Goal: Task Accomplishment & Management: Manage account settings

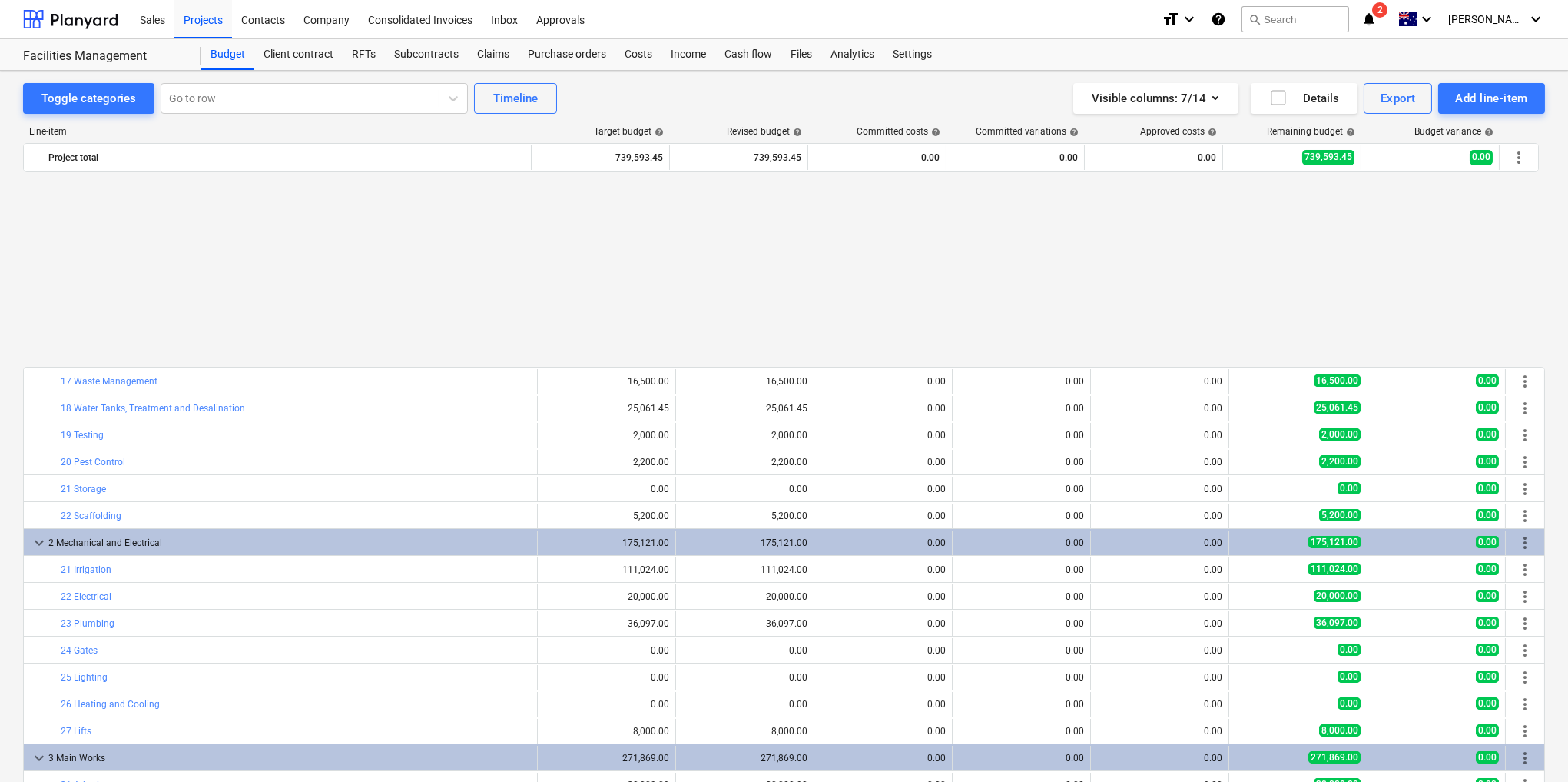
scroll to position [246, 0]
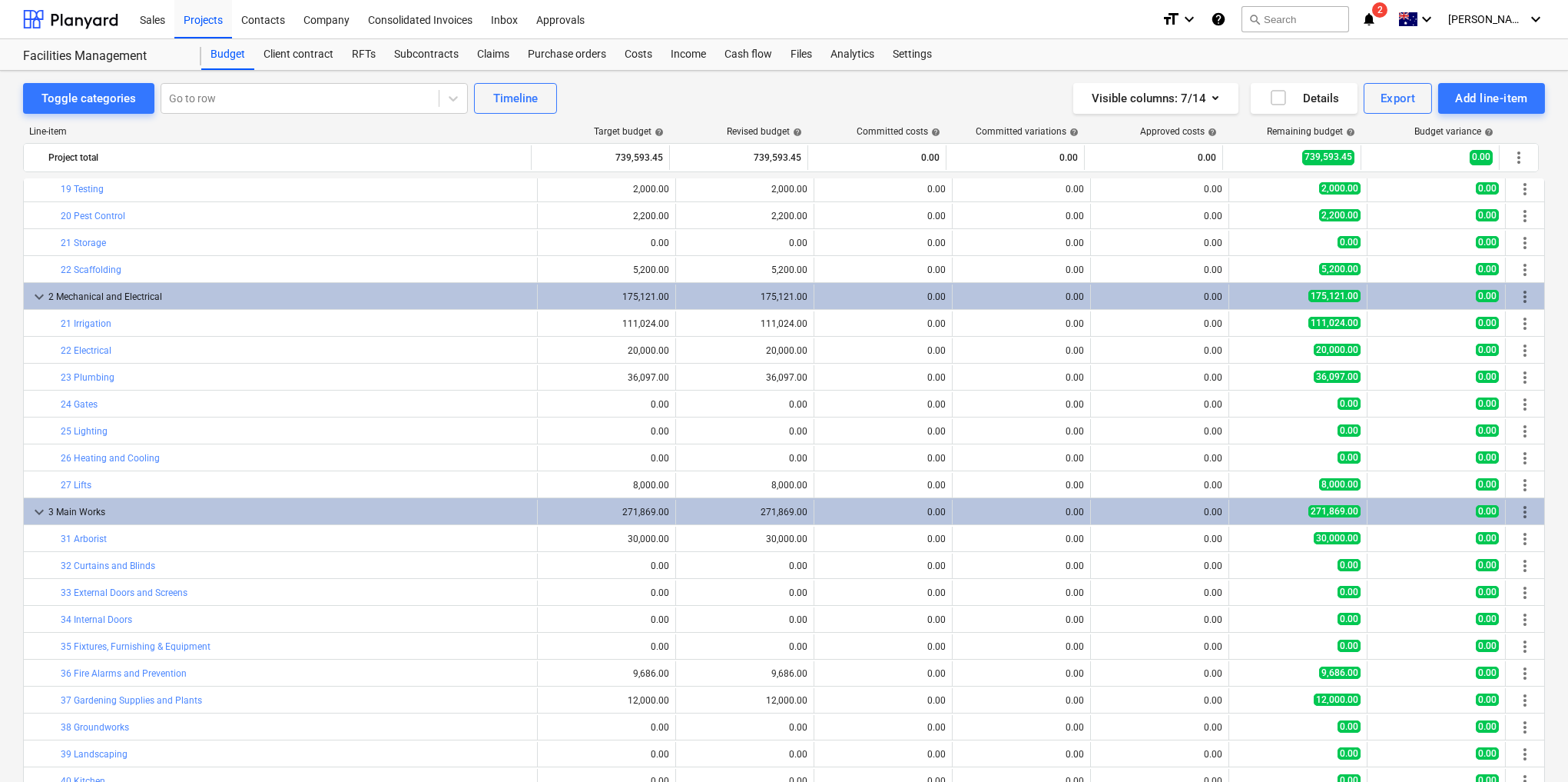
click at [1394, 20] on div "Successfully imported line-items" at bounding box center [1353, 16] width 415 height 32
click at [1387, 17] on div "Successfully imported line-items" at bounding box center [1353, 16] width 415 height 32
click at [1400, 9] on div "Successfully imported line-items" at bounding box center [1353, 16] width 415 height 32
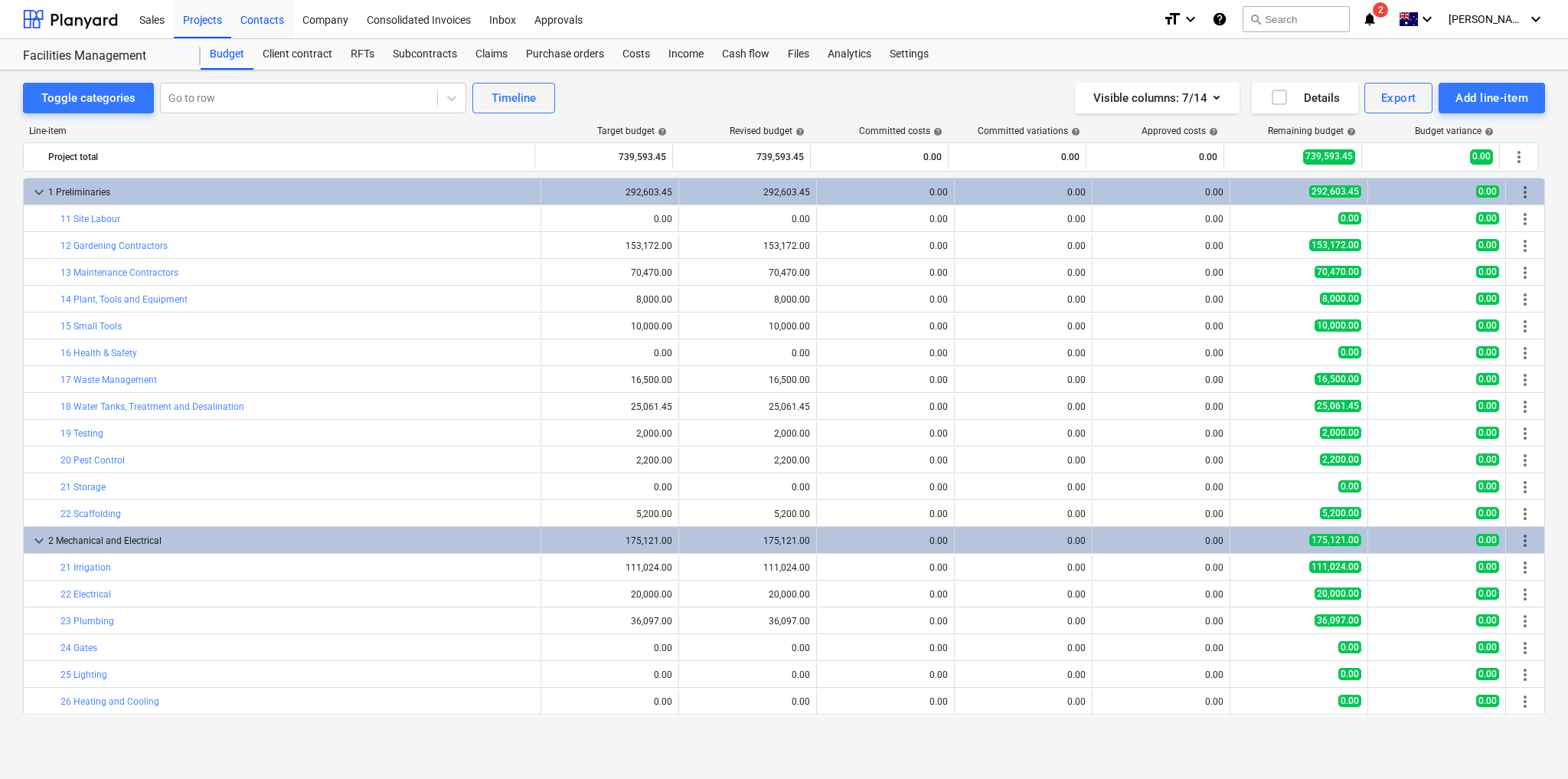
click at [266, 14] on div "Contacts" at bounding box center [262, 18] width 62 height 39
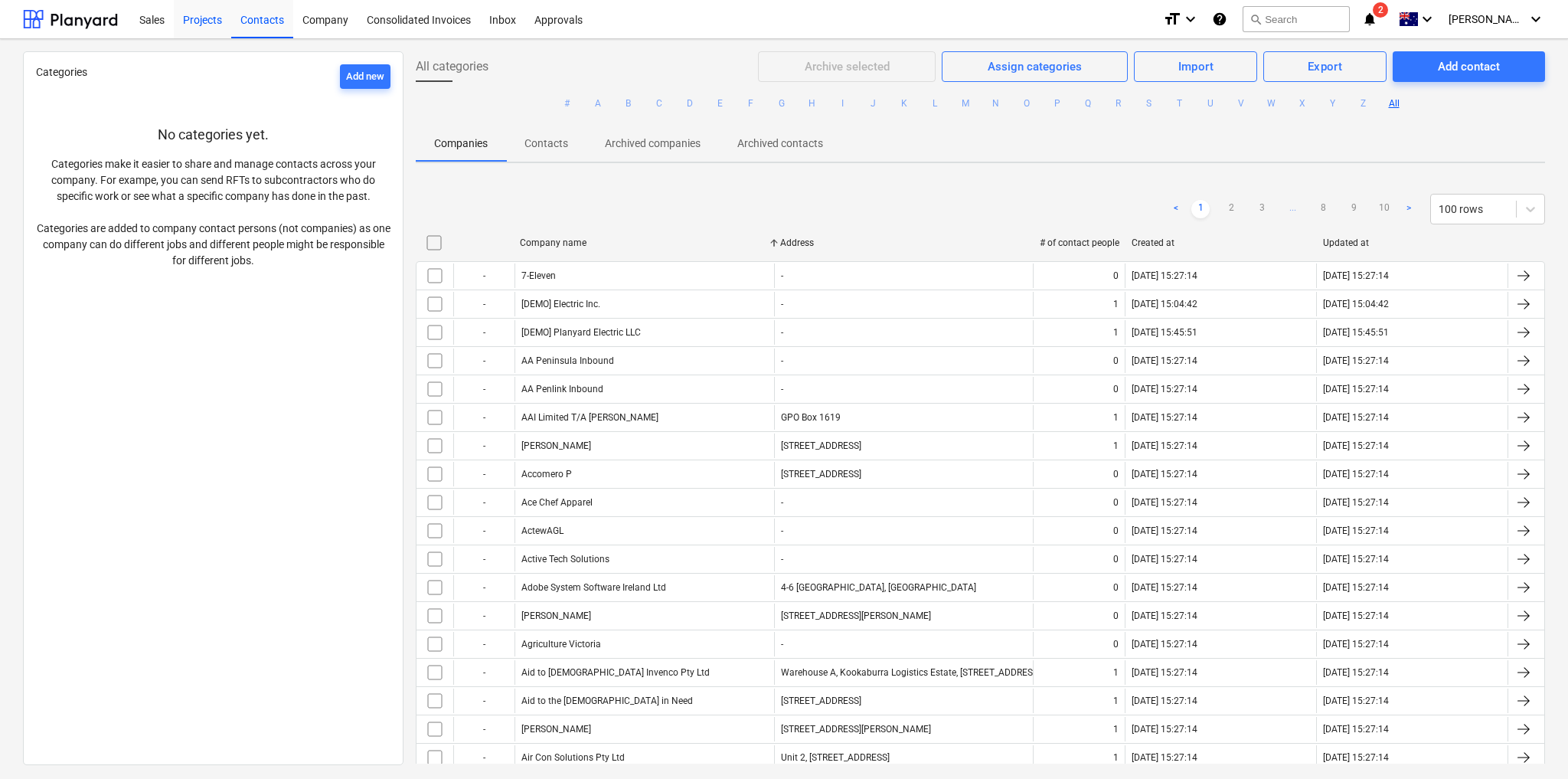
click at [204, 14] on div "Projects" at bounding box center [202, 18] width 58 height 39
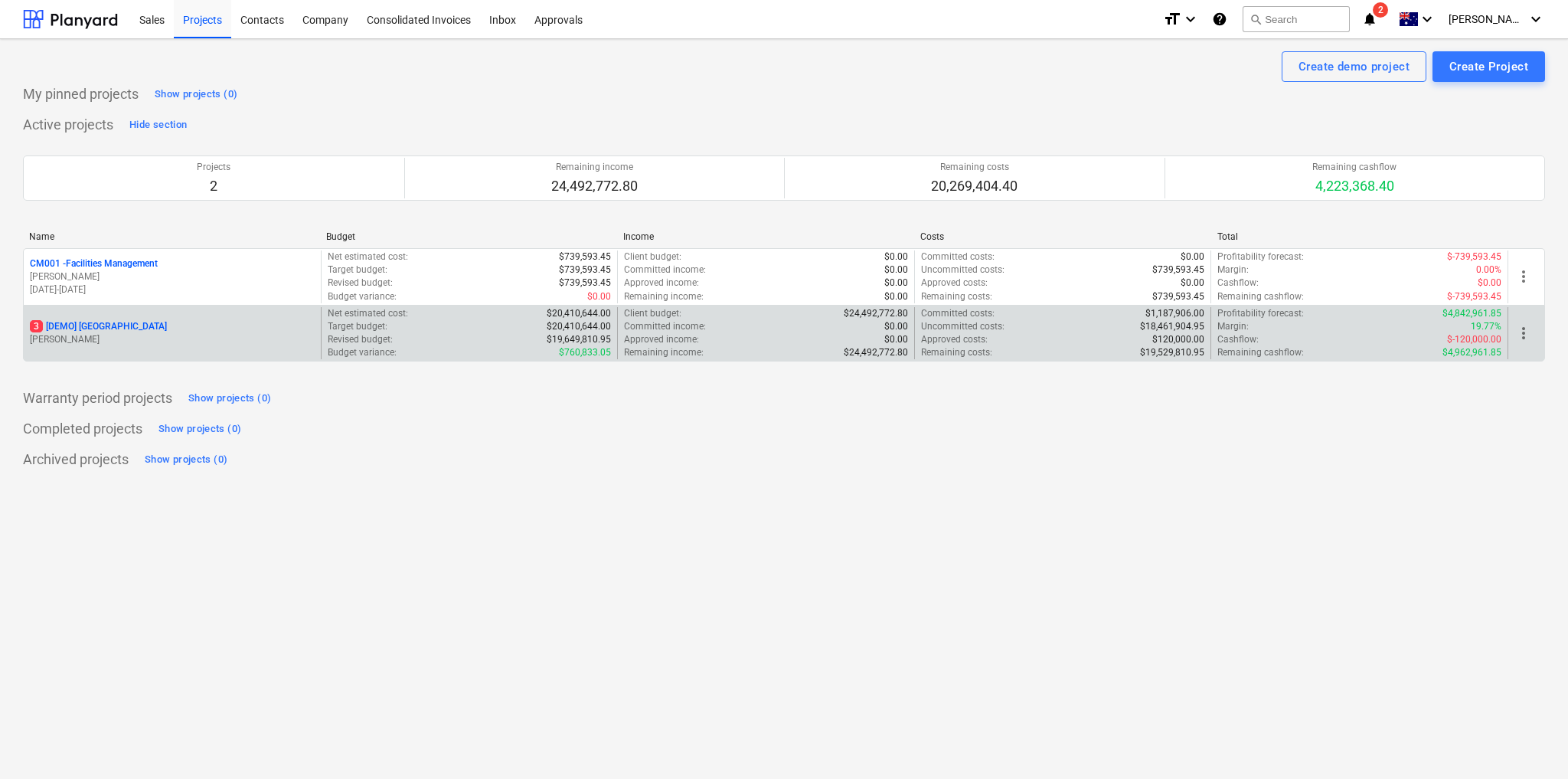
click at [426, 348] on div "Budget variance : $760,833.05" at bounding box center [469, 353] width 284 height 13
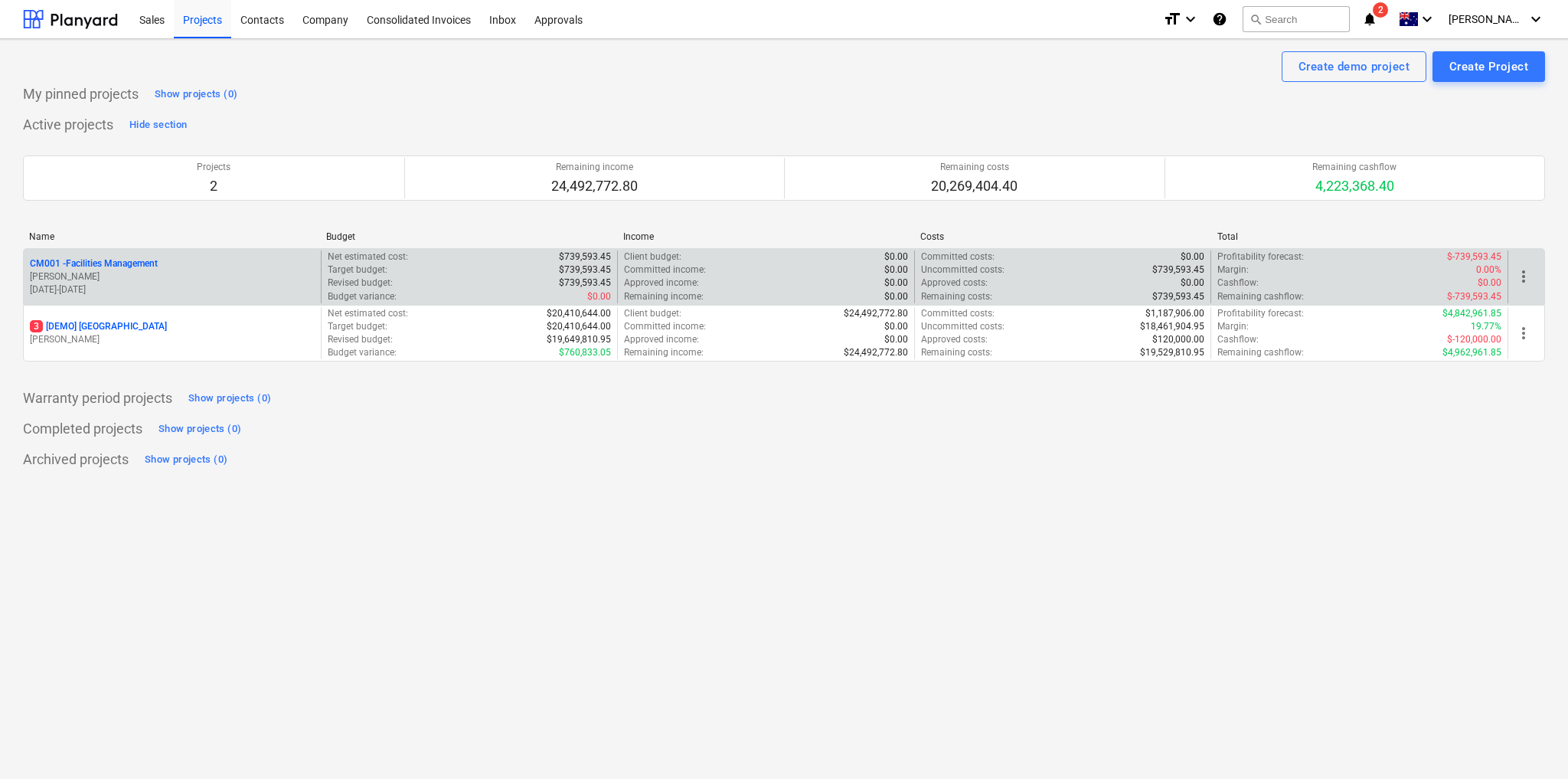
click at [542, 270] on div "Target budget : $739,593.45" at bounding box center [469, 269] width 284 height 13
click at [131, 258] on p "CM001 - Facilities Management" at bounding box center [94, 264] width 128 height 13
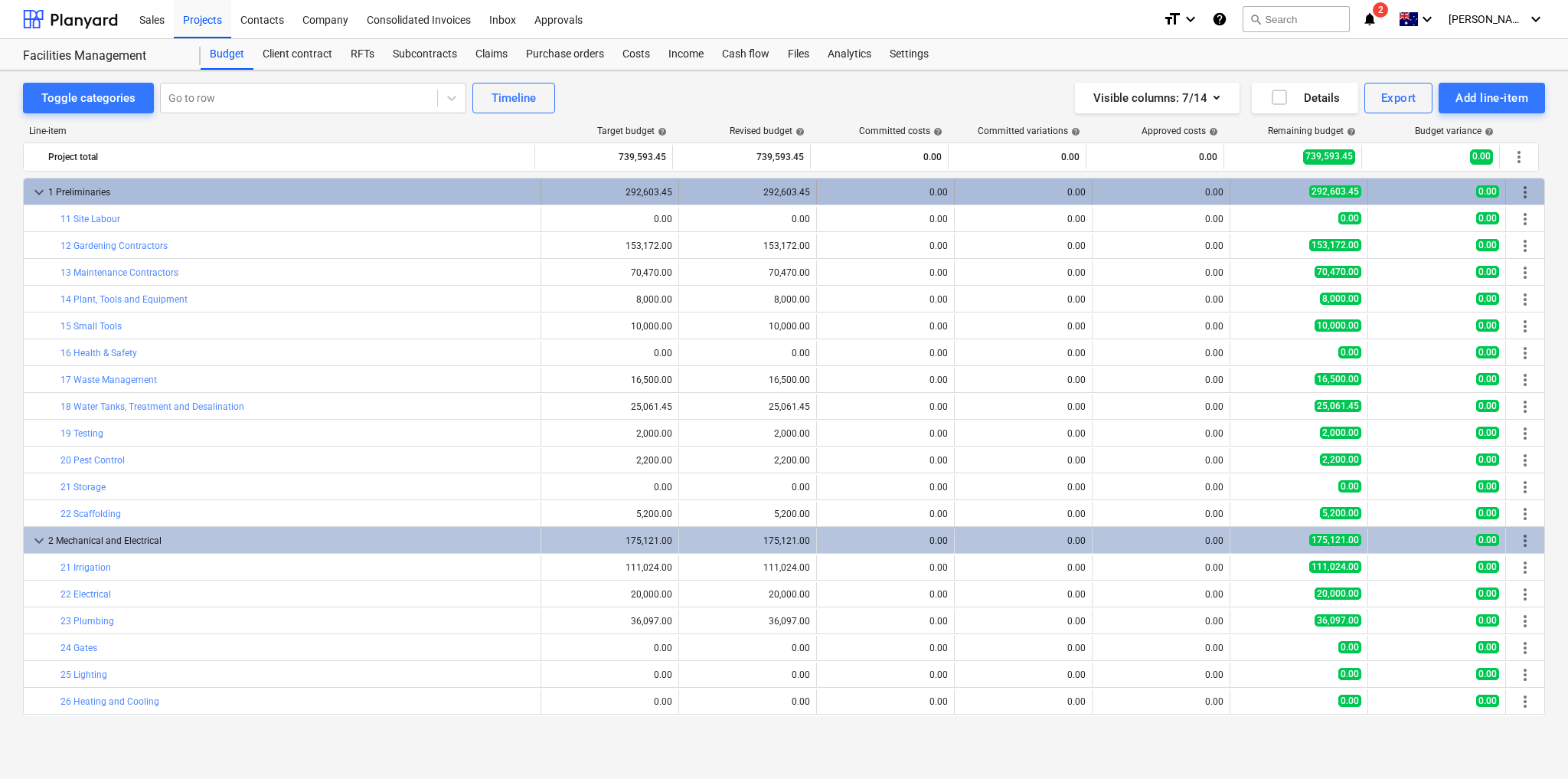
click at [891, 187] on div "0.00" at bounding box center [885, 193] width 125 height 11
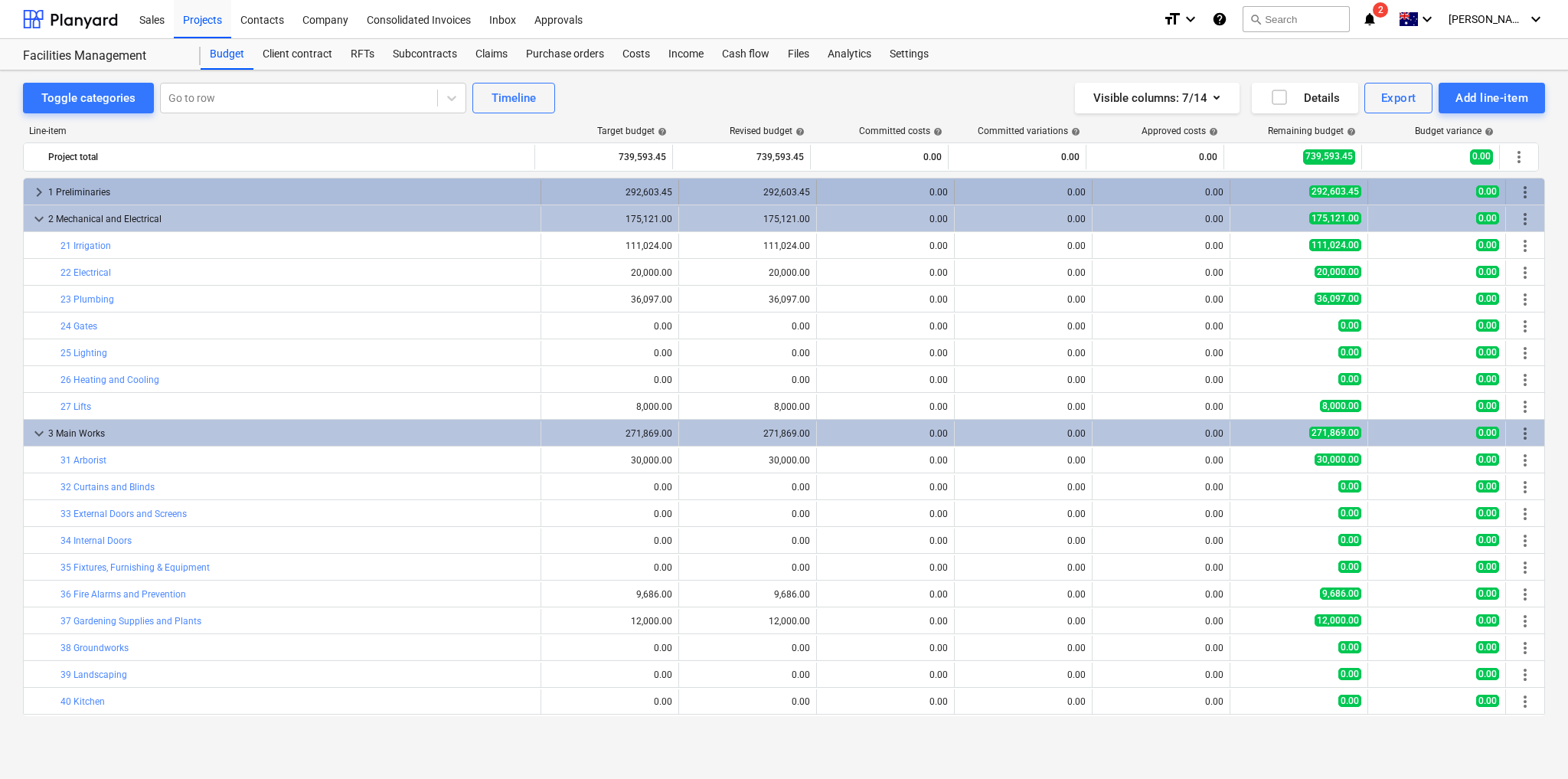
click at [883, 191] on div "0.00" at bounding box center [885, 193] width 125 height 11
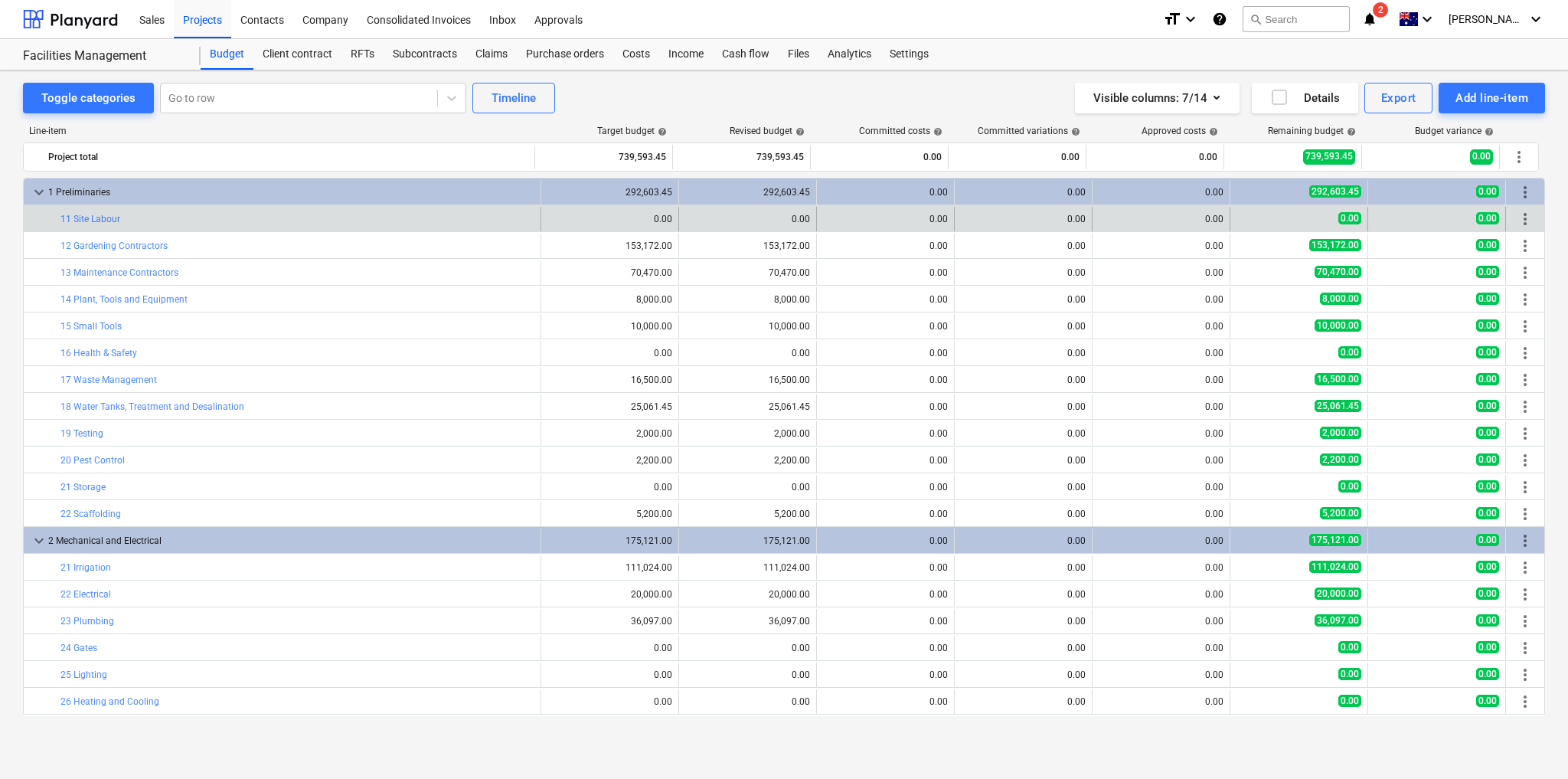
click at [931, 223] on div "0.00" at bounding box center [885, 218] width 125 height 25
click at [891, 220] on div "0.00" at bounding box center [885, 219] width 125 height 11
click at [915, 226] on div "0.00" at bounding box center [885, 218] width 125 height 25
click at [1516, 219] on span "more_vert" at bounding box center [1525, 219] width 18 height 18
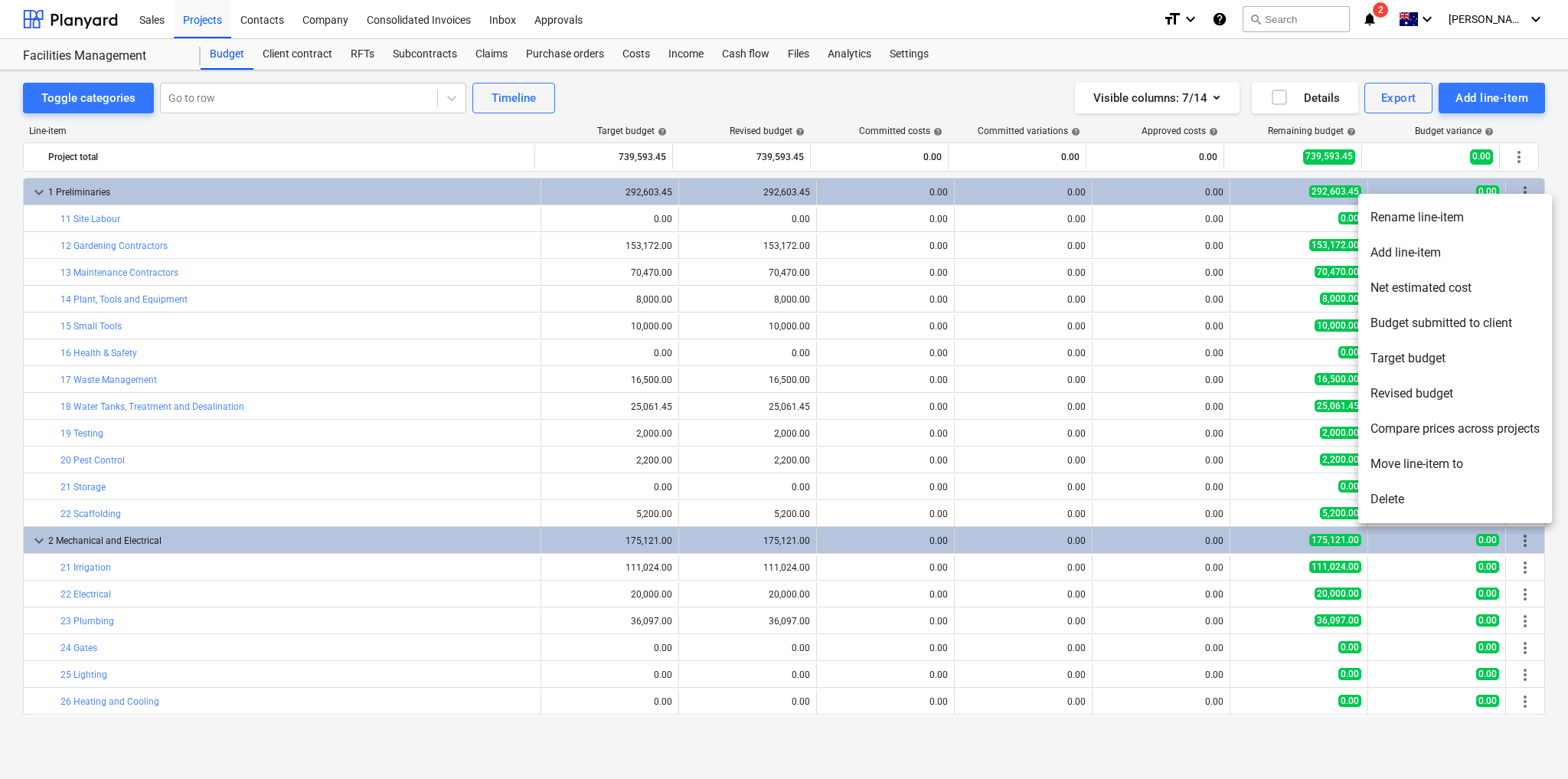
click at [1534, 129] on div at bounding box center [784, 389] width 1568 height 779
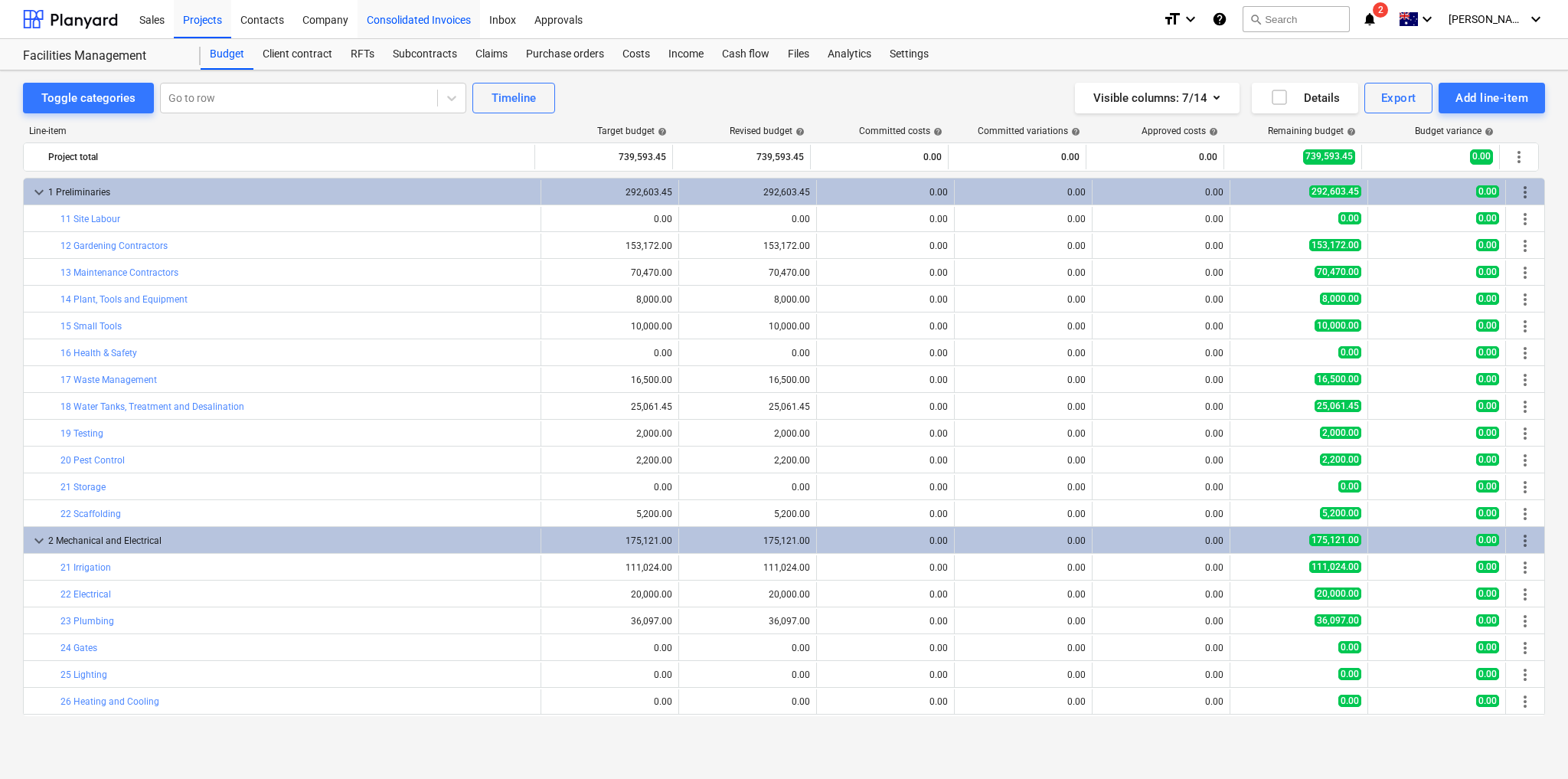
click at [426, 23] on div "Consolidated Invoices" at bounding box center [419, 18] width 122 height 39
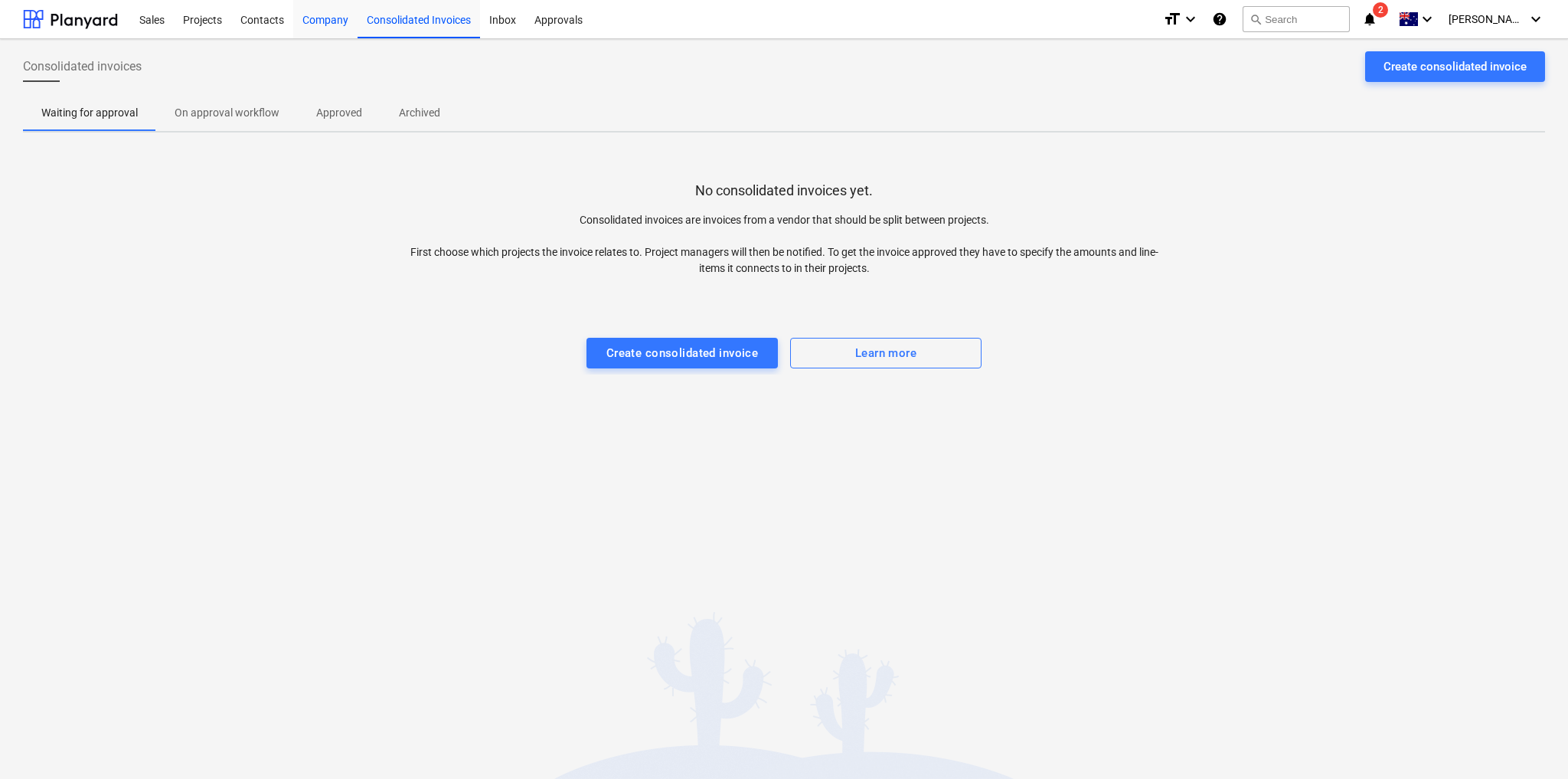
click at [314, 15] on div "Company" at bounding box center [325, 18] width 64 height 39
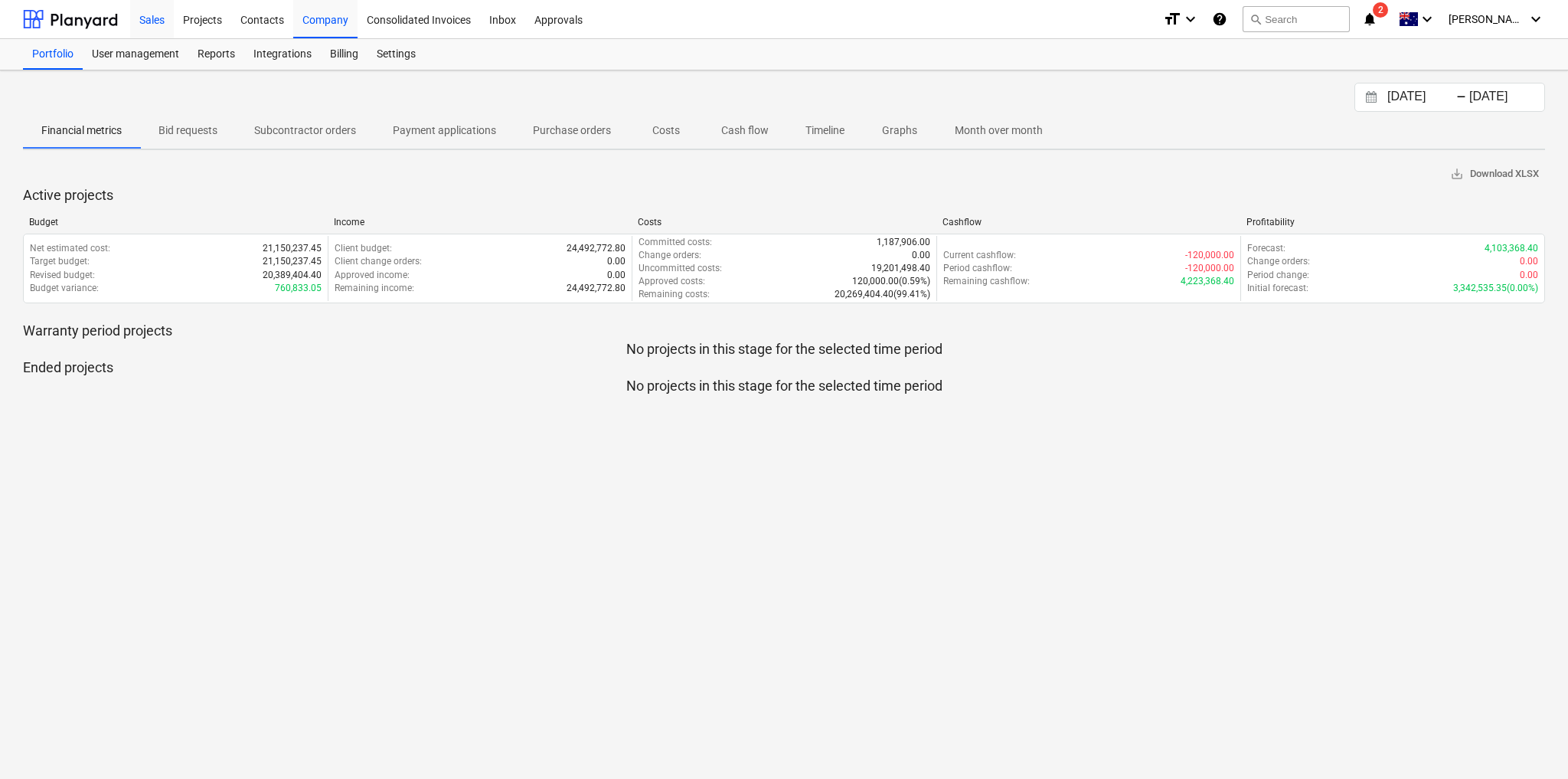
click at [156, 14] on div "Sales" at bounding box center [153, 18] width 44 height 39
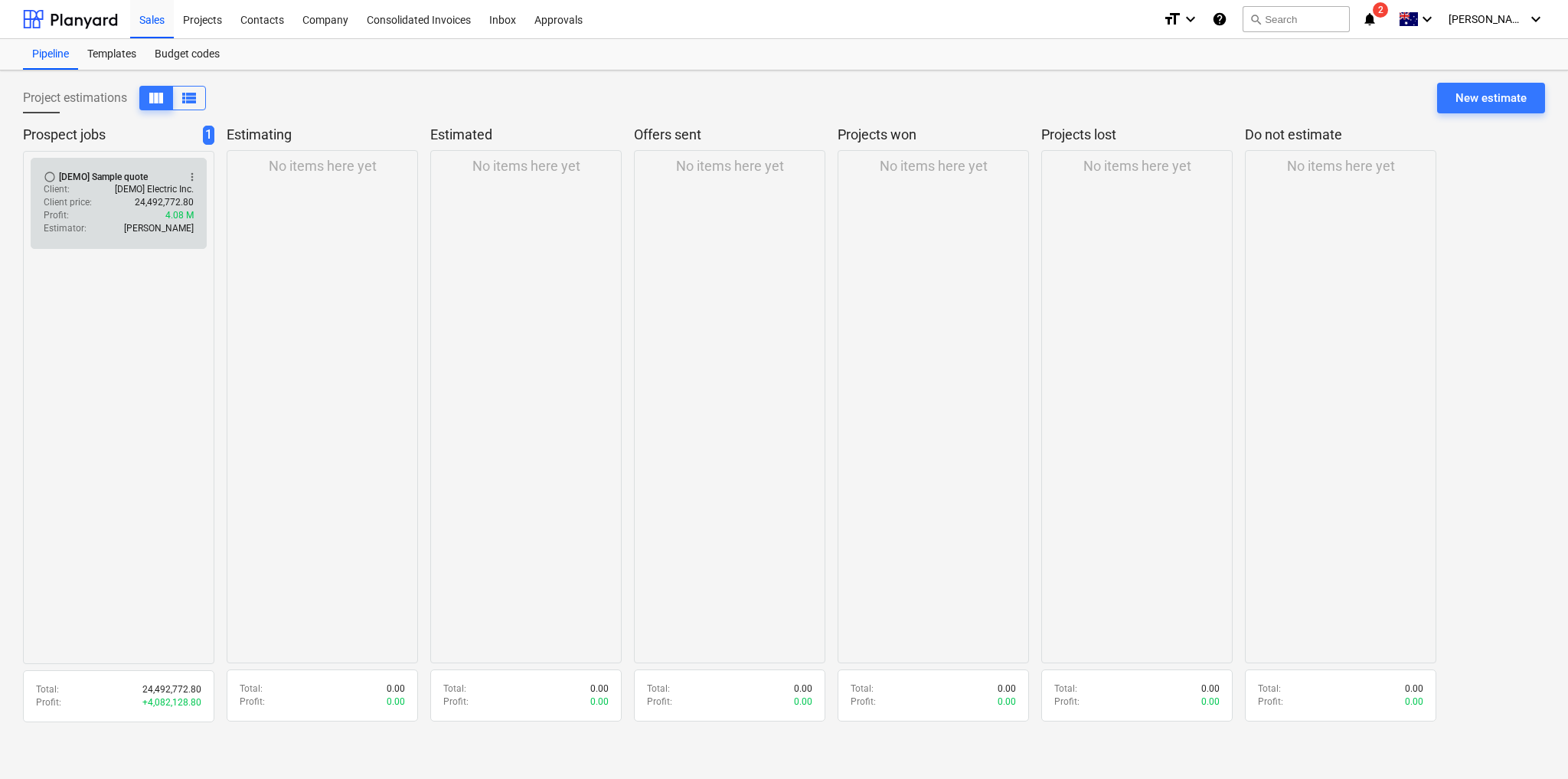
drag, startPoint x: 114, startPoint y: 200, endPoint x: 48, endPoint y: 174, distance: 70.9
click at [48, 174] on span "radio_button_unchecked" at bounding box center [49, 176] width 12 height 12
click at [49, 173] on span "check_circle" at bounding box center [49, 176] width 12 height 12
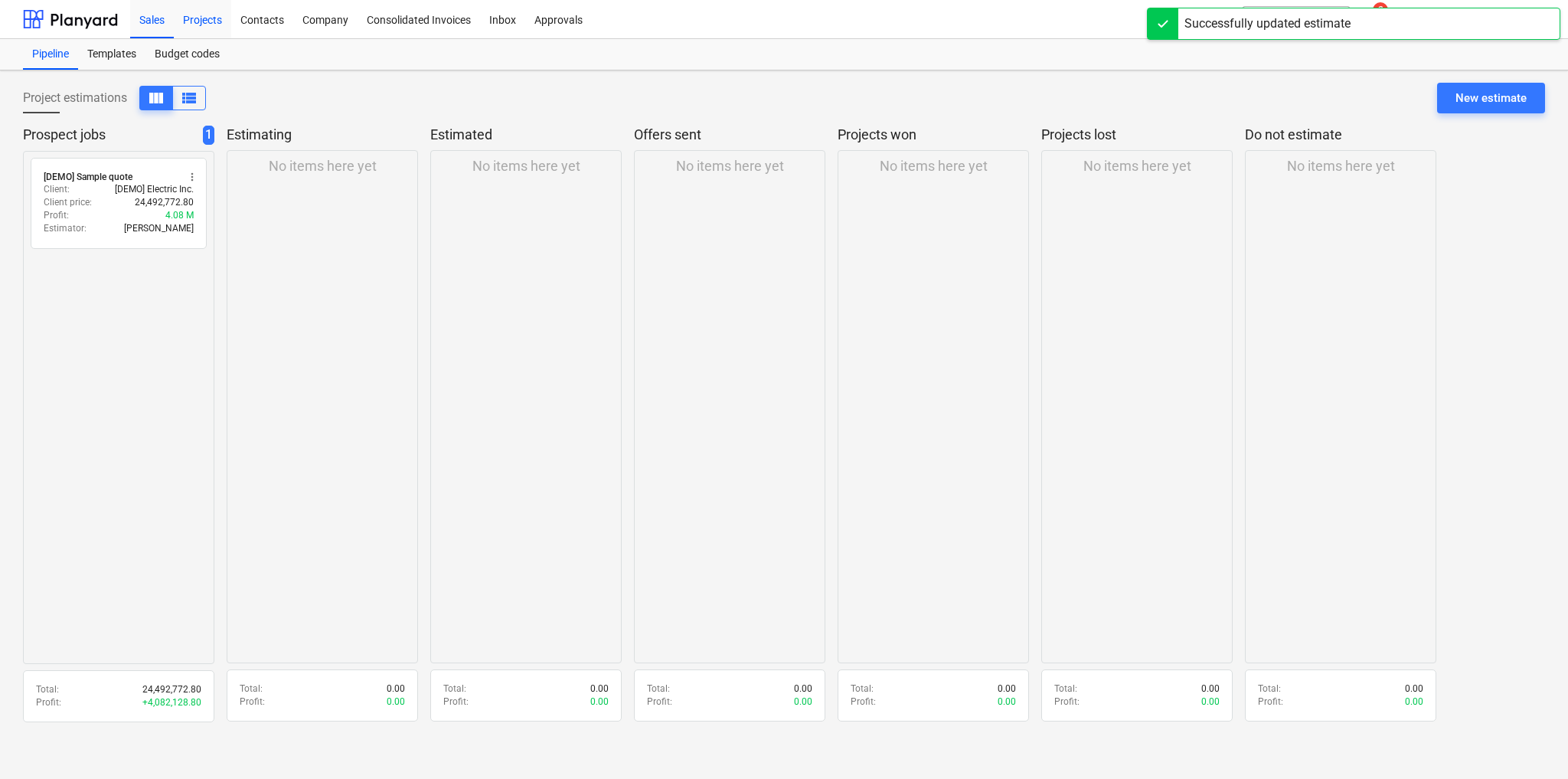
click at [209, 19] on div "Projects" at bounding box center [202, 18] width 58 height 39
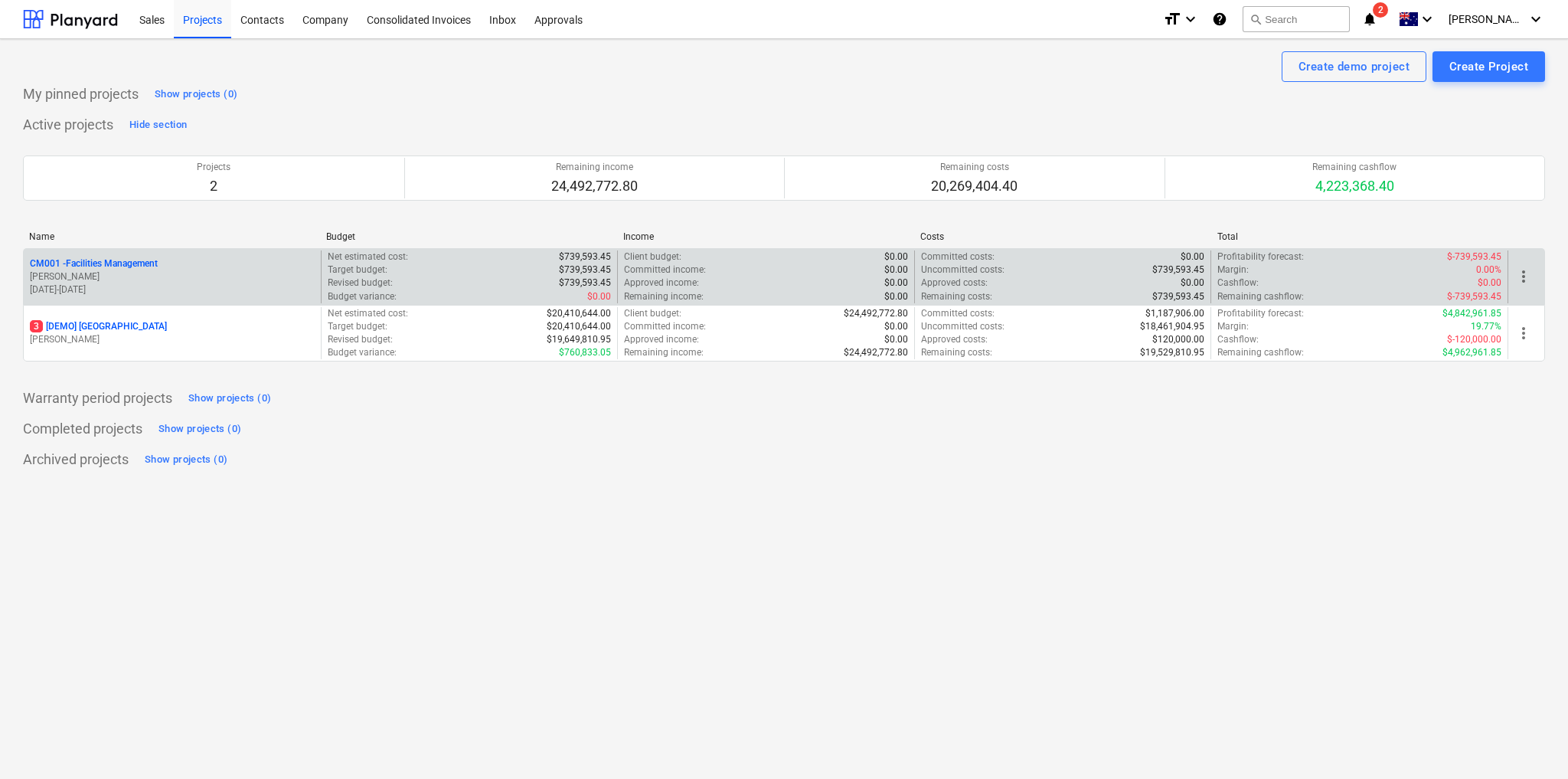
click at [113, 261] on p "CM001 - Facilities Management" at bounding box center [94, 264] width 128 height 13
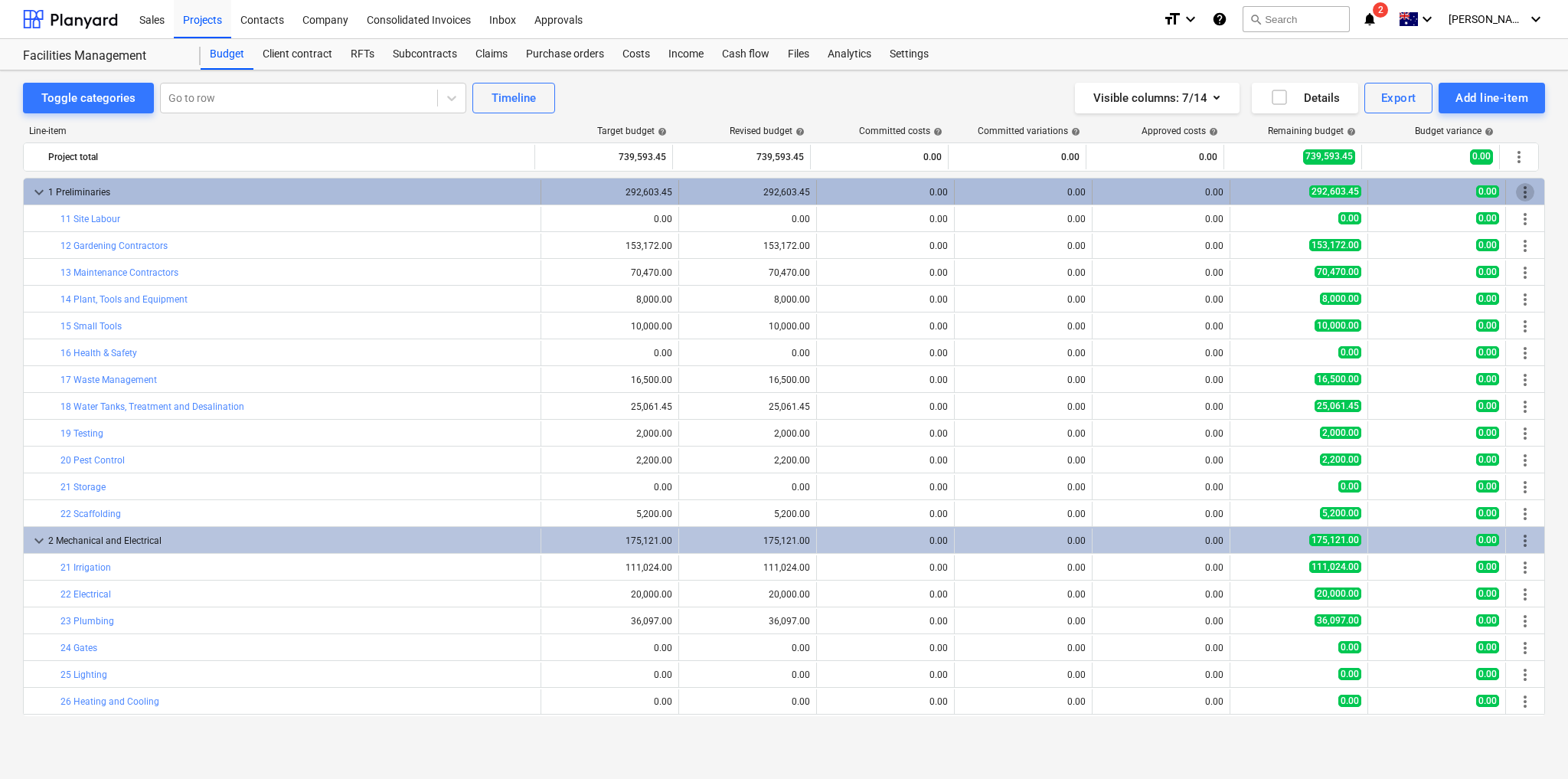
click at [1522, 192] on span "more_vert" at bounding box center [1525, 192] width 18 height 18
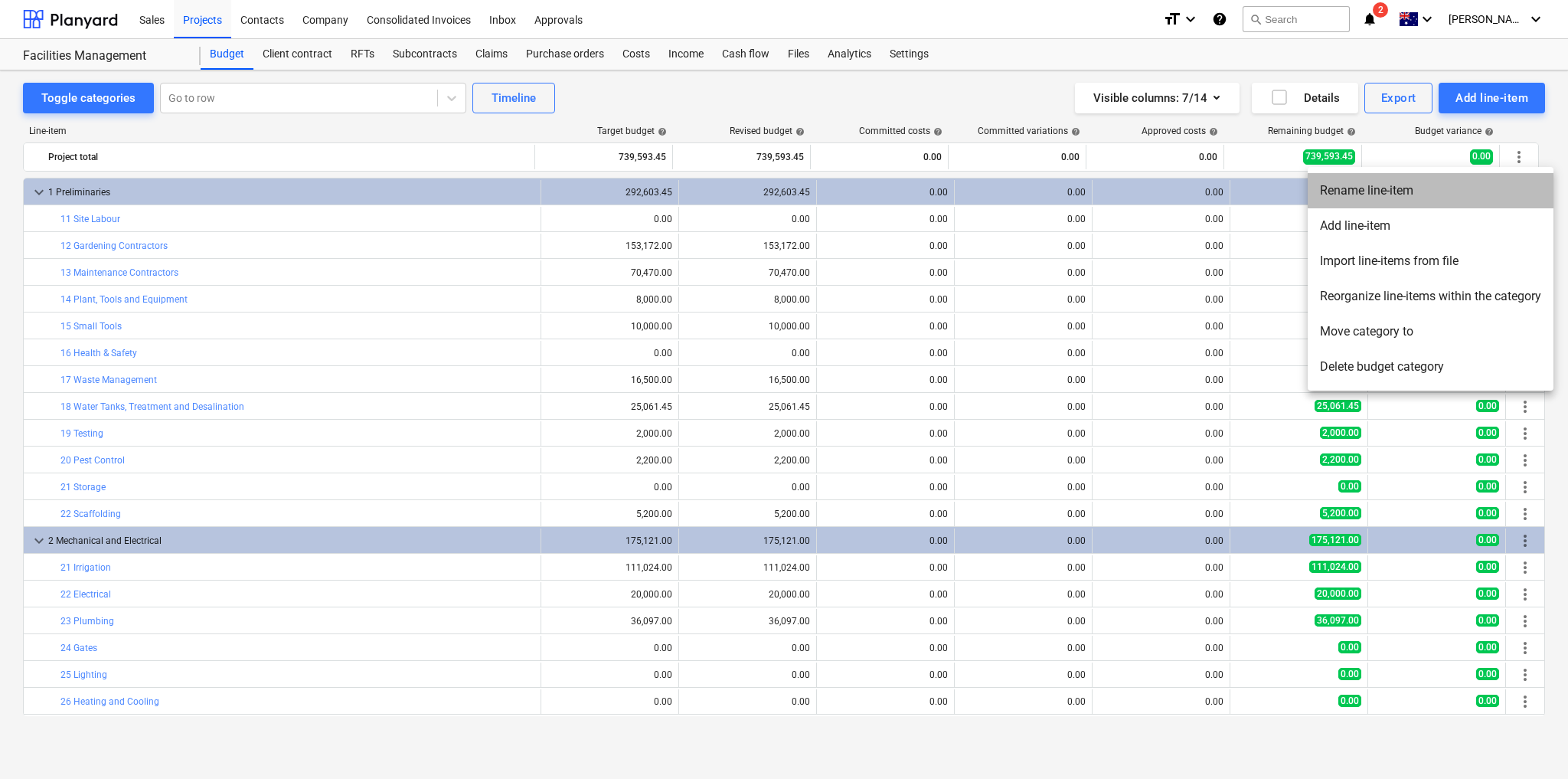
click at [1397, 191] on li "Rename line-item" at bounding box center [1430, 190] width 246 height 36
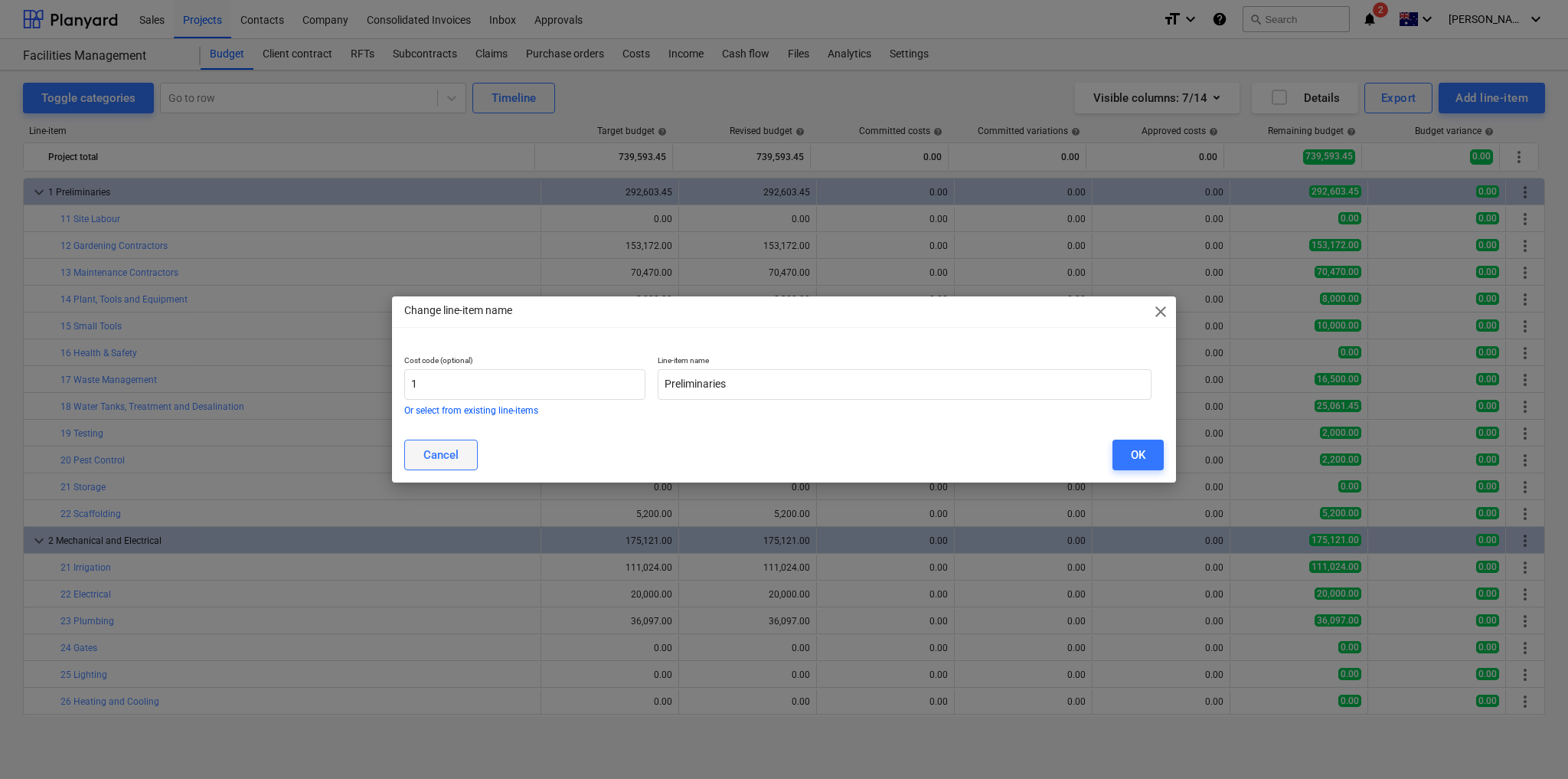
click at [442, 456] on div "Cancel" at bounding box center [441, 455] width 36 height 20
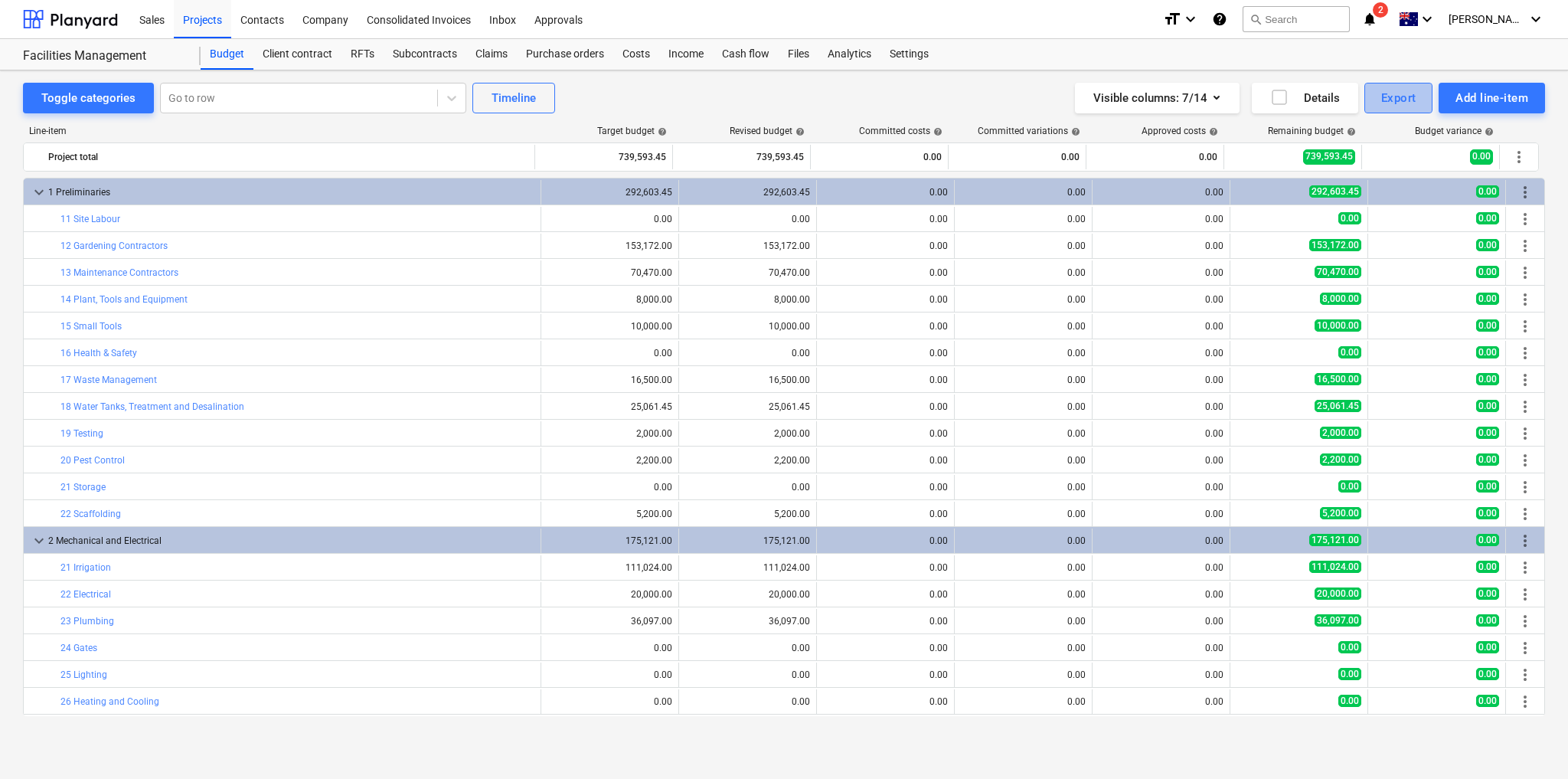
click at [1394, 98] on div "Export" at bounding box center [1399, 98] width 36 height 20
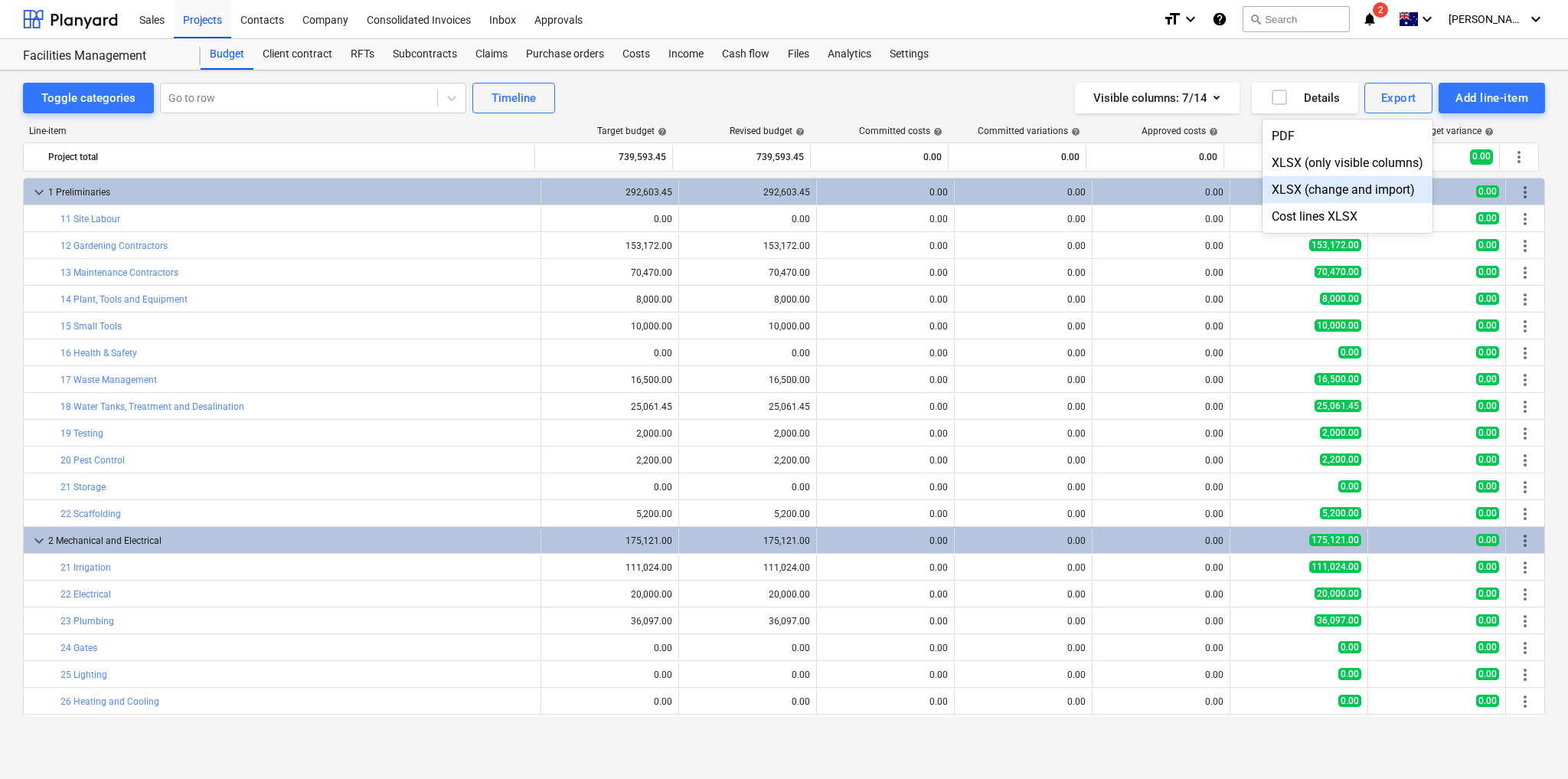
click at [1305, 185] on div "XLSX (change and import)" at bounding box center [1348, 189] width 170 height 26
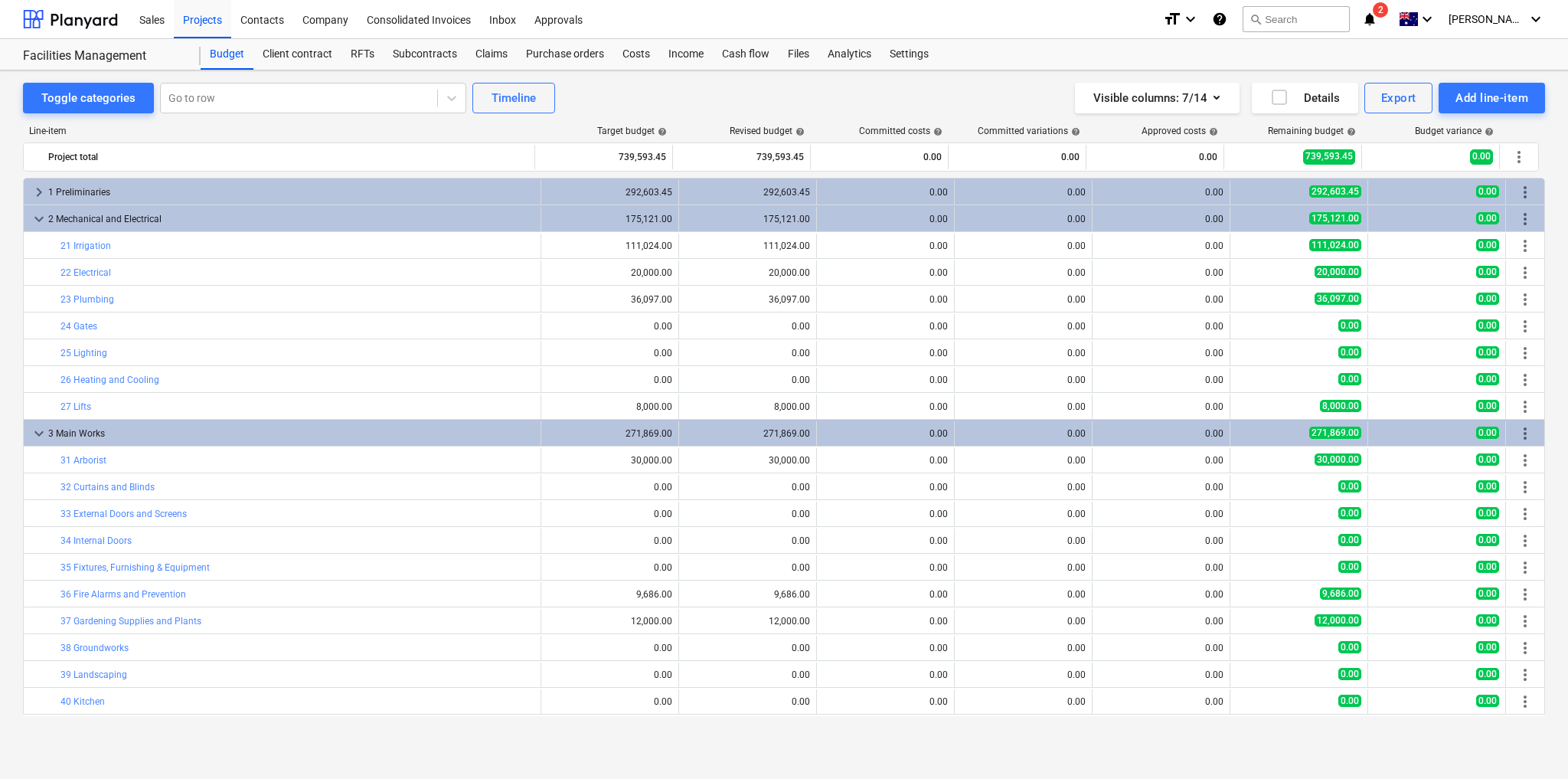
click at [490, 429] on div "3 Main Works" at bounding box center [291, 433] width 486 height 25
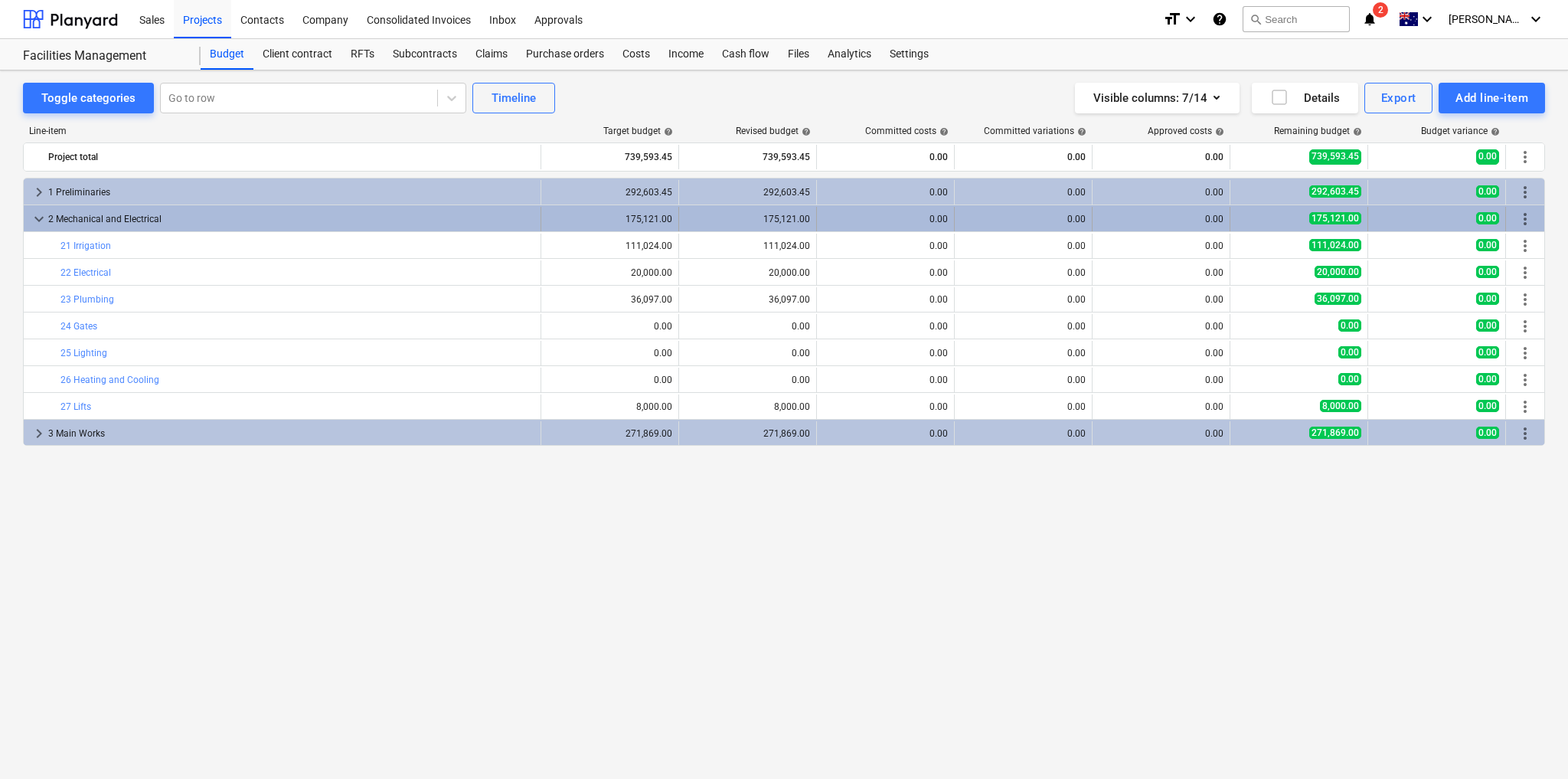
click at [481, 212] on div "2 Mechanical and Electrical" at bounding box center [291, 218] width 486 height 25
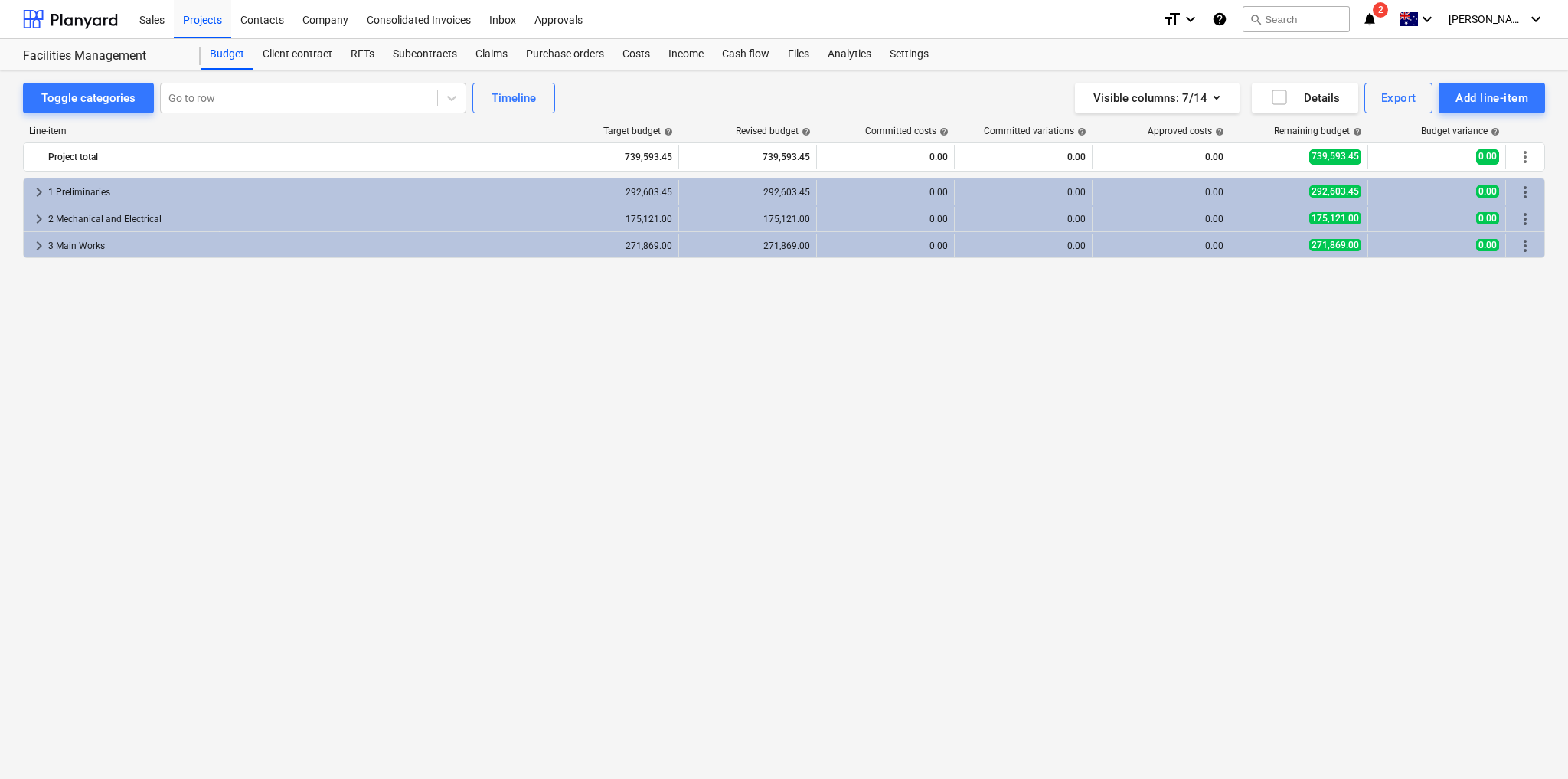
click at [928, 536] on div "keyboard_arrow_right 1 Preliminaries 292,603.45 292,603.45 0.00 0.00 0.00 292,6…" at bounding box center [784, 447] width 1522 height 538
click at [1475, 97] on div "Add line-item" at bounding box center [1492, 98] width 73 height 20
click at [1458, 216] on div "Import file" at bounding box center [1466, 216] width 159 height 26
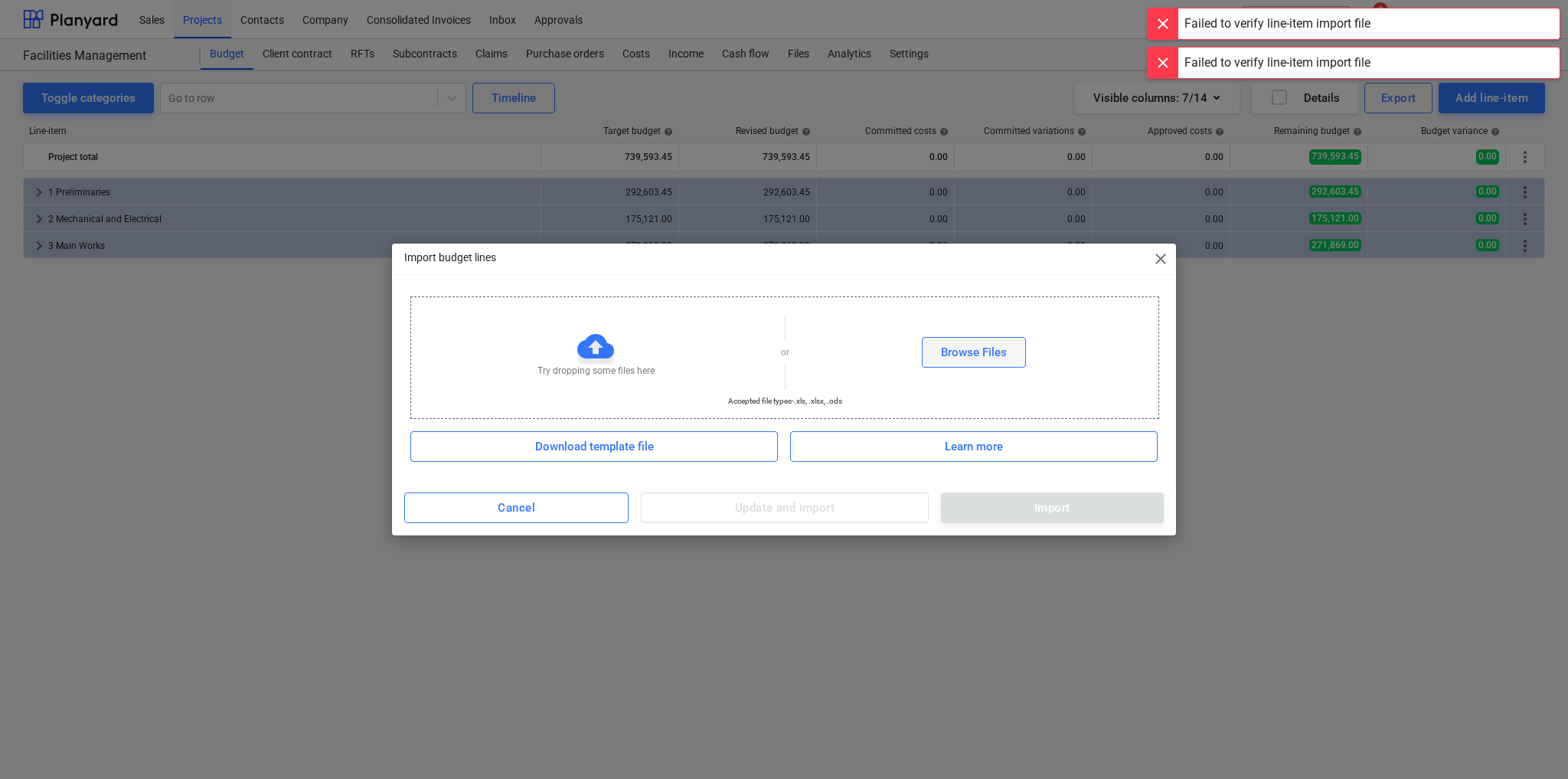
click at [993, 348] on div "Browse Files" at bounding box center [973, 353] width 66 height 20
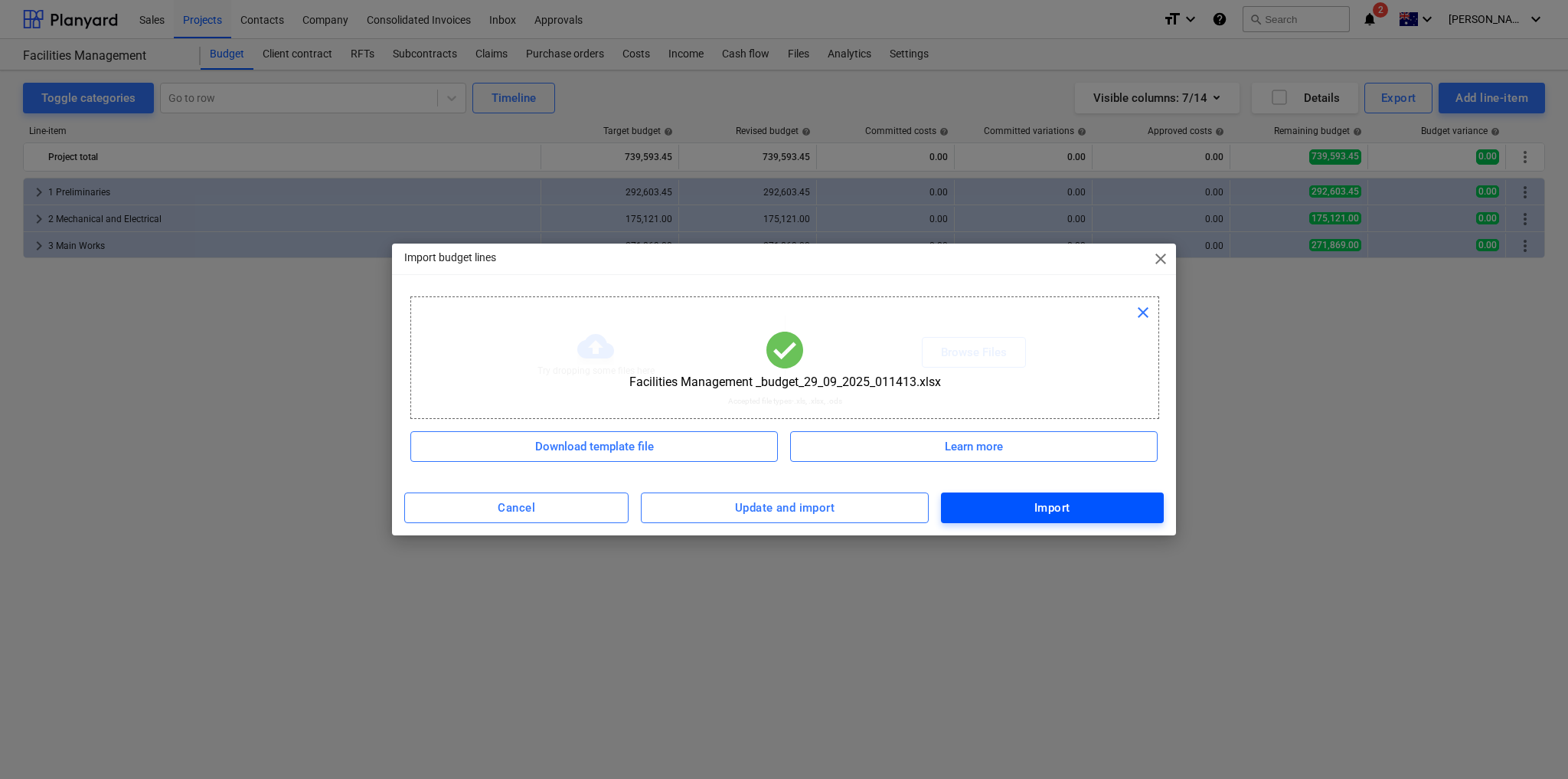
click at [1040, 507] on div "Import" at bounding box center [1052, 508] width 36 height 20
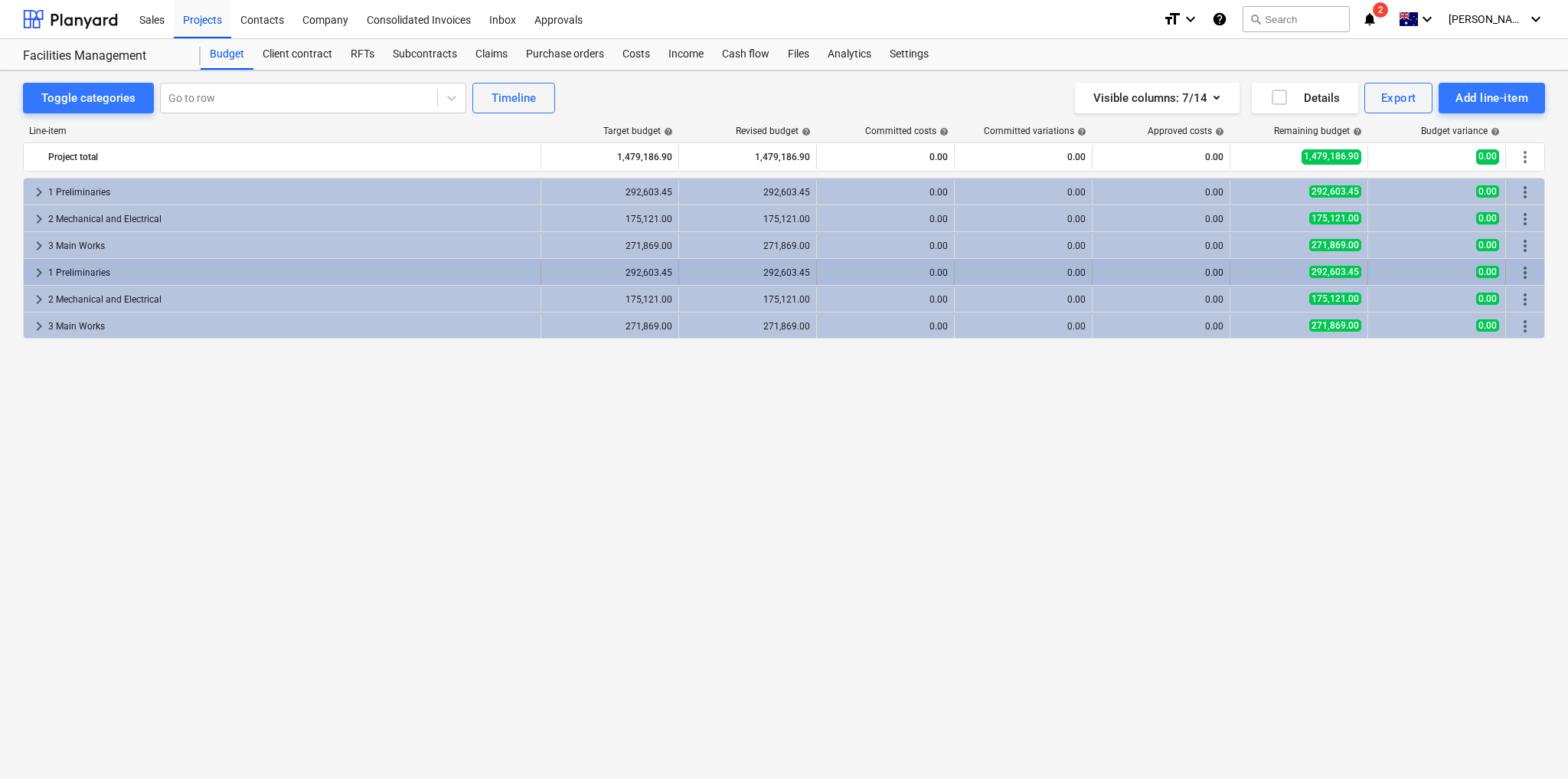
click at [36, 268] on span "keyboard_arrow_right" at bounding box center [39, 272] width 18 height 18
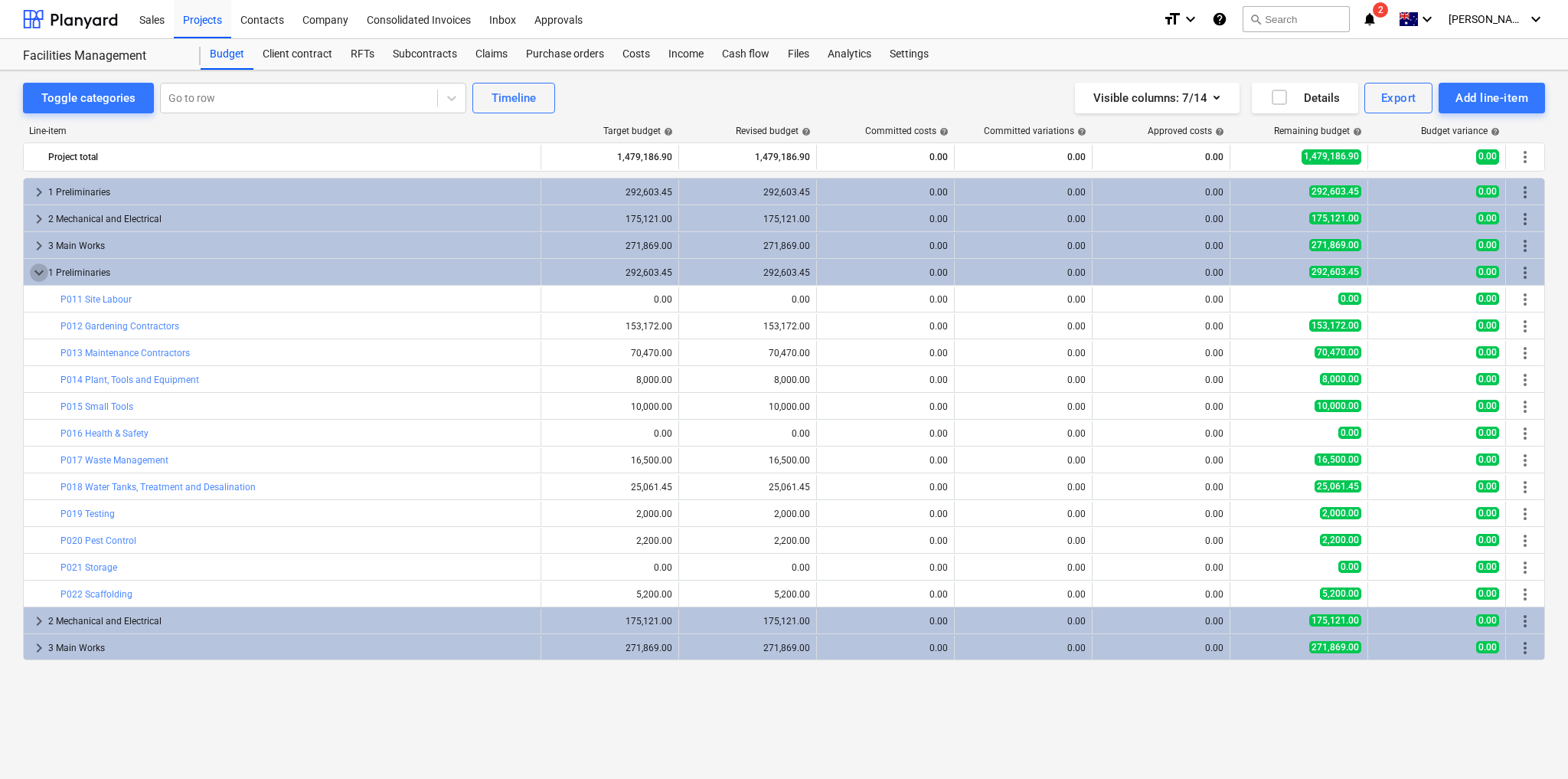
click at [36, 268] on span "keyboard_arrow_down" at bounding box center [39, 272] width 18 height 18
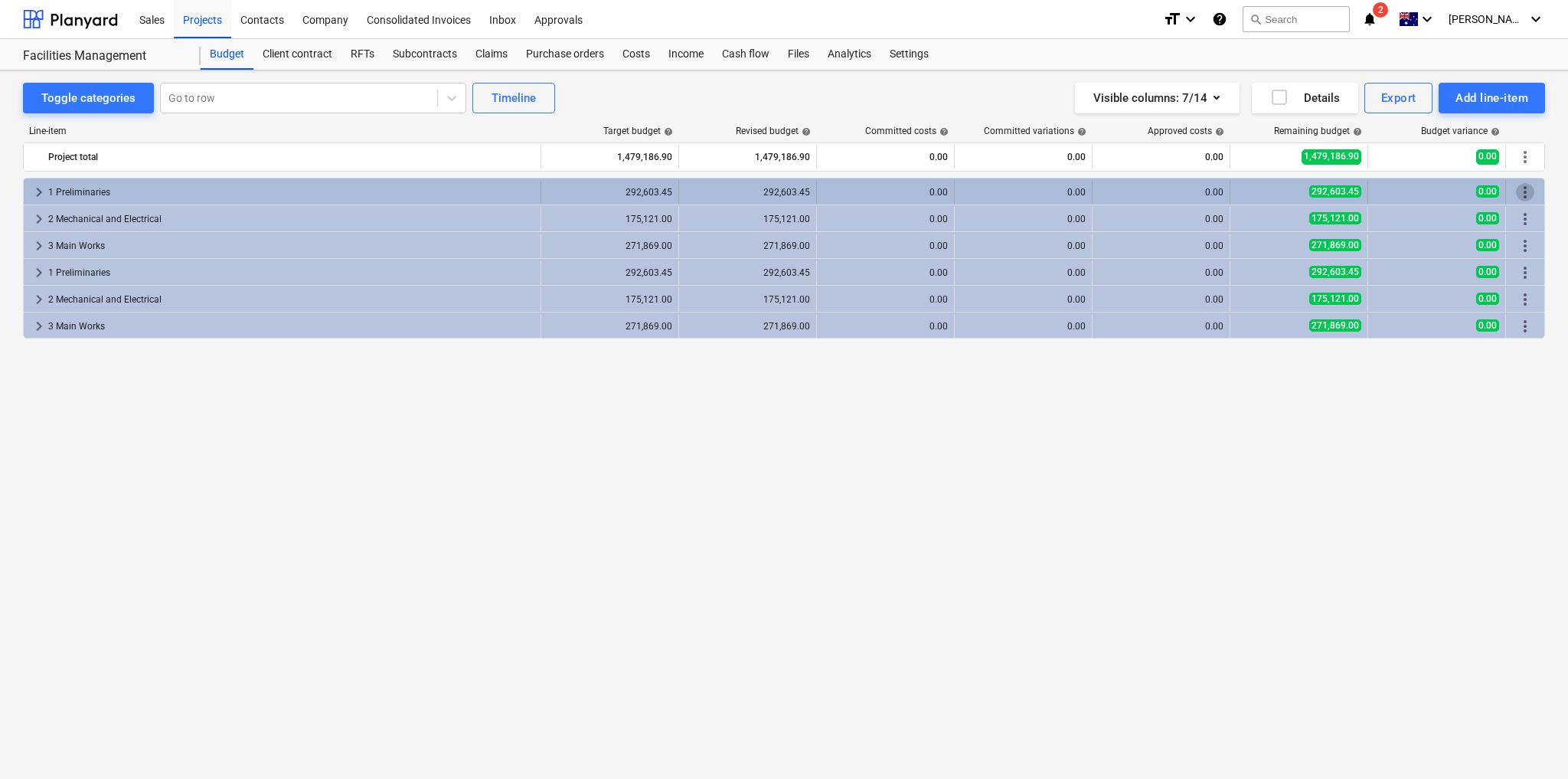
click at [1523, 190] on span "more_vert" at bounding box center [1525, 192] width 18 height 18
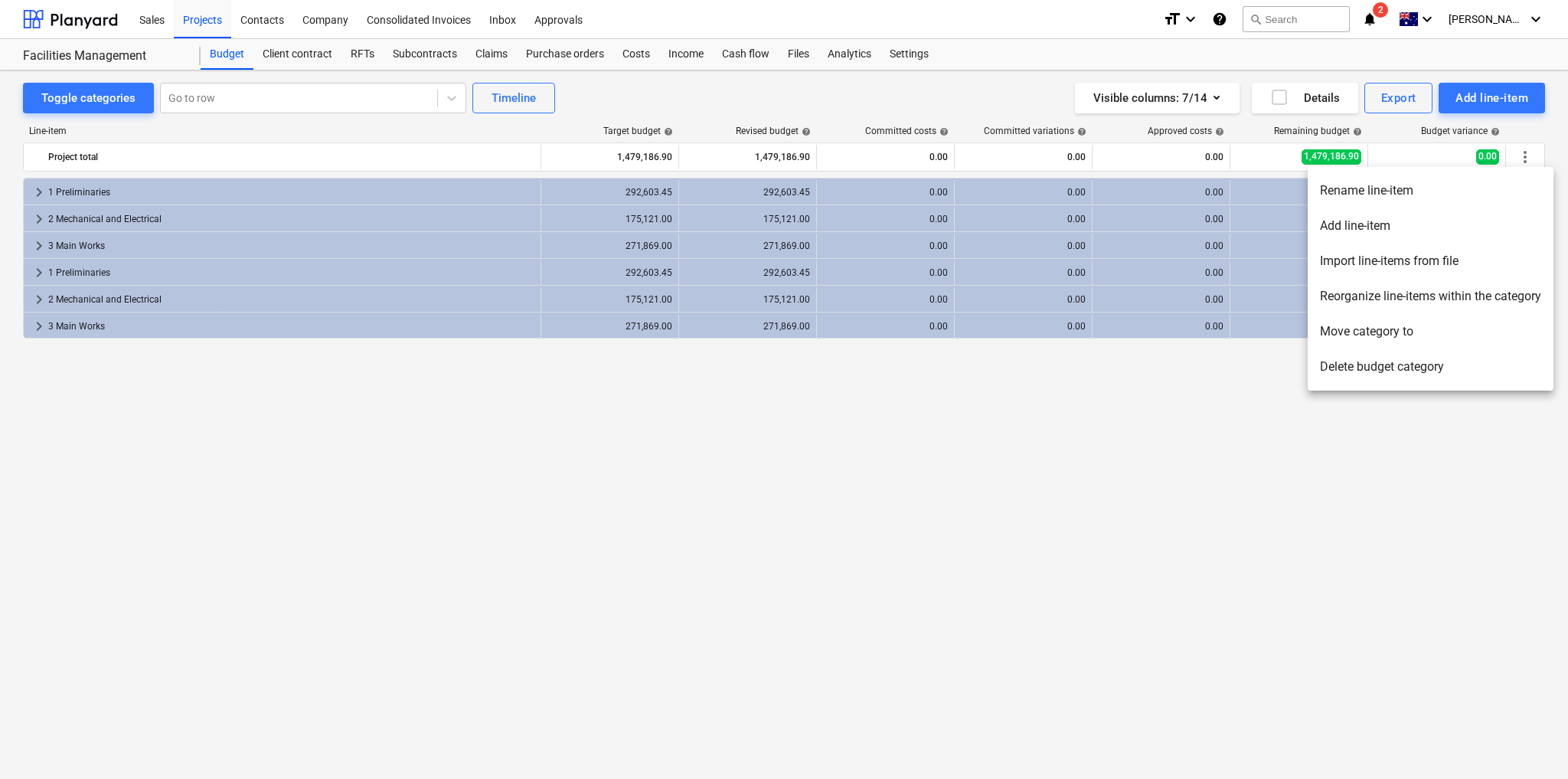
click at [1363, 369] on li "Delete budget category" at bounding box center [1430, 366] width 246 height 36
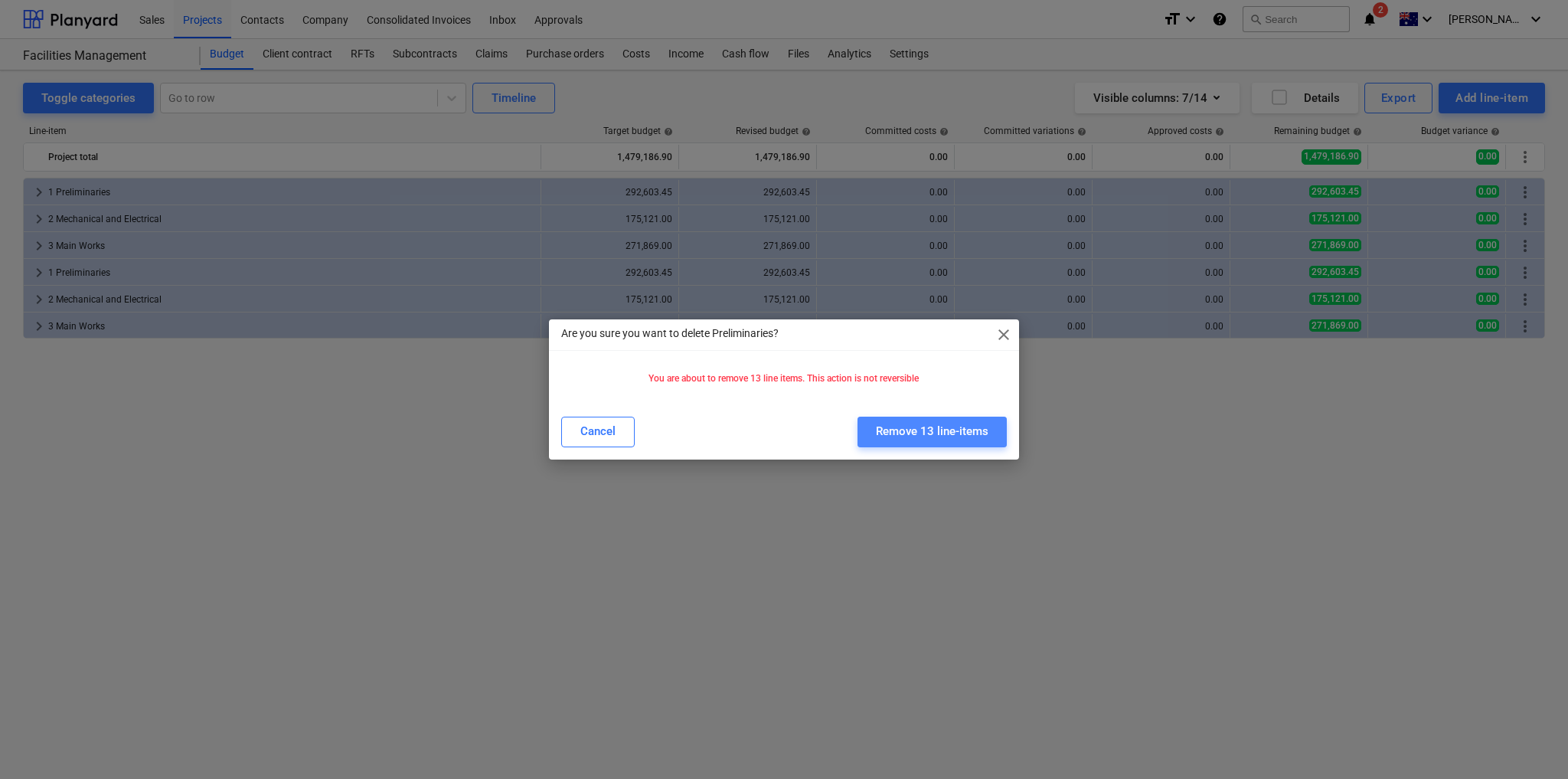
click at [971, 431] on div "Remove 13 line-items" at bounding box center [931, 431] width 112 height 20
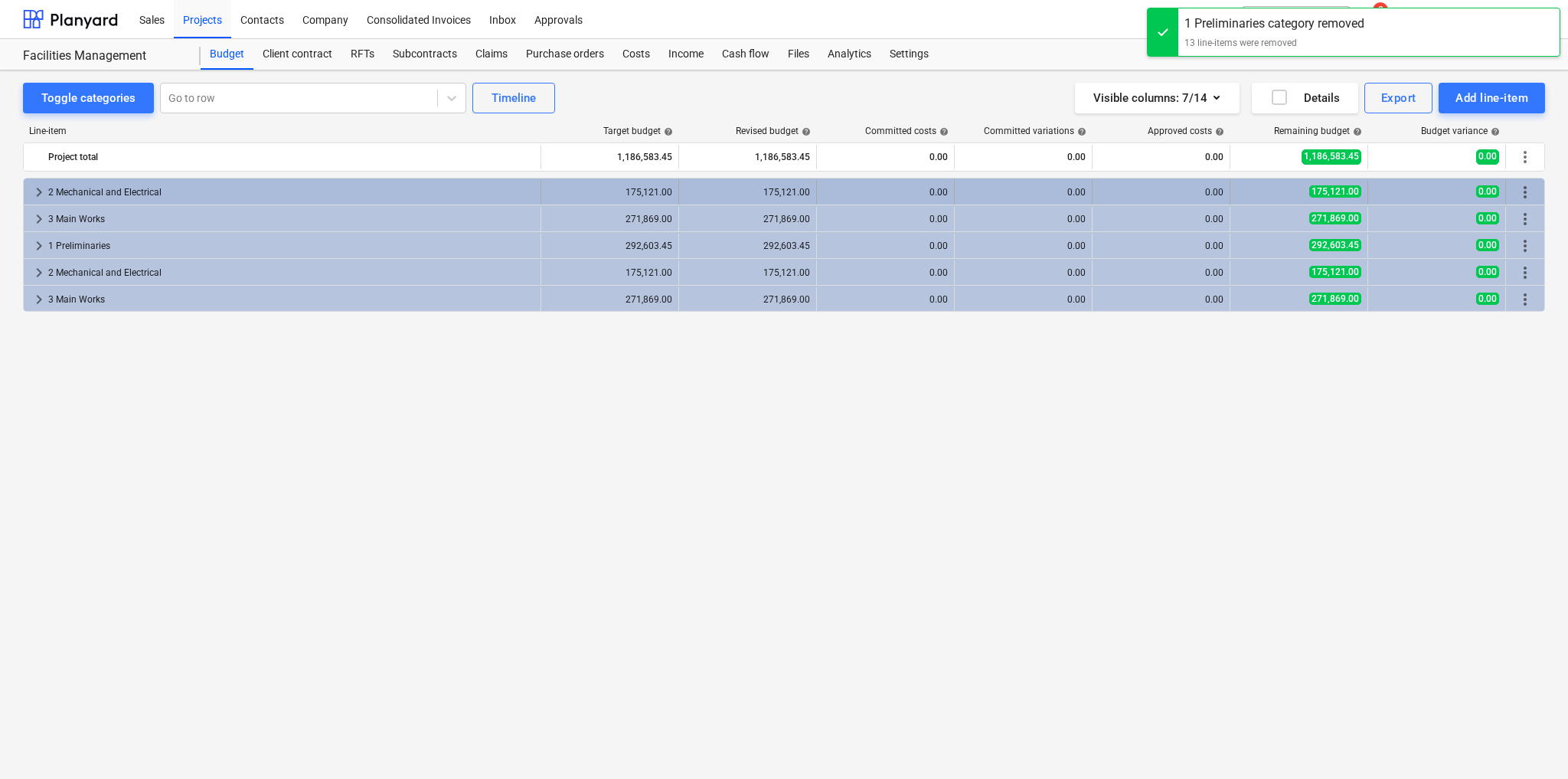
click at [1530, 189] on span "more_vert" at bounding box center [1525, 192] width 18 height 18
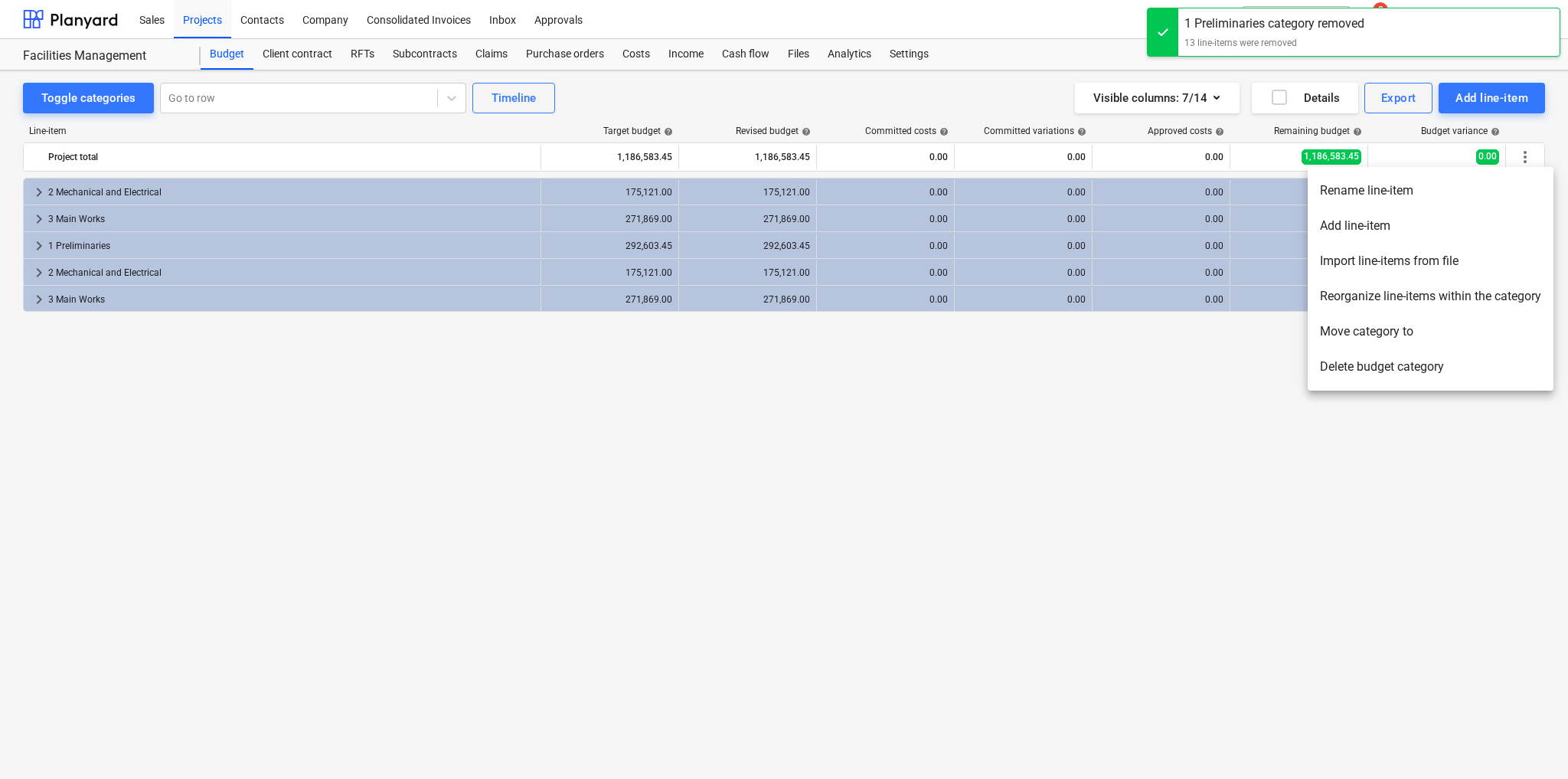
click at [1416, 366] on li "Delete budget category" at bounding box center [1430, 366] width 246 height 36
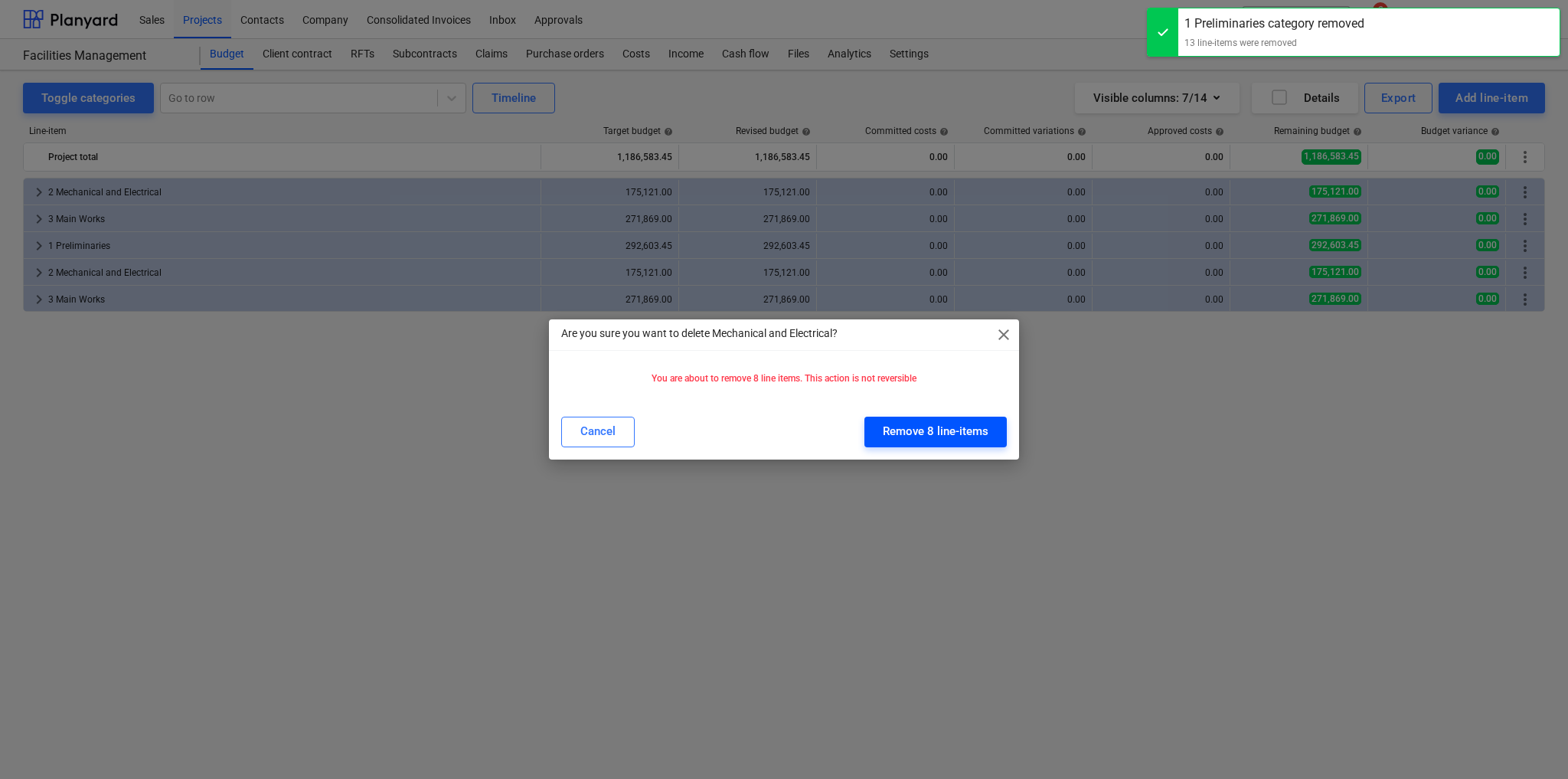
click at [970, 434] on div "Remove 8 line-items" at bounding box center [936, 431] width 106 height 20
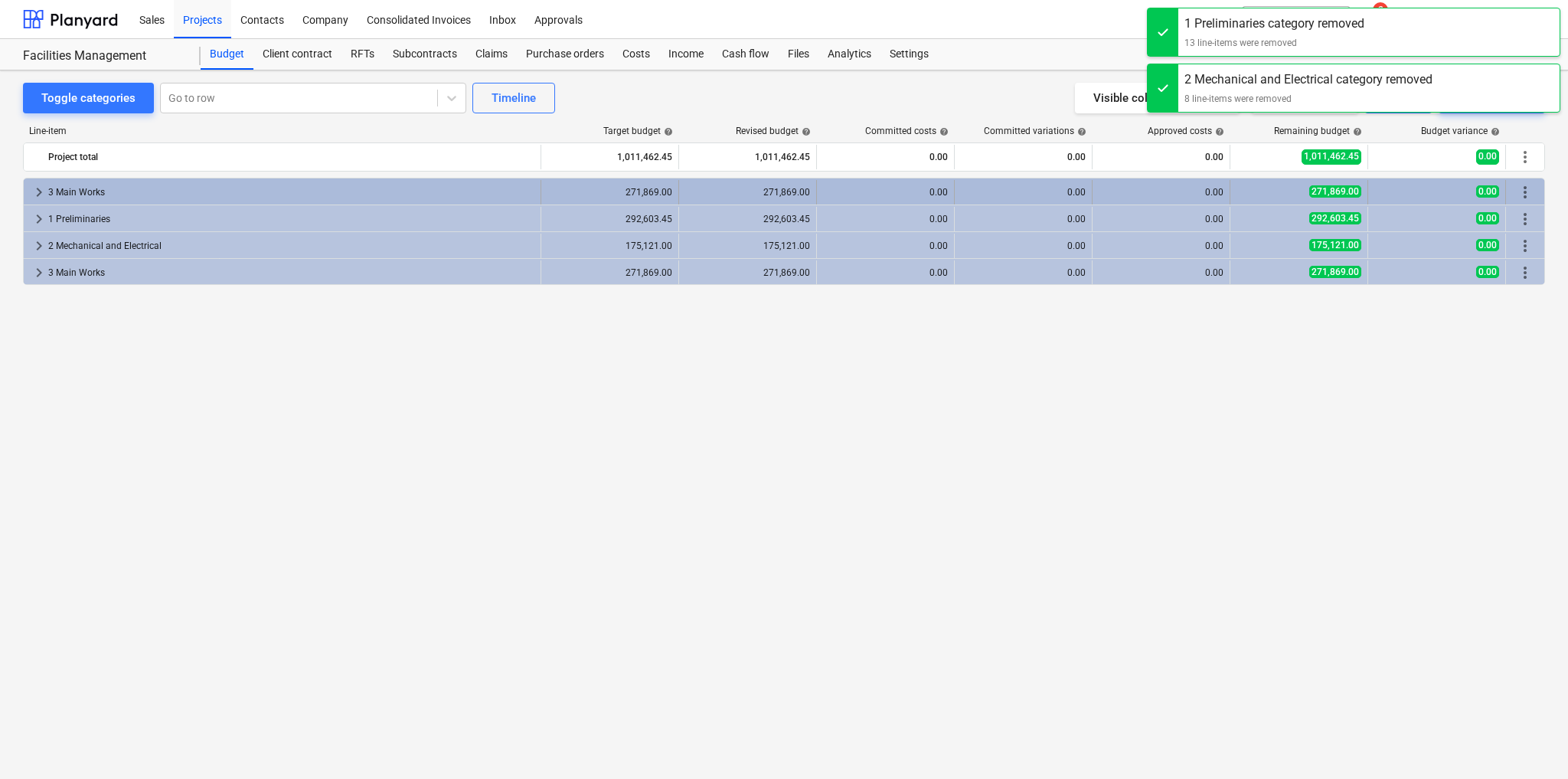
click at [1528, 187] on span "more_vert" at bounding box center [1525, 192] width 18 height 18
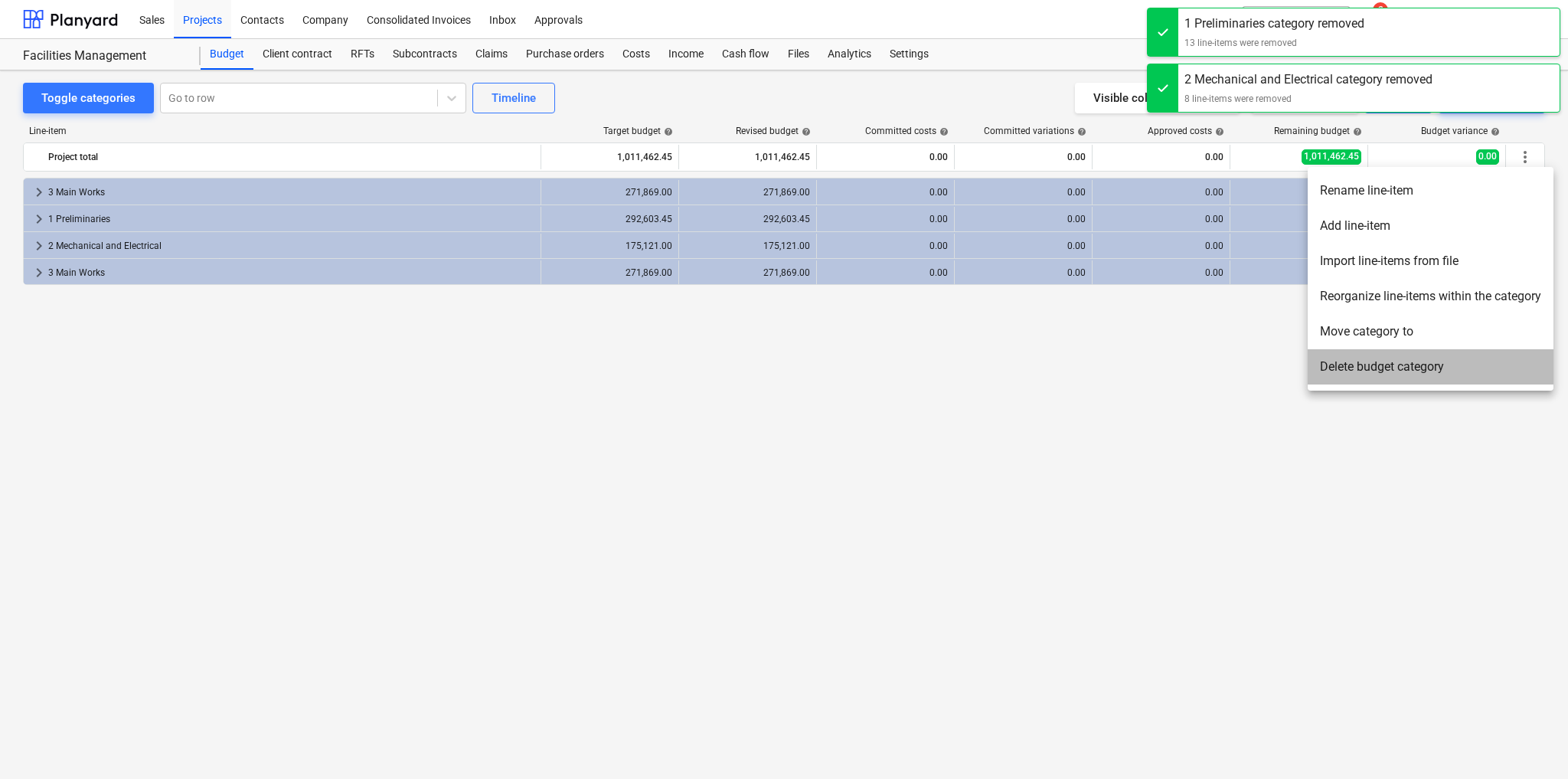
click at [1419, 366] on li "Delete budget category" at bounding box center [1430, 366] width 246 height 36
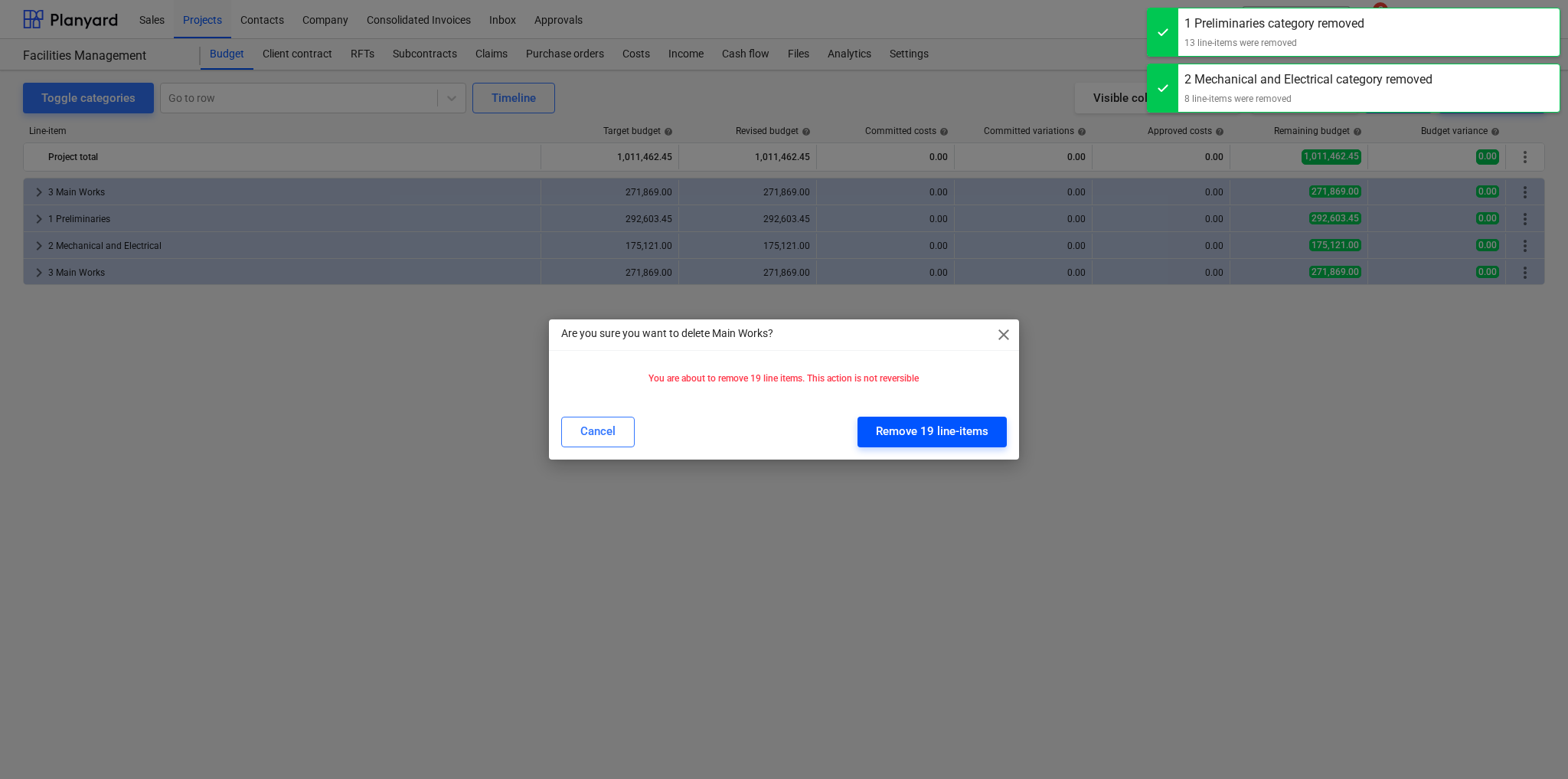
click at [964, 433] on div "Remove 19 line-items" at bounding box center [931, 431] width 112 height 20
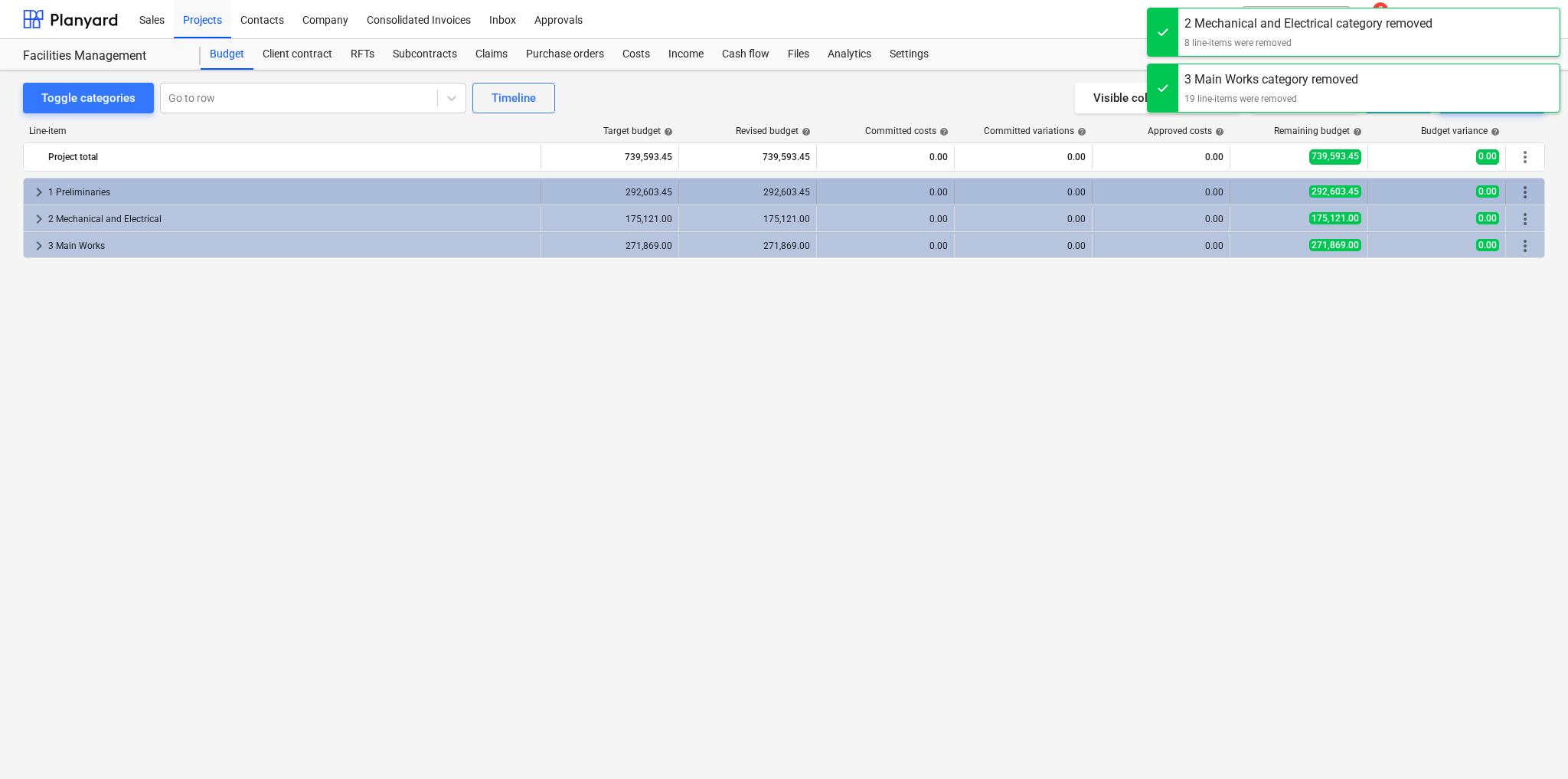
click at [39, 190] on span "keyboard_arrow_right" at bounding box center [39, 192] width 18 height 18
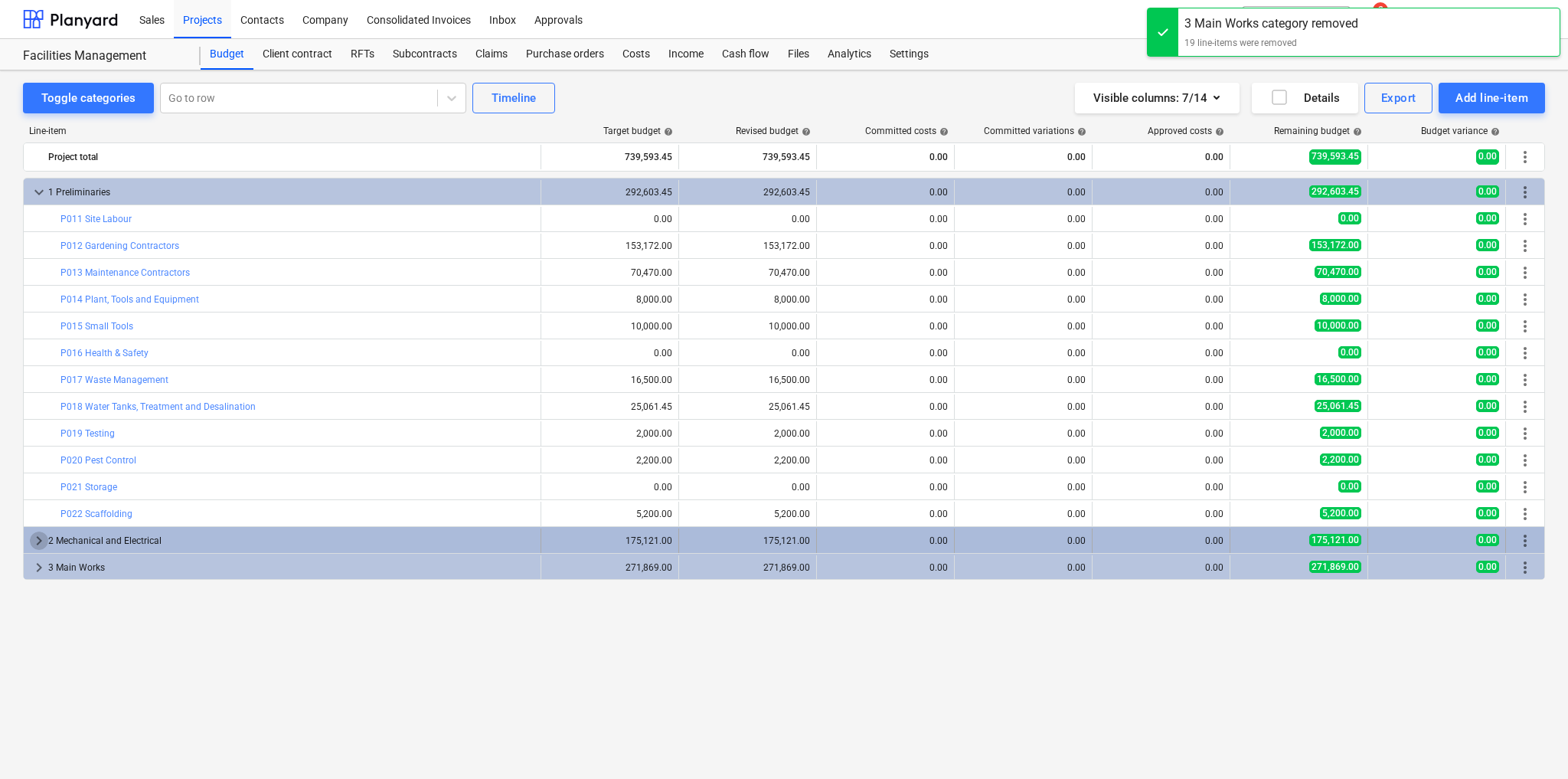
click at [36, 533] on span "keyboard_arrow_right" at bounding box center [39, 541] width 18 height 18
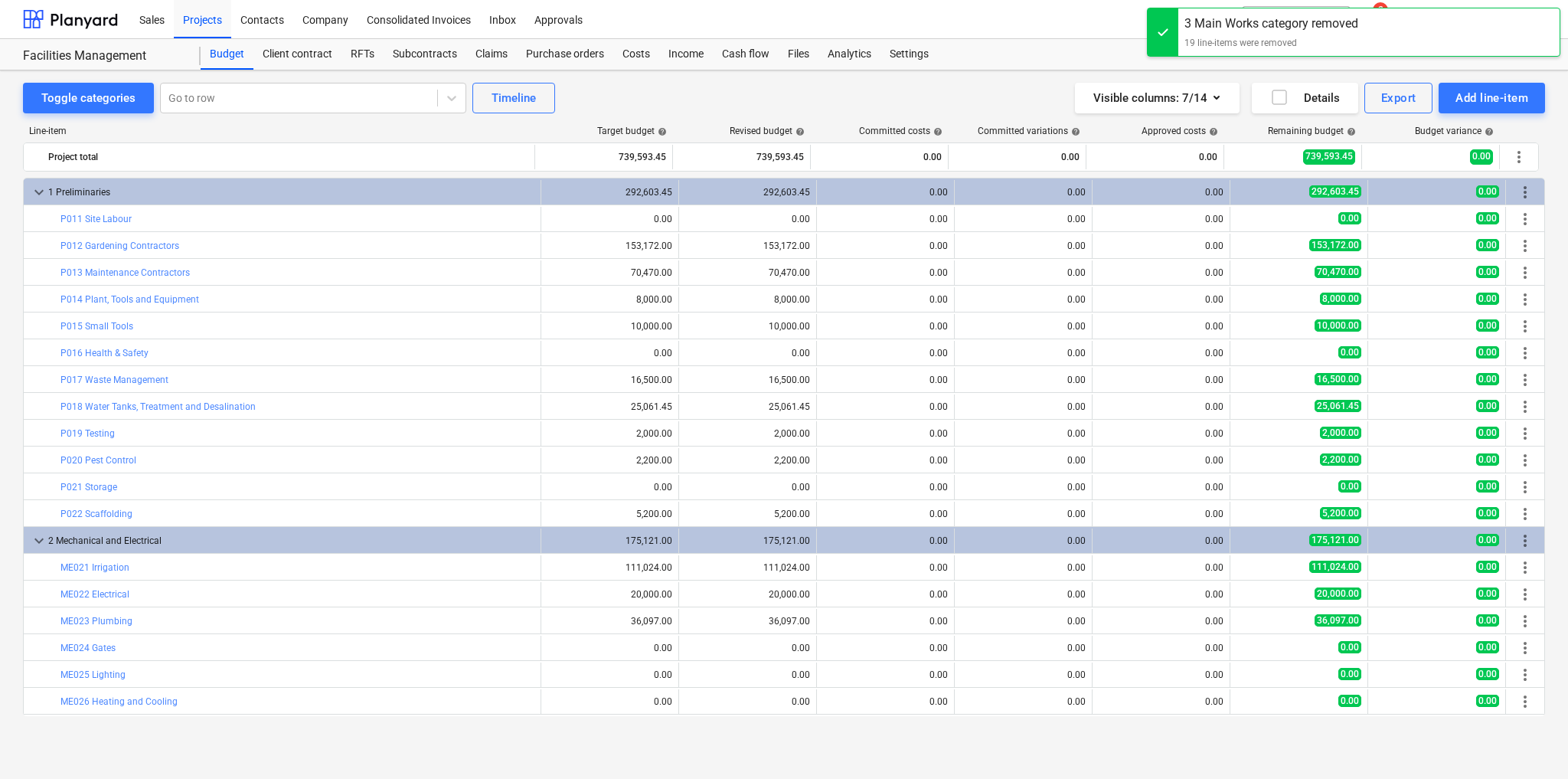
scroll to position [51, 0]
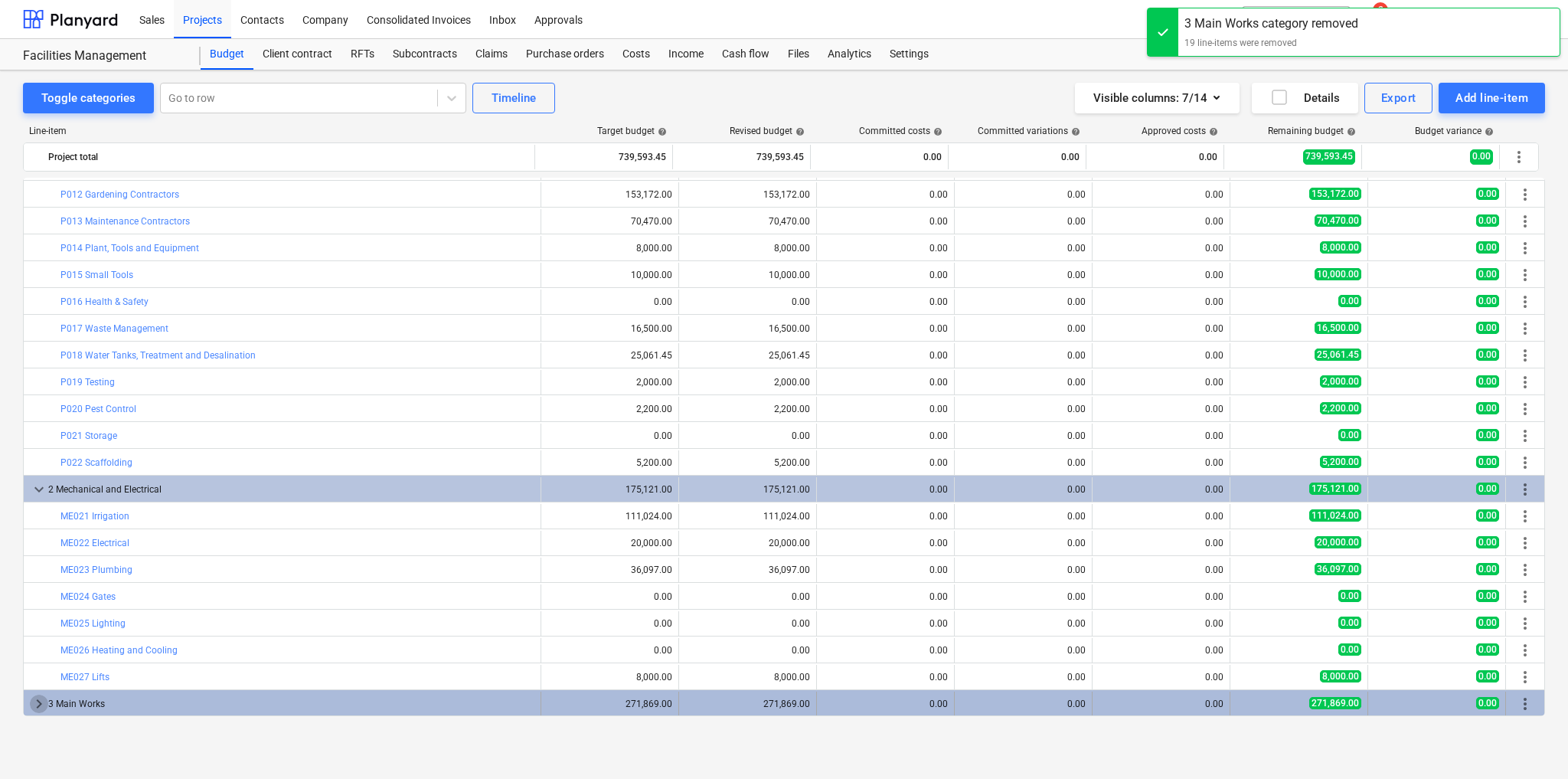
click at [35, 698] on span "keyboard_arrow_right" at bounding box center [39, 703] width 18 height 18
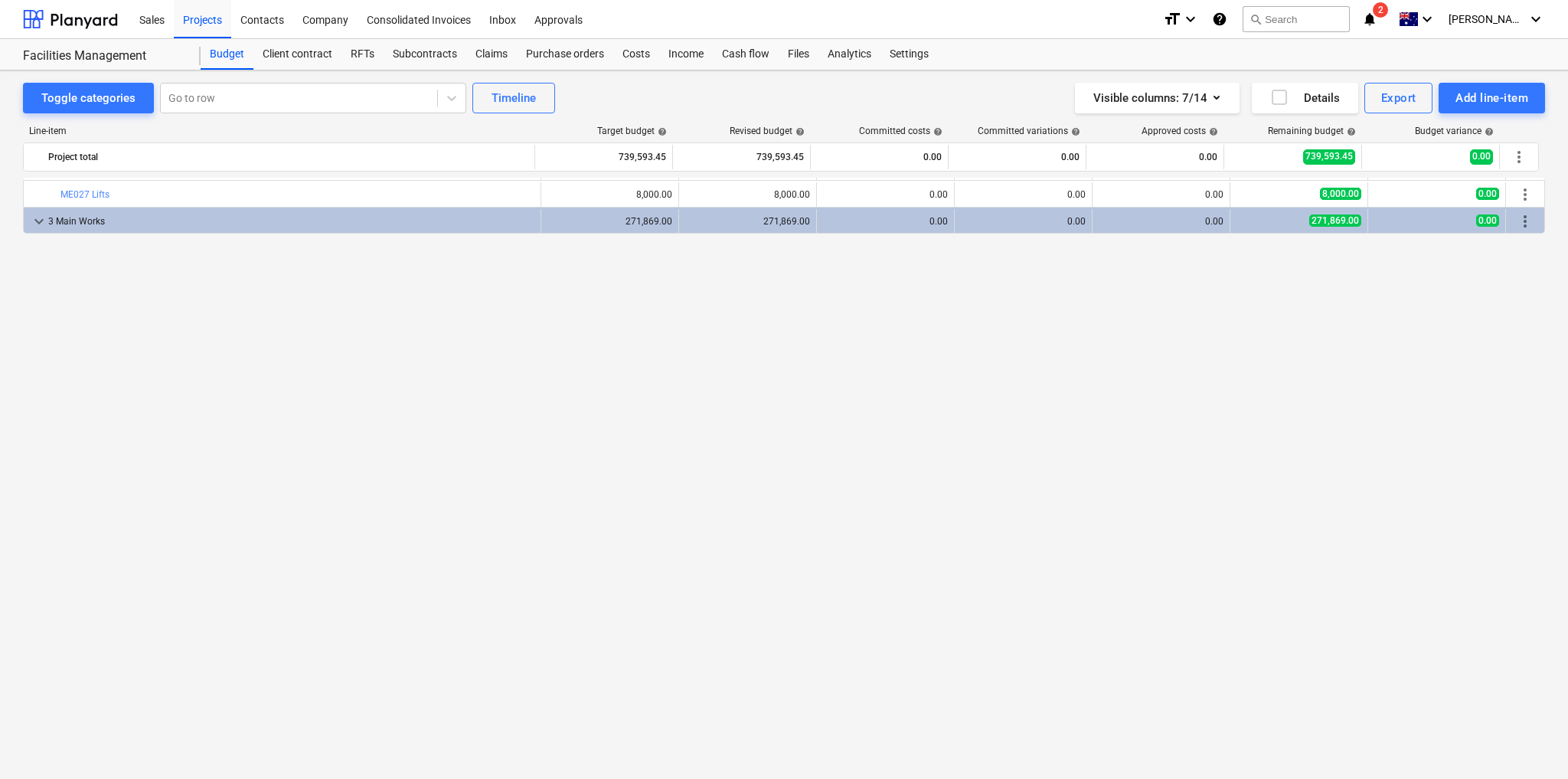
scroll to position [0, 0]
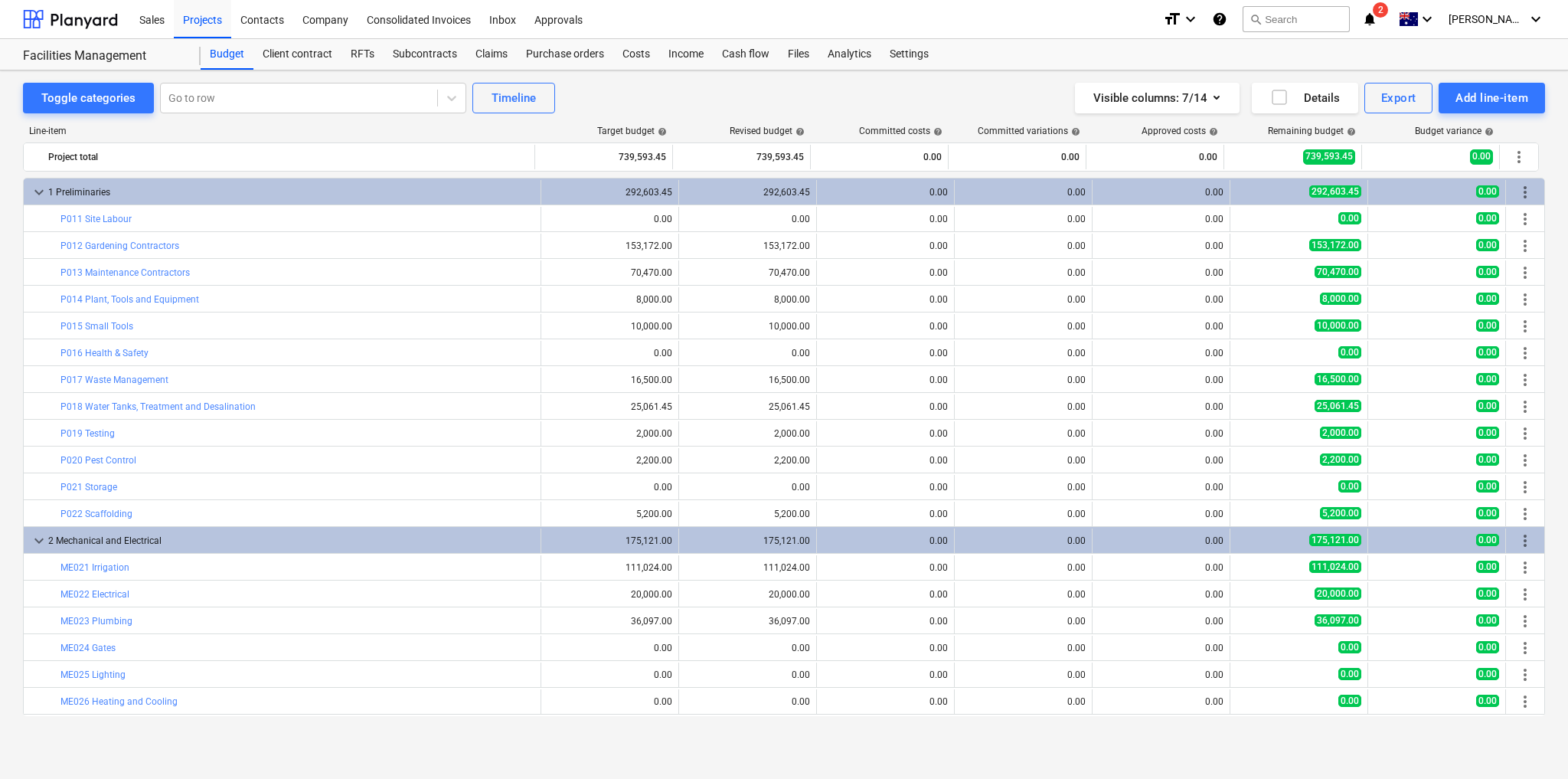
click at [1241, 13] on div "Successfully imported line-items" at bounding box center [1272, 16] width 175 height 18
click at [1238, 18] on div "Successfully imported line-items" at bounding box center [1272, 16] width 175 height 18
click at [1211, 18] on div "Successfully imported line-items" at bounding box center [1272, 16] width 175 height 18
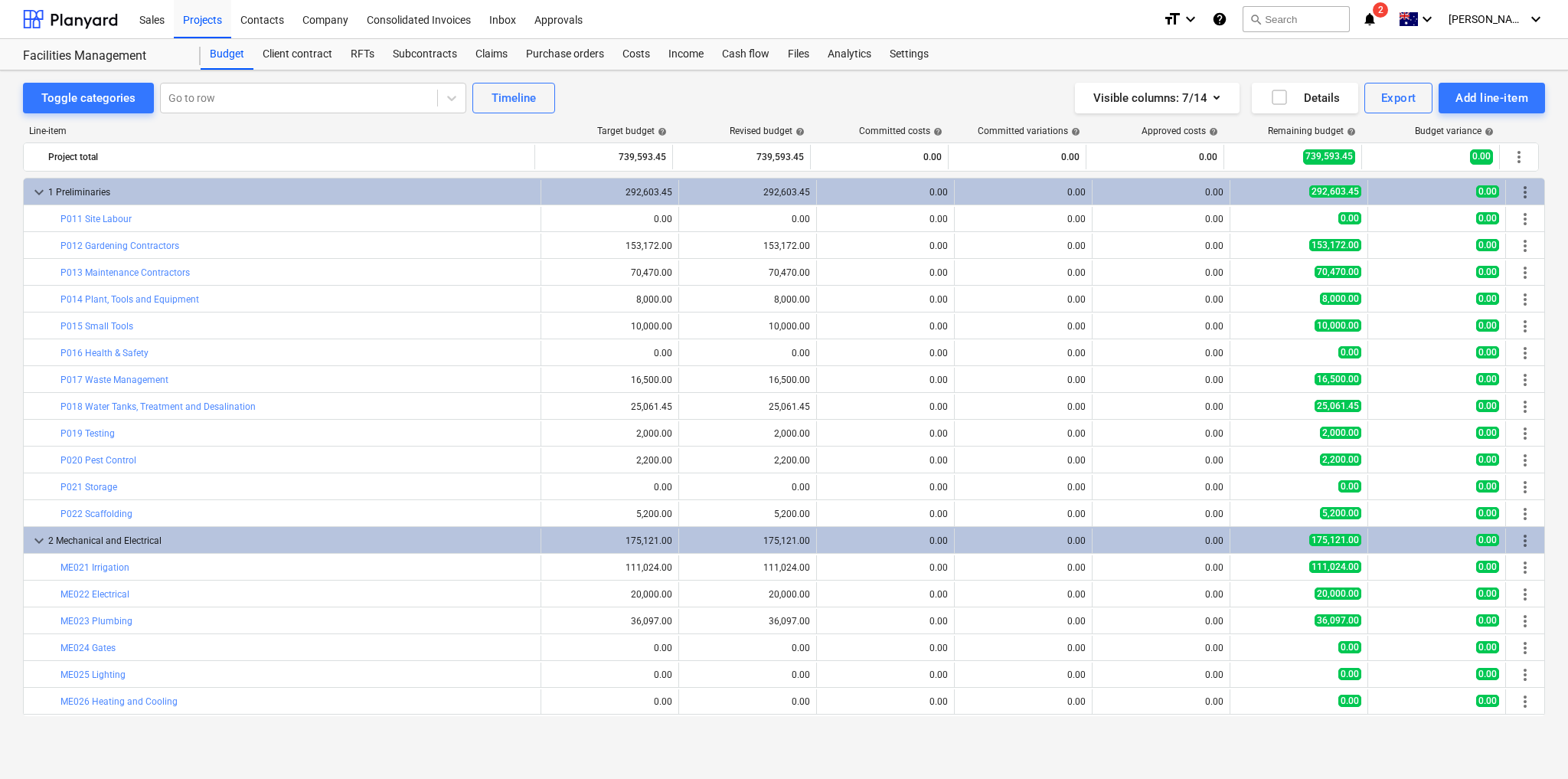
click at [1241, 18] on div "Successfully imported line-items" at bounding box center [1272, 16] width 175 height 18
click at [804, 49] on div "Files" at bounding box center [799, 55] width 40 height 31
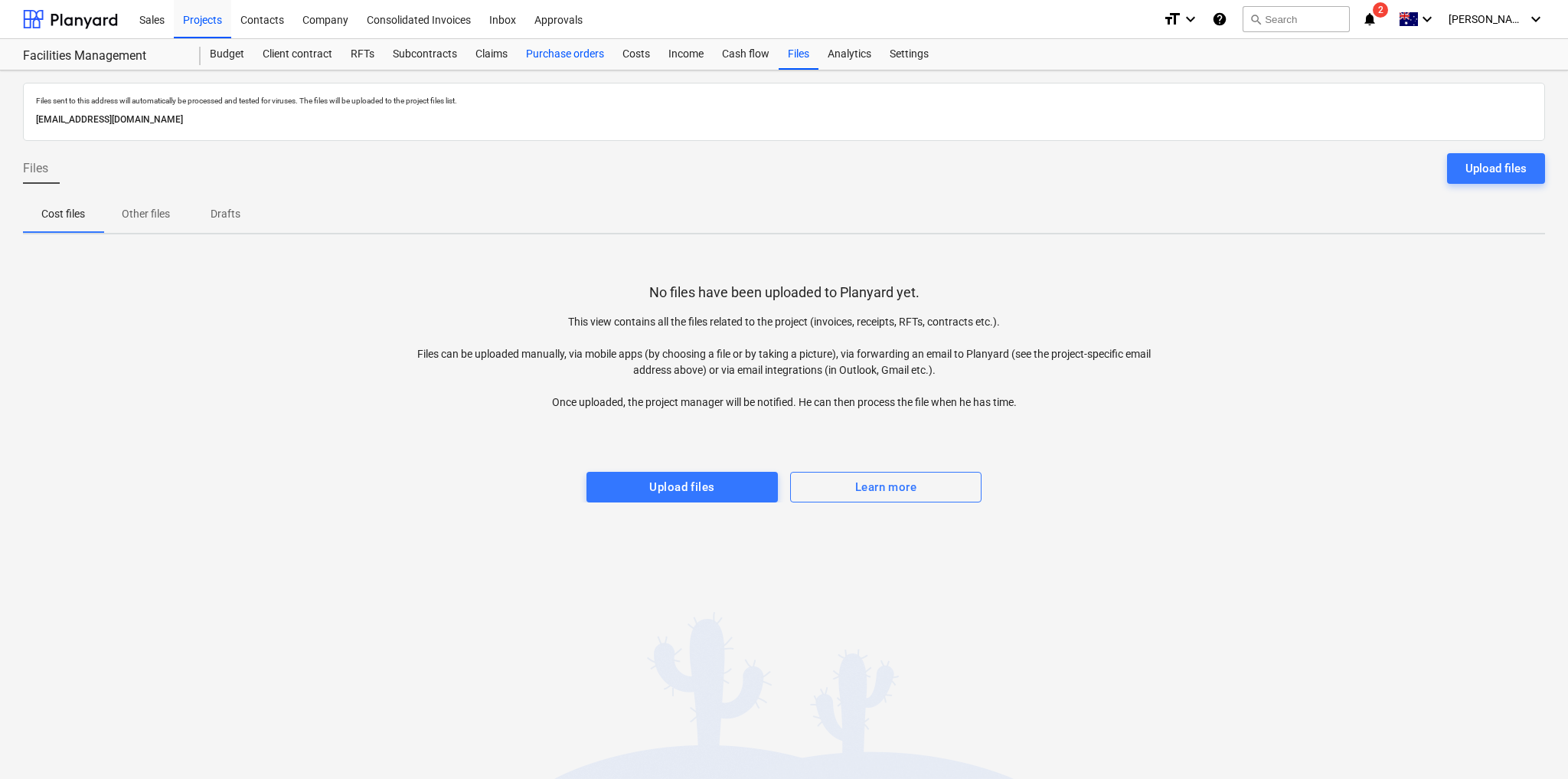
click at [550, 49] on div "Purchase orders" at bounding box center [565, 55] width 97 height 31
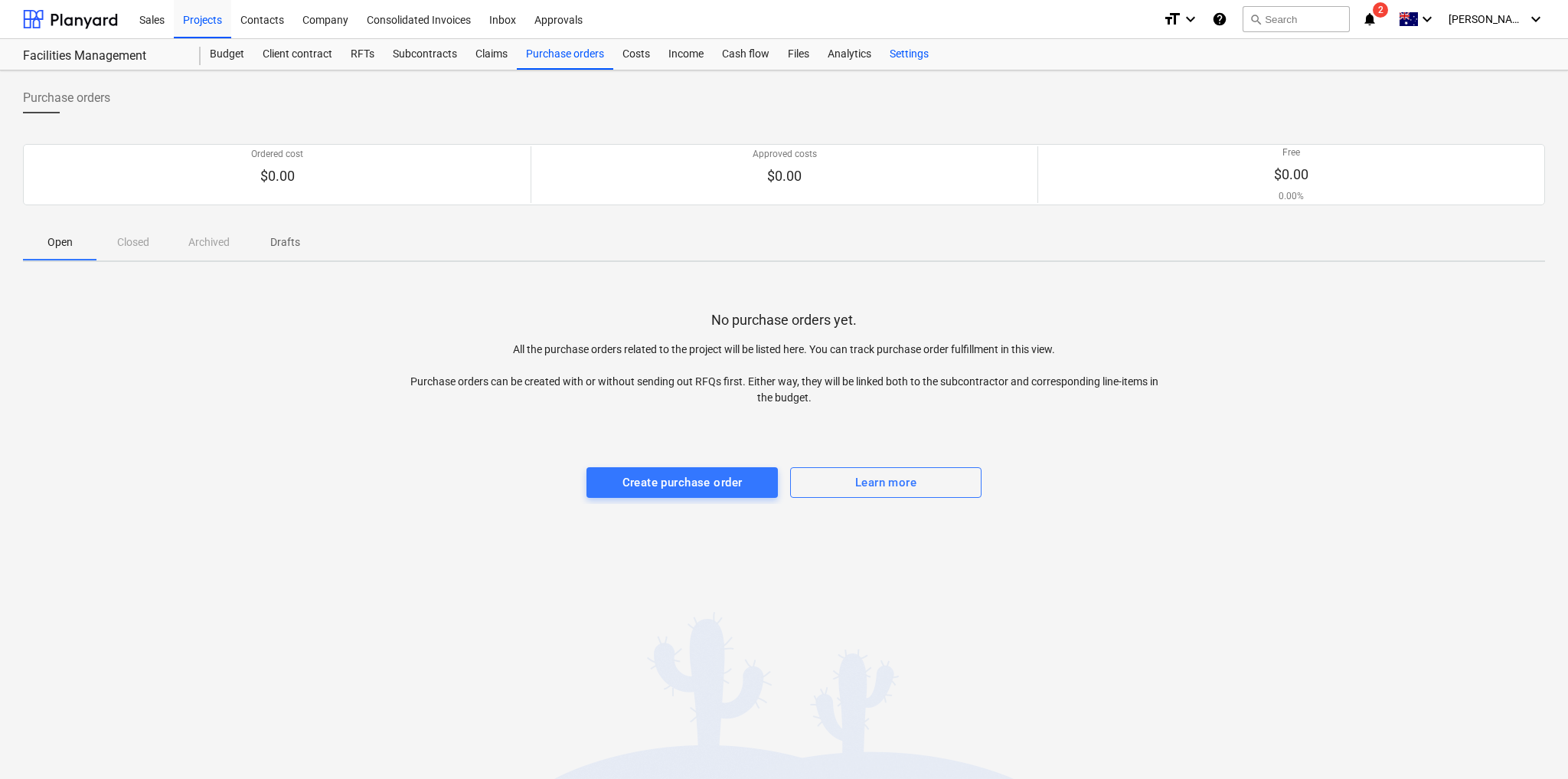
click at [919, 49] on div "Settings" at bounding box center [909, 55] width 58 height 31
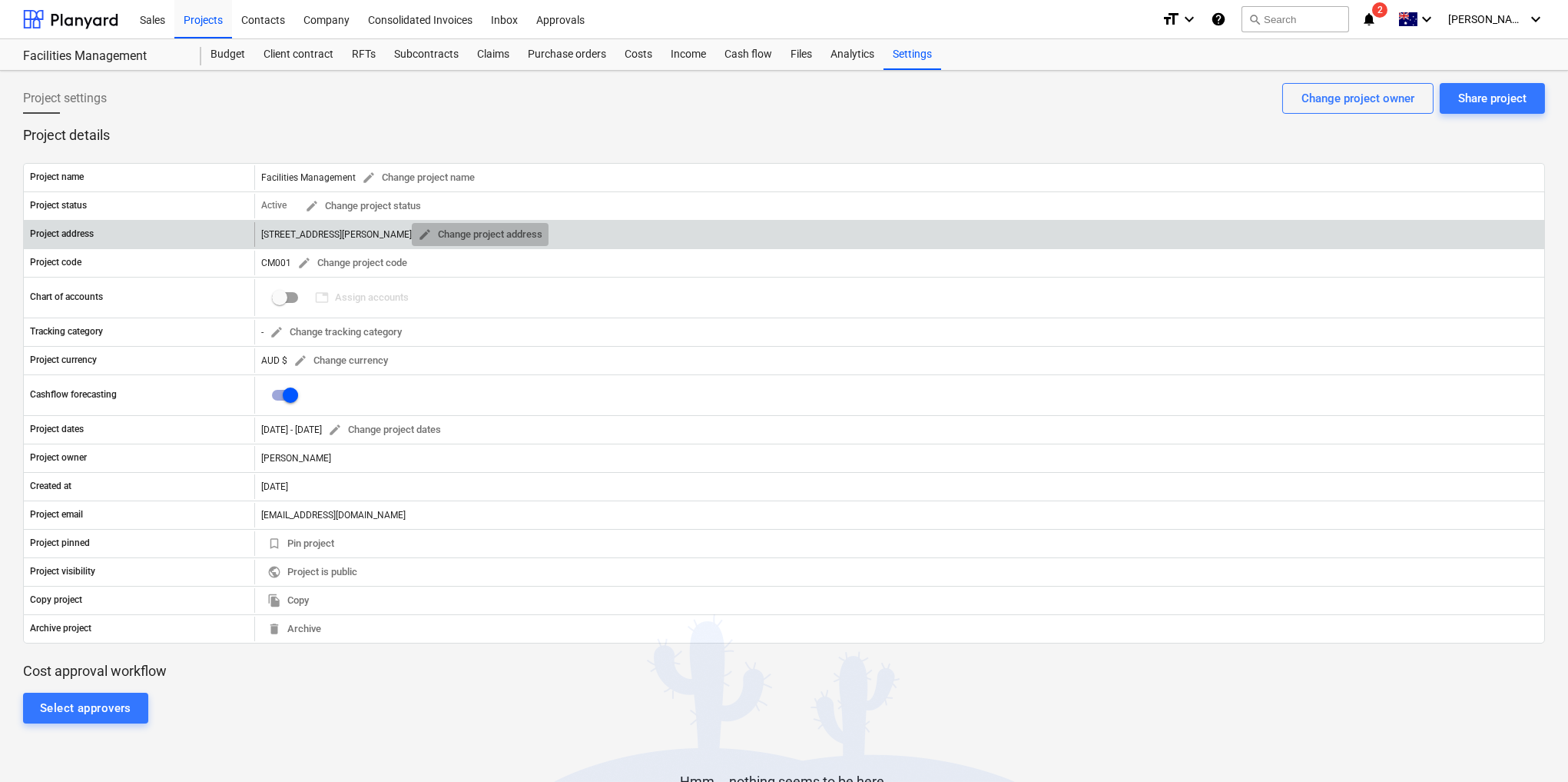
click at [418, 226] on span "edit Change project address" at bounding box center [480, 235] width 125 height 17
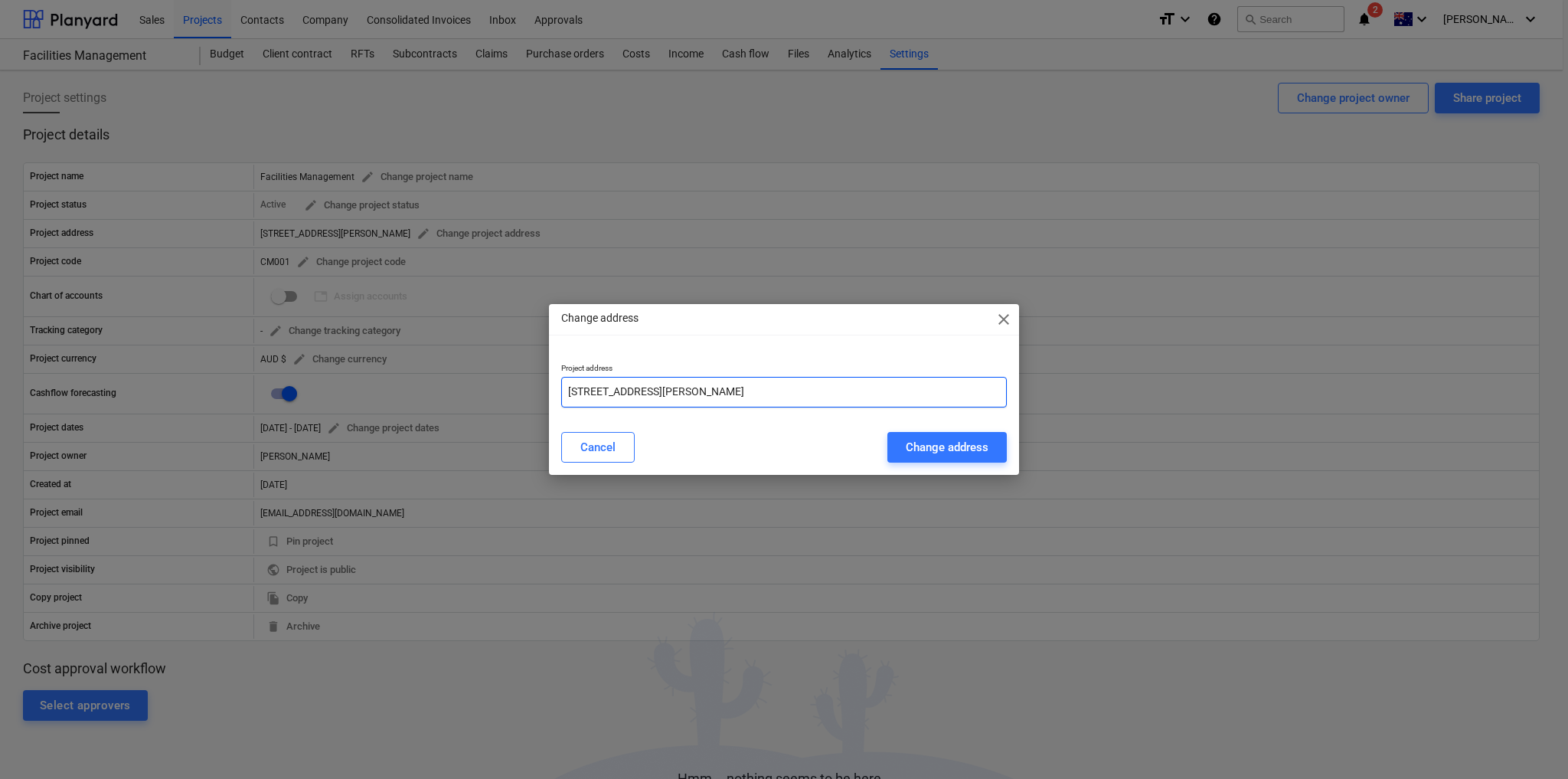
click at [686, 386] on input "[STREET_ADDRESS][PERSON_NAME]" at bounding box center [784, 393] width 446 height 31
type input "[STREET_ADDRESS][PERSON_NAME]"
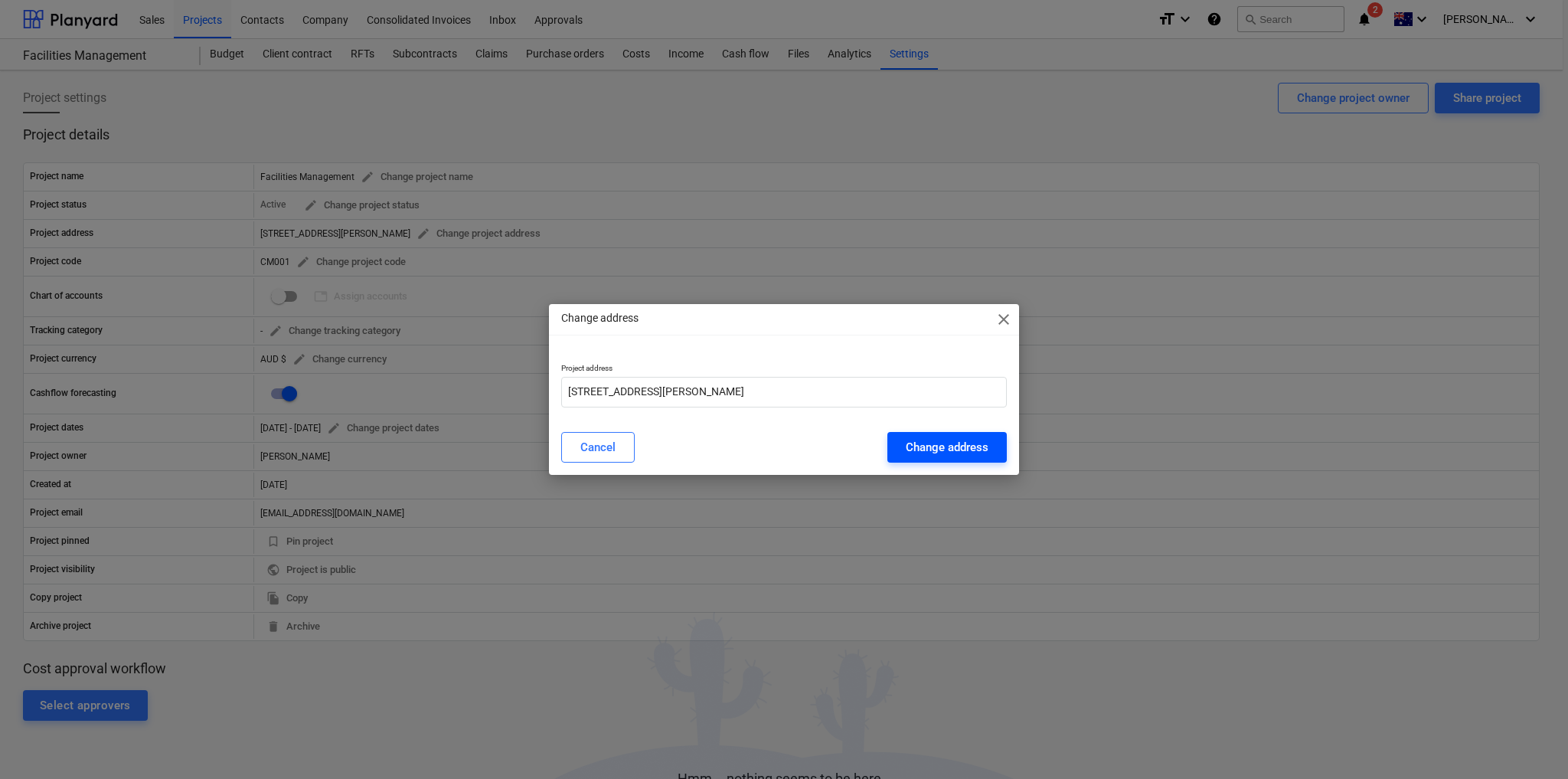
click at [979, 451] on div "Change address" at bounding box center [947, 447] width 83 height 20
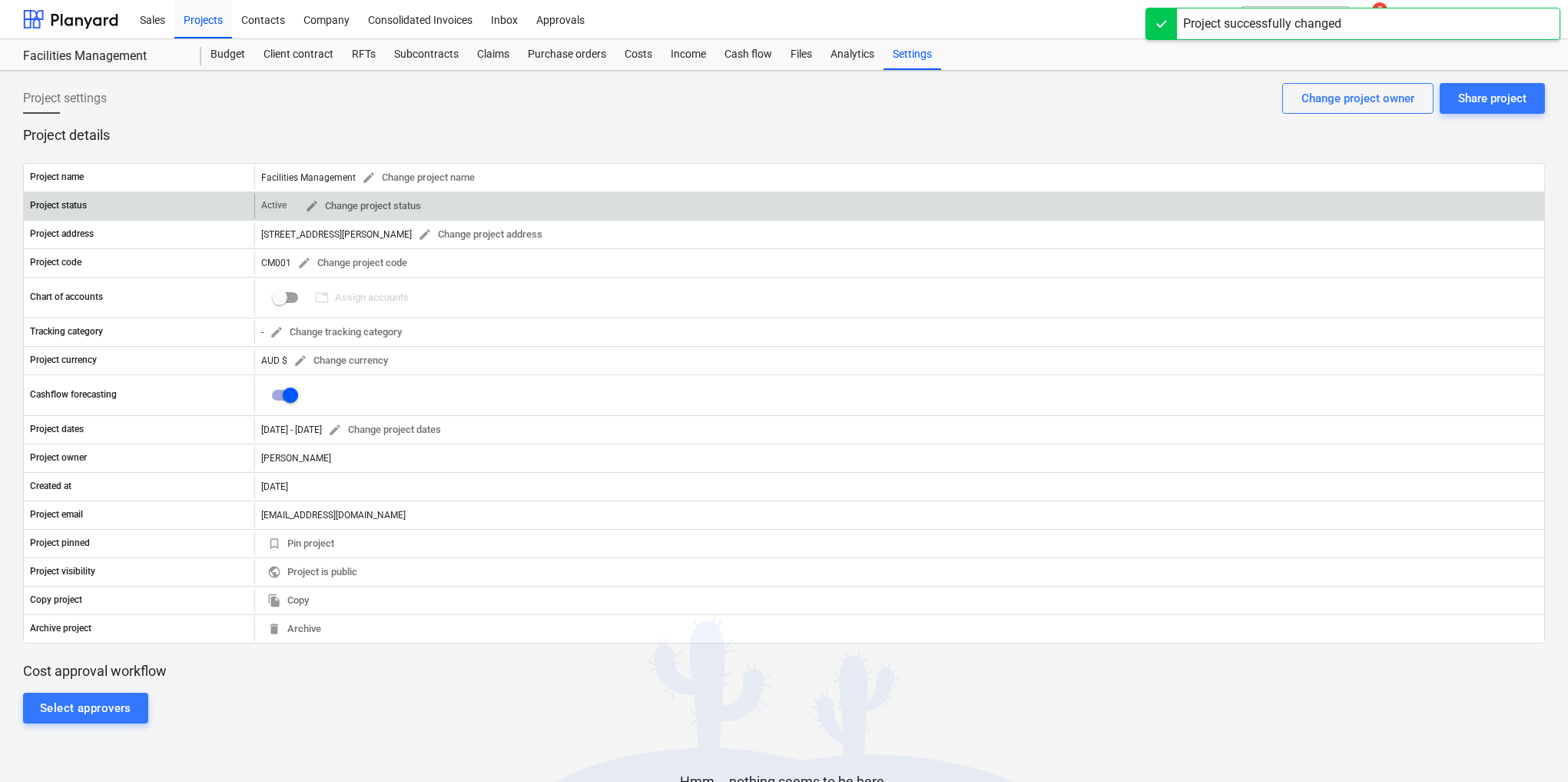
click at [283, 202] on p "Active" at bounding box center [274, 205] width 26 height 13
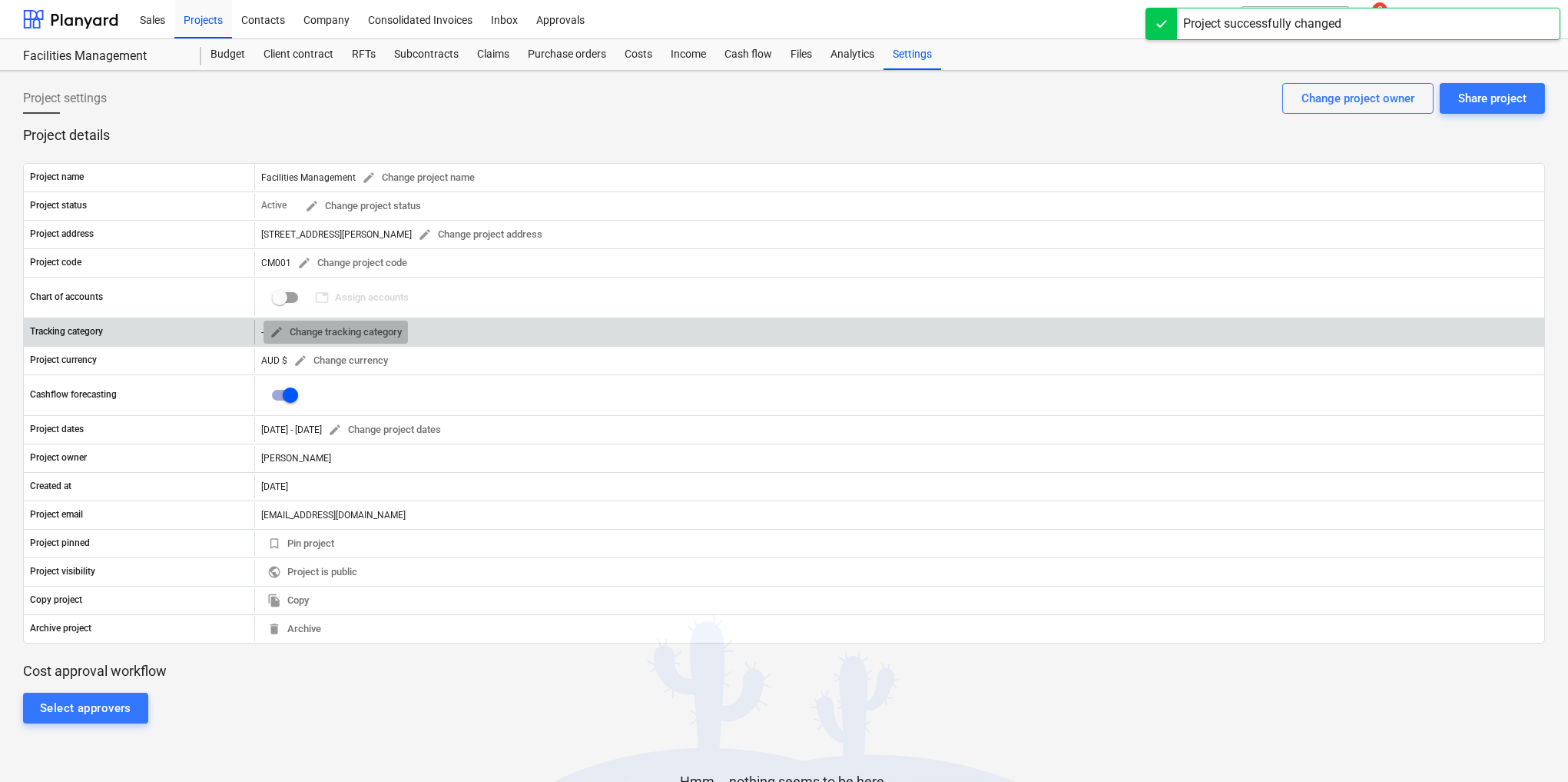
click at [323, 331] on span "edit Change tracking category" at bounding box center [335, 332] width 132 height 17
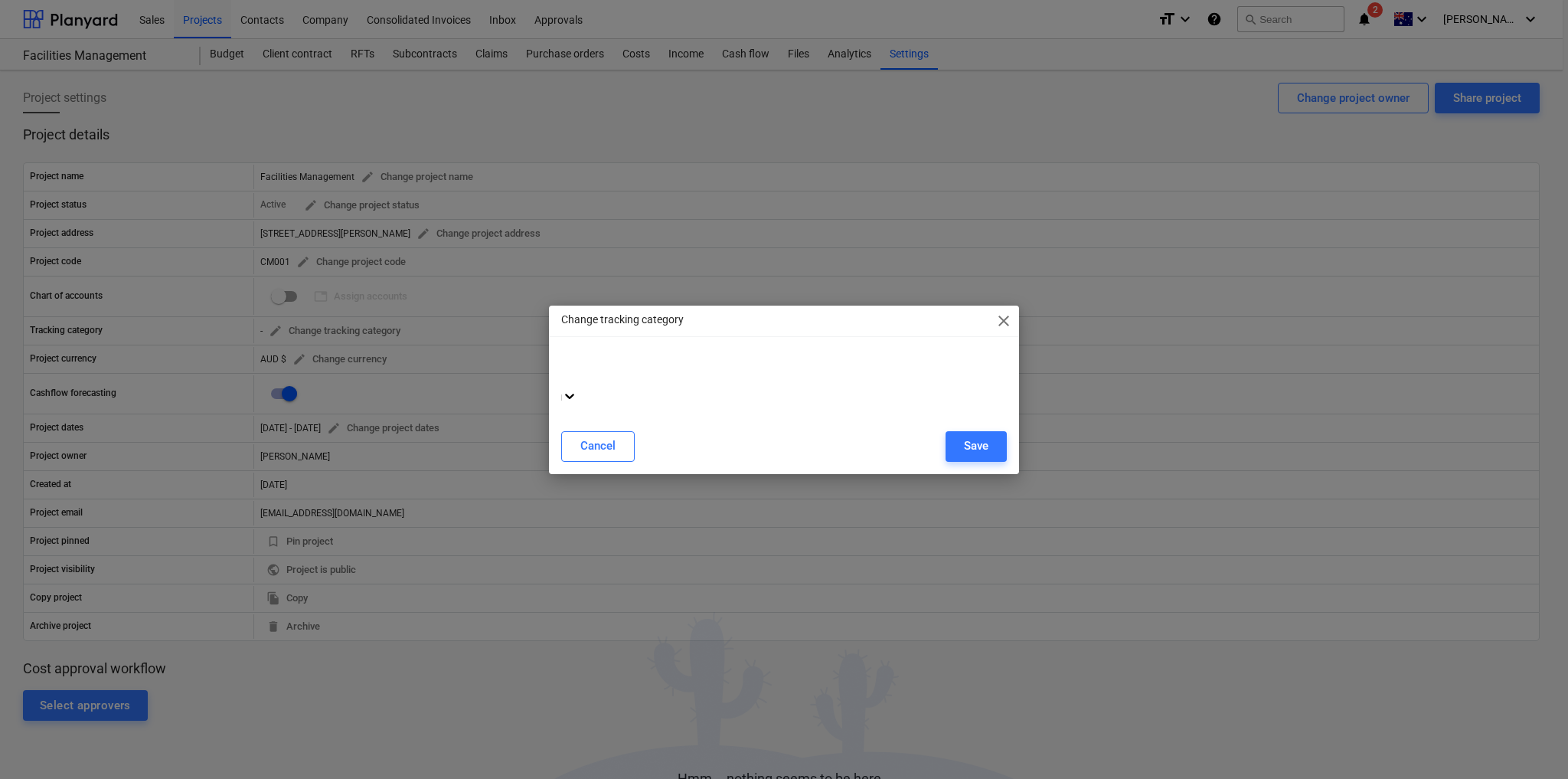
click at [577, 388] on icon at bounding box center [569, 395] width 16 height 16
click at [1004, 324] on span "close" at bounding box center [1004, 321] width 18 height 18
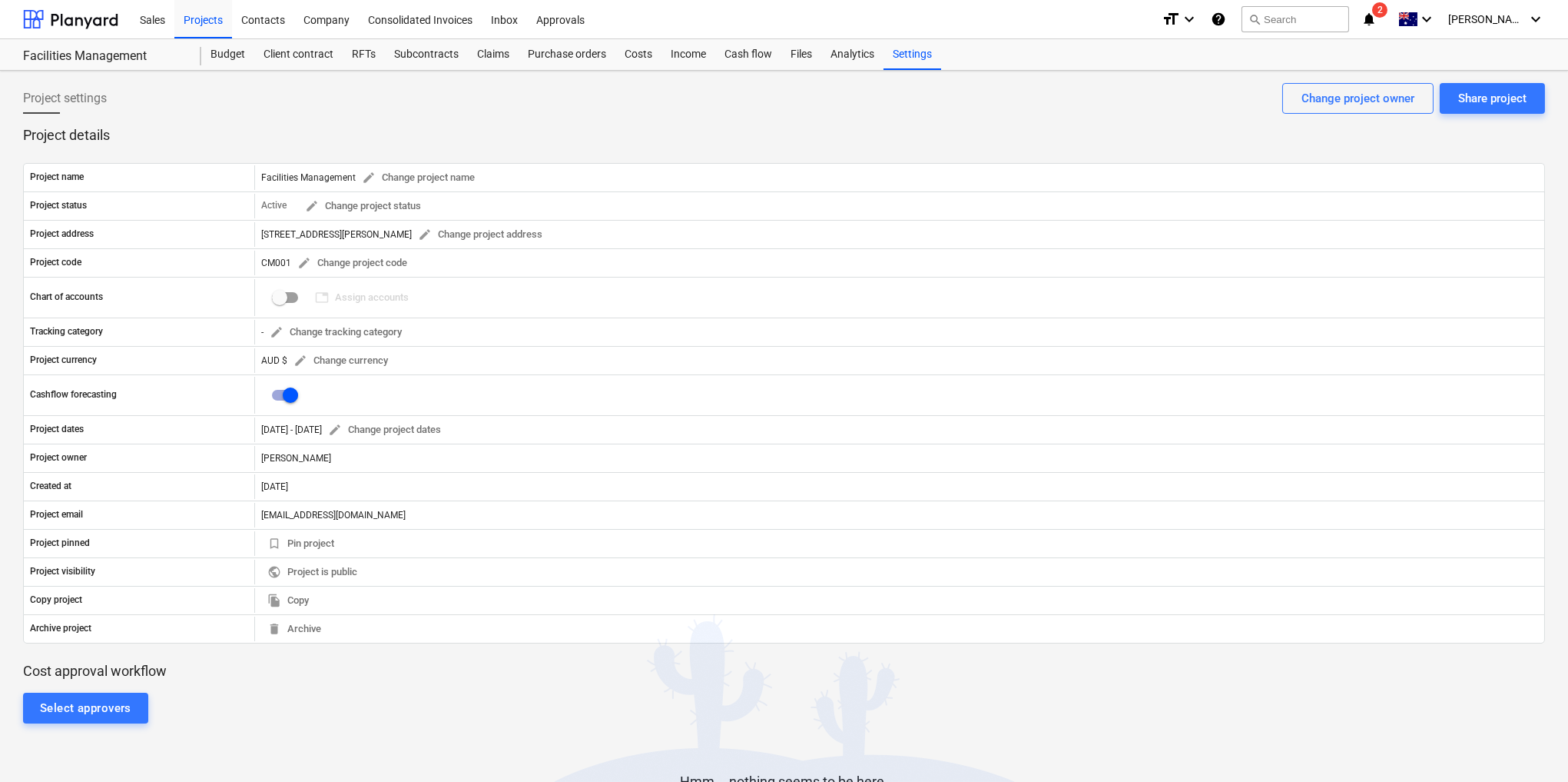
drag, startPoint x: 361, startPoint y: 443, endPoint x: 310, endPoint y: 686, distance: 248.3
click at [309, 684] on div "Select approvers Hmm... nothing seems to be here." at bounding box center [784, 772] width 1522 height 184
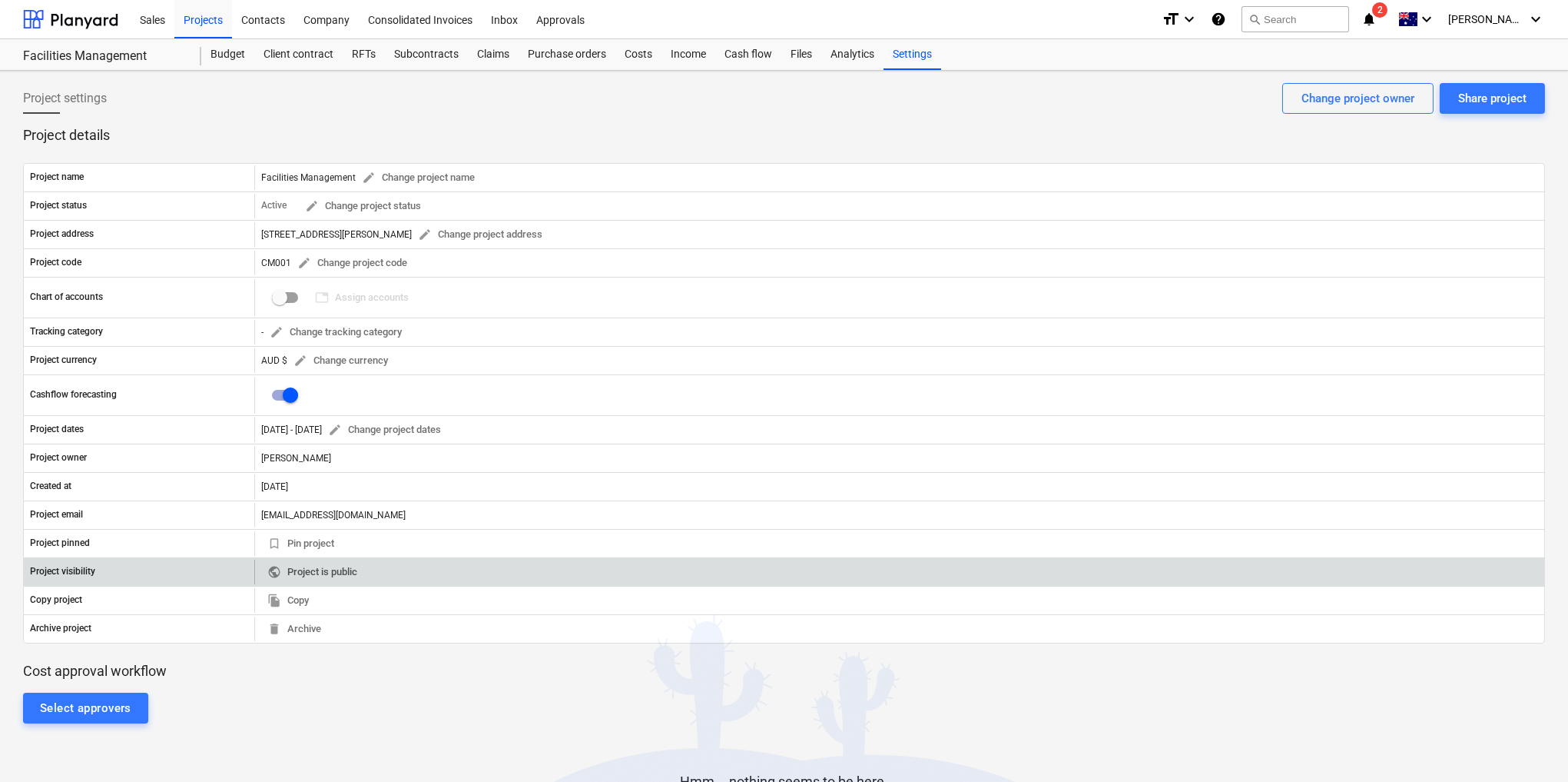
click at [290, 567] on span "public Project is public" at bounding box center [313, 572] width 90 height 17
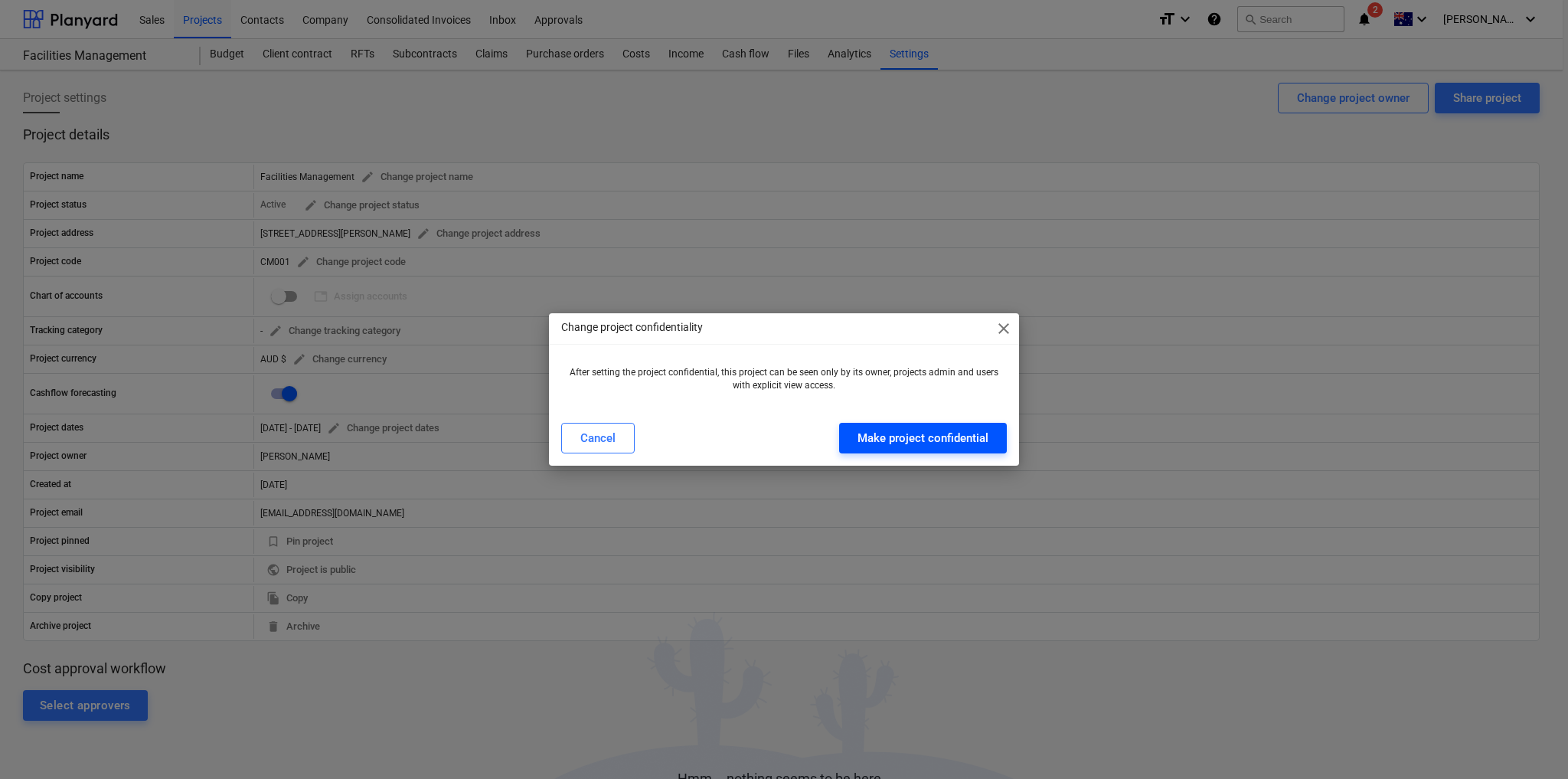
click at [929, 439] on div "Make project confidential" at bounding box center [922, 438] width 131 height 20
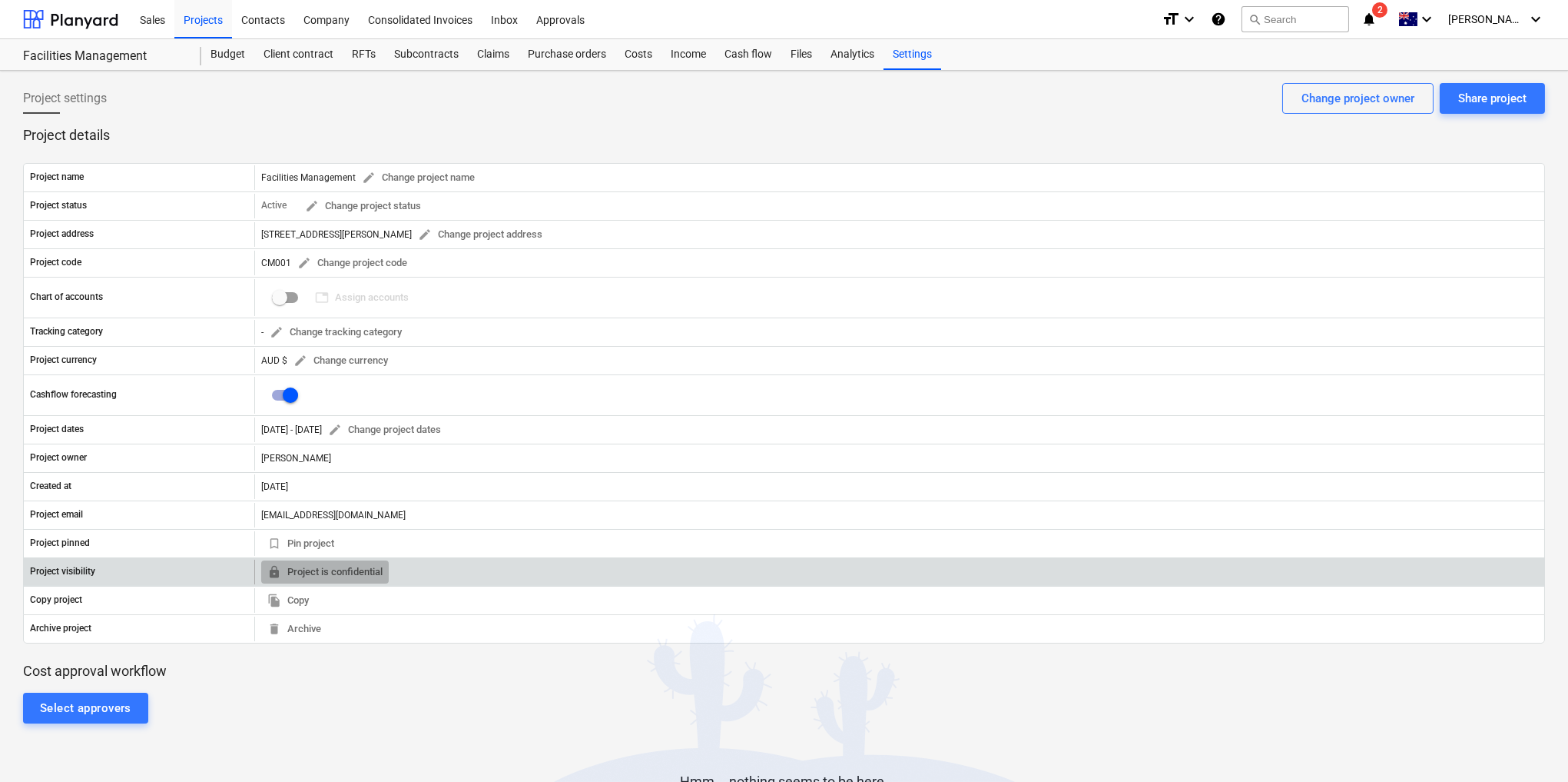
click at [310, 564] on span "locked Project is confidential" at bounding box center [325, 572] width 115 height 17
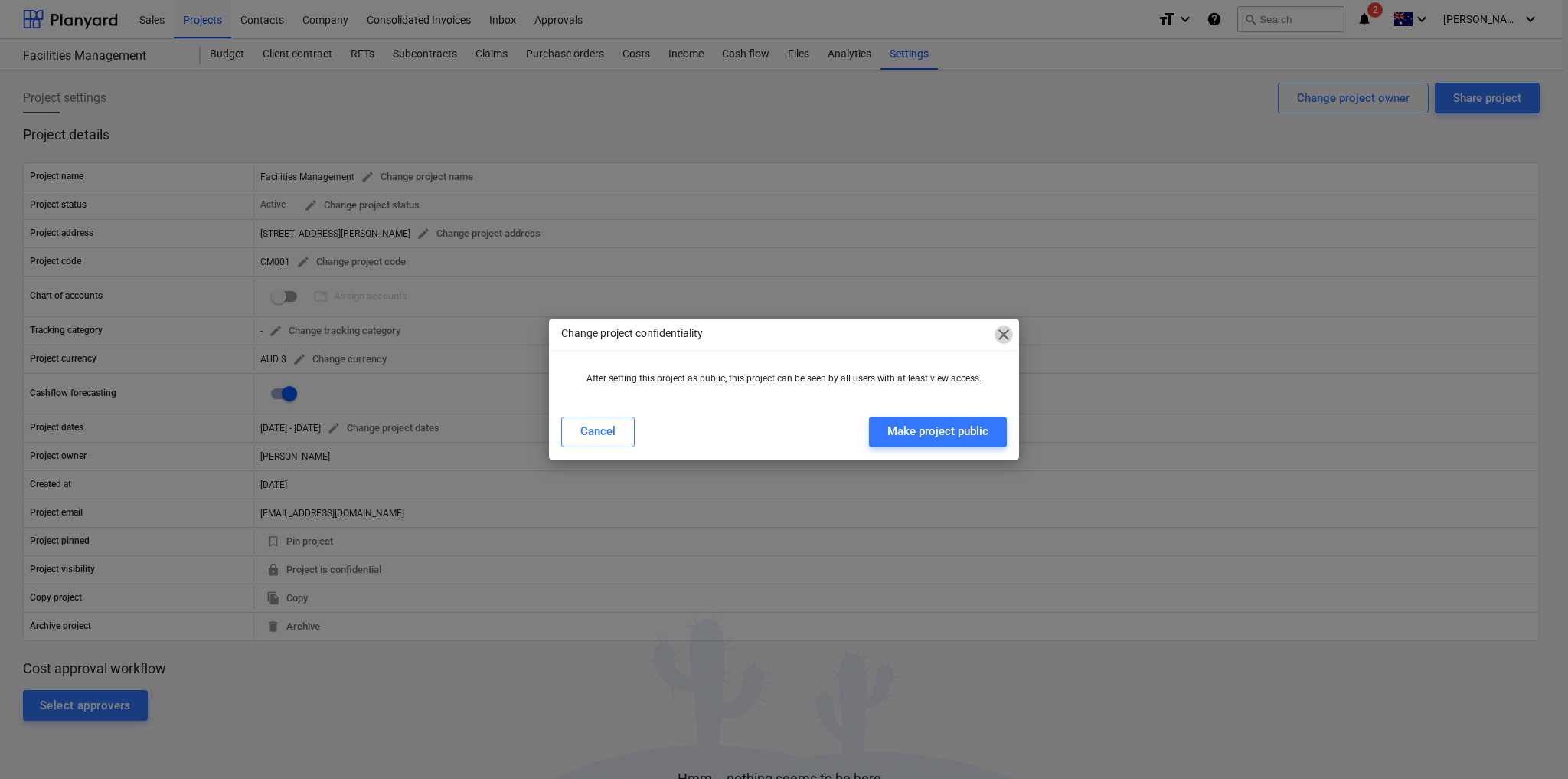
click at [1003, 332] on span "close" at bounding box center [1004, 334] width 18 height 18
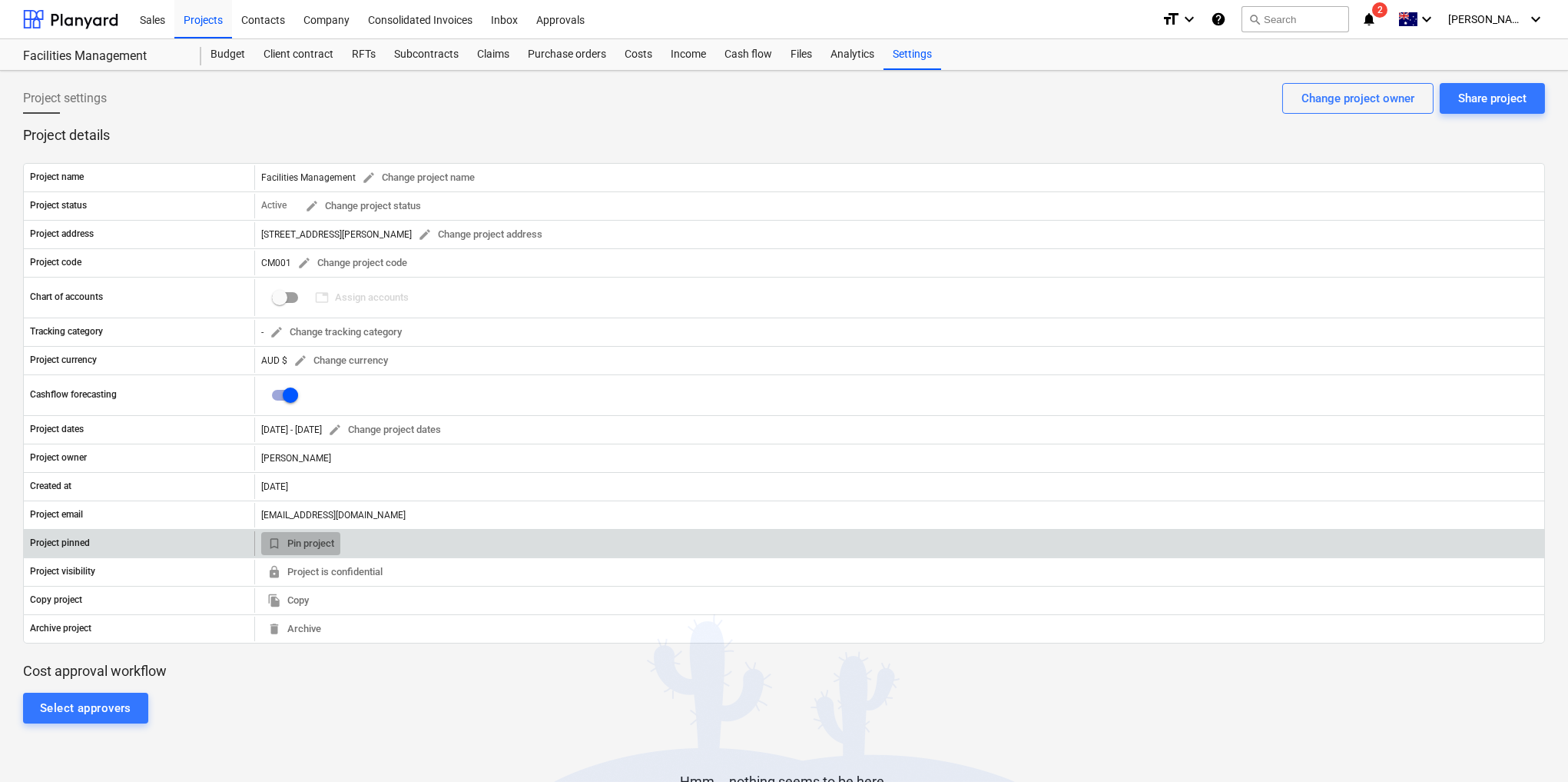
click at [277, 538] on span "bookmark_border" at bounding box center [274, 543] width 14 height 14
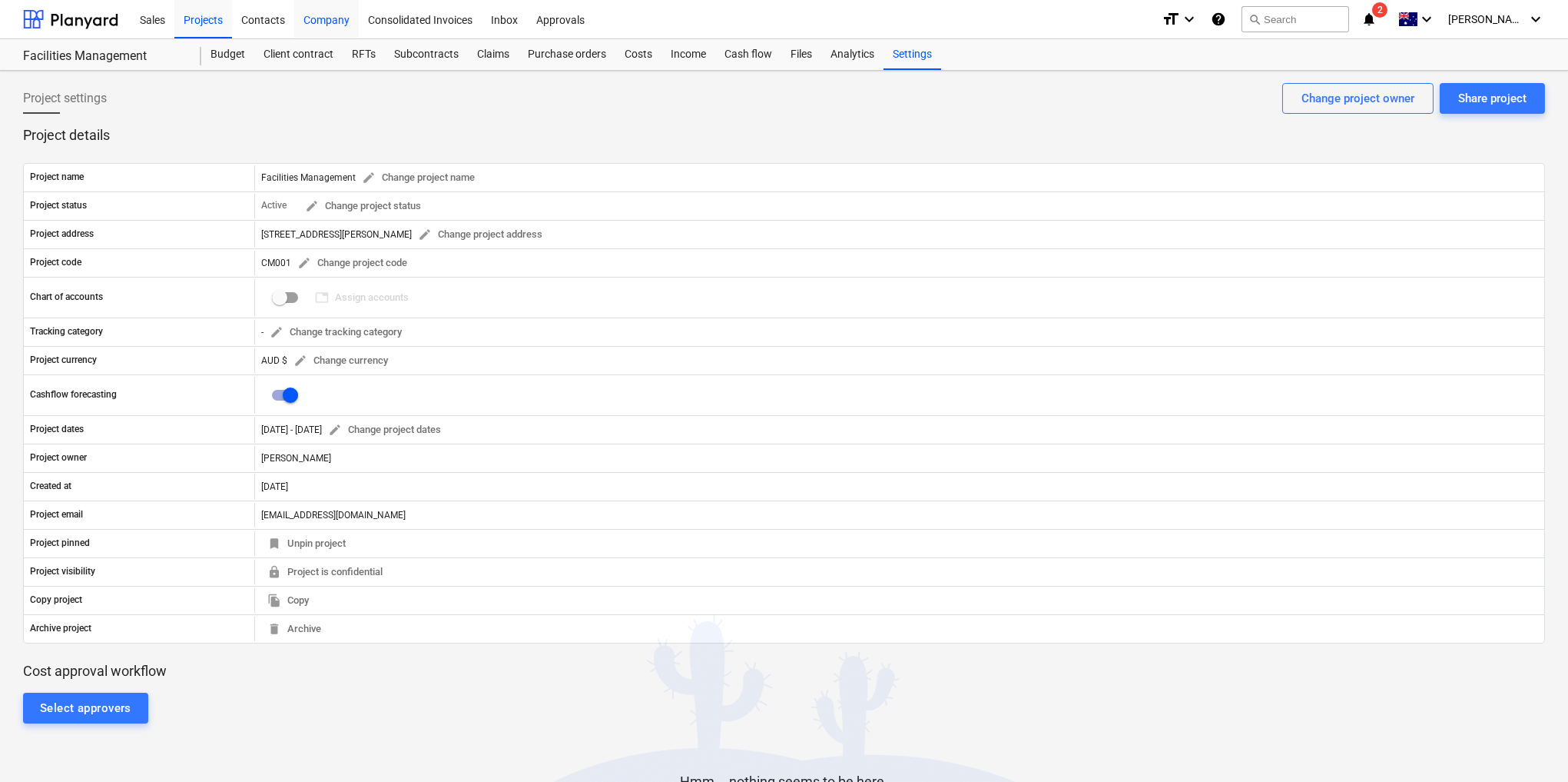
click at [317, 17] on div "Company" at bounding box center [326, 18] width 64 height 39
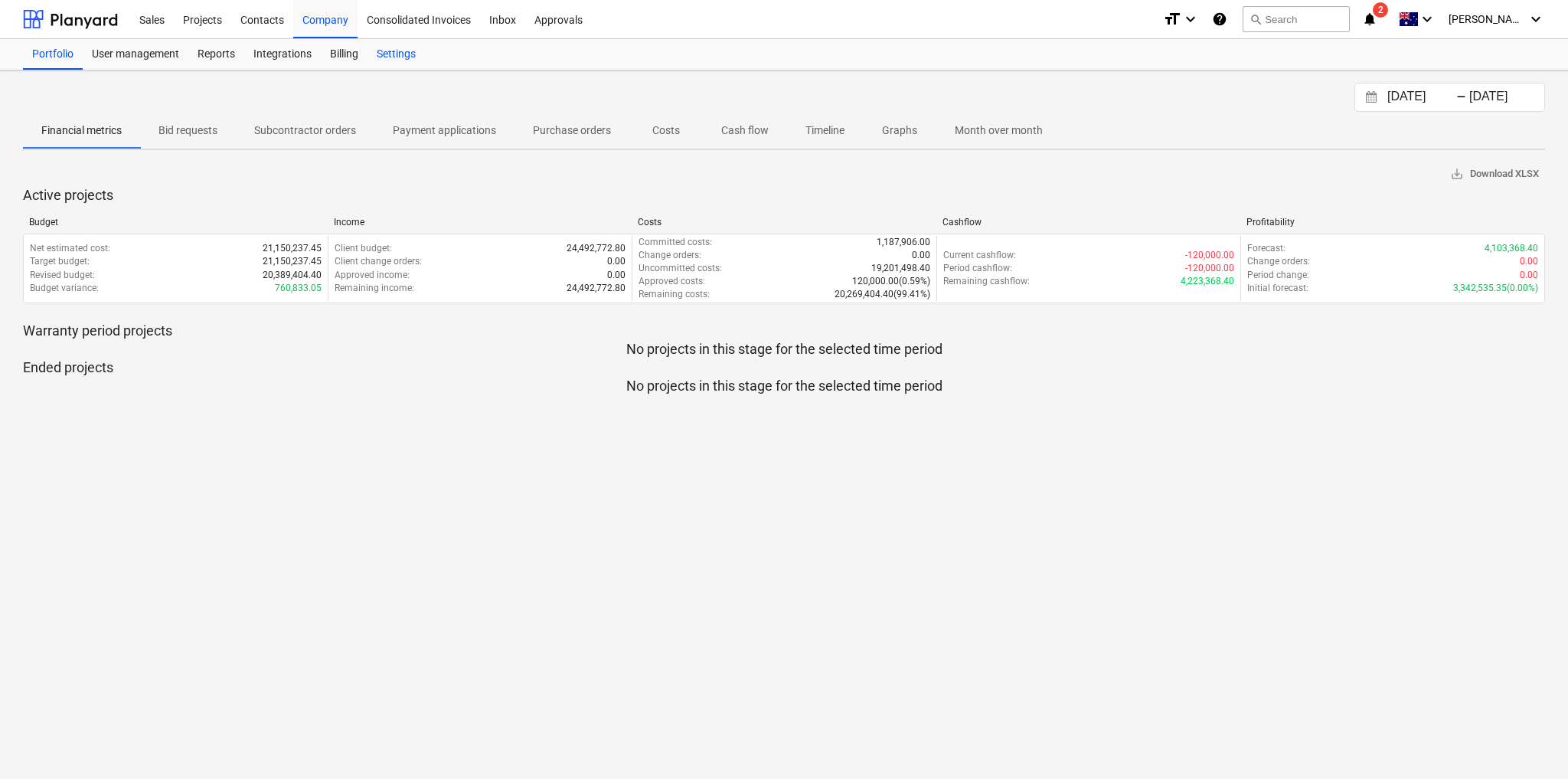
click at [395, 56] on div "Settings" at bounding box center [395, 55] width 58 height 31
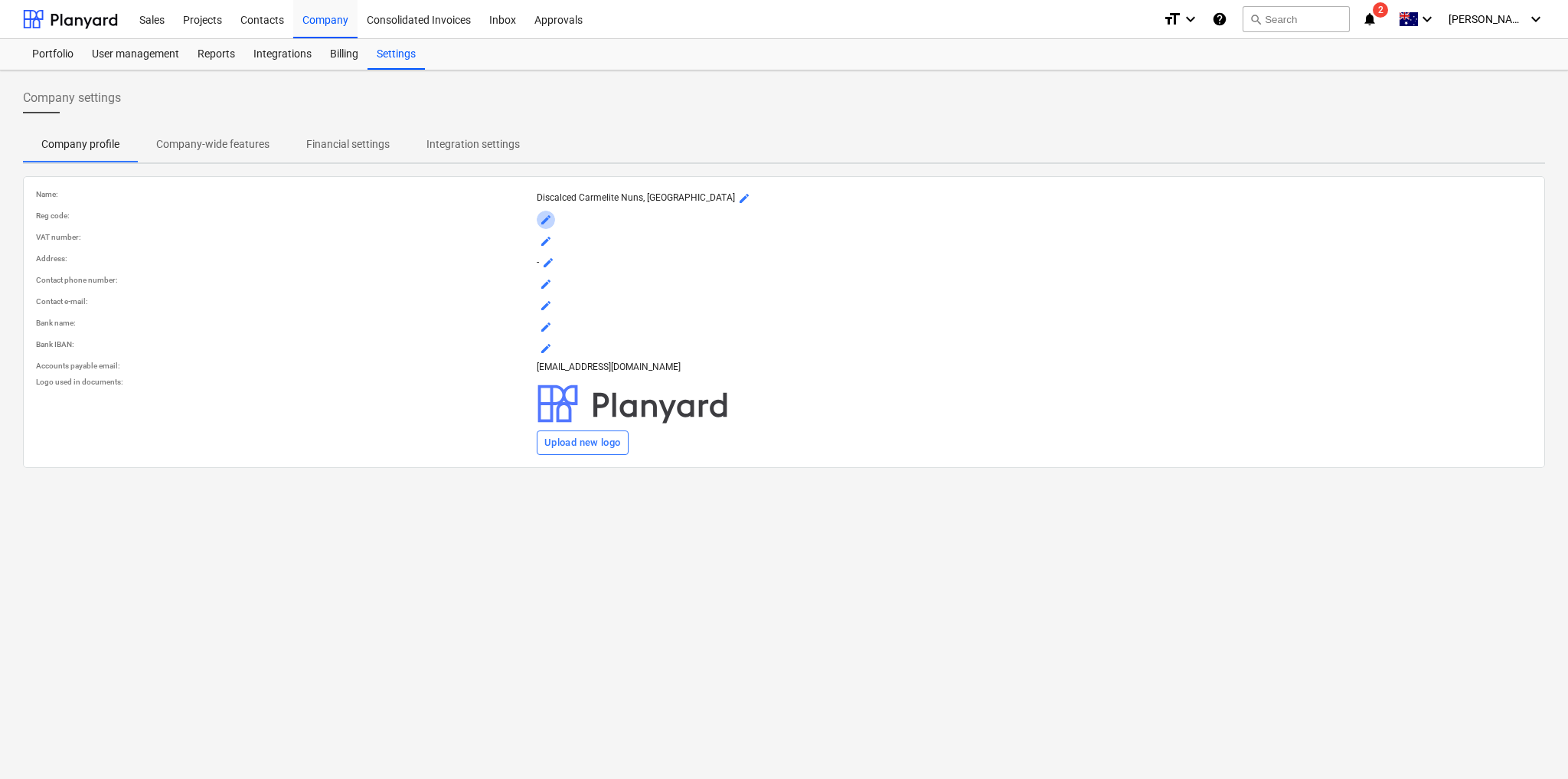
click at [542, 216] on span "mode_edit" at bounding box center [545, 219] width 12 height 12
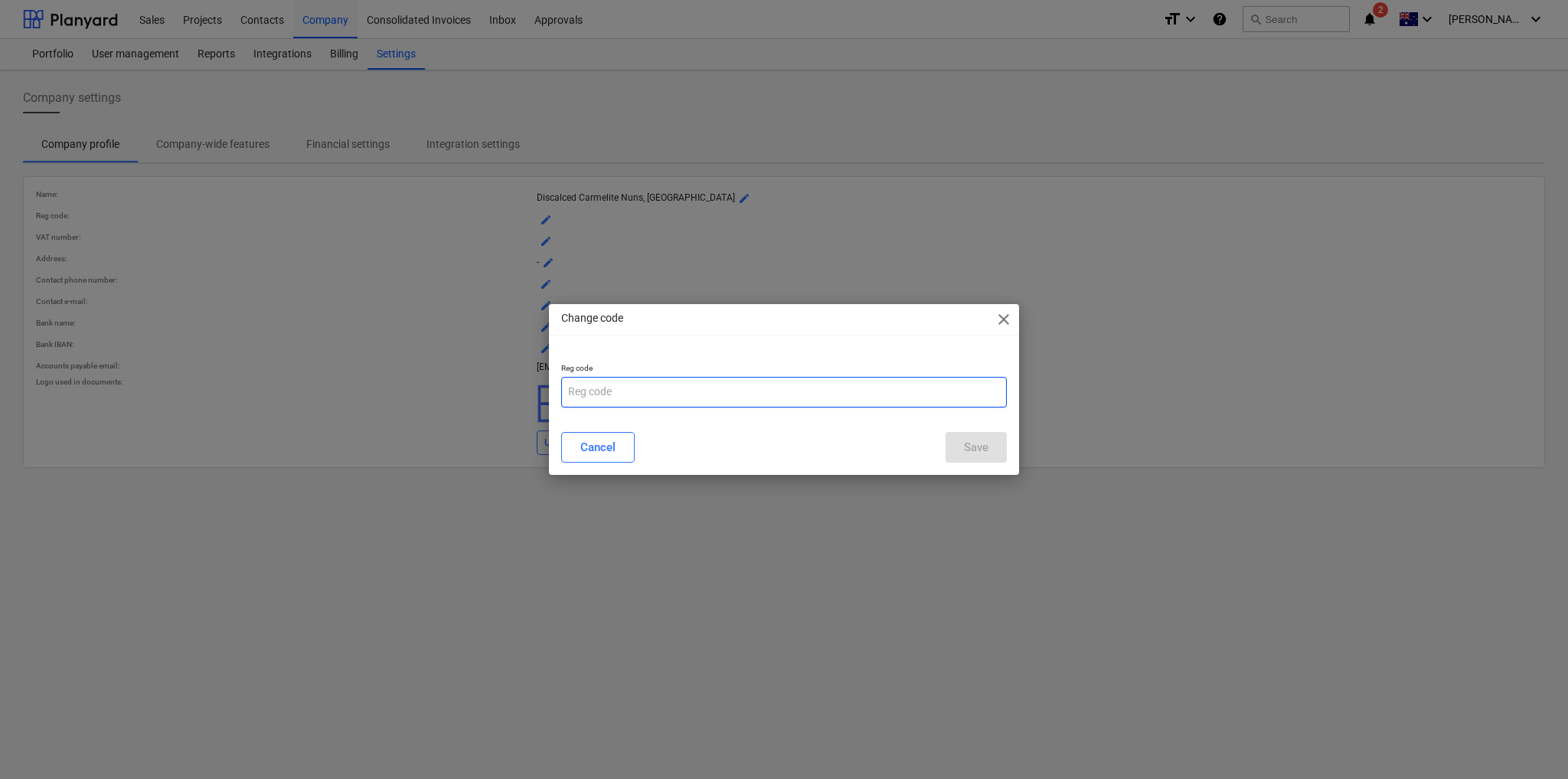
click at [598, 399] on input "text" at bounding box center [784, 393] width 446 height 31
click at [595, 391] on input "text" at bounding box center [784, 393] width 446 height 31
type input "25 662 685 167"
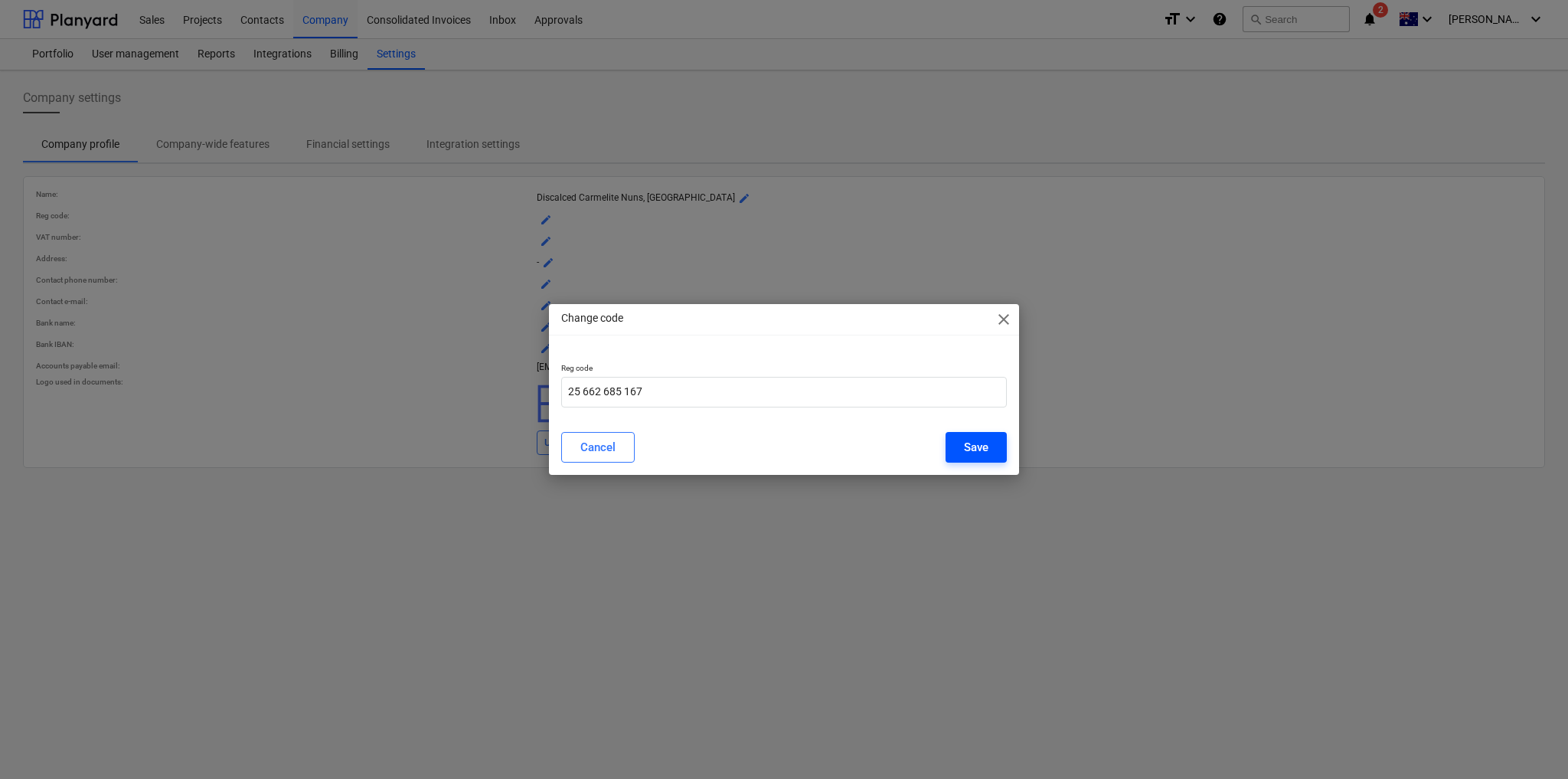
click at [976, 444] on div "Save" at bounding box center [976, 447] width 25 height 20
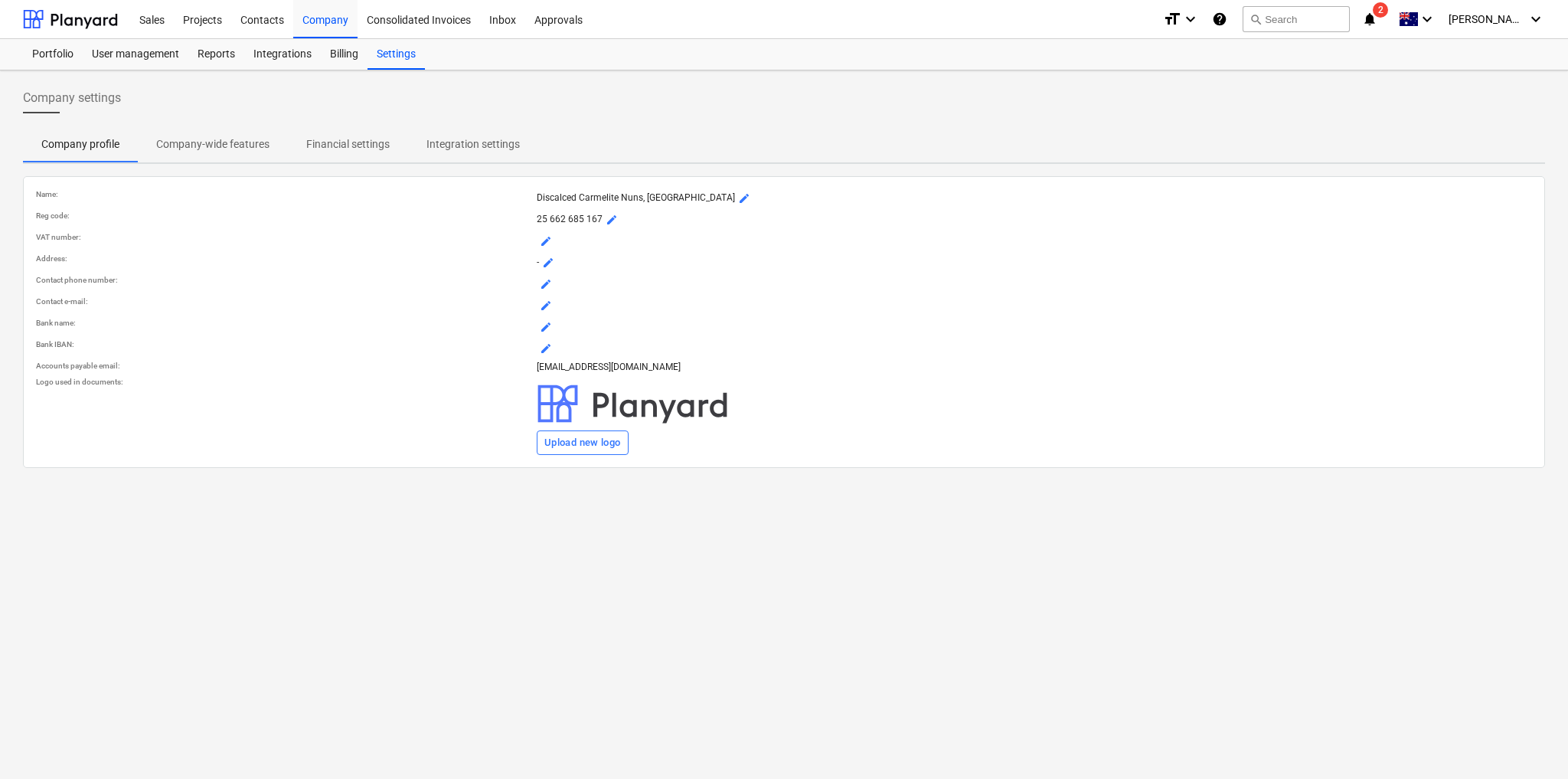
click at [551, 259] on span "mode_edit" at bounding box center [548, 262] width 12 height 12
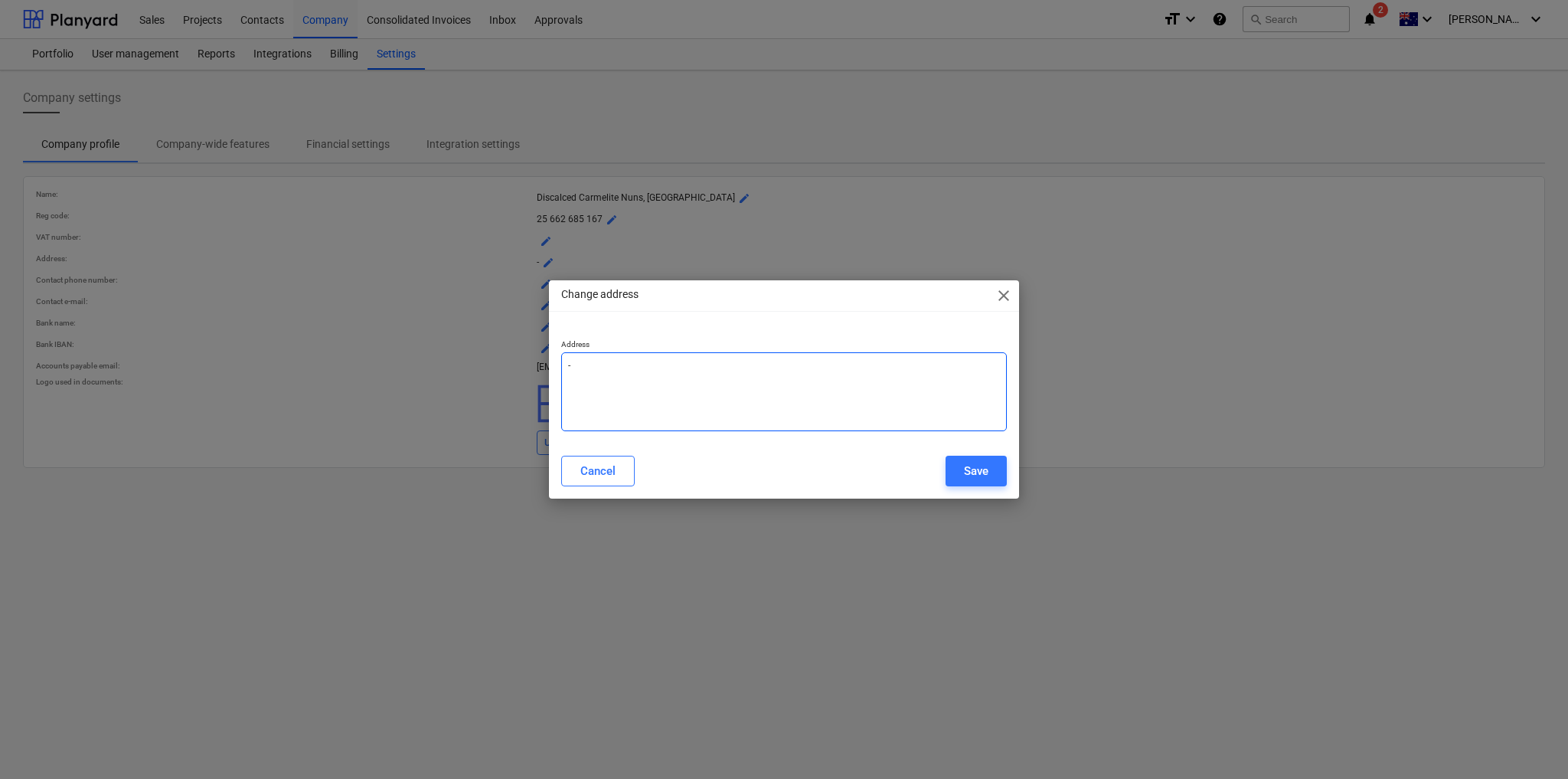
click at [579, 366] on textarea "-" at bounding box center [784, 392] width 446 height 79
click at [580, 365] on textarea "PO" at bounding box center [784, 392] width 446 height 79
paste textarea "[STREET_ADDRESS][PERSON_NAME]"
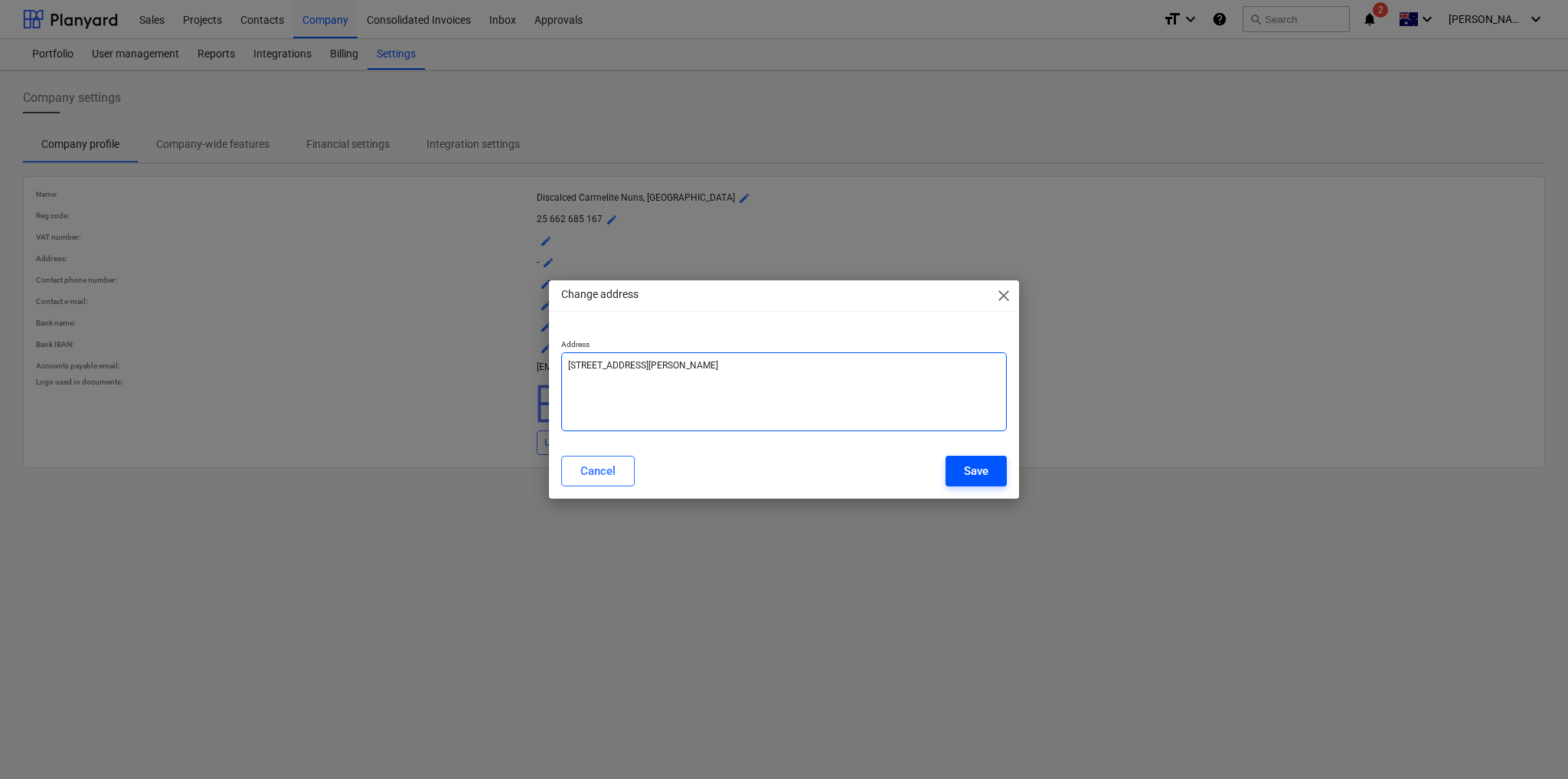
type textarea "[STREET_ADDRESS][PERSON_NAME]"
click at [976, 470] on div "Save" at bounding box center [976, 471] width 25 height 20
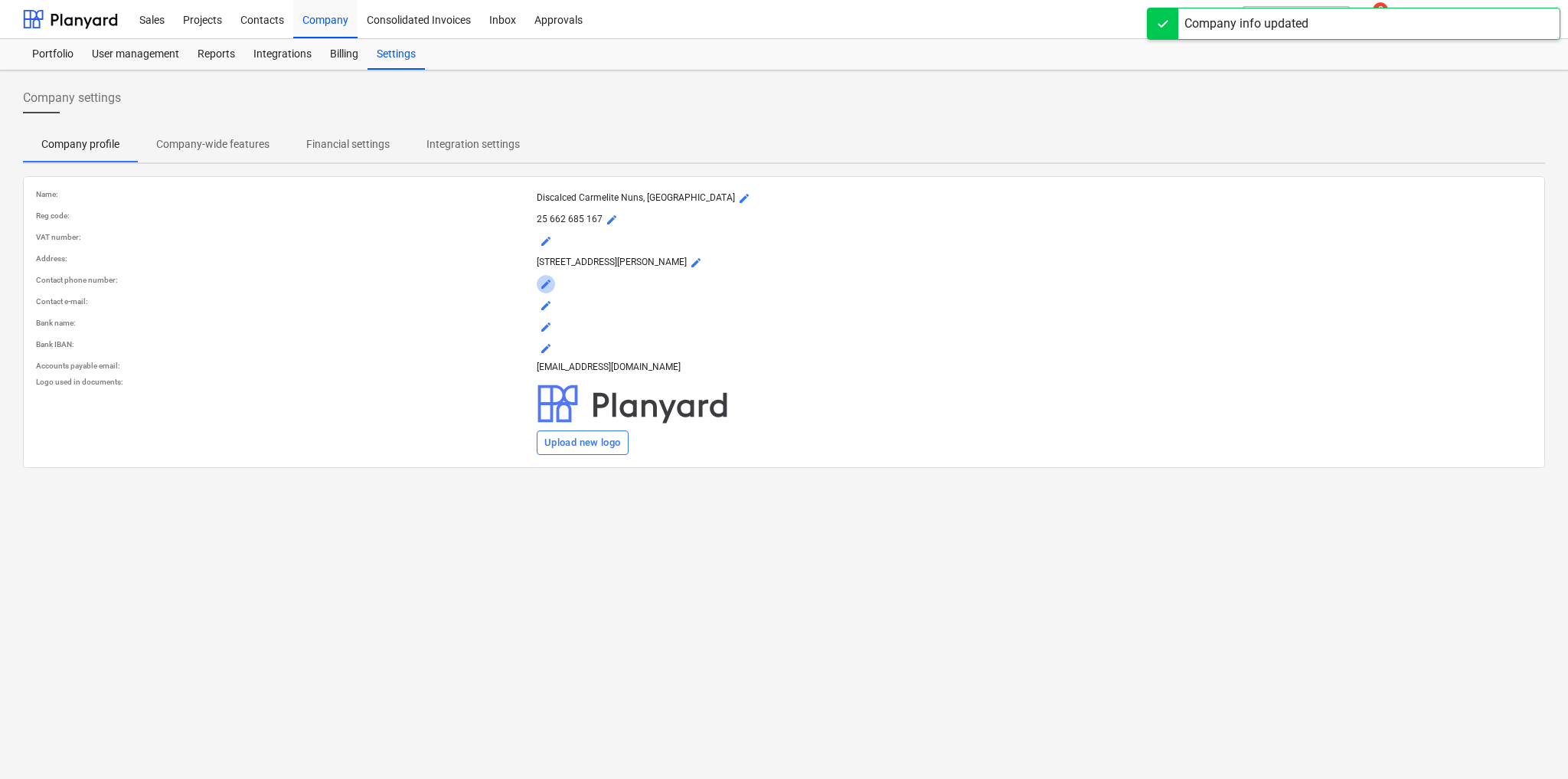
click at [546, 283] on span "mode_edit" at bounding box center [545, 283] width 12 height 12
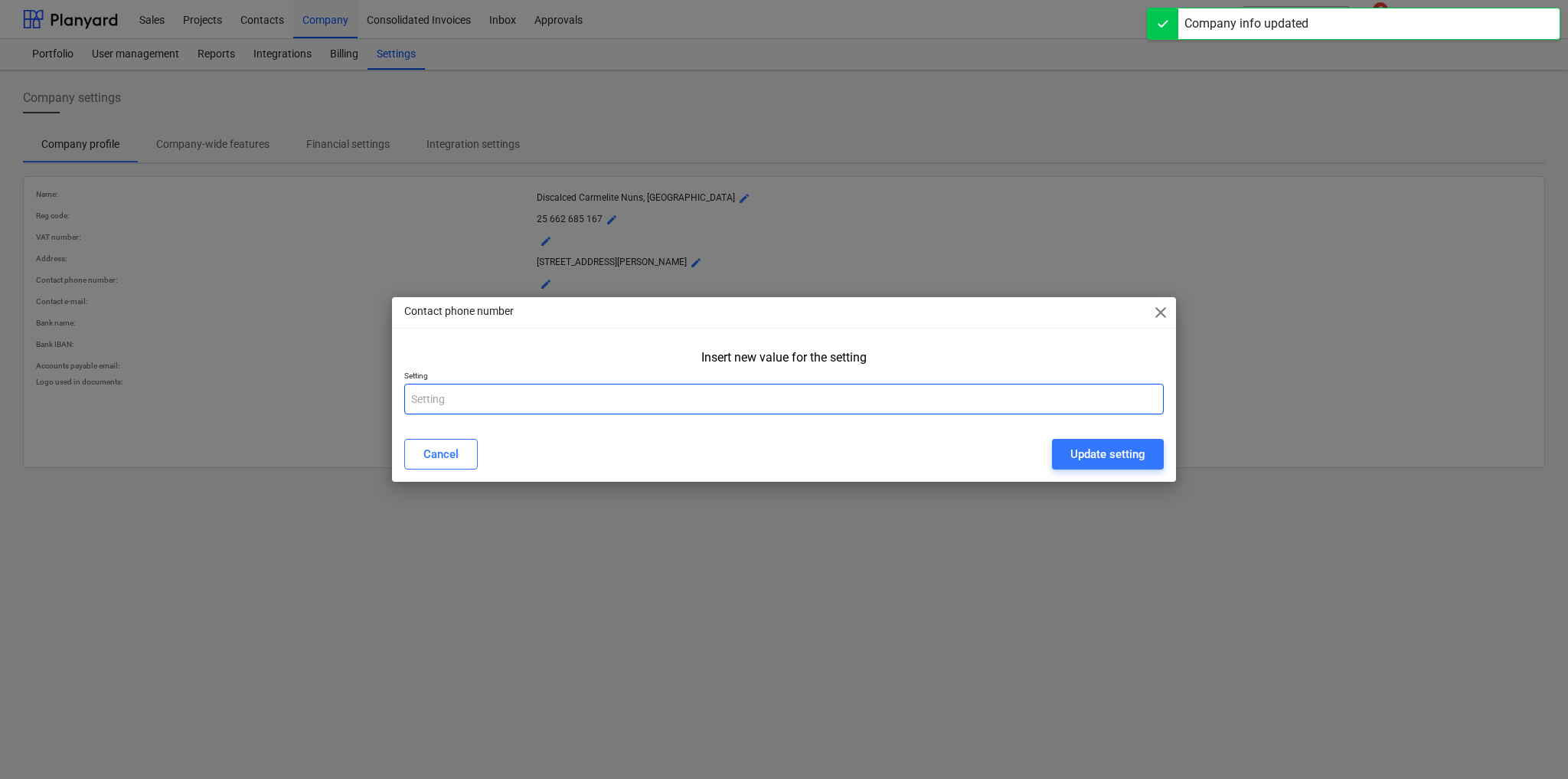
click at [525, 405] on input "text" at bounding box center [784, 399] width 760 height 31
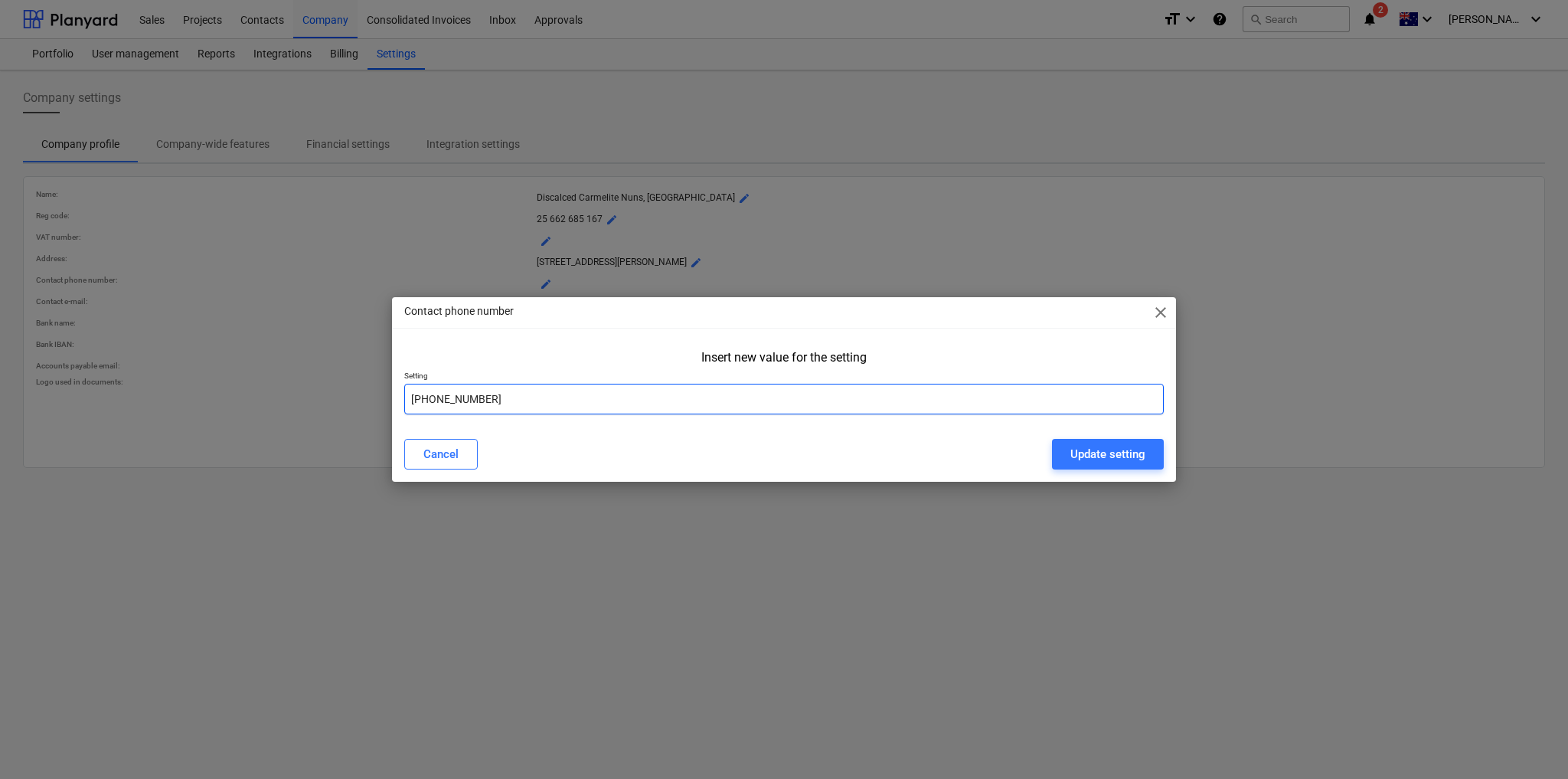
type input "[PHONE_NUMBER]"
click at [538, 447] on div "Cancel Update setting" at bounding box center [784, 454] width 760 height 31
click at [1117, 458] on div "Update setting" at bounding box center [1108, 454] width 75 height 20
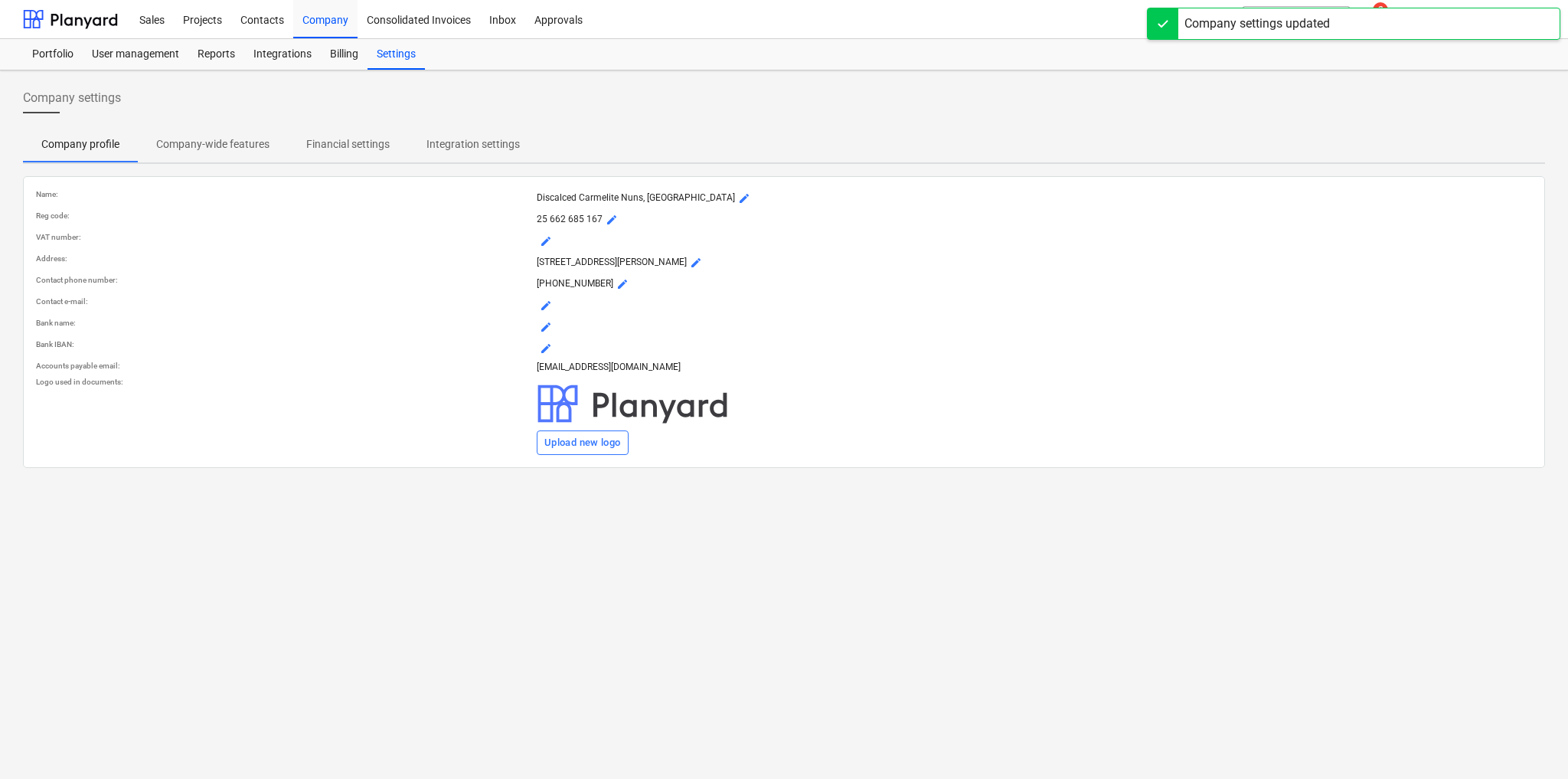
click at [547, 301] on span "mode_edit" at bounding box center [545, 305] width 12 height 12
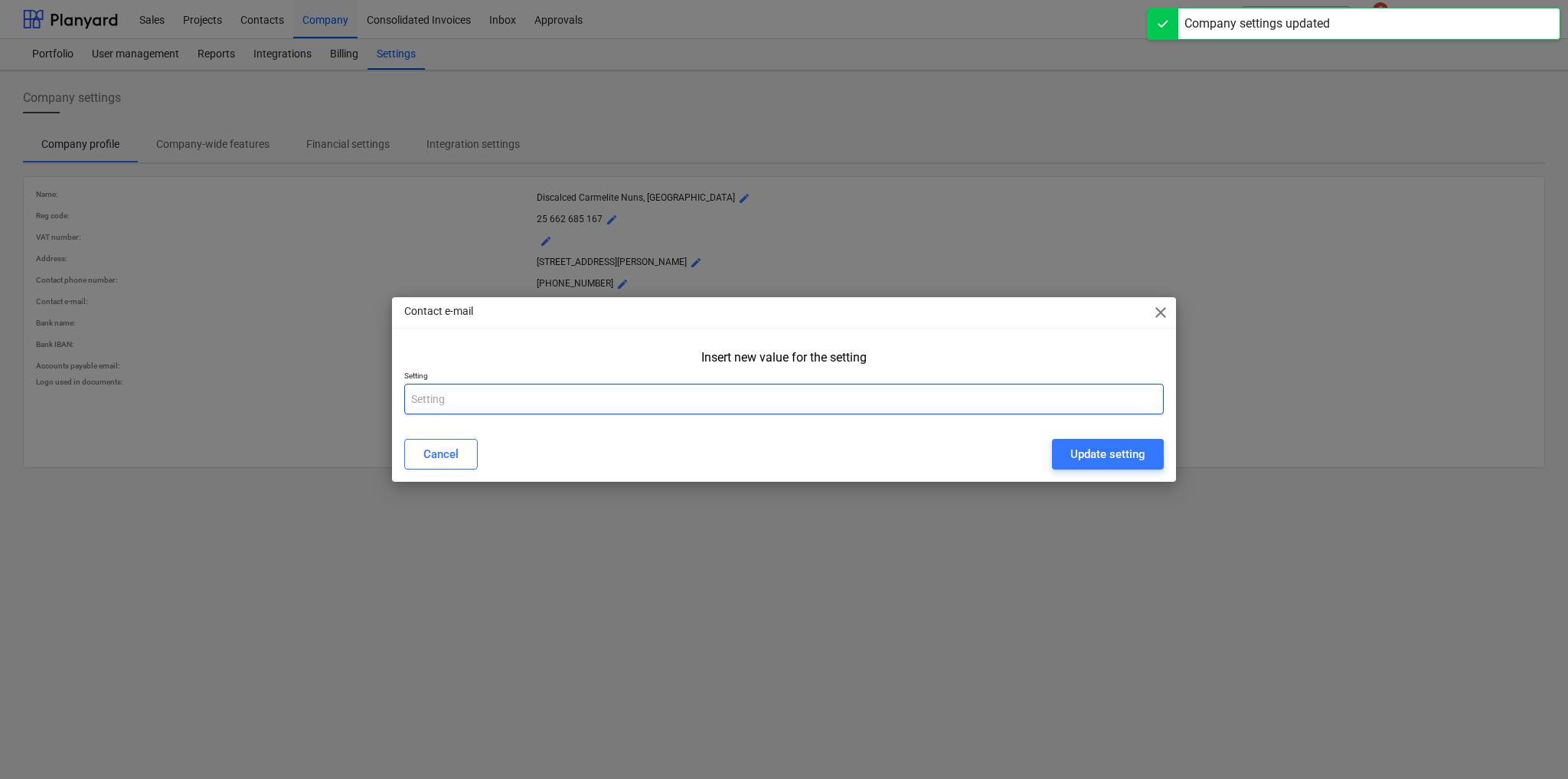
click at [519, 399] on input "text" at bounding box center [784, 399] width 760 height 31
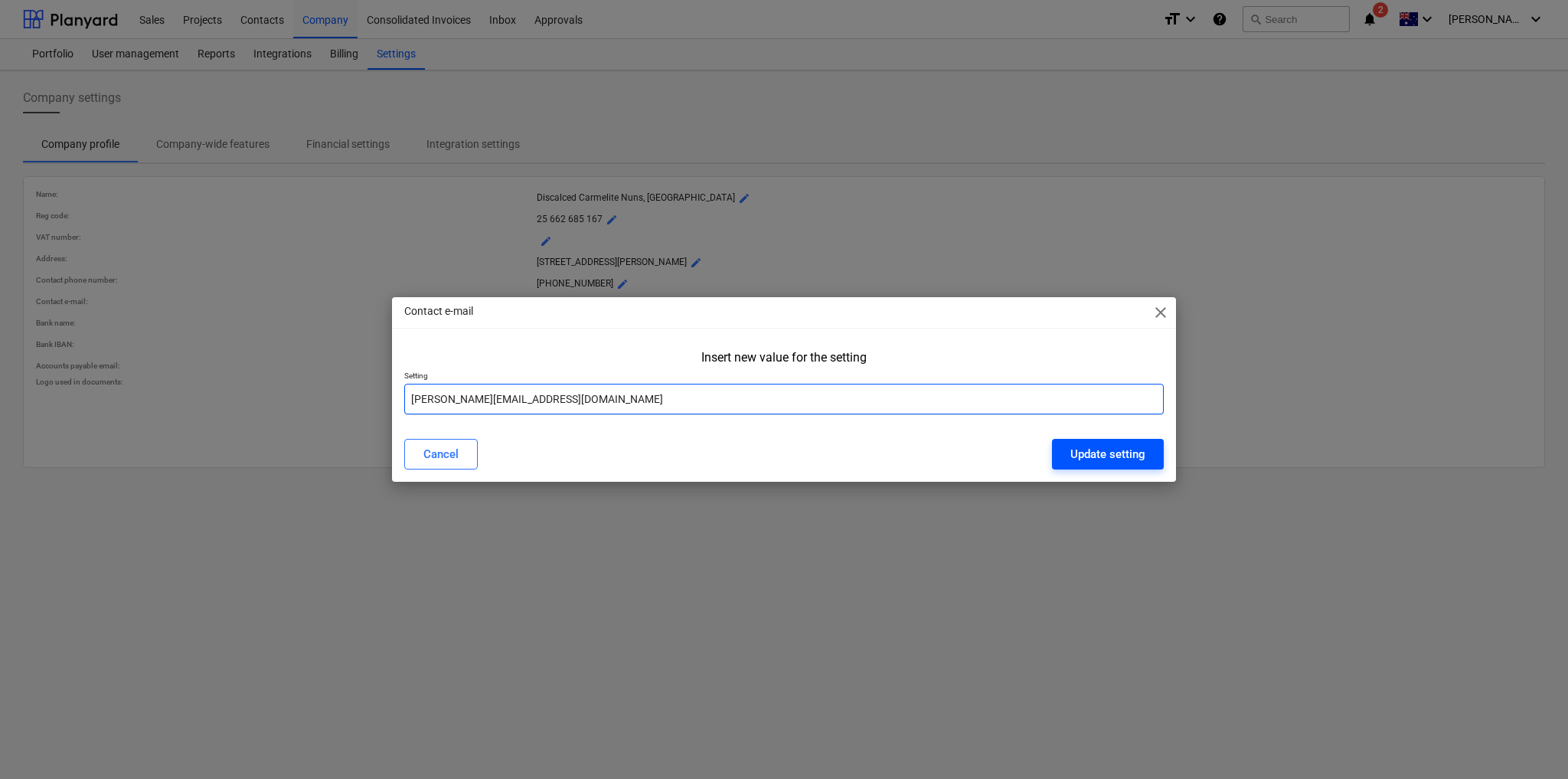
type input "[PERSON_NAME][EMAIL_ADDRESS][DOMAIN_NAME]"
click at [1138, 460] on div "Update setting" at bounding box center [1108, 454] width 75 height 20
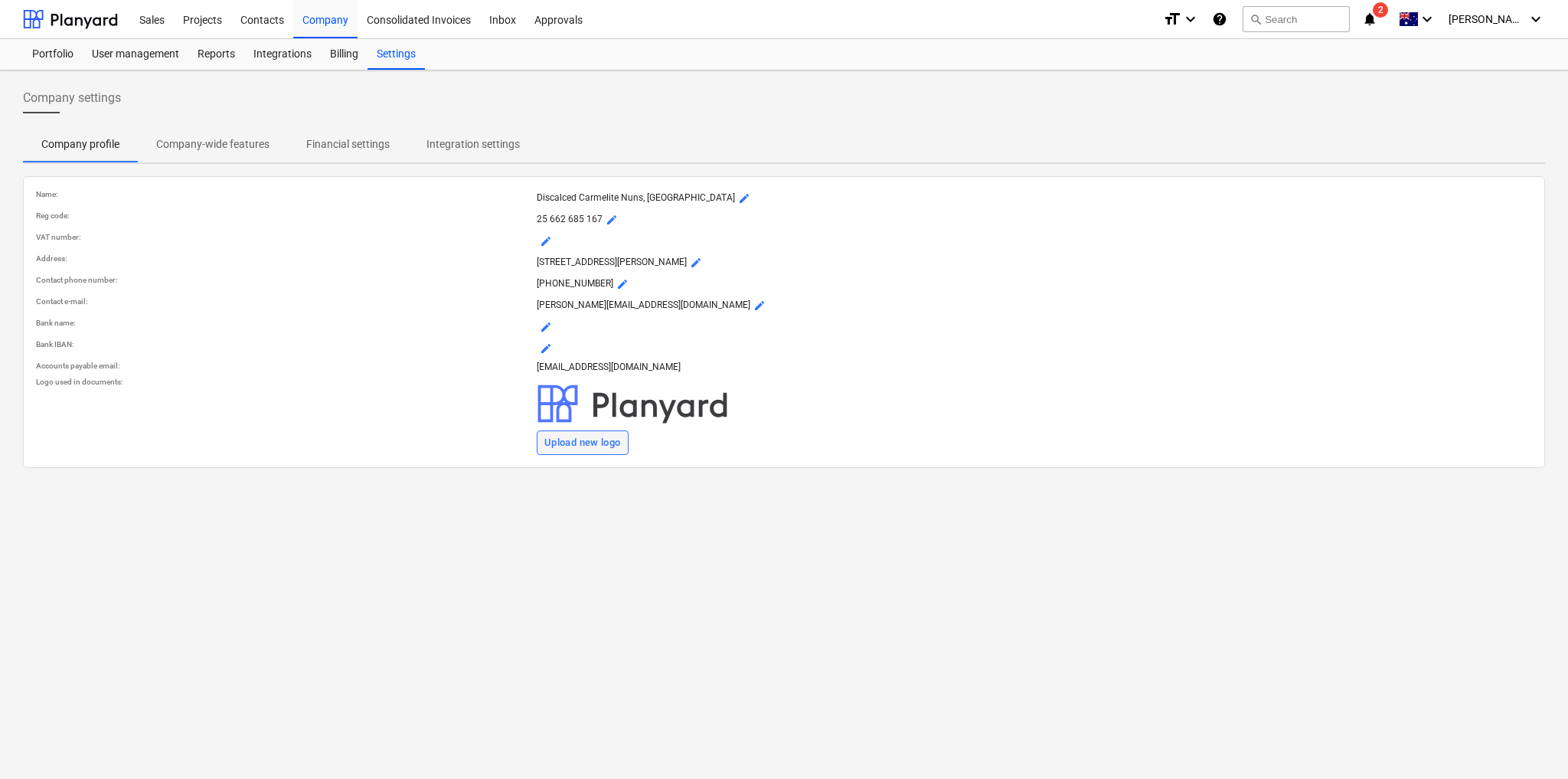
click at [563, 438] on div "Upload new logo" at bounding box center [583, 442] width 77 height 17
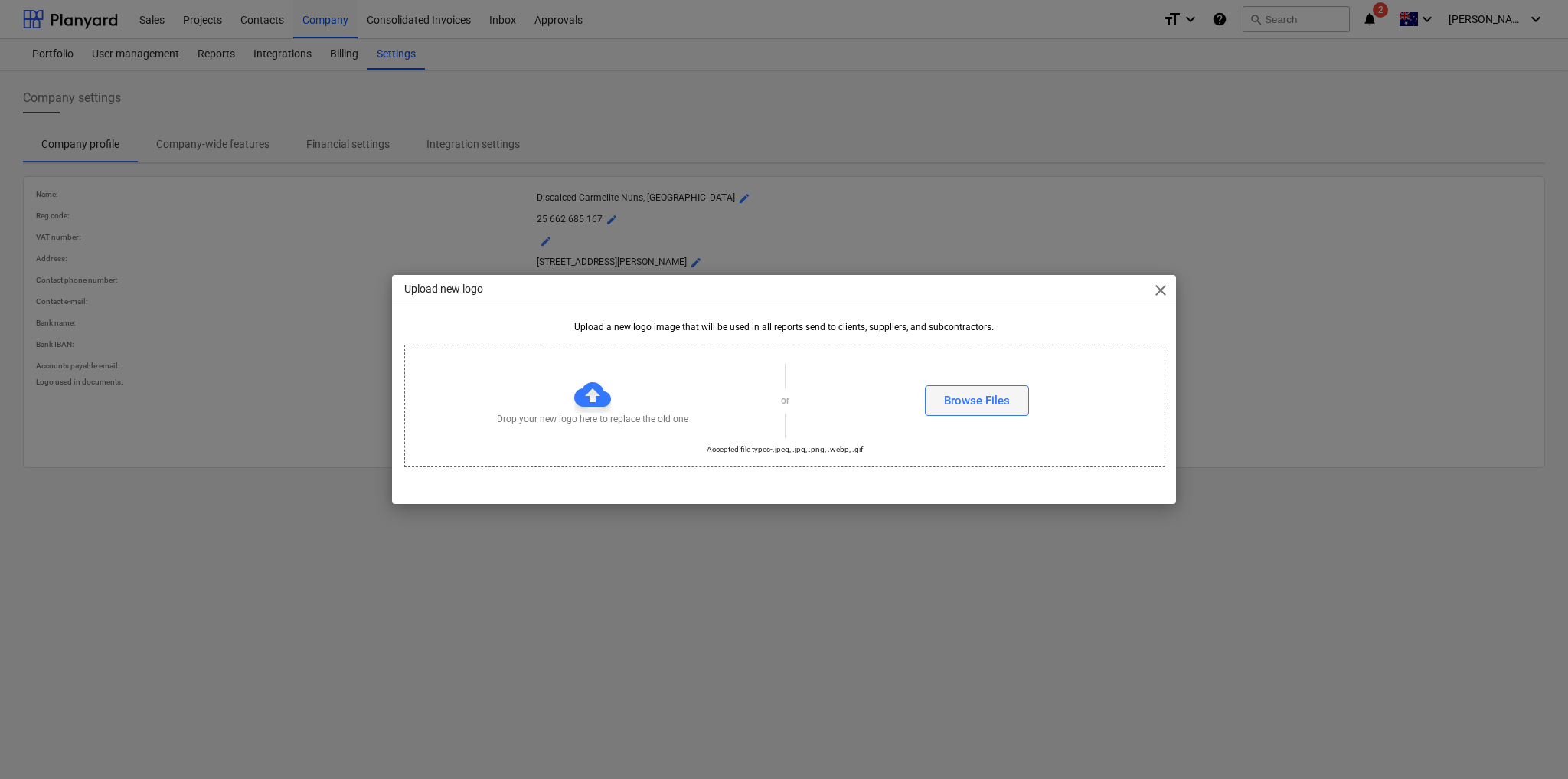
click at [1005, 405] on div "Browse Files" at bounding box center [977, 401] width 66 height 20
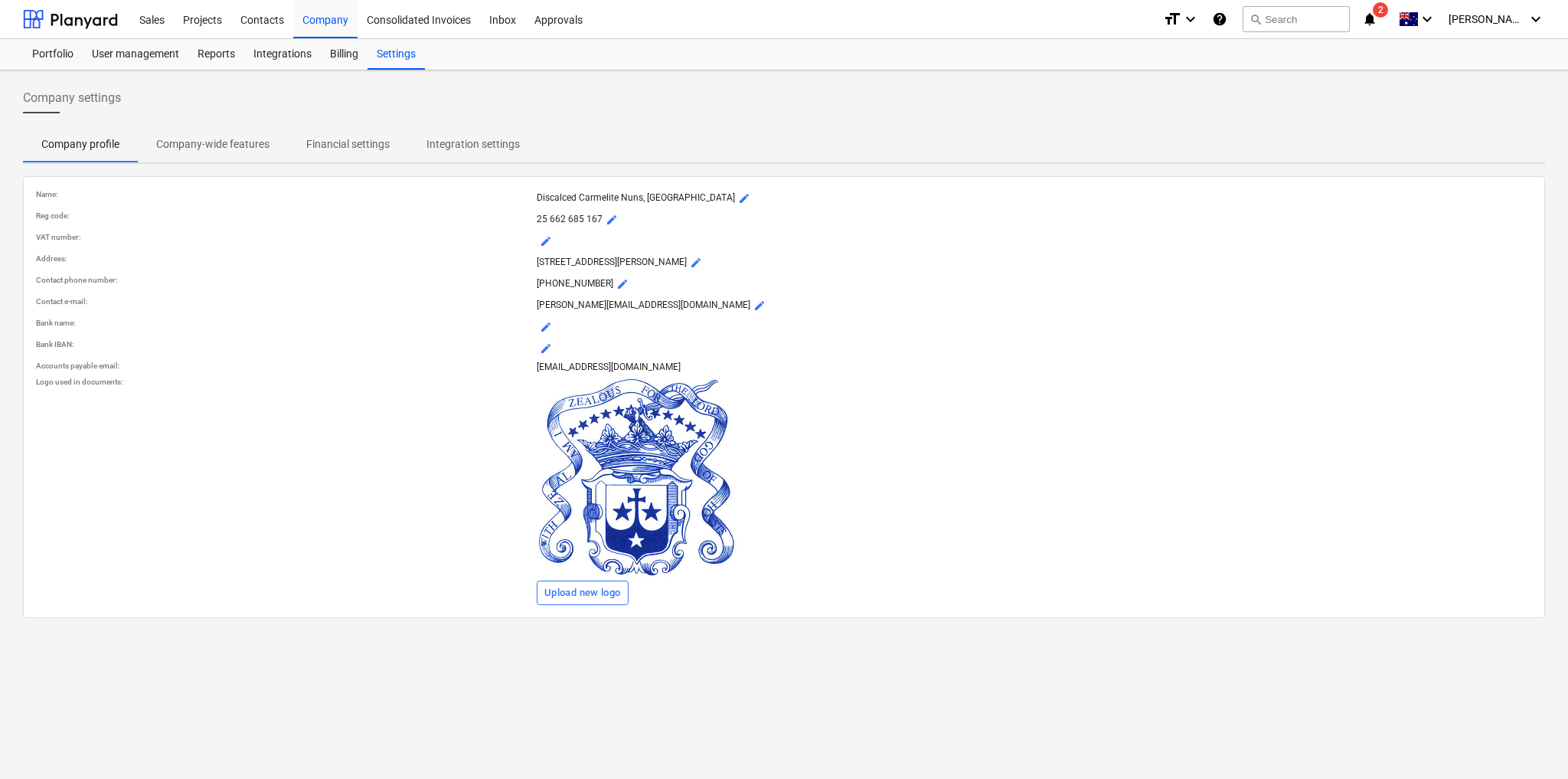
click at [731, 688] on div "Company settings Company profile Company-wide features Financial settings Integ…" at bounding box center [784, 425] width 1568 height 709
click at [218, 141] on p "Company-wide features" at bounding box center [213, 144] width 113 height 16
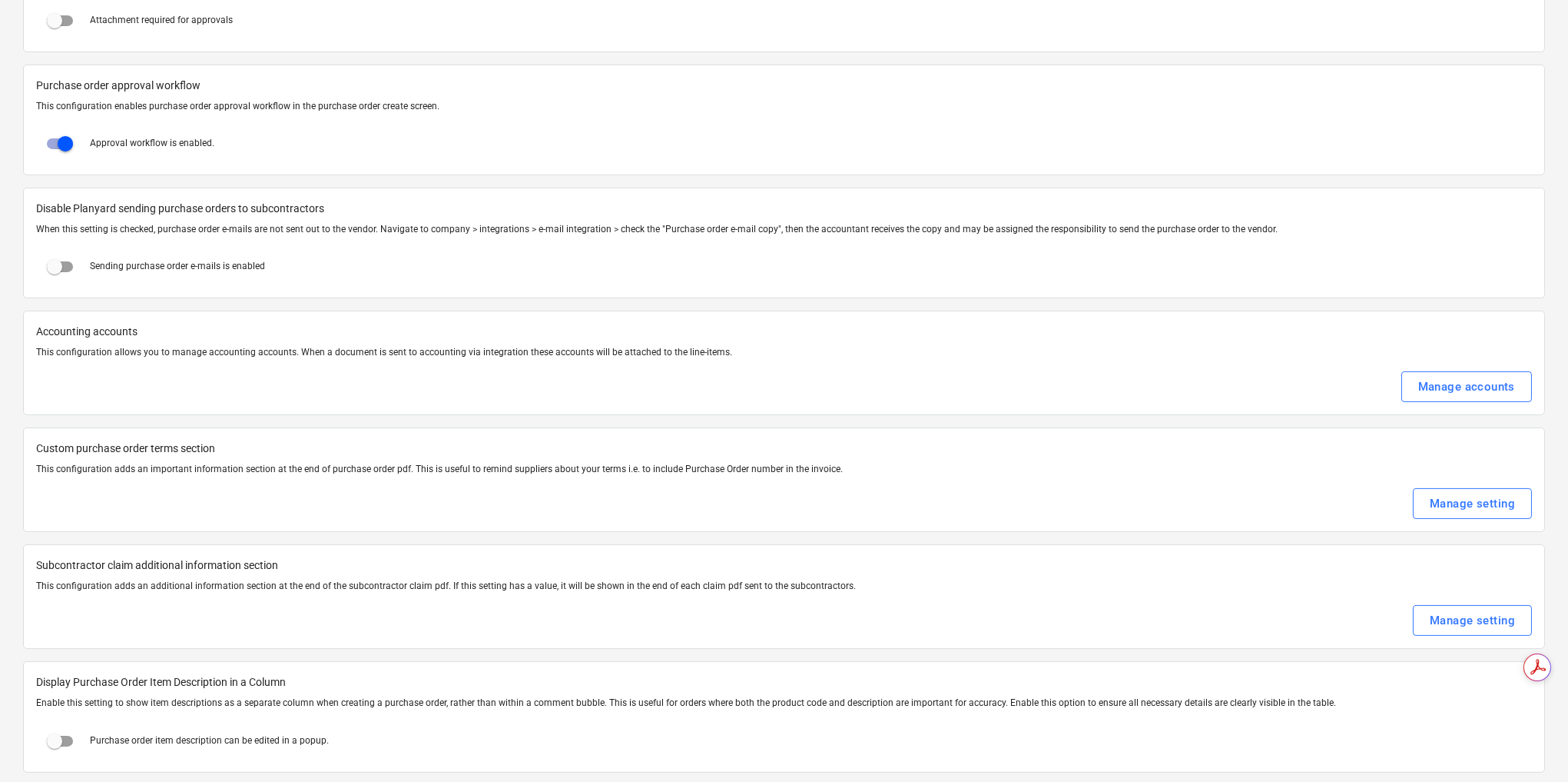
scroll to position [1845, 0]
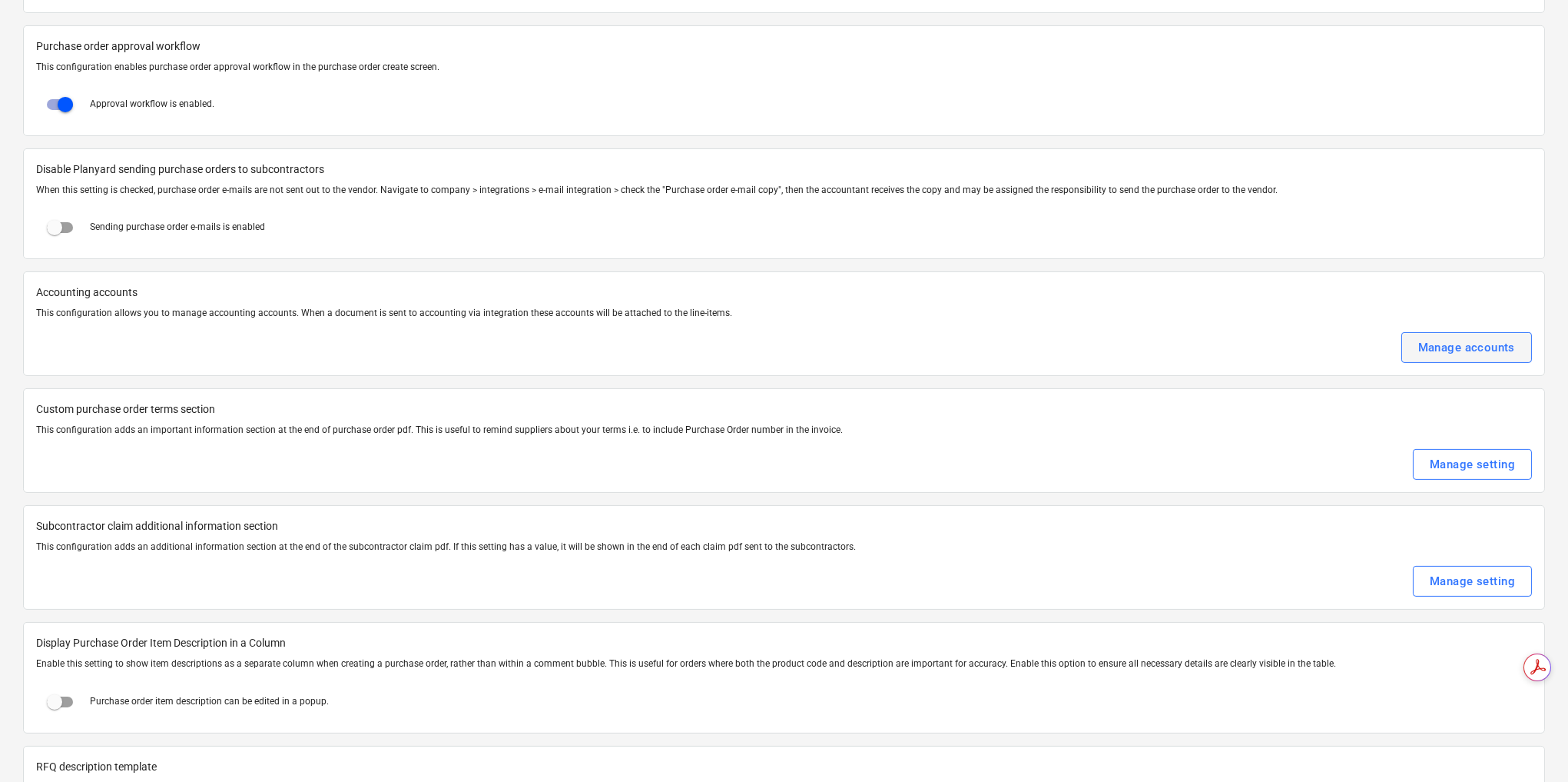
click at [1498, 337] on div "Manage accounts" at bounding box center [1467, 347] width 97 height 20
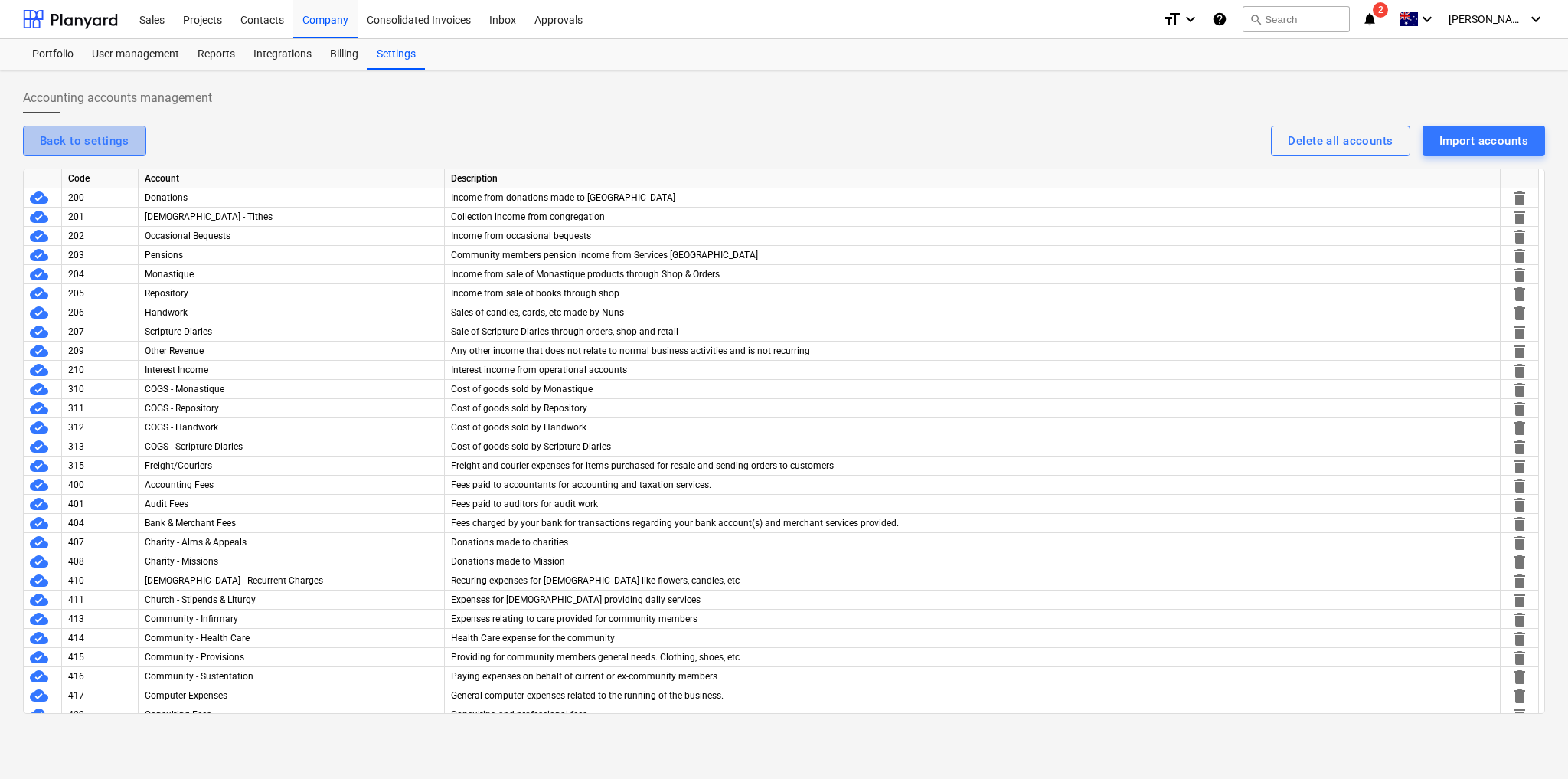
click at [83, 134] on div "Back to settings" at bounding box center [85, 141] width 89 height 20
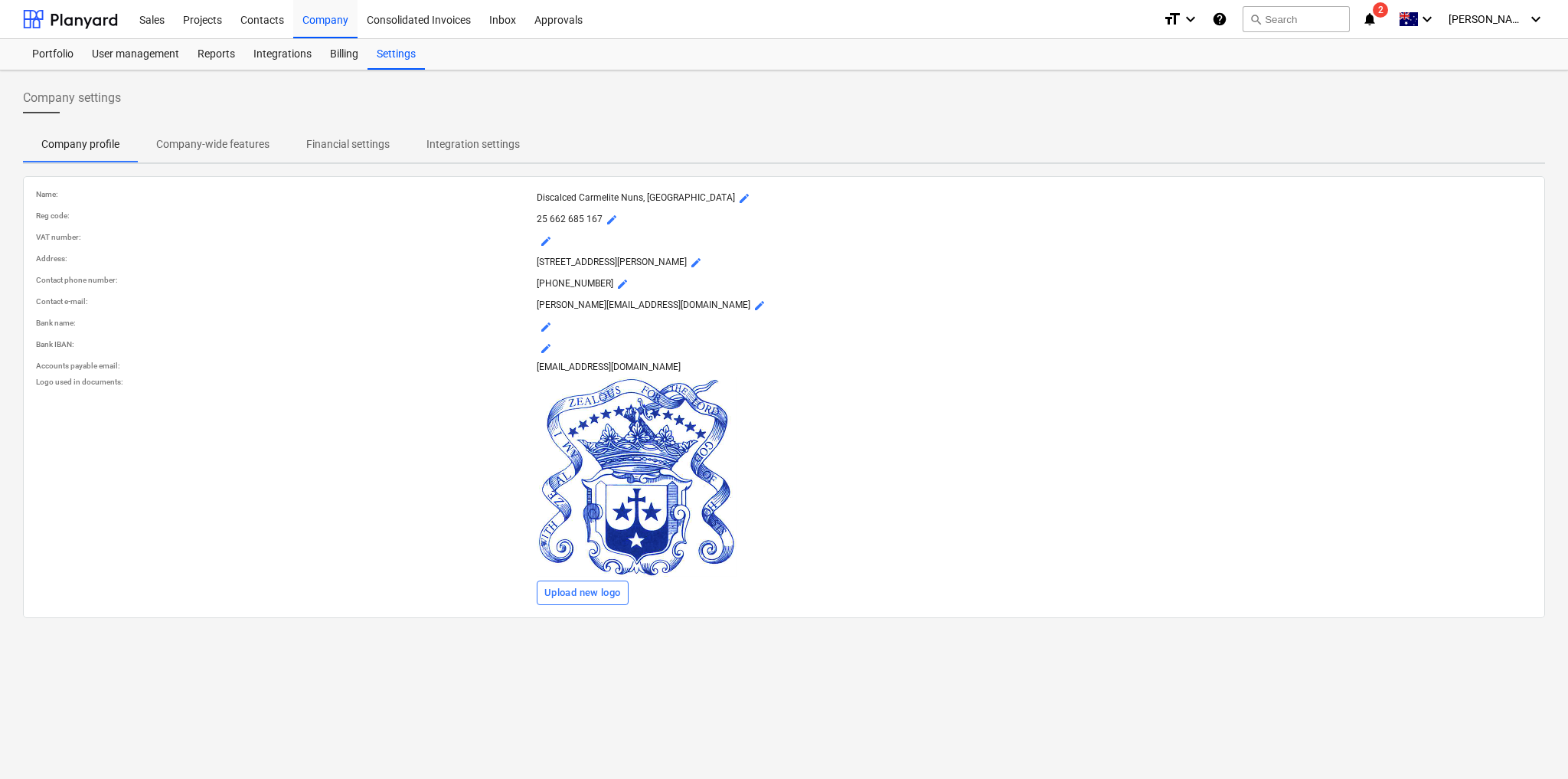
click at [367, 138] on p "Financial settings" at bounding box center [347, 144] width 83 height 16
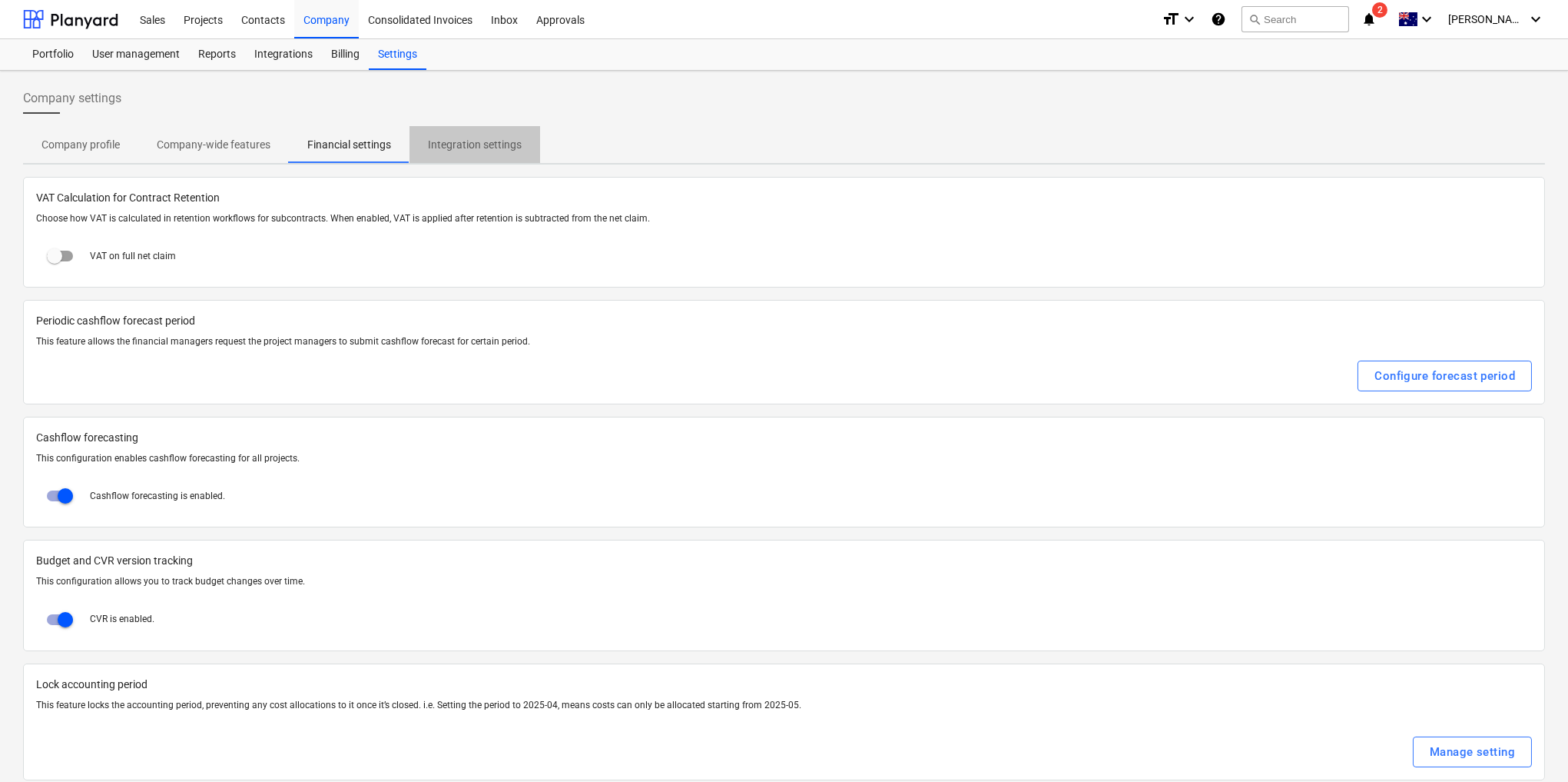
click at [447, 134] on span "Integration settings" at bounding box center [475, 145] width 131 height 26
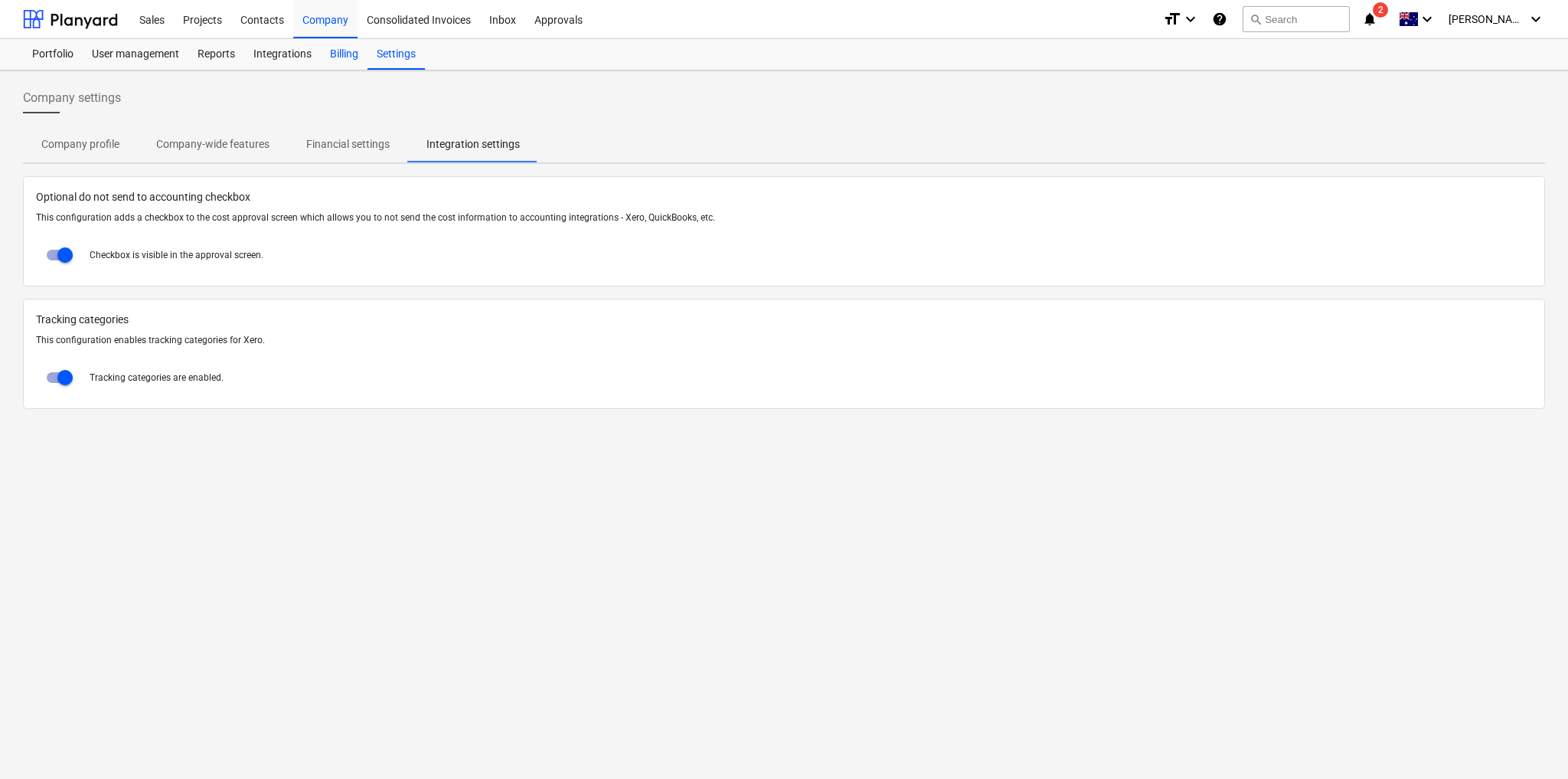
click at [337, 55] on div "Billing" at bounding box center [343, 55] width 47 height 31
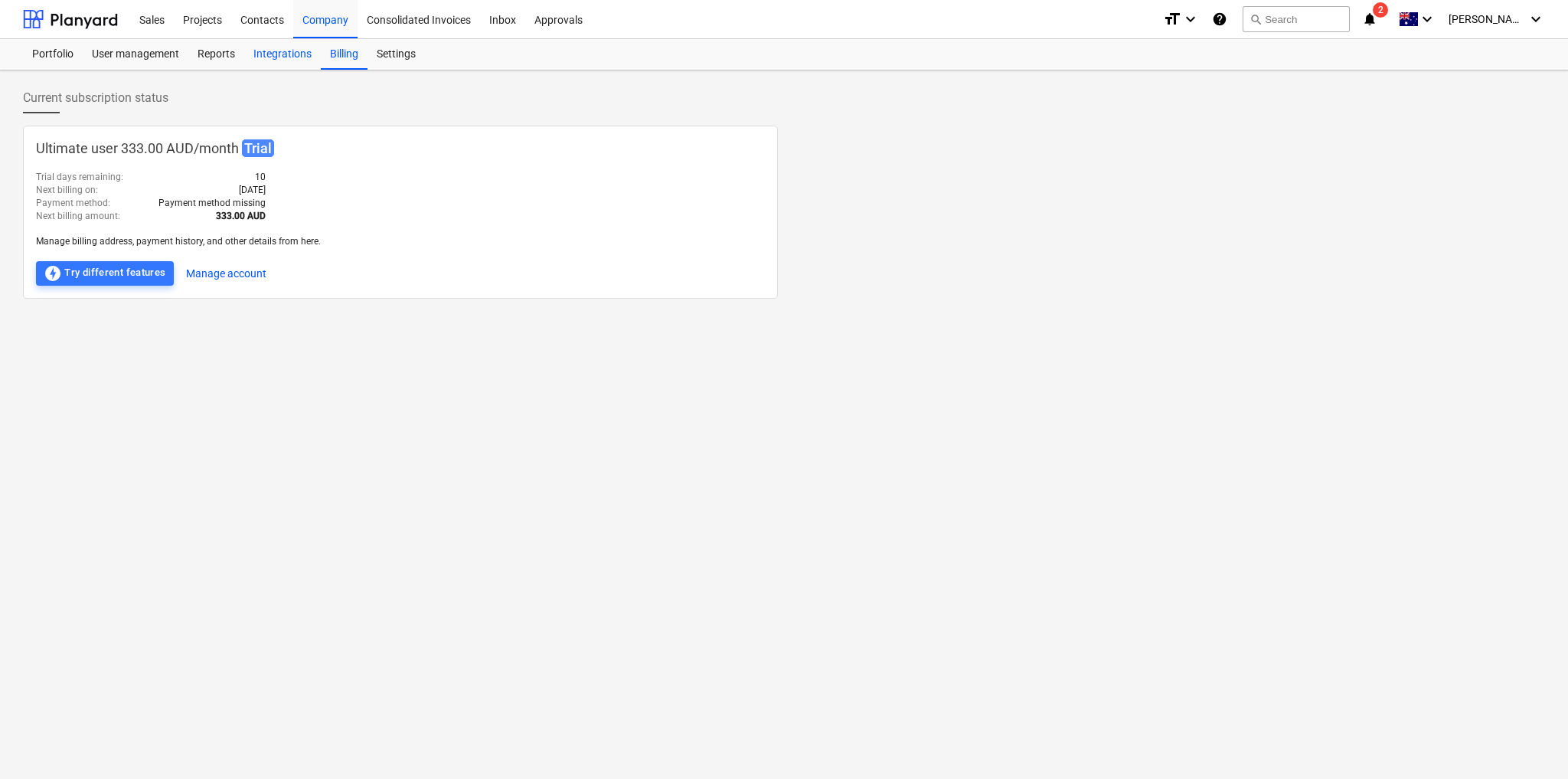
click at [289, 56] on div "Integrations" at bounding box center [282, 55] width 77 height 31
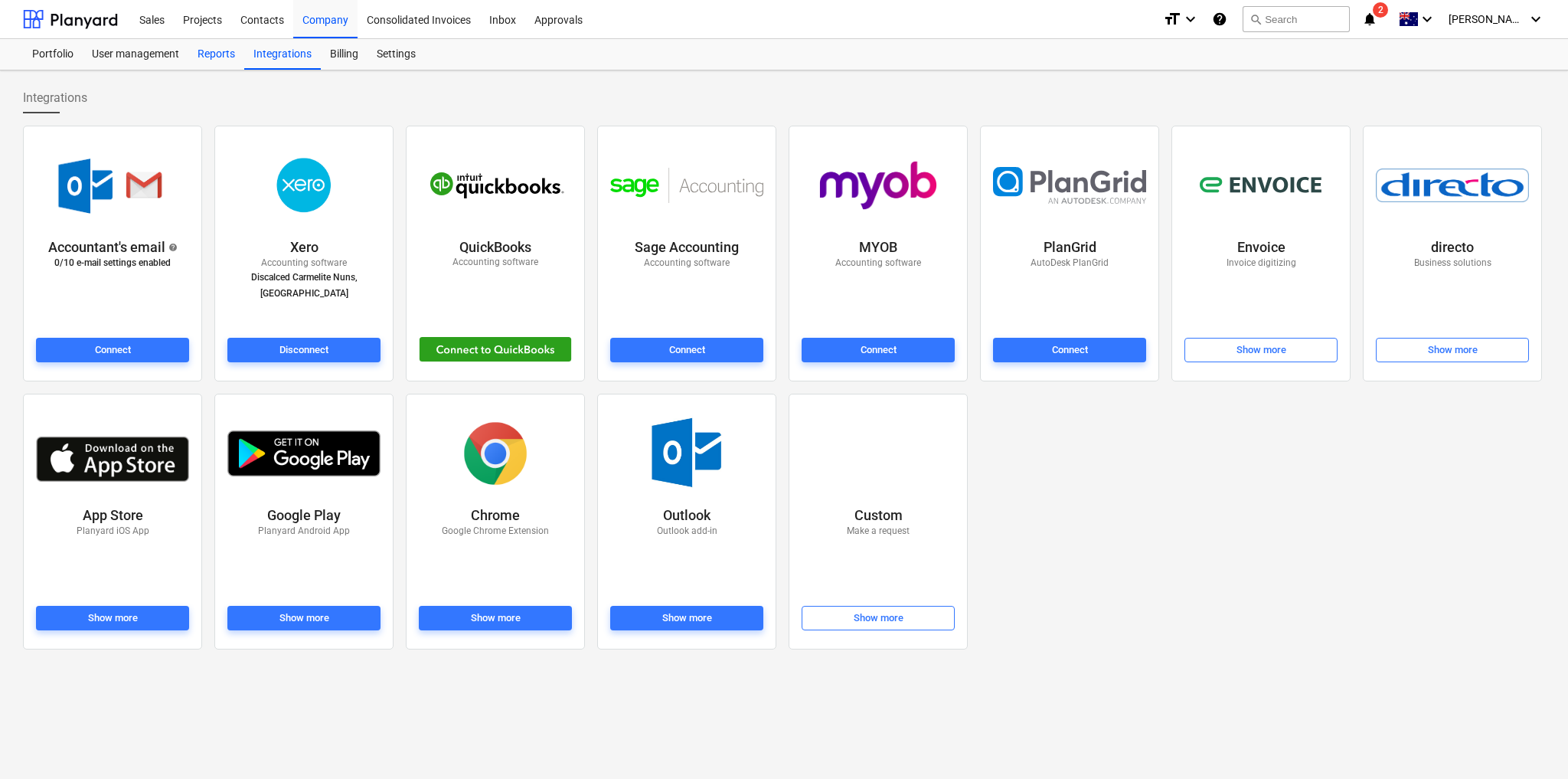
click at [224, 55] on div "Reports" at bounding box center [216, 55] width 56 height 31
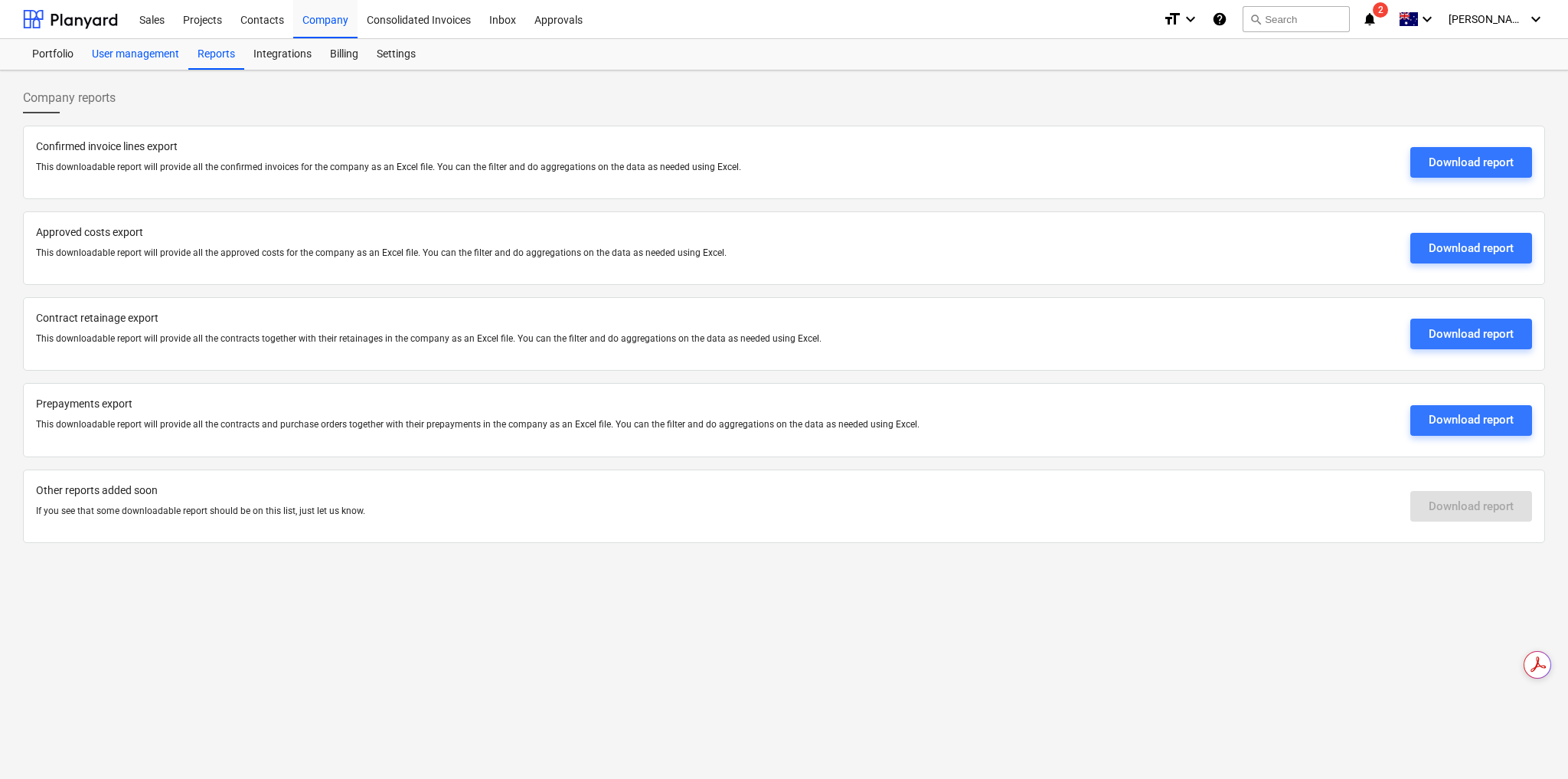
click at [159, 50] on div "User management" at bounding box center [136, 55] width 106 height 31
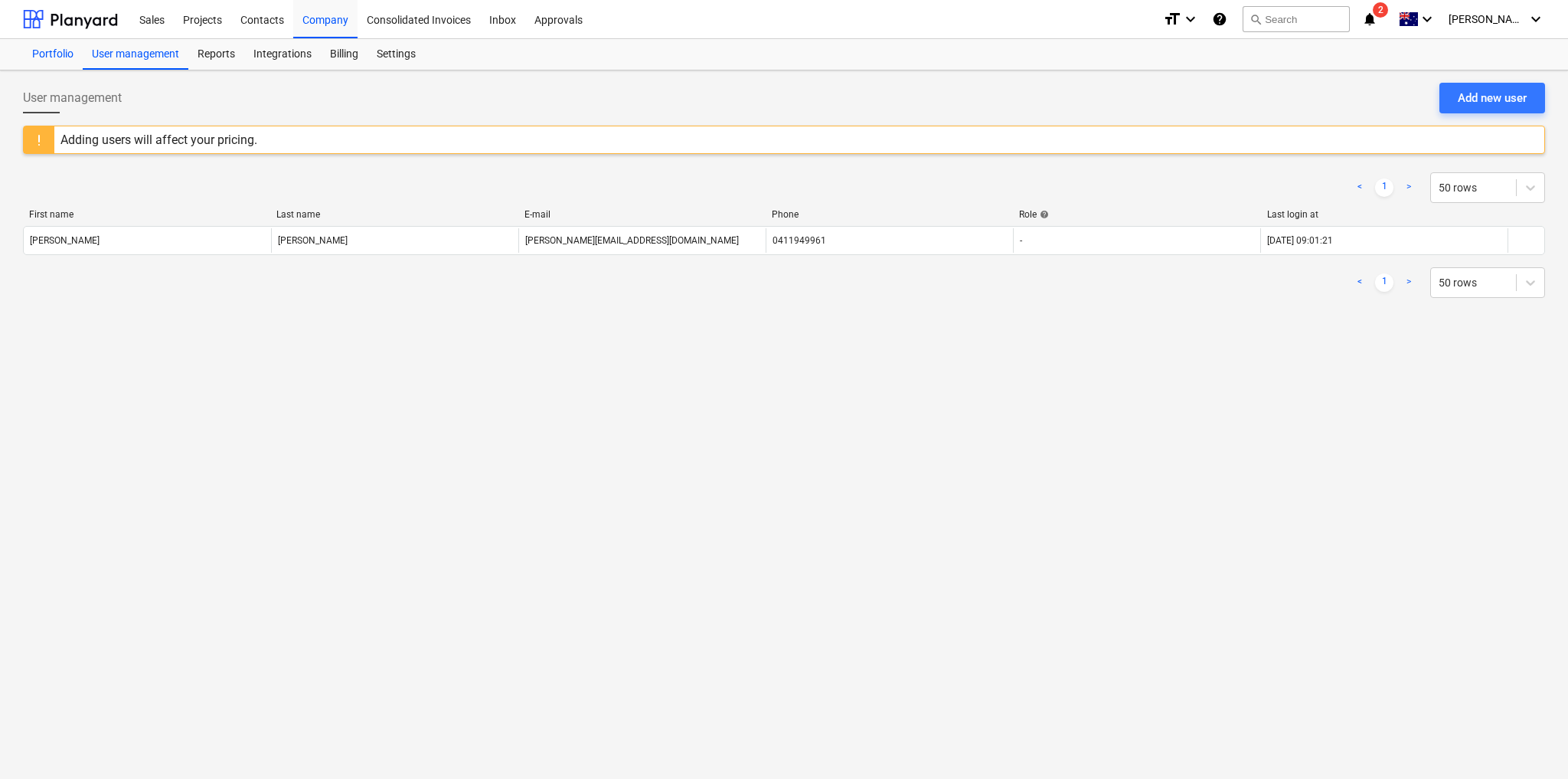
click at [47, 54] on div "Portfolio" at bounding box center [52, 55] width 59 height 31
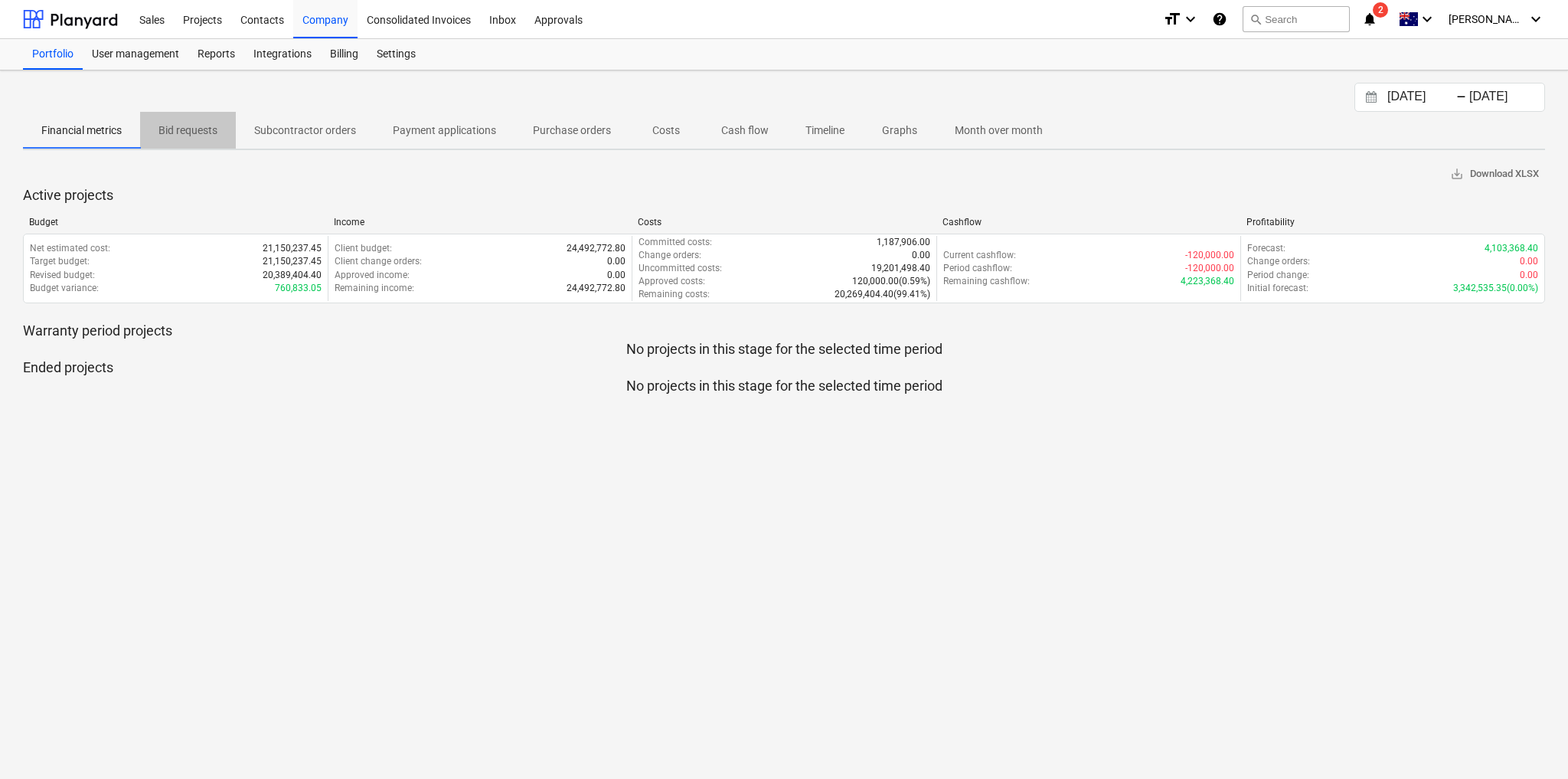
click at [216, 126] on p "Bid requests" at bounding box center [188, 131] width 59 height 16
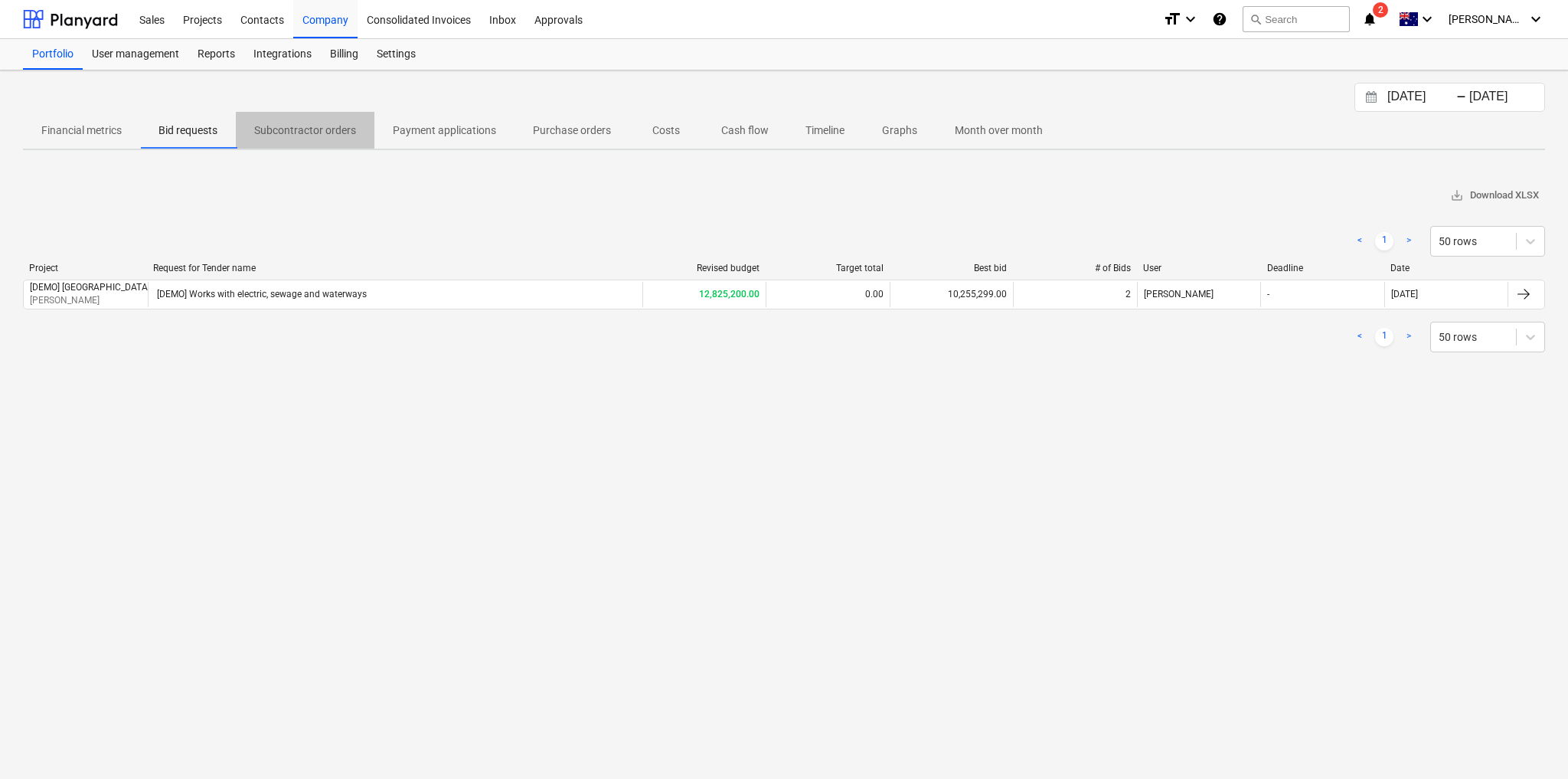
click at [342, 123] on p "Subcontractor orders" at bounding box center [305, 131] width 102 height 16
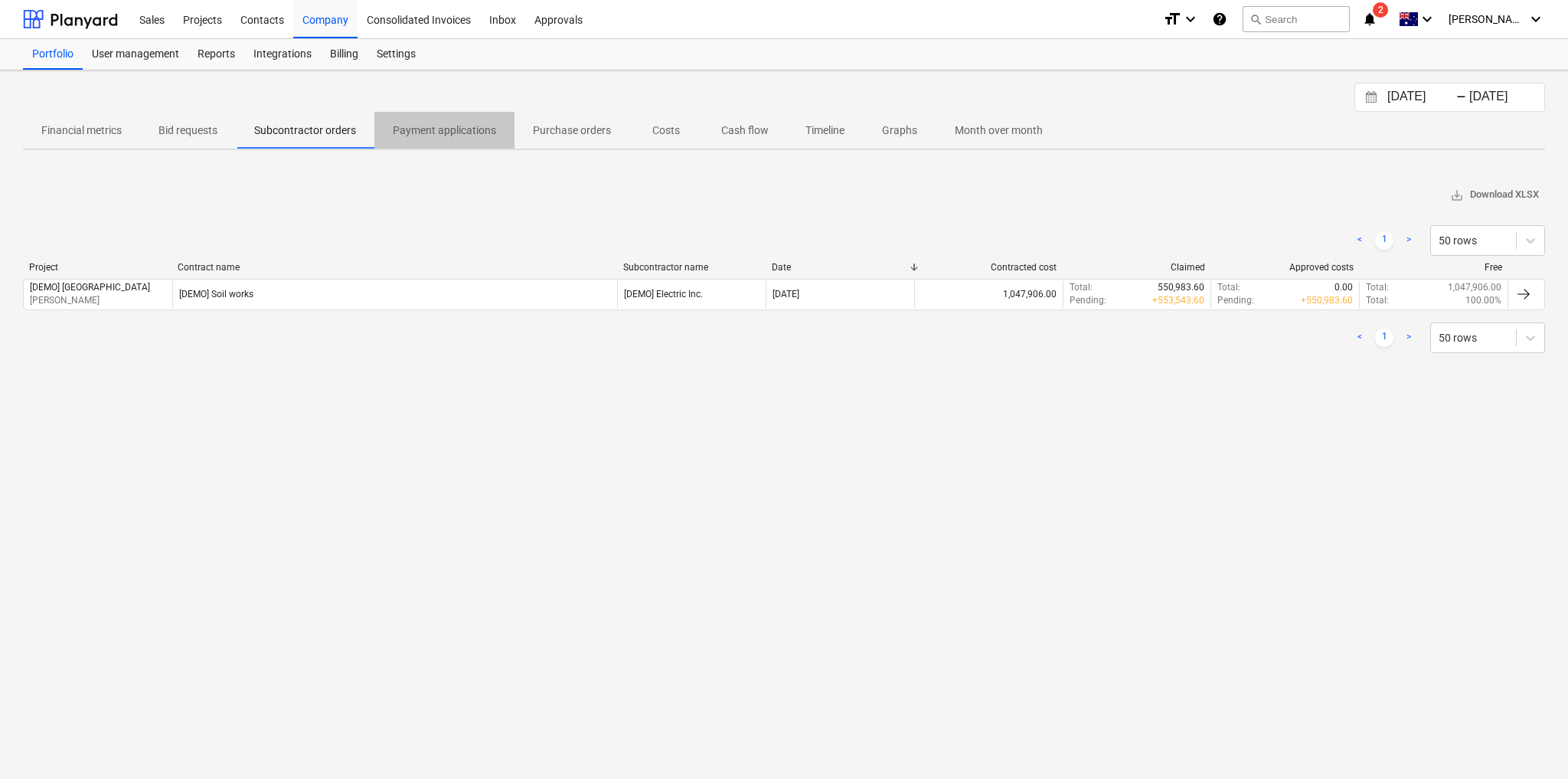
click at [454, 122] on p "Payment applications" at bounding box center [444, 131] width 103 height 16
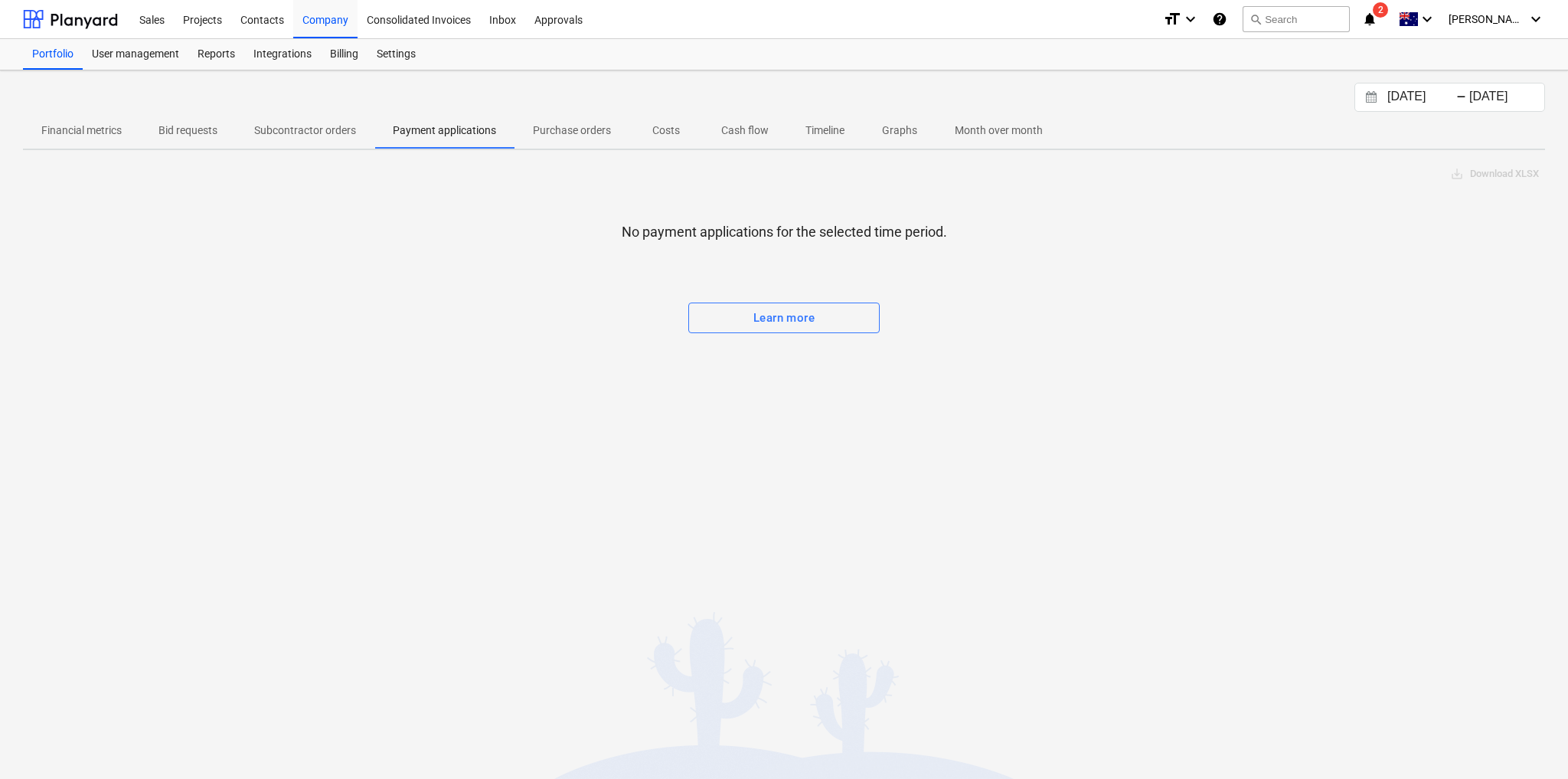
click at [597, 124] on p "Purchase orders" at bounding box center [573, 131] width 79 height 16
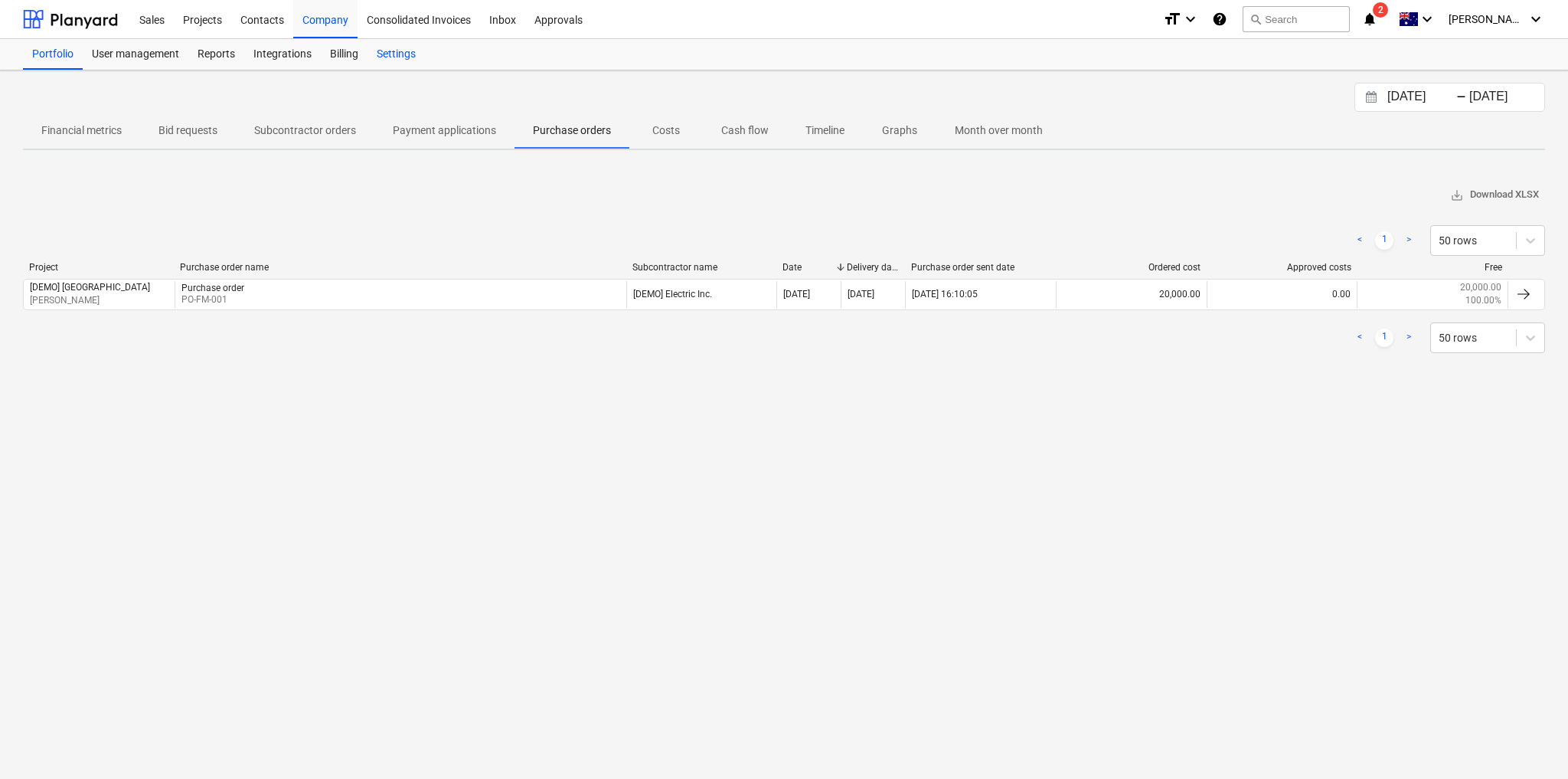
click at [397, 55] on div "Settings" at bounding box center [395, 55] width 58 height 31
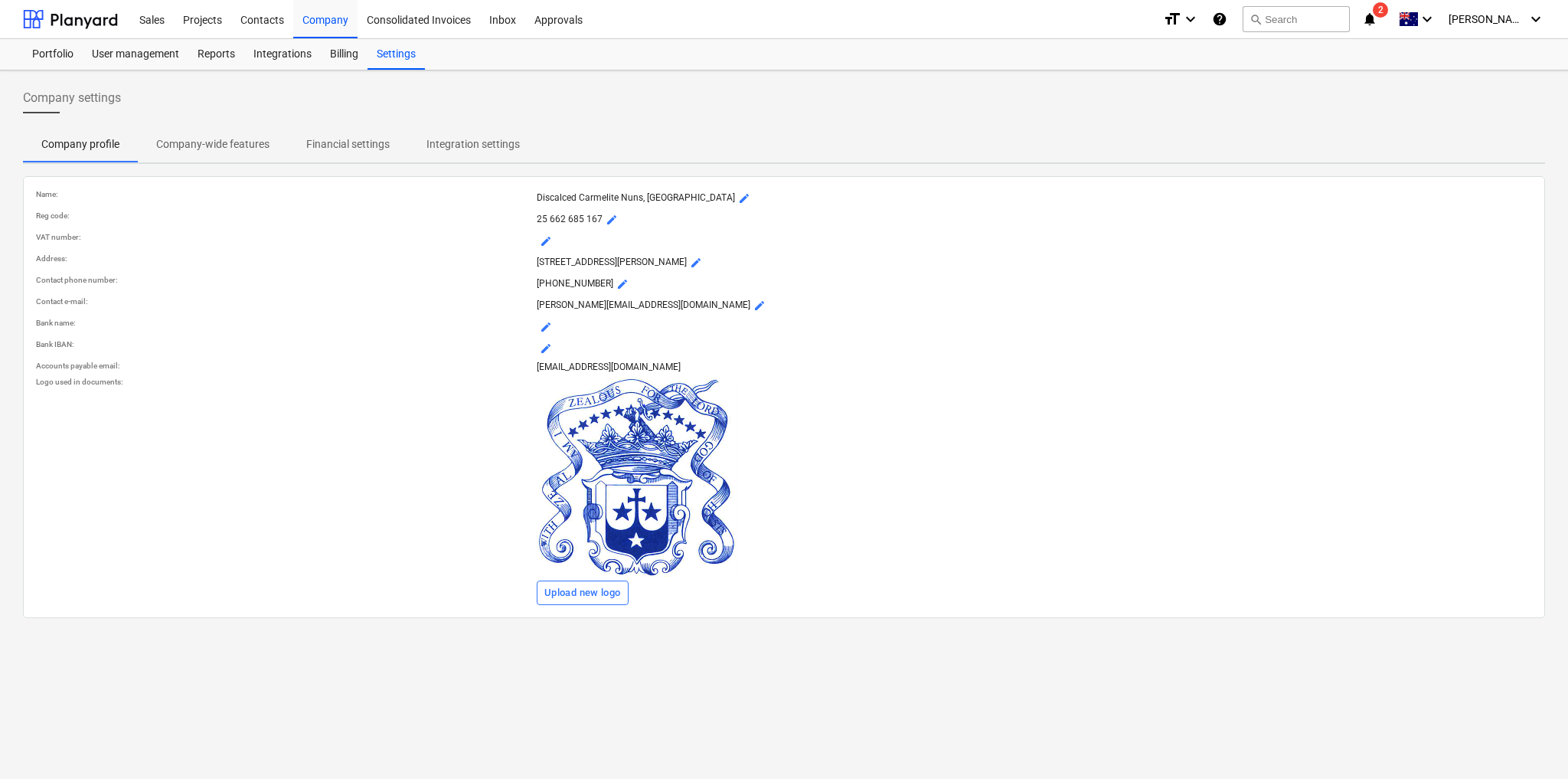
click at [443, 141] on p "Integration settings" at bounding box center [473, 144] width 93 height 16
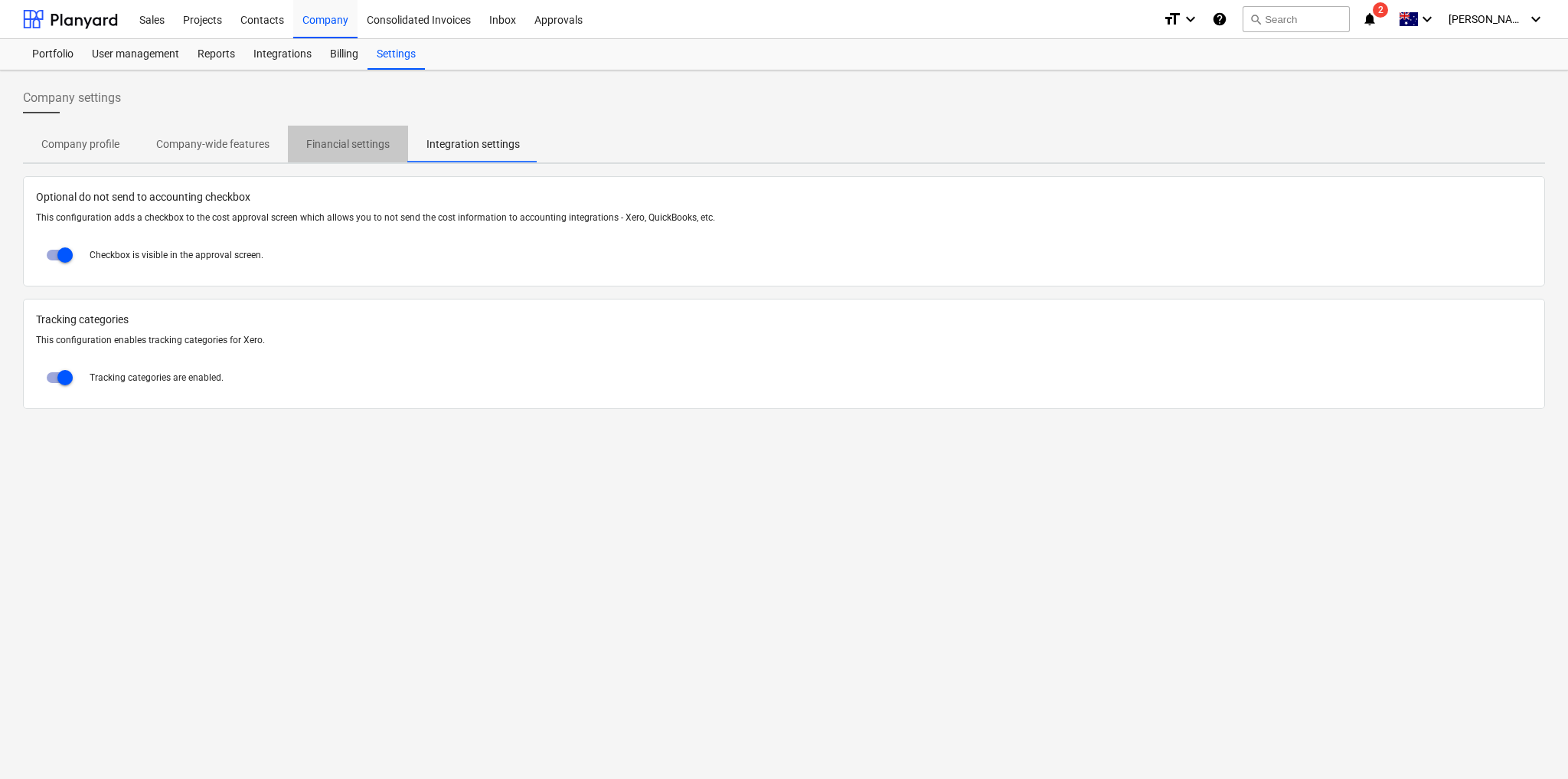
click at [360, 144] on p "Financial settings" at bounding box center [347, 144] width 83 height 16
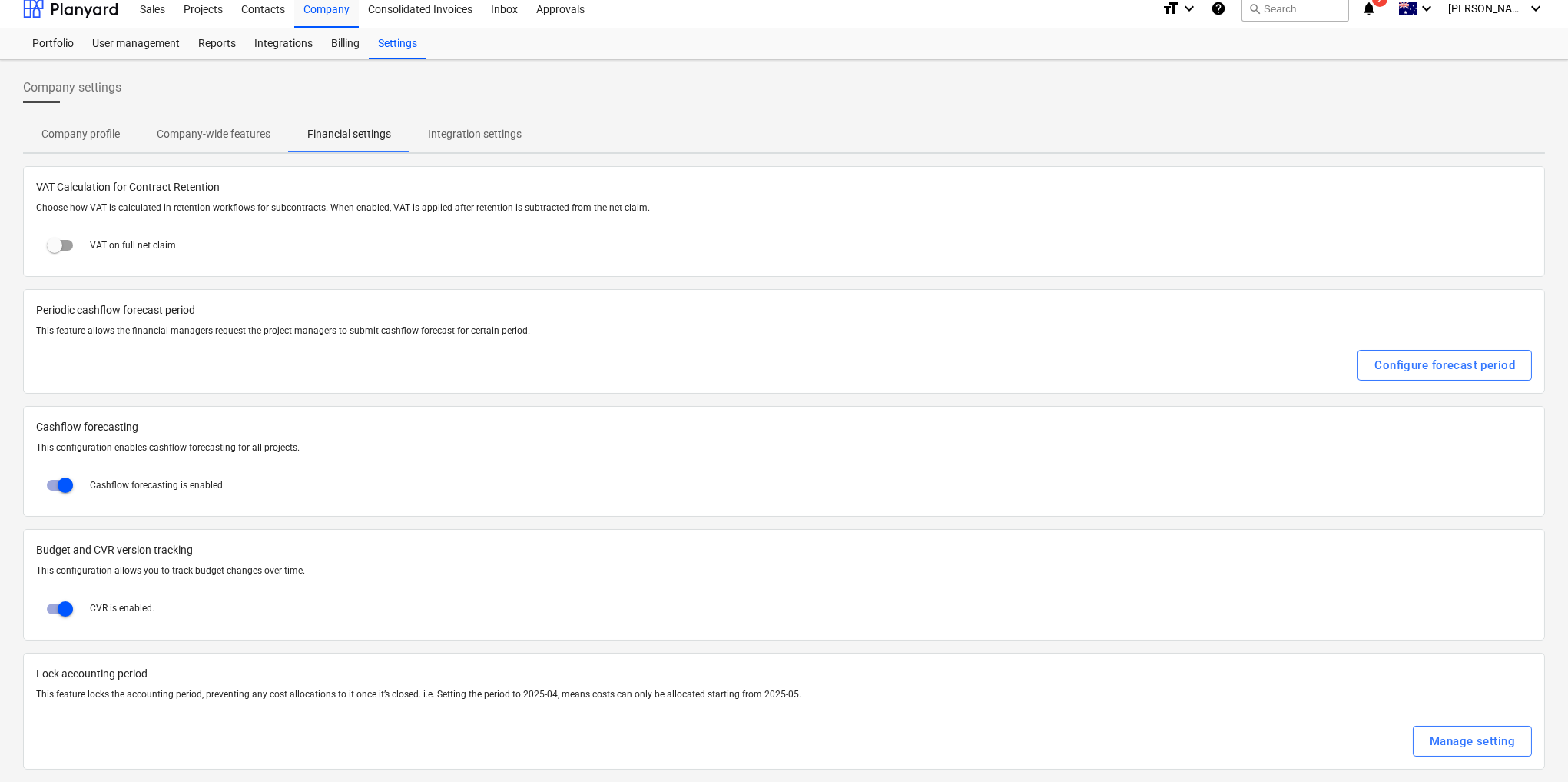
scroll to position [17, 0]
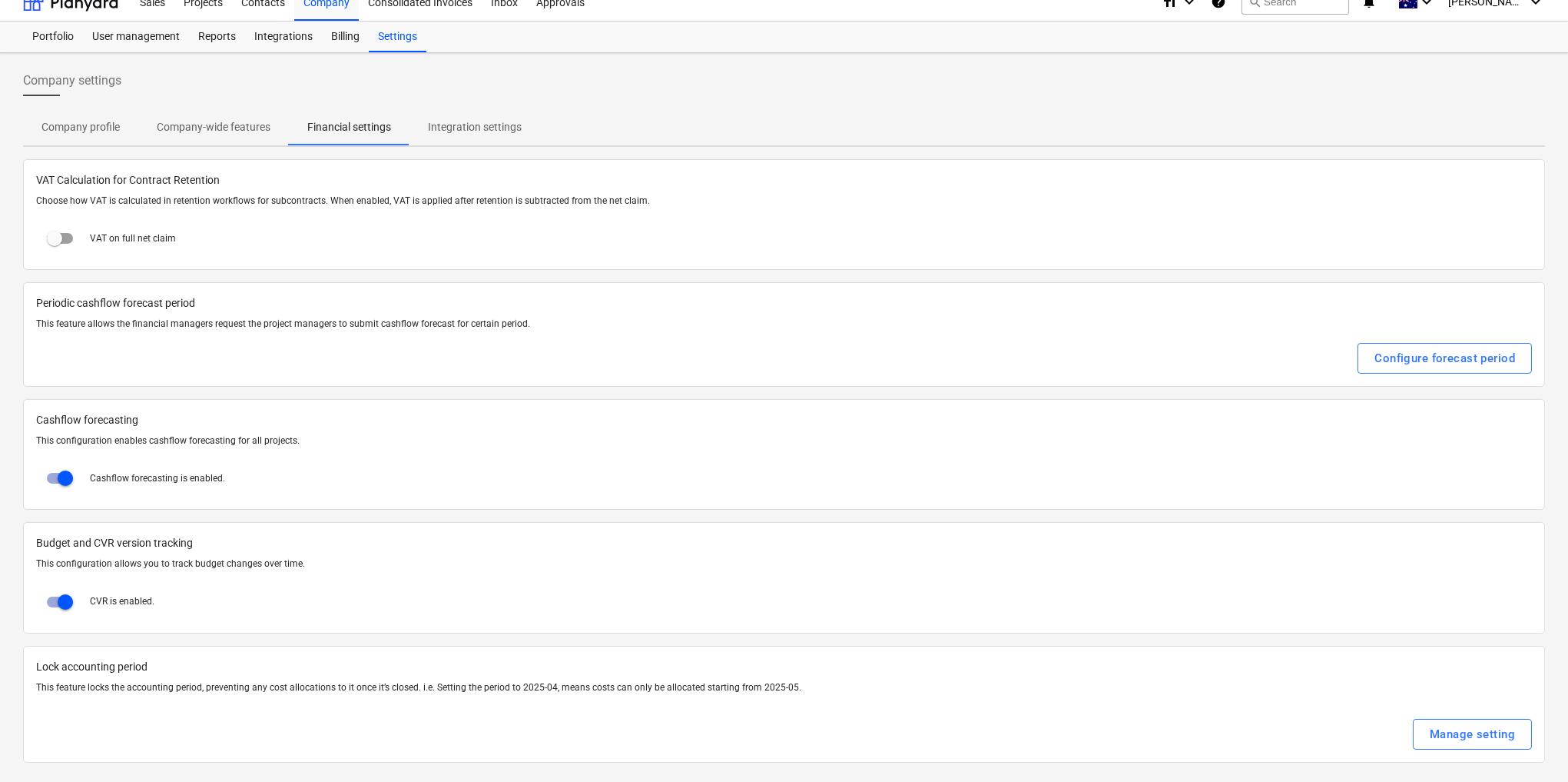
click at [246, 125] on p "Company-wide features" at bounding box center [214, 127] width 114 height 17
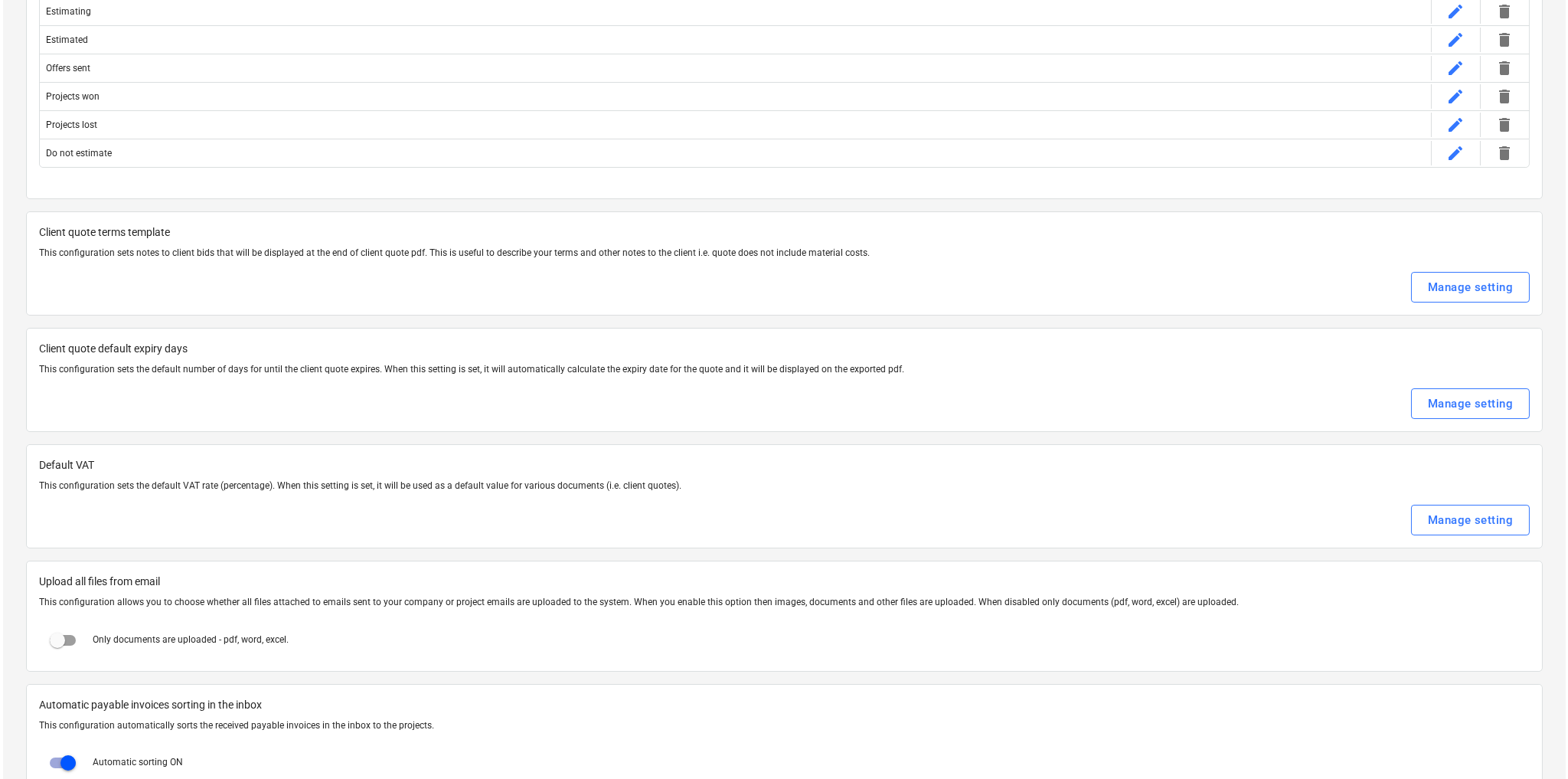
scroll to position [324, 0]
click at [1437, 391] on div "Manage setting" at bounding box center [1467, 401] width 85 height 20
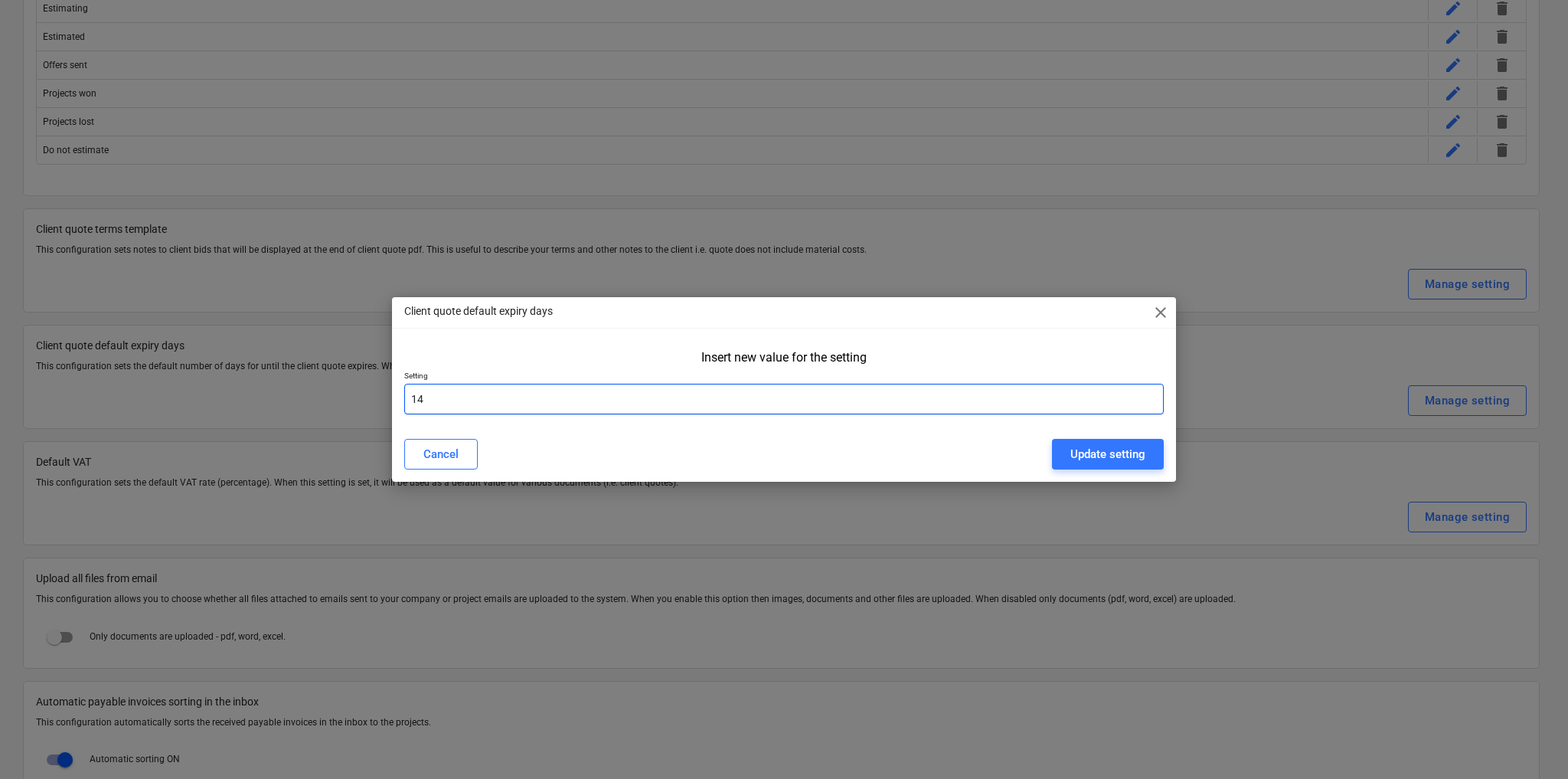
click at [515, 399] on input "14" at bounding box center [784, 399] width 760 height 31
click at [1147, 453] on button "Update setting" at bounding box center [1108, 454] width 111 height 31
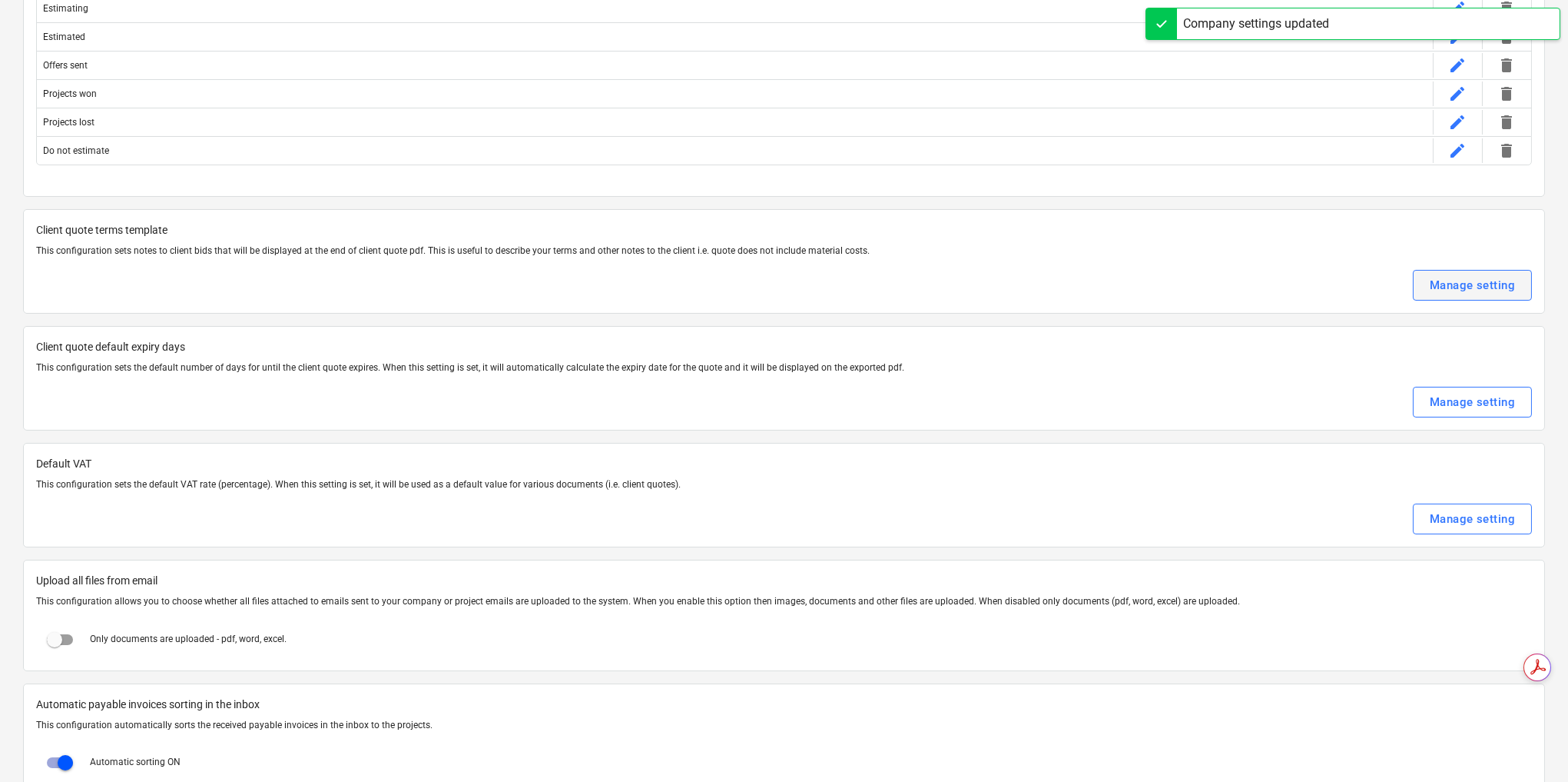
click at [1462, 276] on div "Manage setting" at bounding box center [1472, 285] width 85 height 20
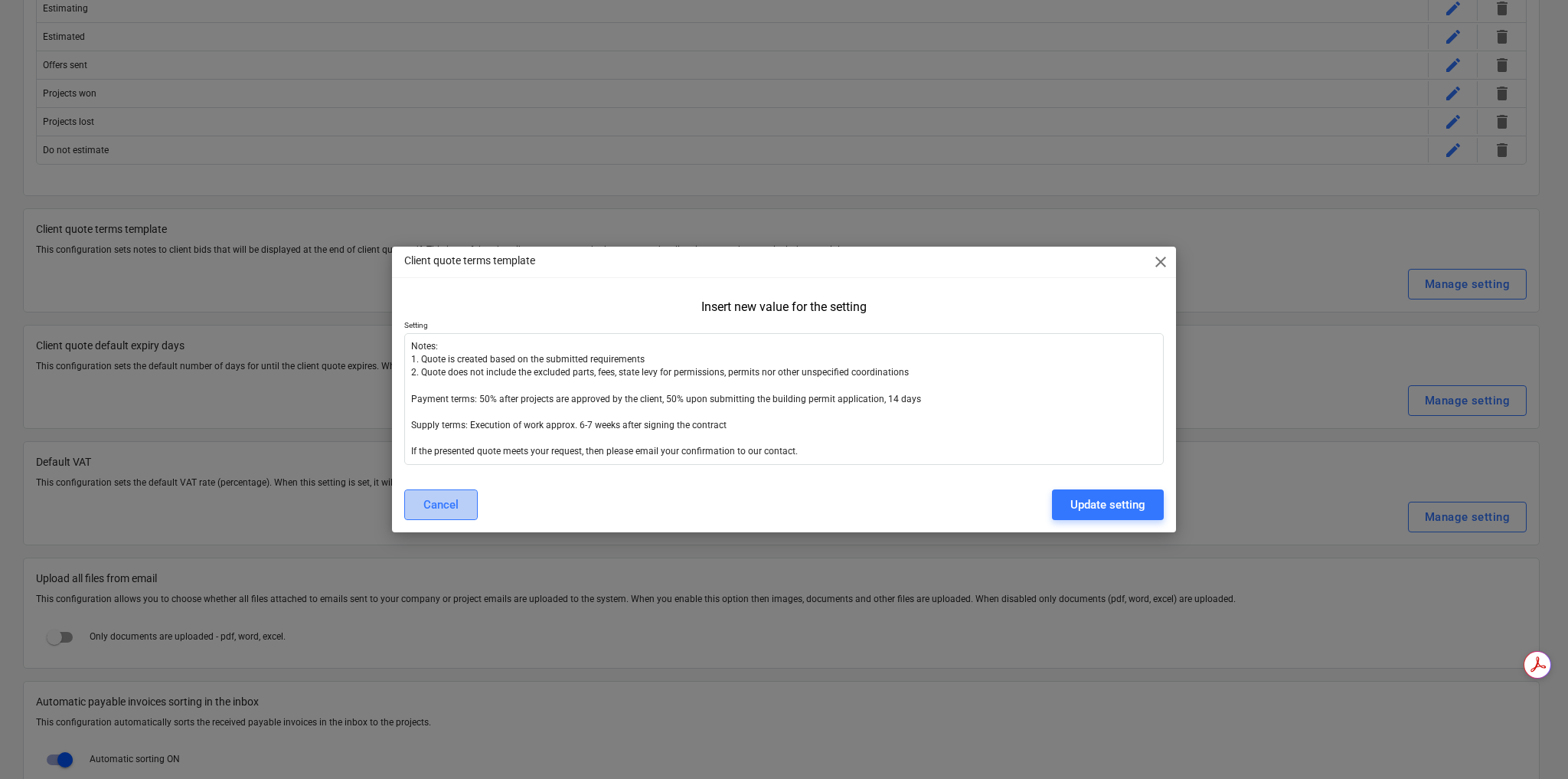
click at [451, 510] on div "Cancel" at bounding box center [441, 505] width 36 height 20
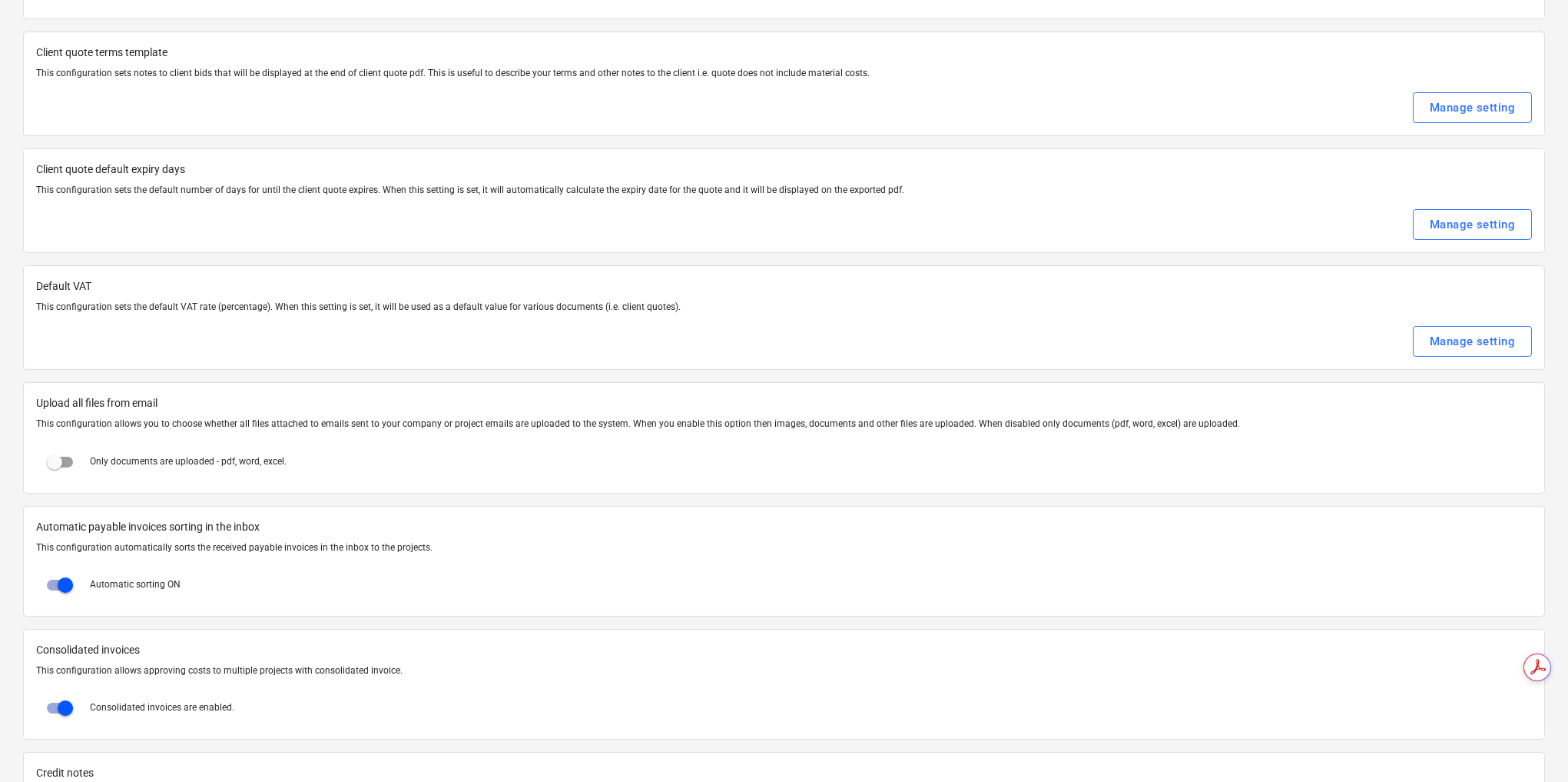
scroll to position [510, 0]
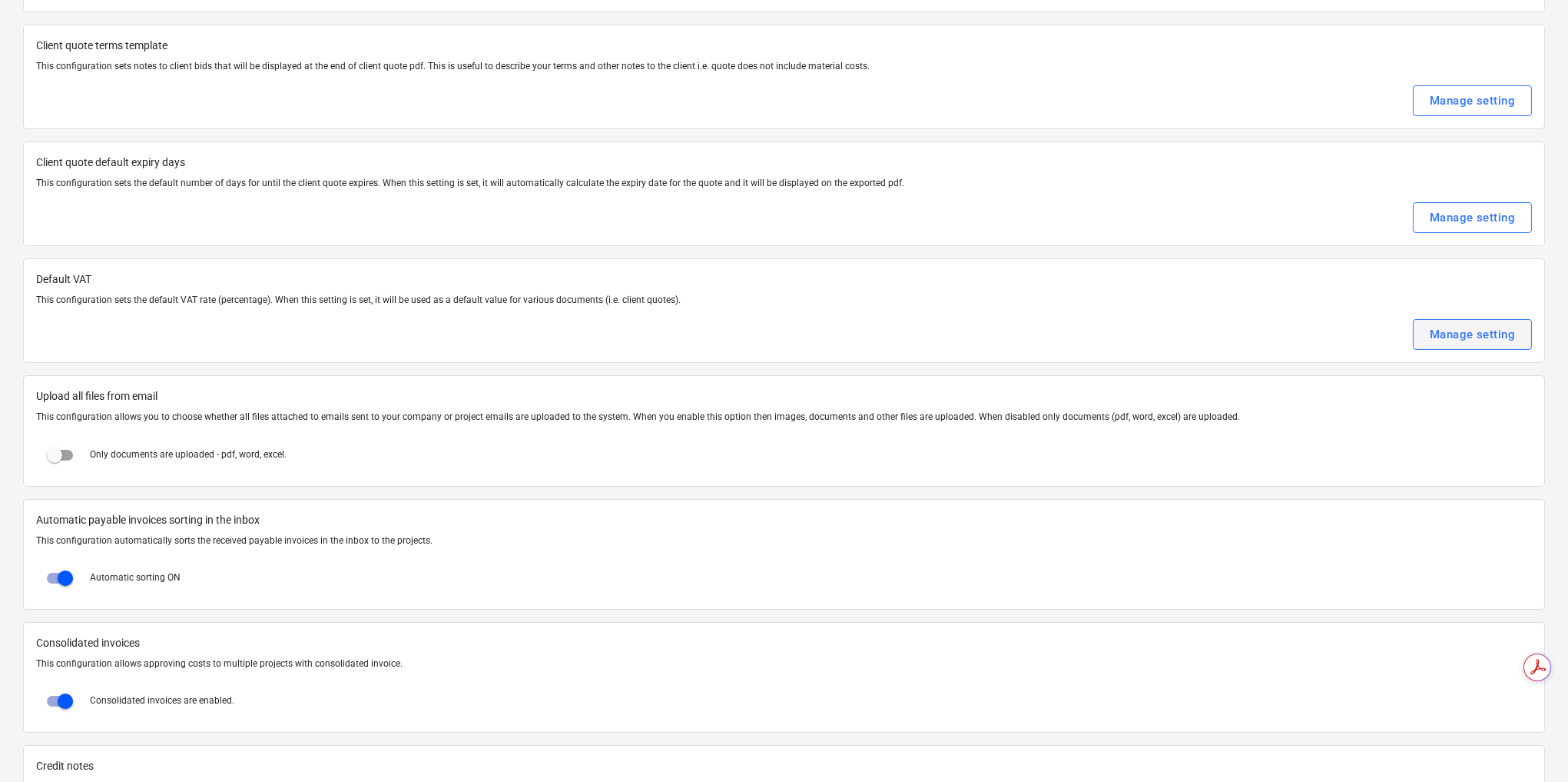
click at [1446, 325] on div "Manage setting" at bounding box center [1472, 335] width 85 height 20
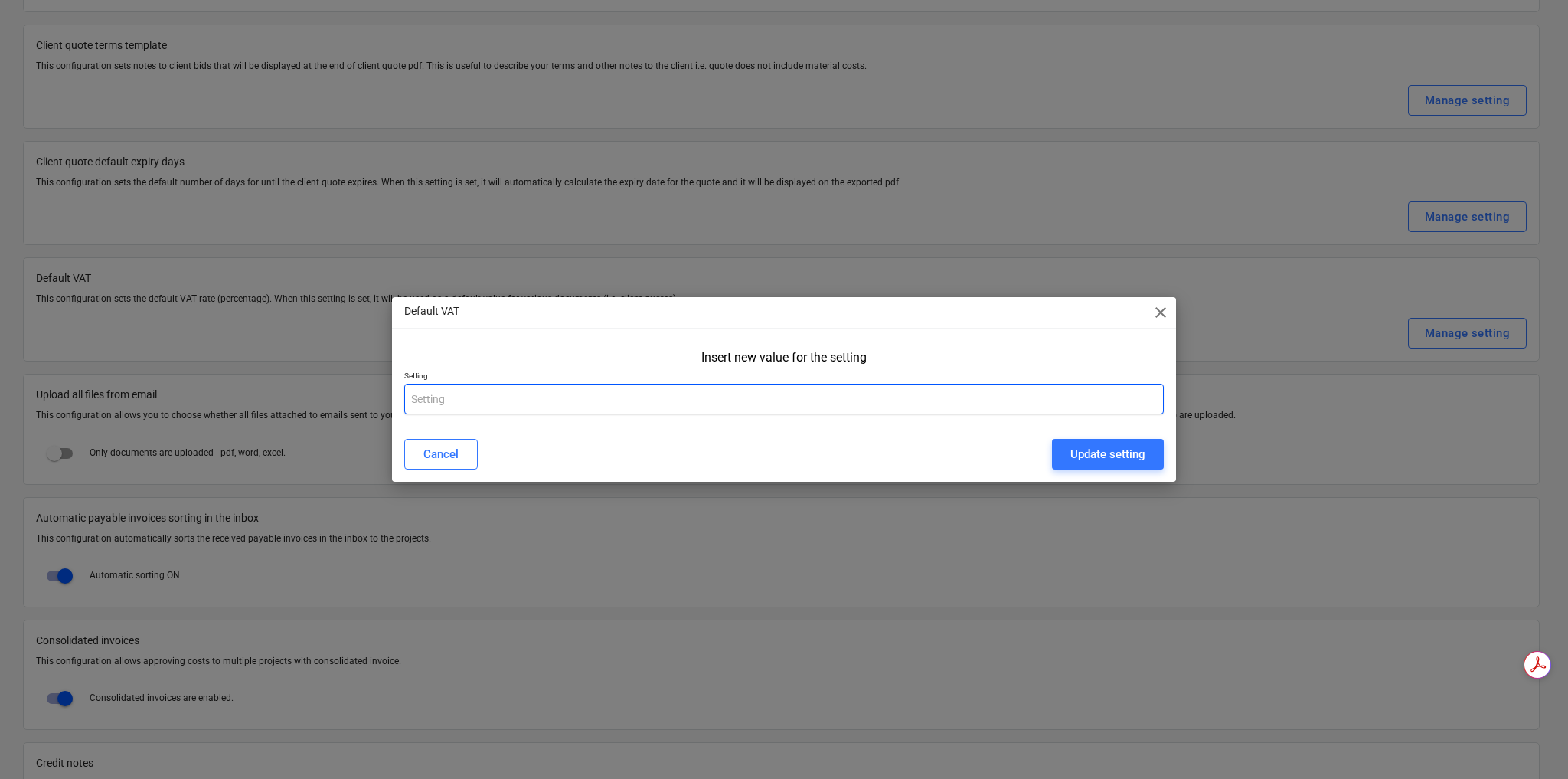
click at [507, 399] on input "text" at bounding box center [784, 399] width 760 height 31
type input "10"
click at [1100, 450] on div "Update setting" at bounding box center [1108, 454] width 75 height 20
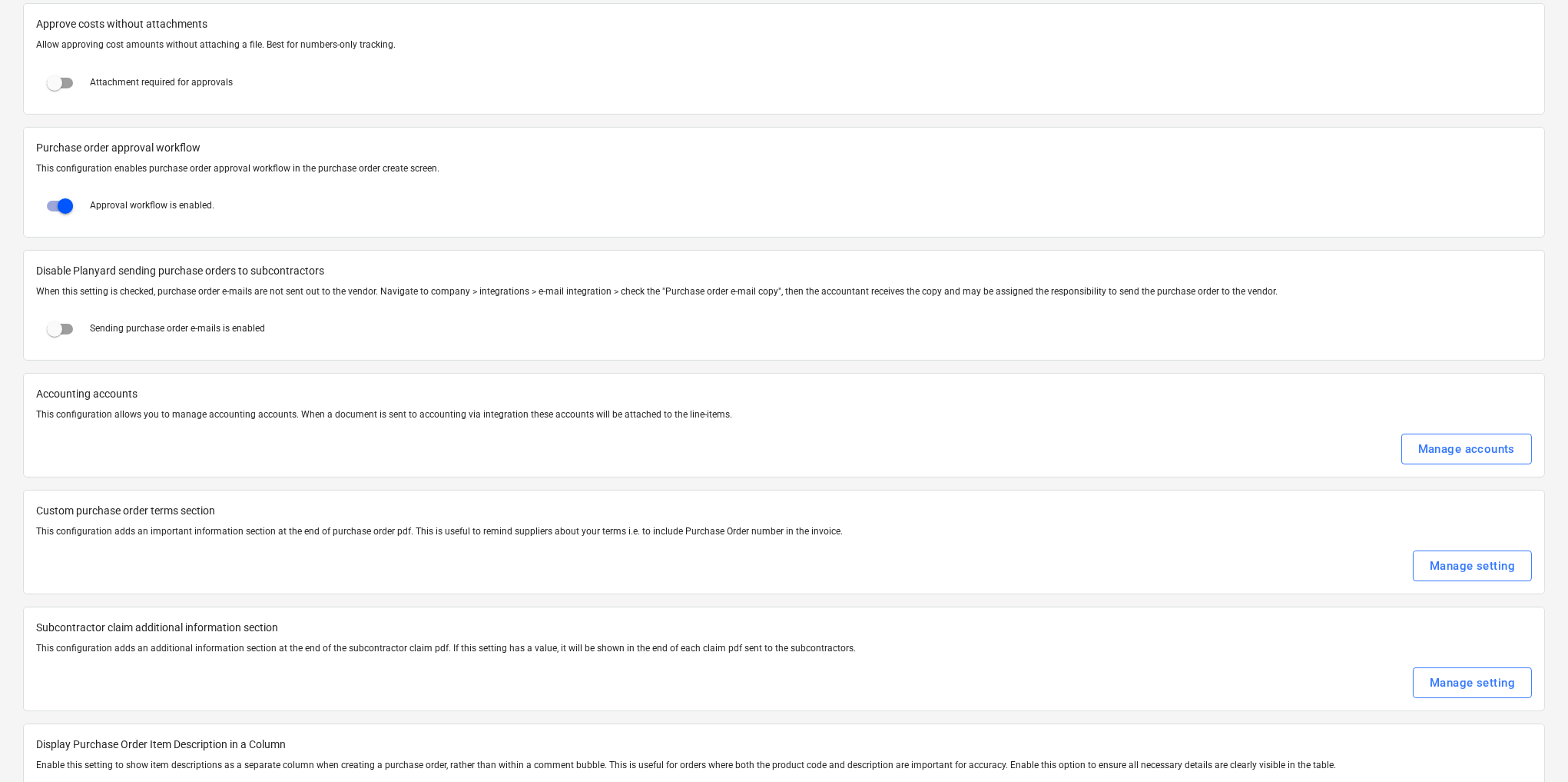
scroll to position [1863, 0]
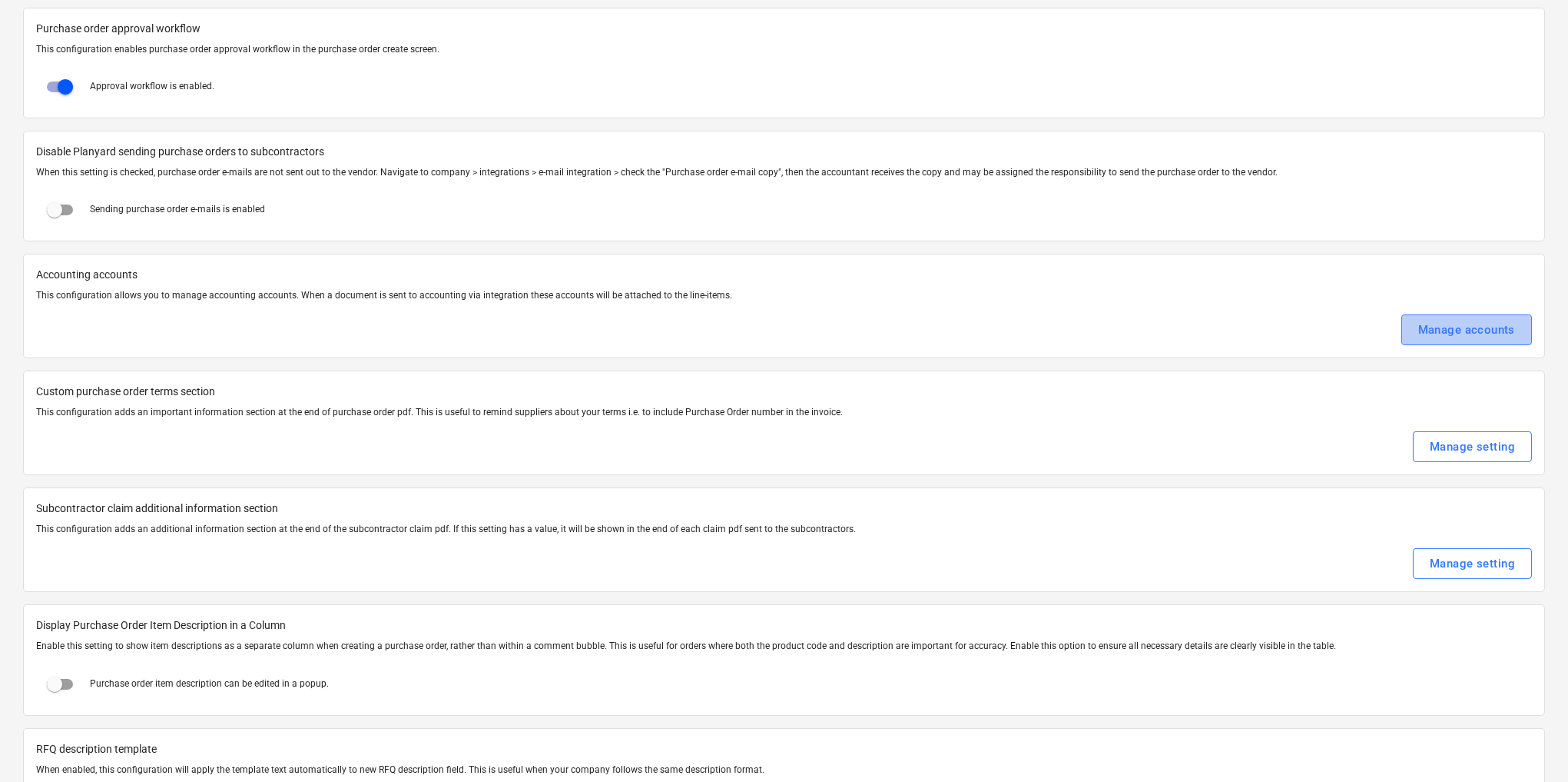
click at [1475, 320] on div "Manage accounts" at bounding box center [1467, 330] width 97 height 20
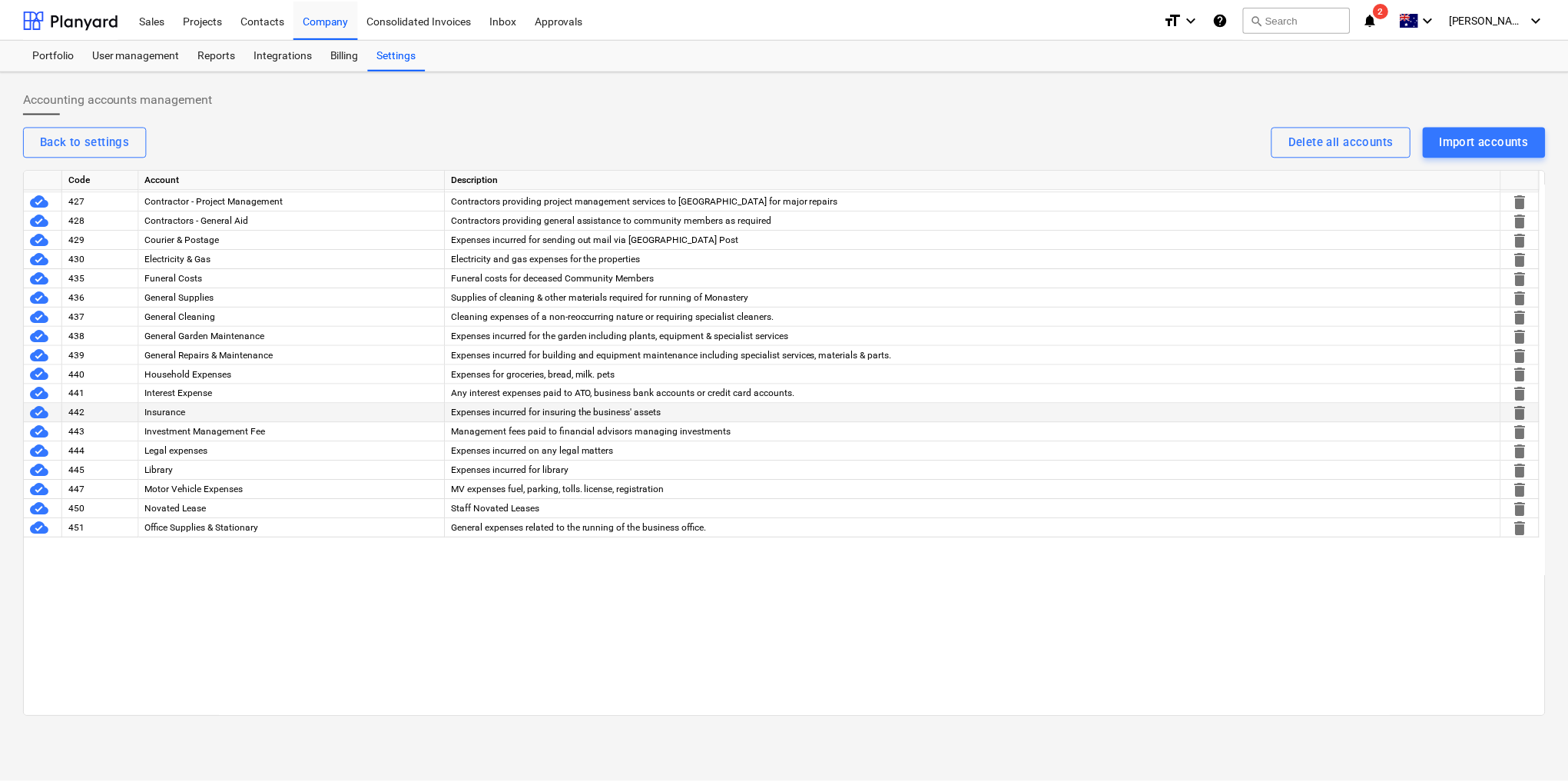
scroll to position [677, 0]
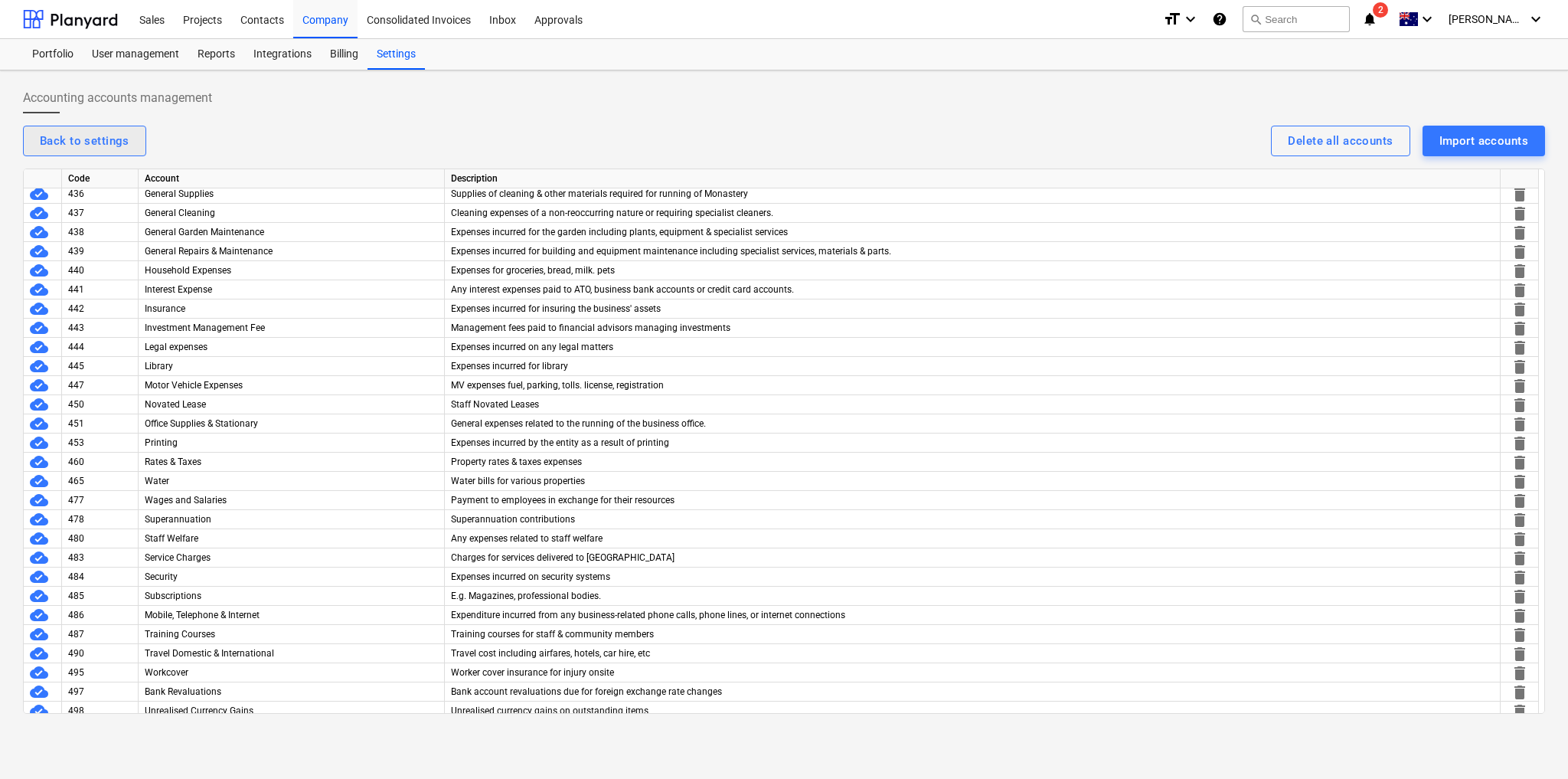
click at [58, 144] on div "Back to settings" at bounding box center [85, 141] width 89 height 20
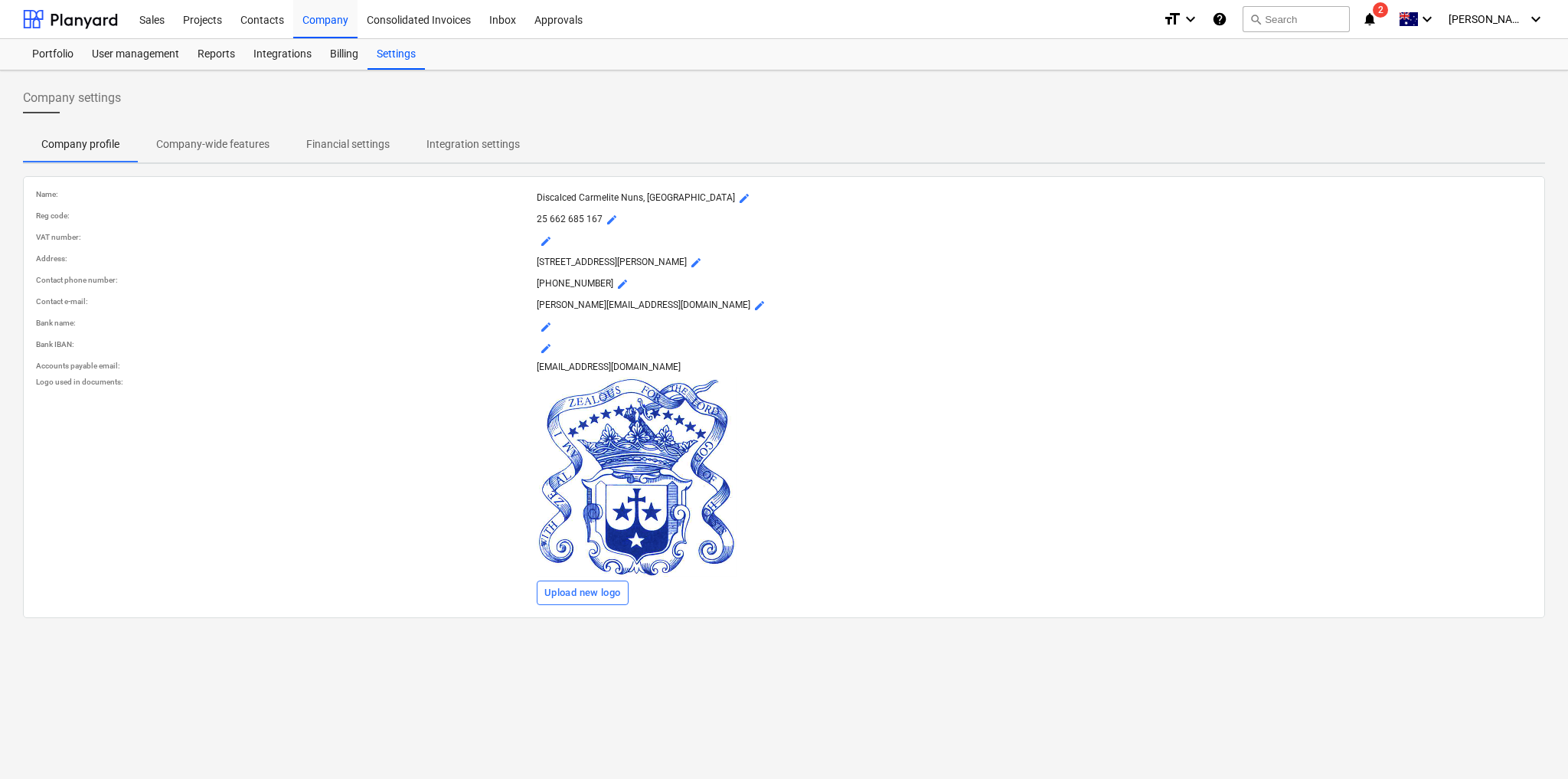
click at [353, 137] on p "Financial settings" at bounding box center [347, 144] width 83 height 16
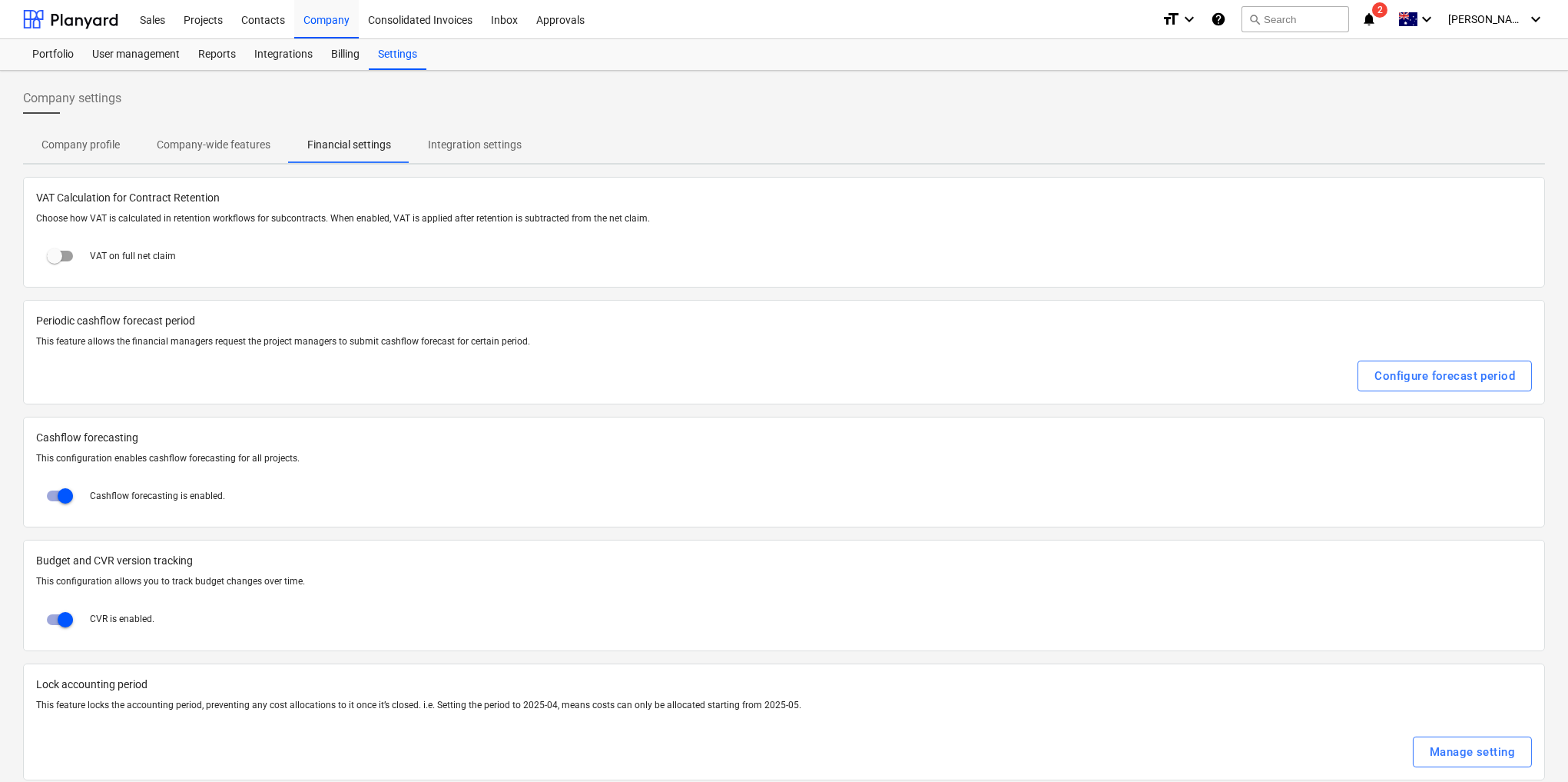
click at [197, 139] on p "Company-wide features" at bounding box center [214, 145] width 114 height 17
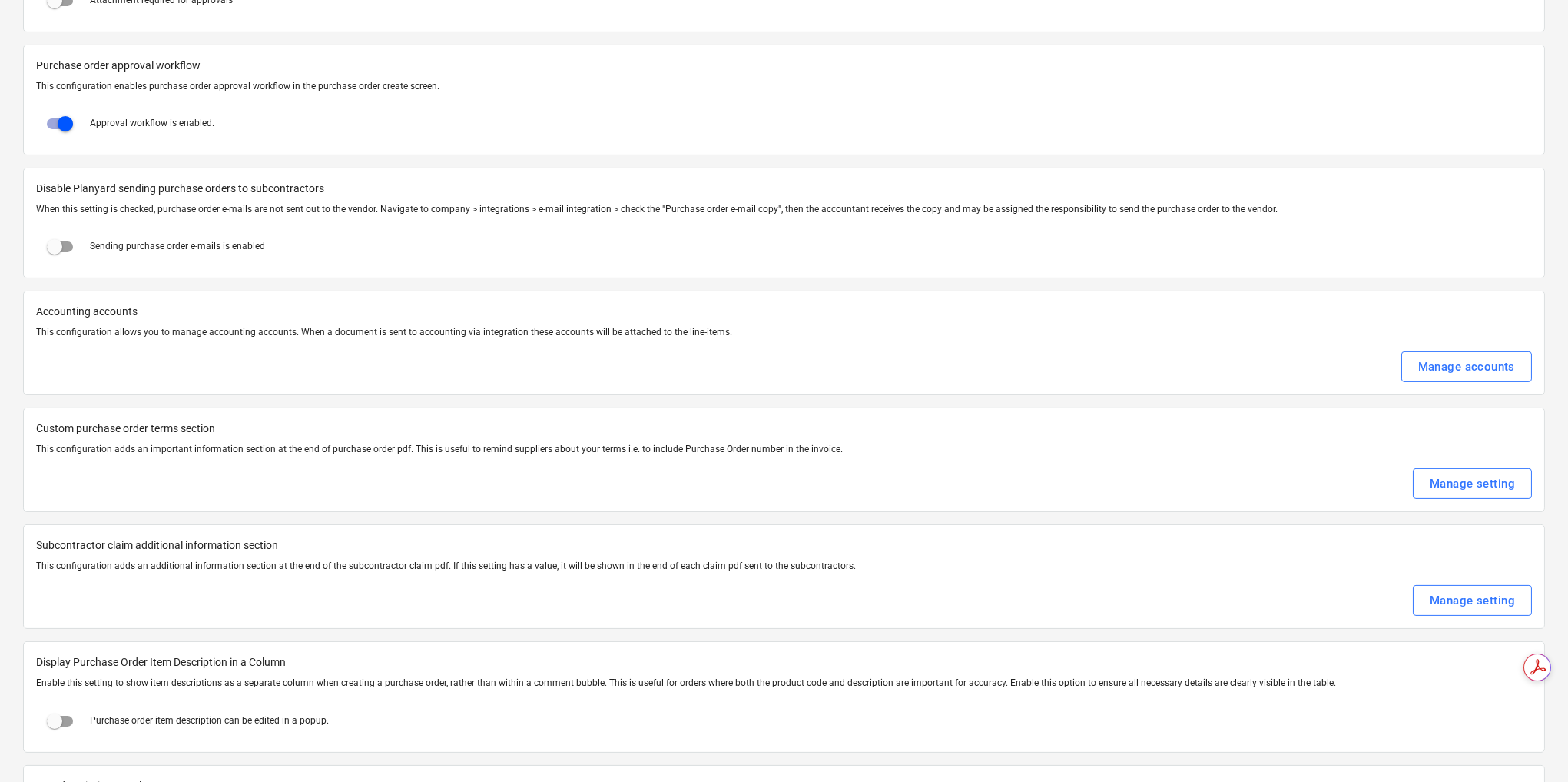
scroll to position [1845, 0]
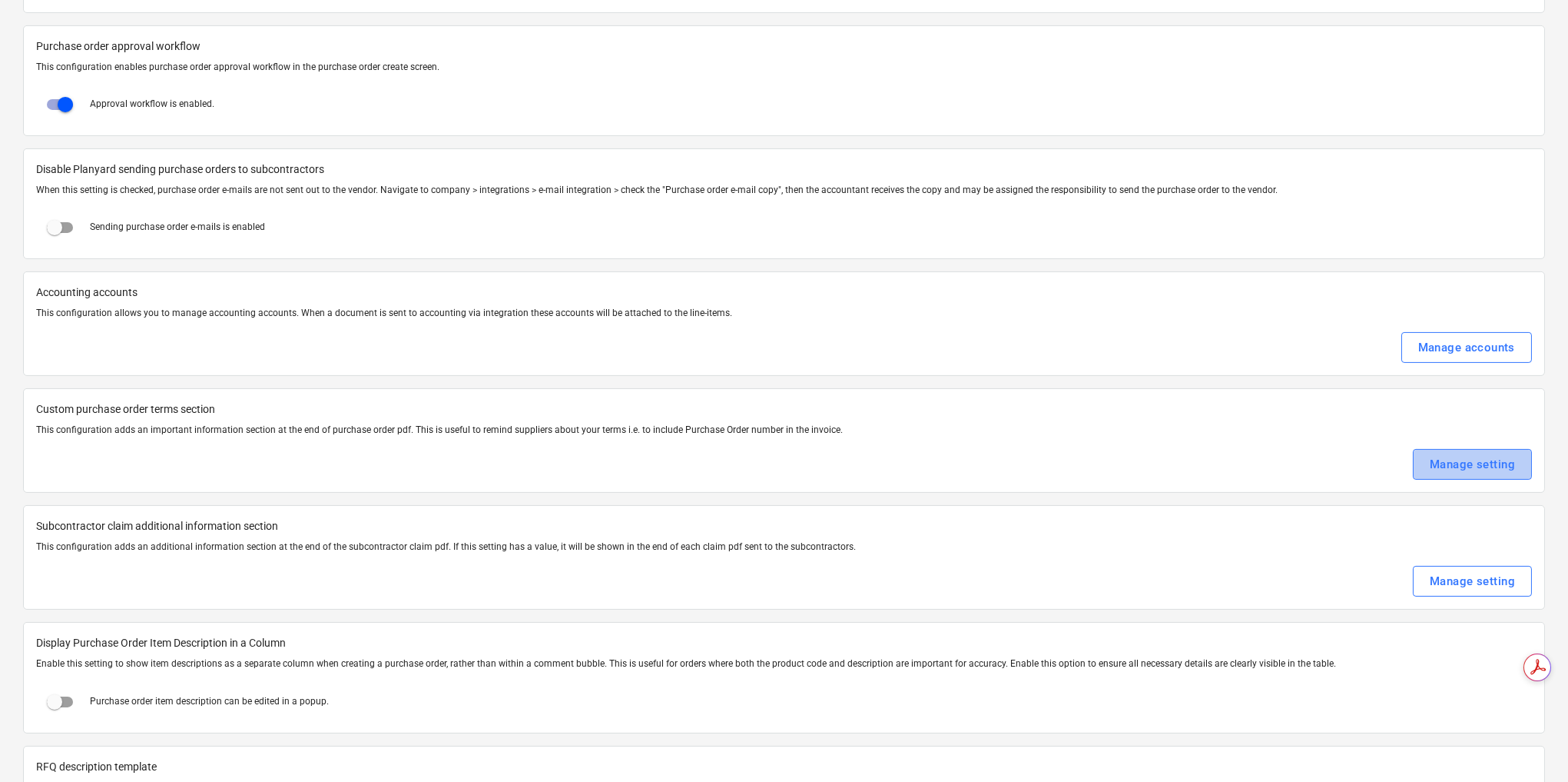
click at [1459, 455] on div "Manage setting" at bounding box center [1472, 465] width 85 height 20
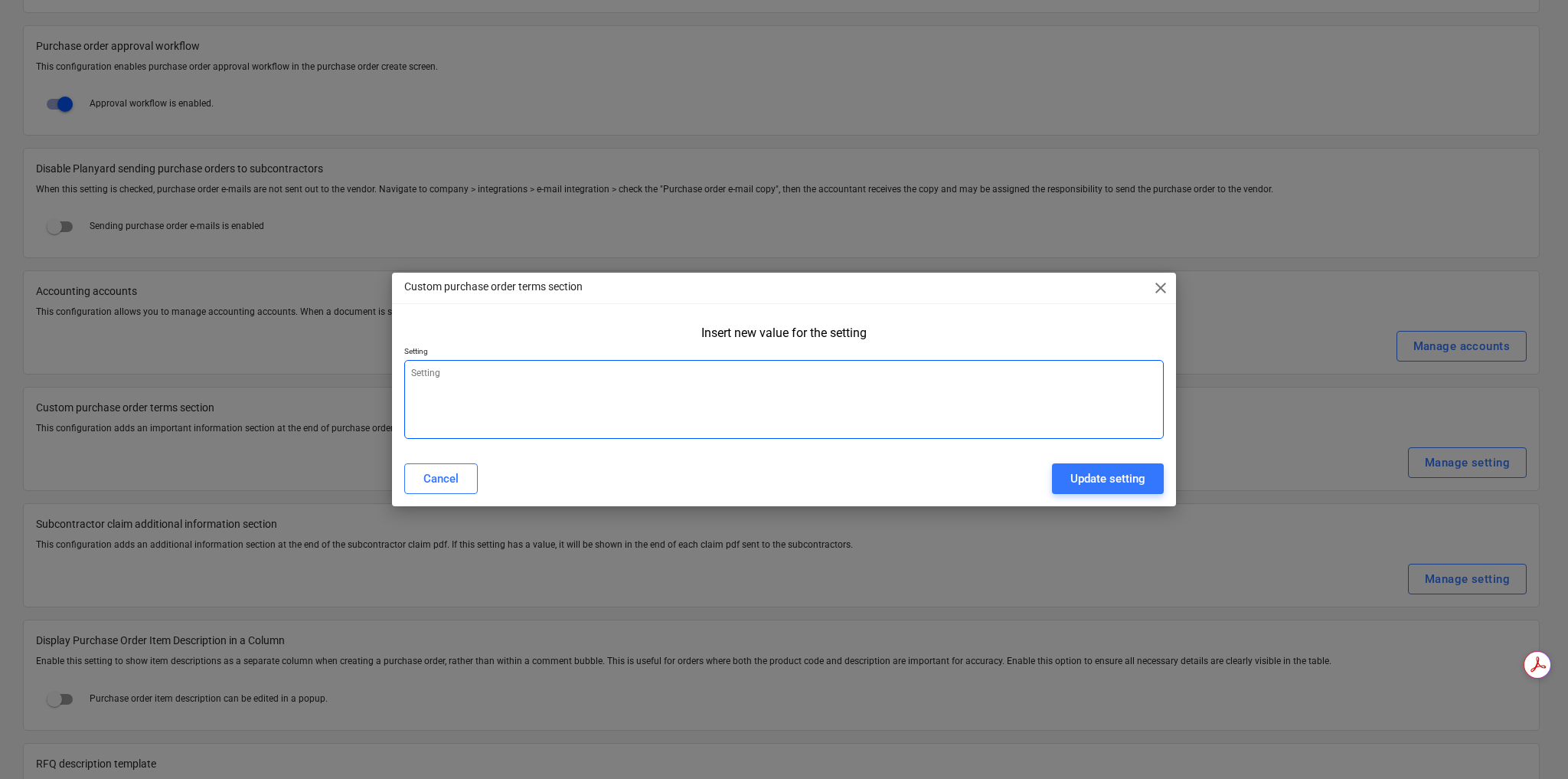
click at [513, 391] on textarea at bounding box center [784, 399] width 760 height 79
click at [1164, 283] on span "close" at bounding box center [1161, 288] width 18 height 18
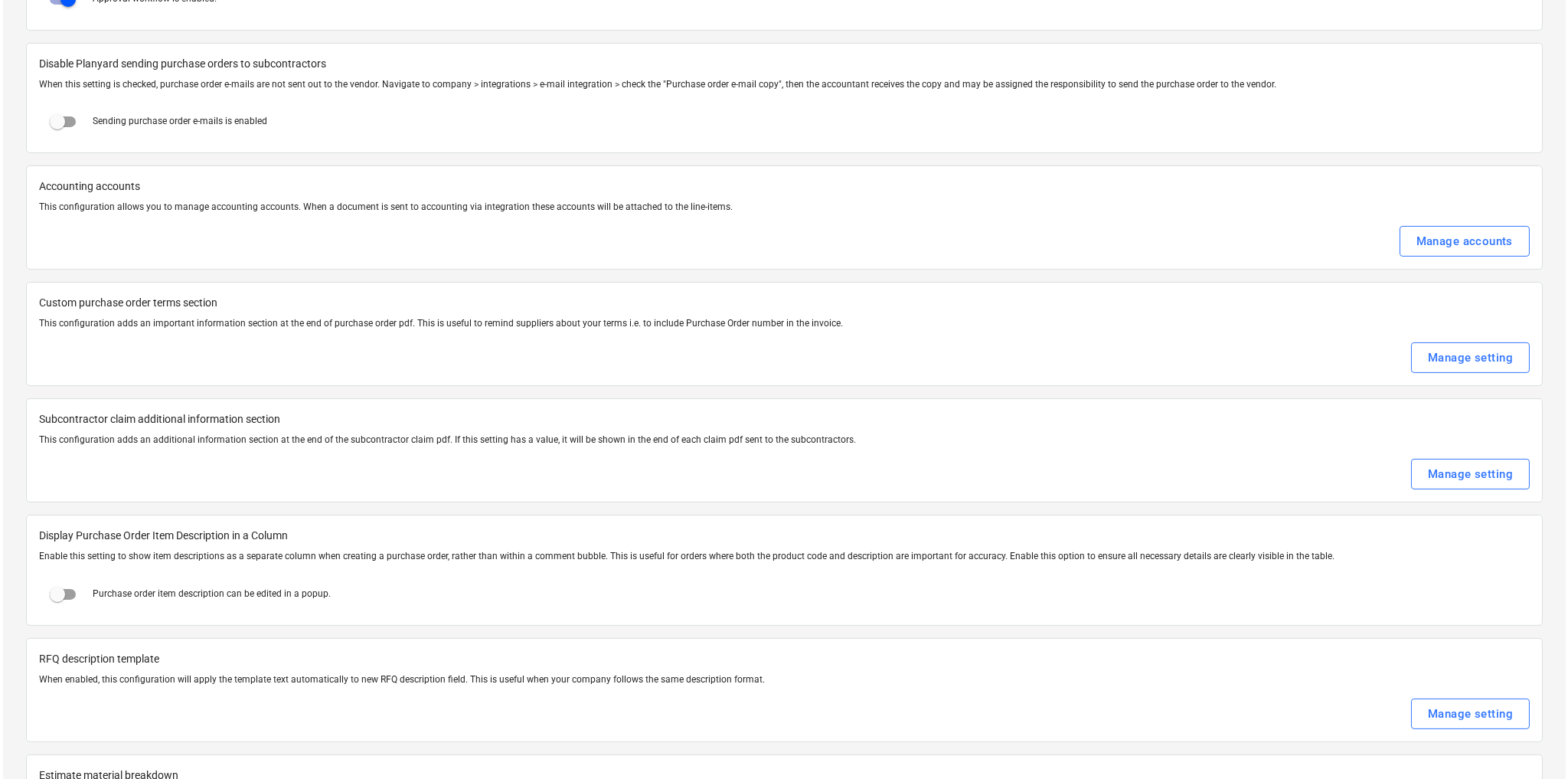
scroll to position [1960, 0]
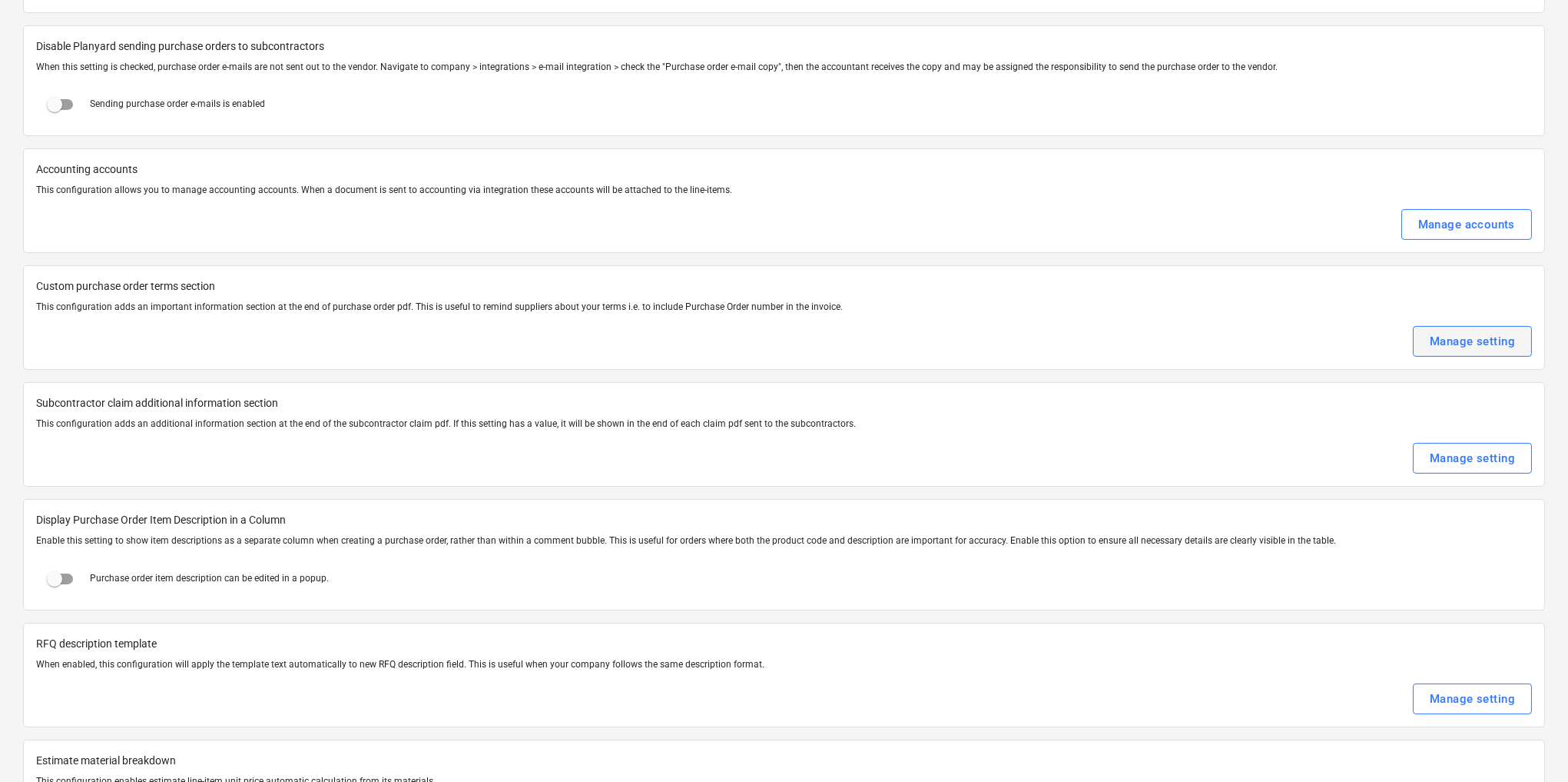
click at [1503, 331] on div "Manage setting" at bounding box center [1472, 341] width 85 height 20
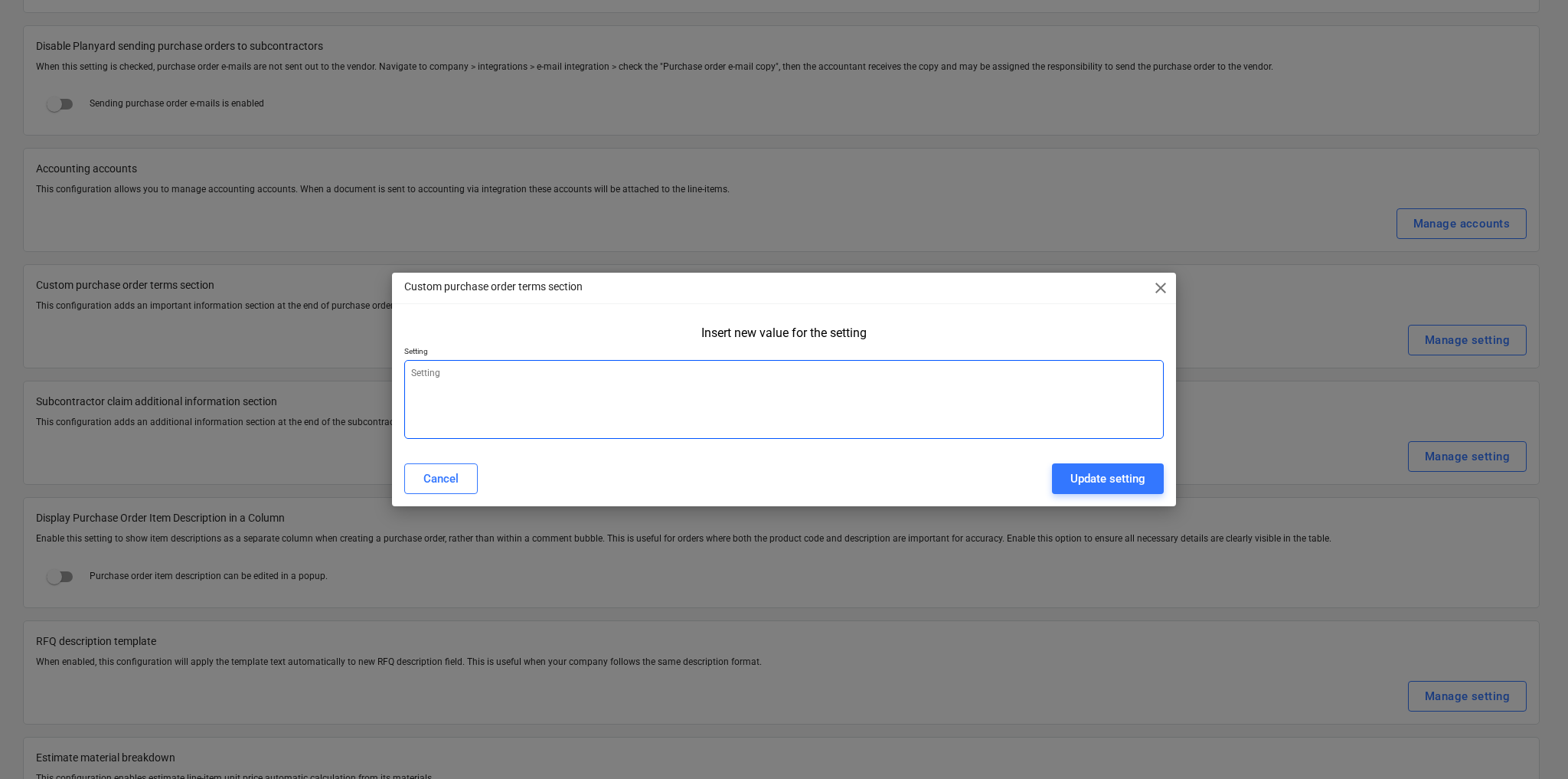
click at [490, 375] on textarea at bounding box center [784, 399] width 760 height 79
drag, startPoint x: 467, startPoint y: 372, endPoint x: 481, endPoint y: 361, distance: 17.8
click at [467, 372] on textarea at bounding box center [784, 399] width 760 height 79
click at [1159, 290] on span "close" at bounding box center [1161, 288] width 18 height 18
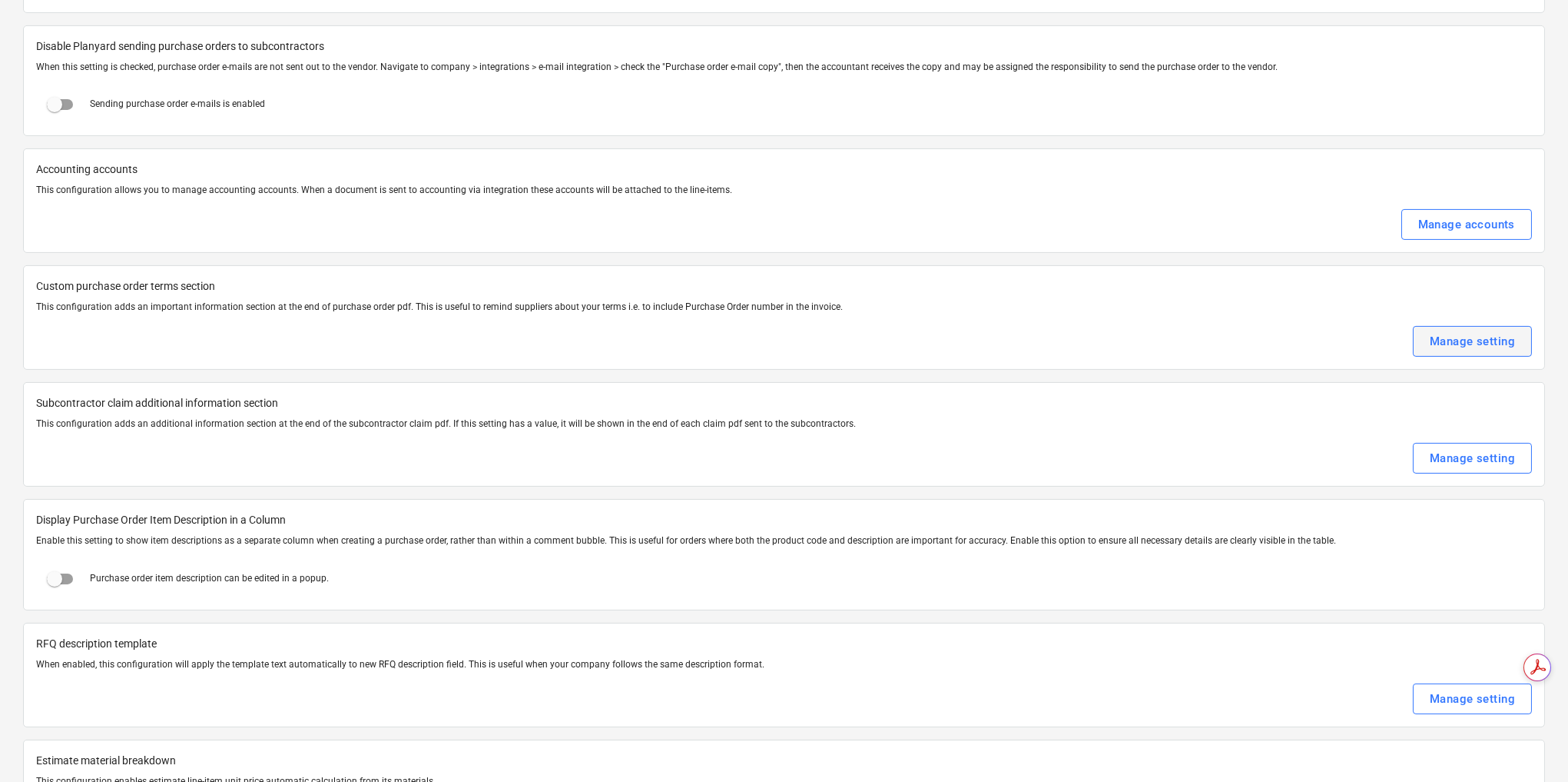
click at [1474, 331] on div "Manage setting" at bounding box center [1472, 341] width 85 height 20
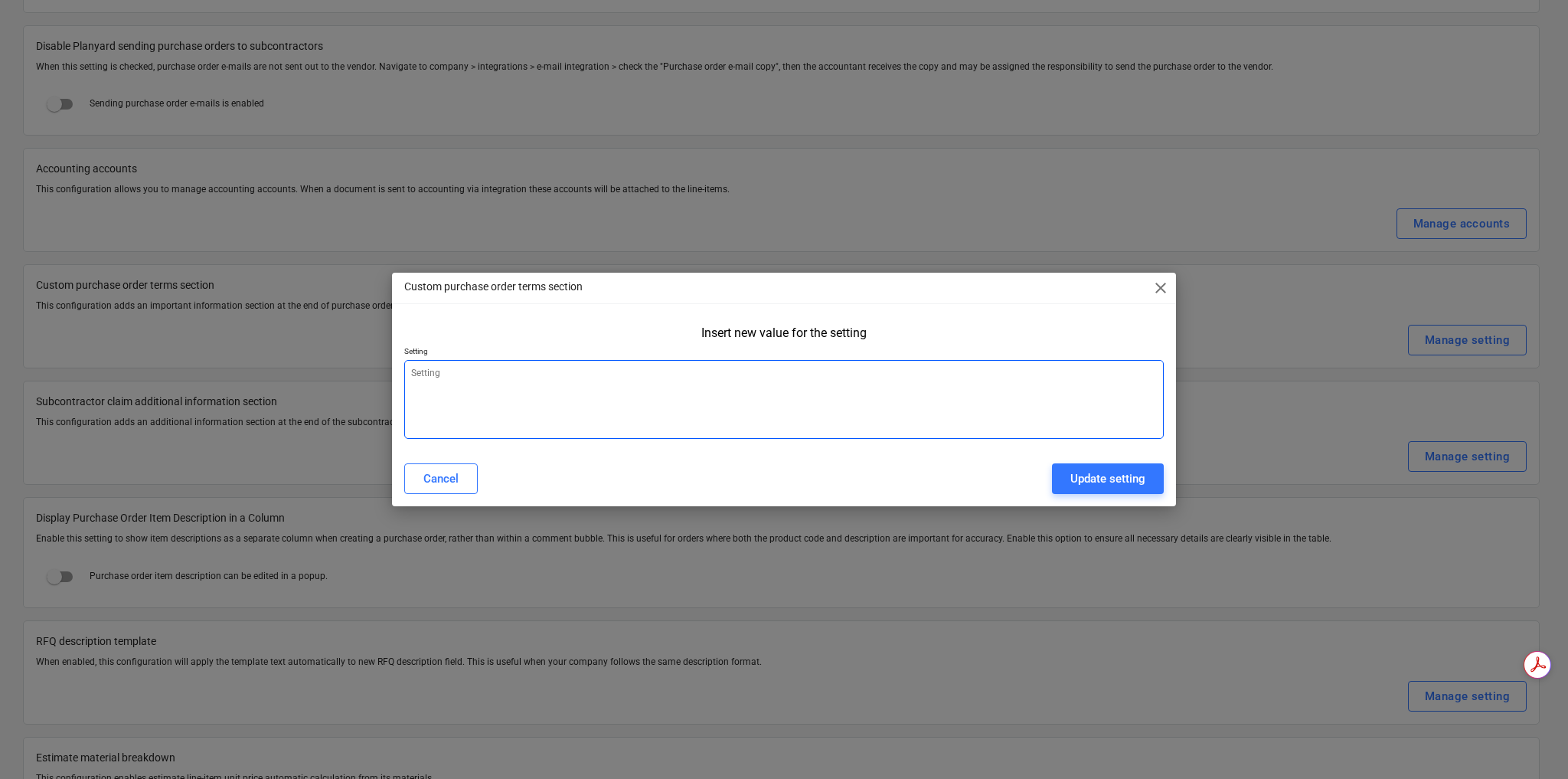
click at [436, 372] on textarea at bounding box center [784, 399] width 760 height 79
paste textarea "5.1 Lo ipsumd sitamet, con Adipiscing elitse do eiusmo te incididu utlabor, etd…"
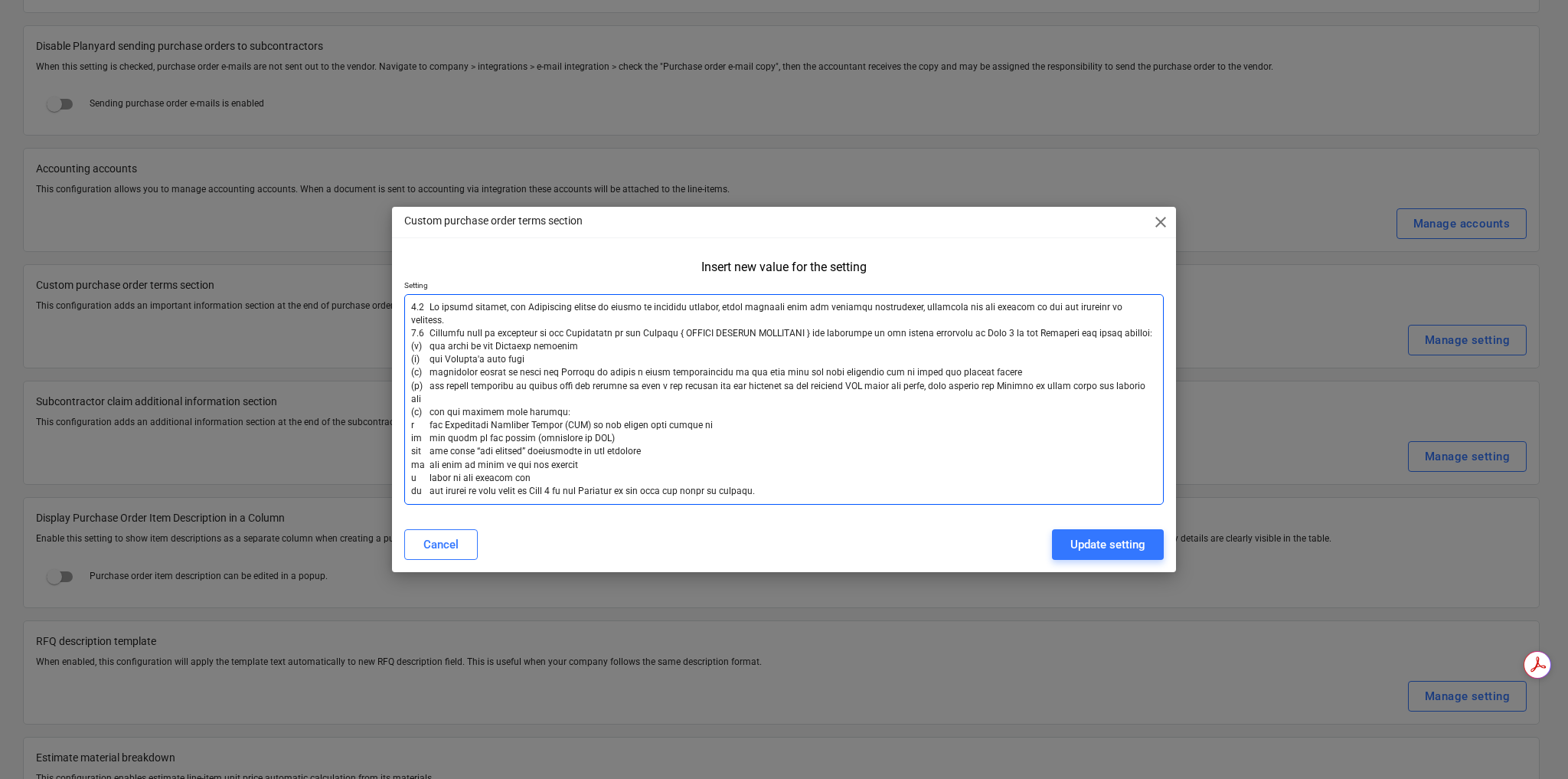
click at [429, 344] on textarea at bounding box center [784, 399] width 760 height 211
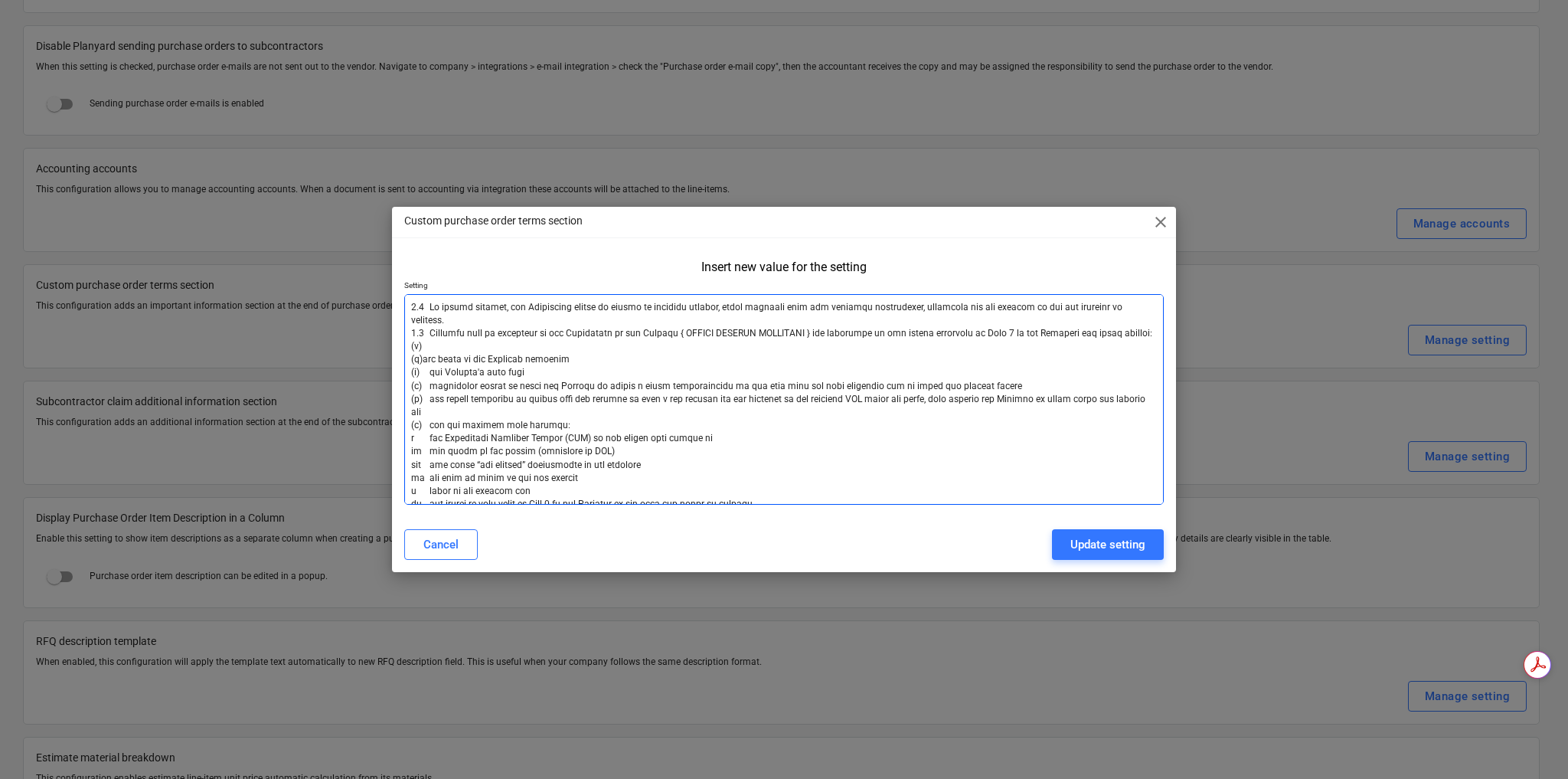
click at [417, 373] on textarea at bounding box center [784, 399] width 760 height 211
click at [419, 387] on textarea at bounding box center [784, 399] width 760 height 211
click at [417, 401] on textarea at bounding box center [784, 399] width 760 height 211
click at [417, 408] on textarea at bounding box center [784, 399] width 760 height 211
click at [462, 417] on textarea at bounding box center [784, 399] width 760 height 211
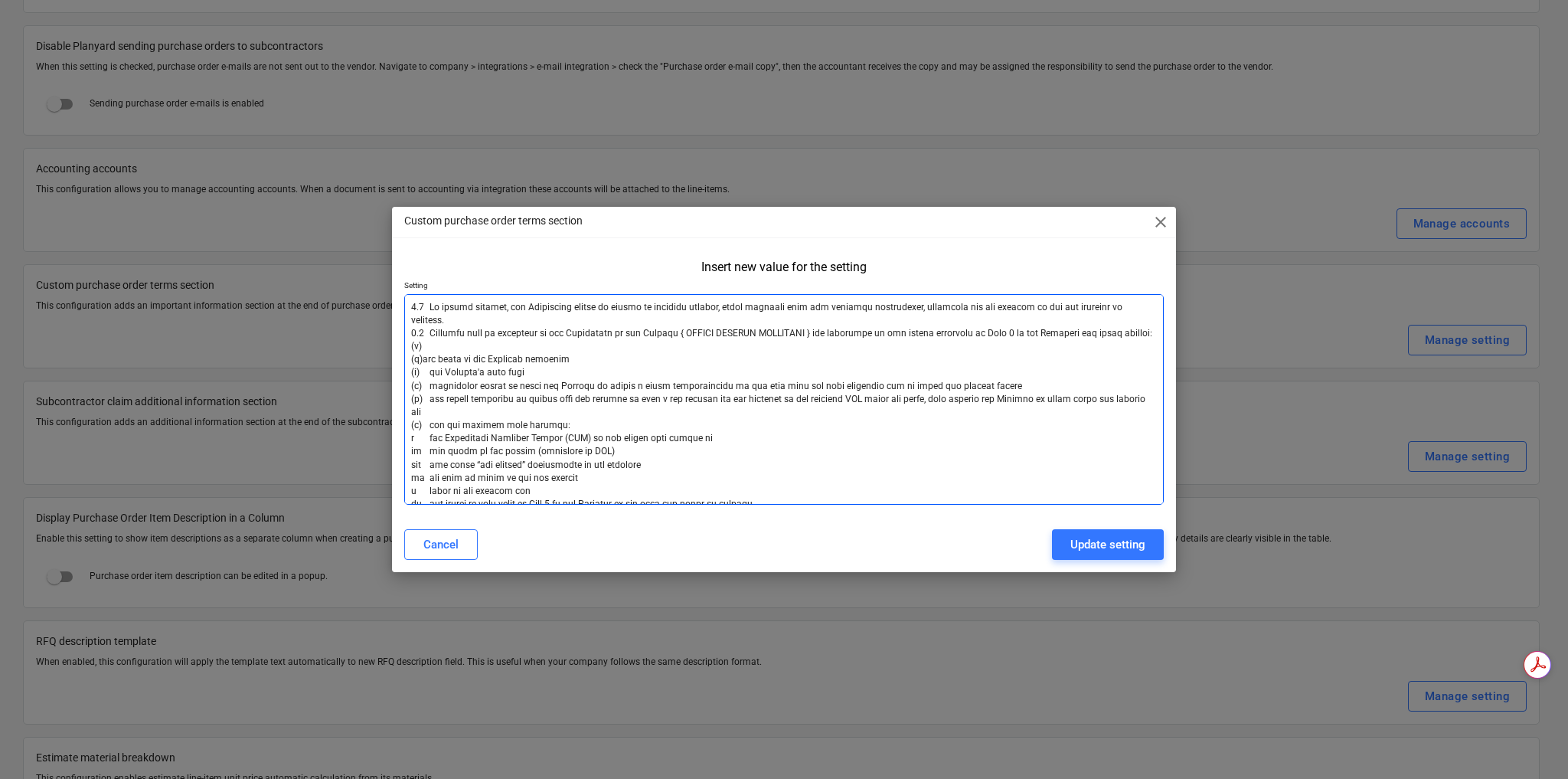
click at [423, 358] on textarea at bounding box center [784, 399] width 760 height 211
type textarea "4.8 Lo ipsumd sitamet, con Adipiscing elitse do eiusmo te incididu utlabor, etd…"
click at [419, 358] on textarea at bounding box center [784, 399] width 760 height 211
click at [424, 361] on textarea at bounding box center [784, 399] width 760 height 211
click at [422, 359] on textarea at bounding box center [784, 399] width 760 height 211
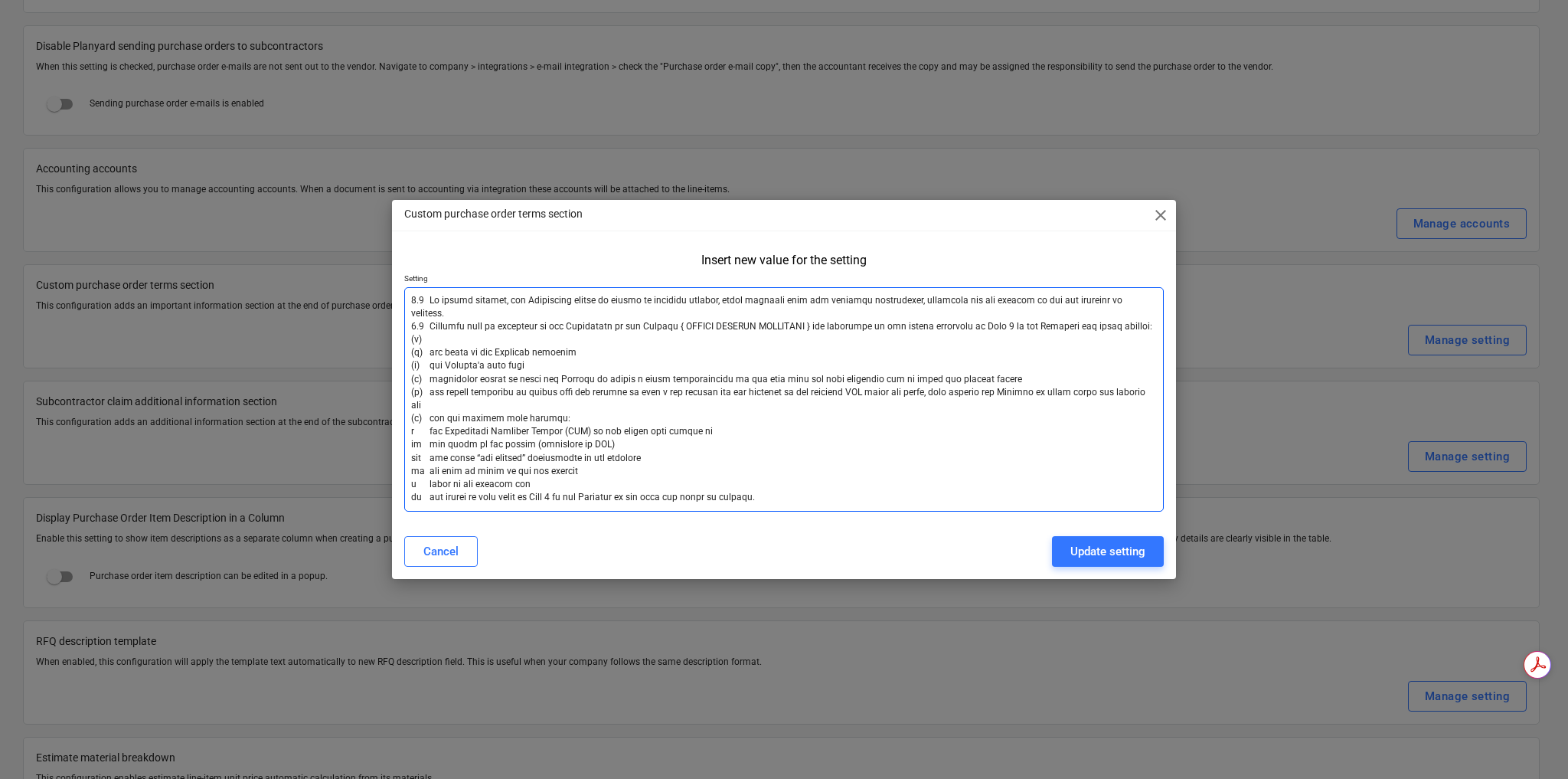
click at [529, 467] on textarea at bounding box center [784, 399] width 760 height 225
click at [444, 324] on textarea at bounding box center [784, 399] width 760 height 225
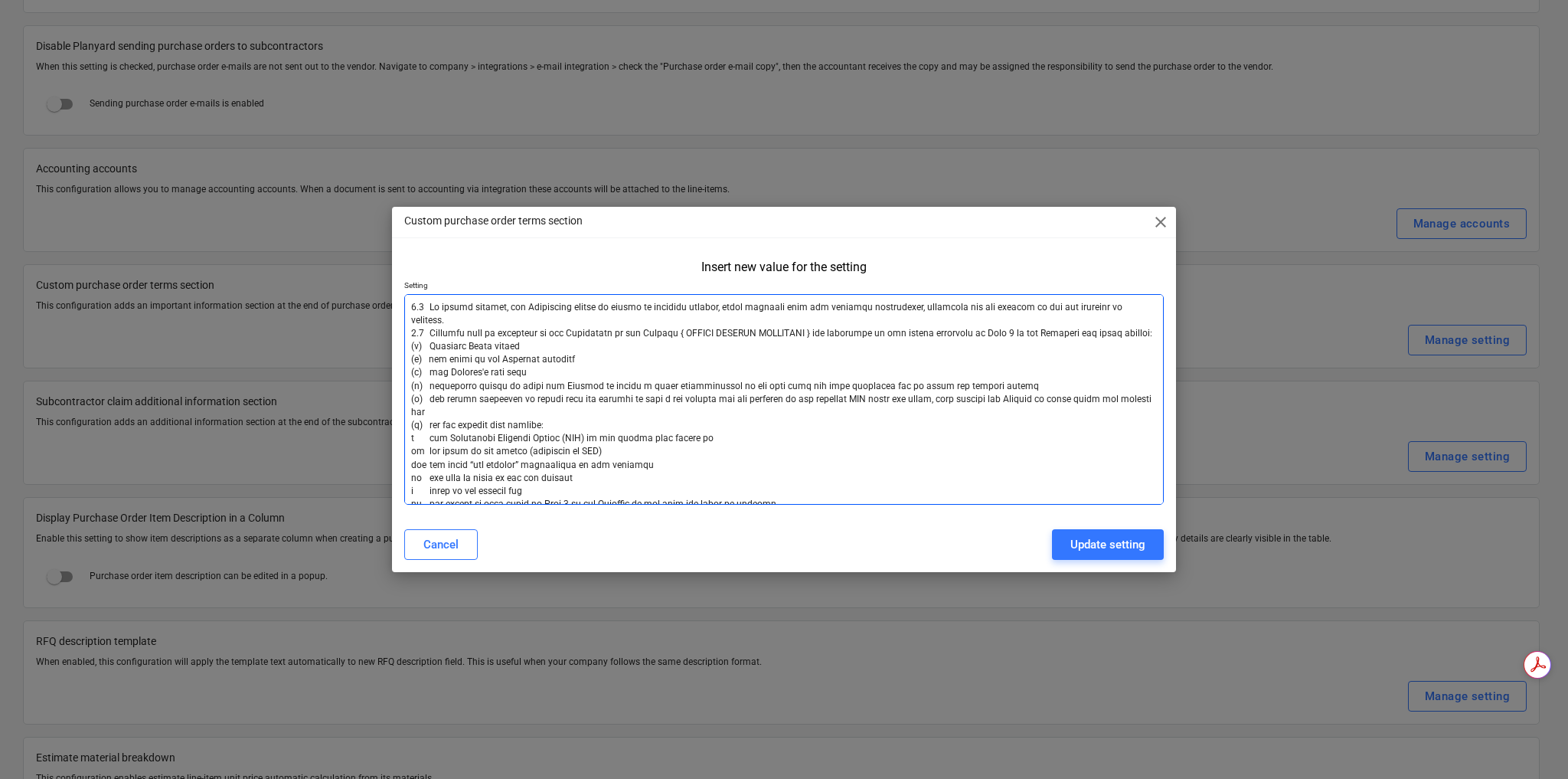
click at [417, 424] on textarea at bounding box center [784, 399] width 760 height 211
click at [422, 317] on textarea at bounding box center [784, 399] width 760 height 211
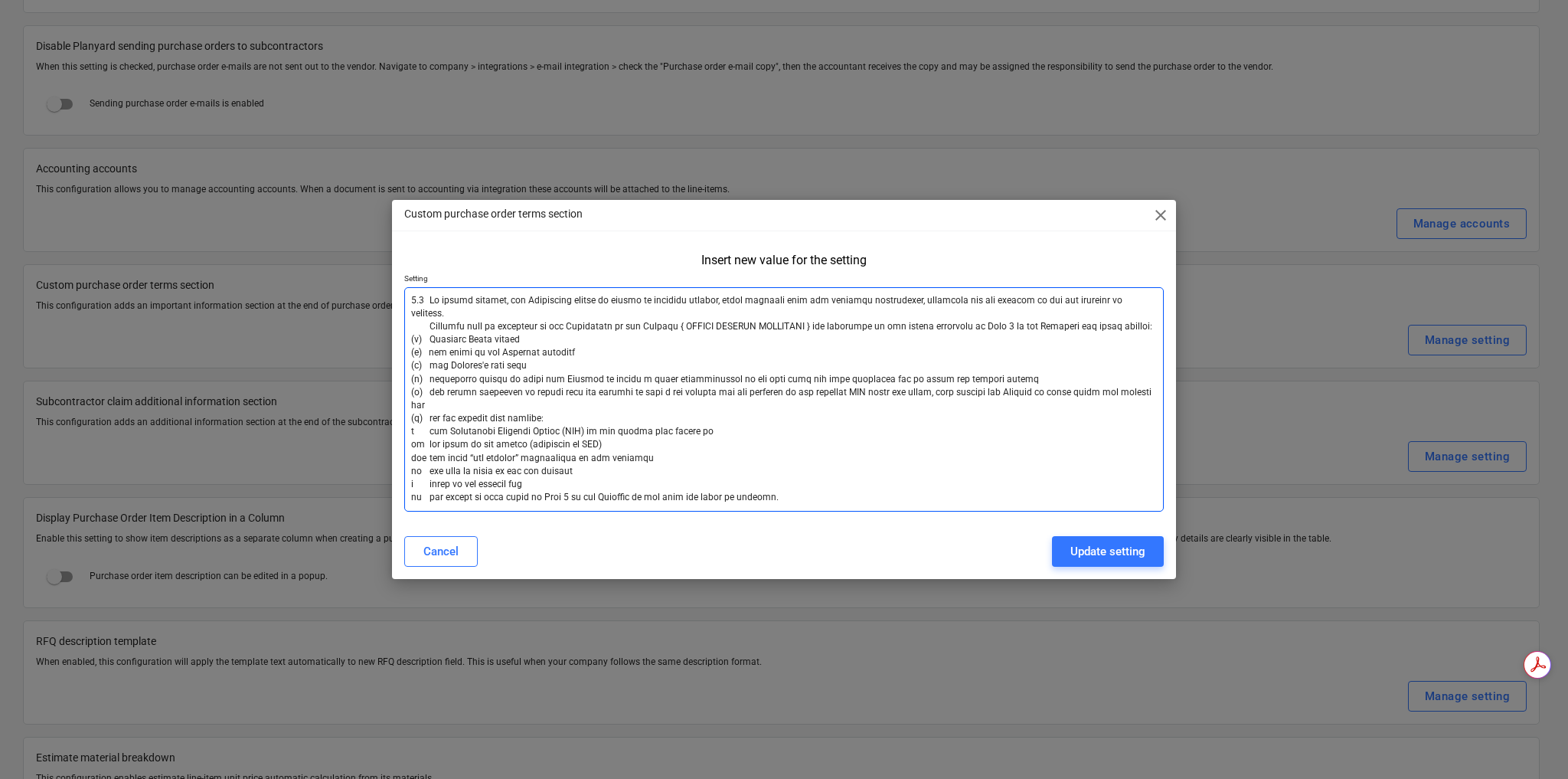
click at [421, 300] on textarea at bounding box center [784, 399] width 760 height 225
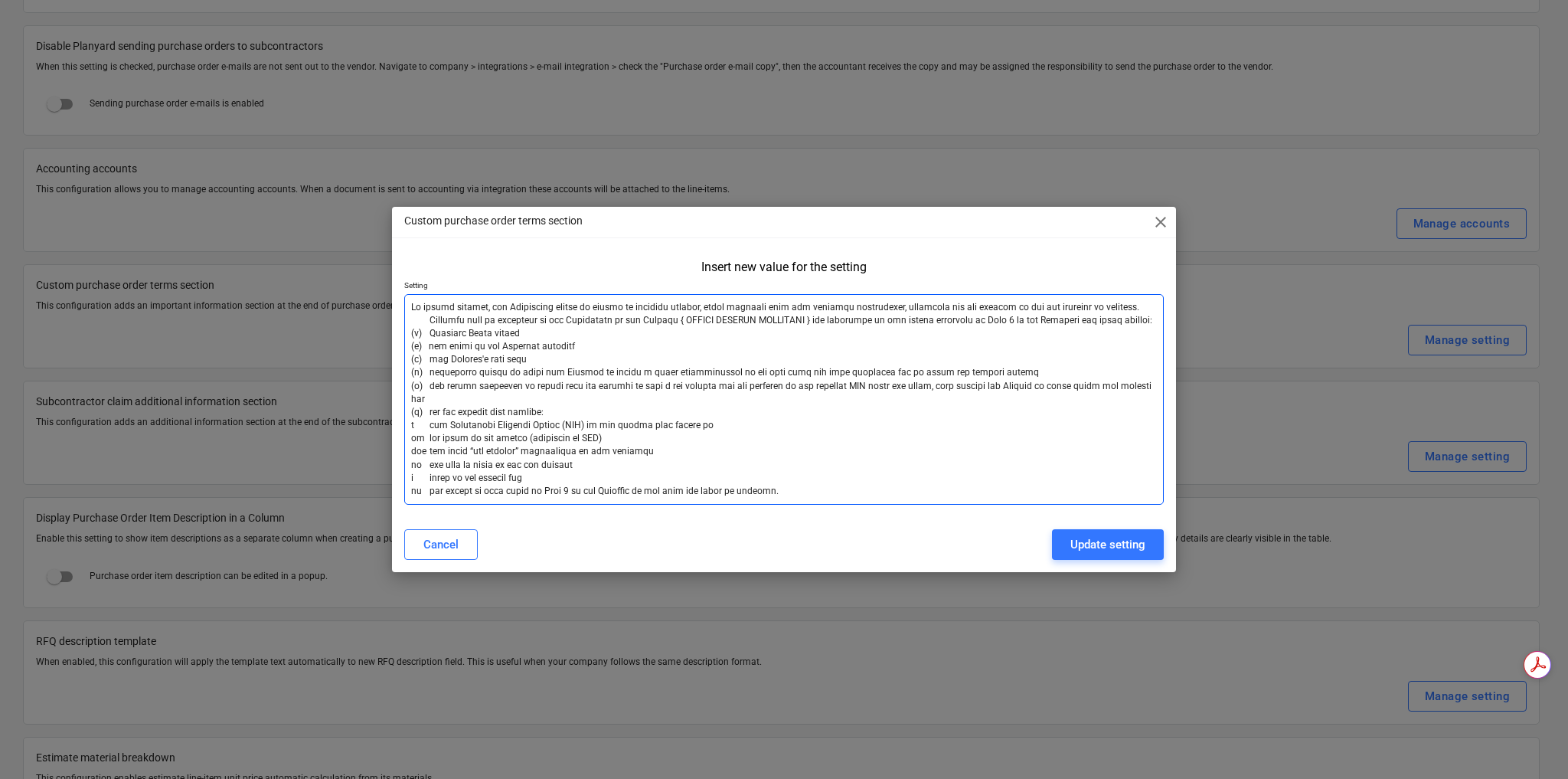
click at [1139, 306] on textarea at bounding box center [784, 399] width 760 height 211
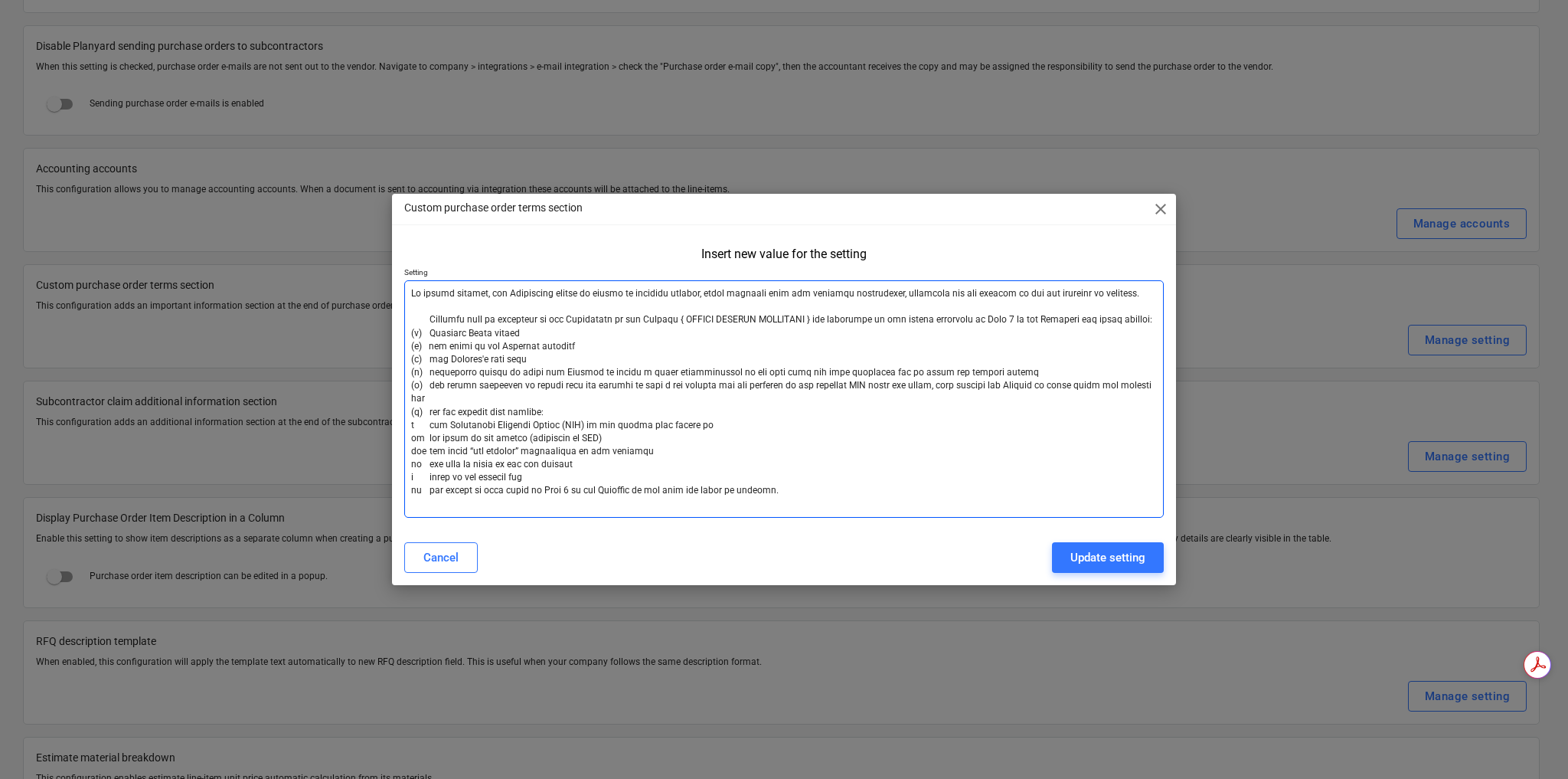
click at [557, 331] on textarea at bounding box center [784, 399] width 760 height 237
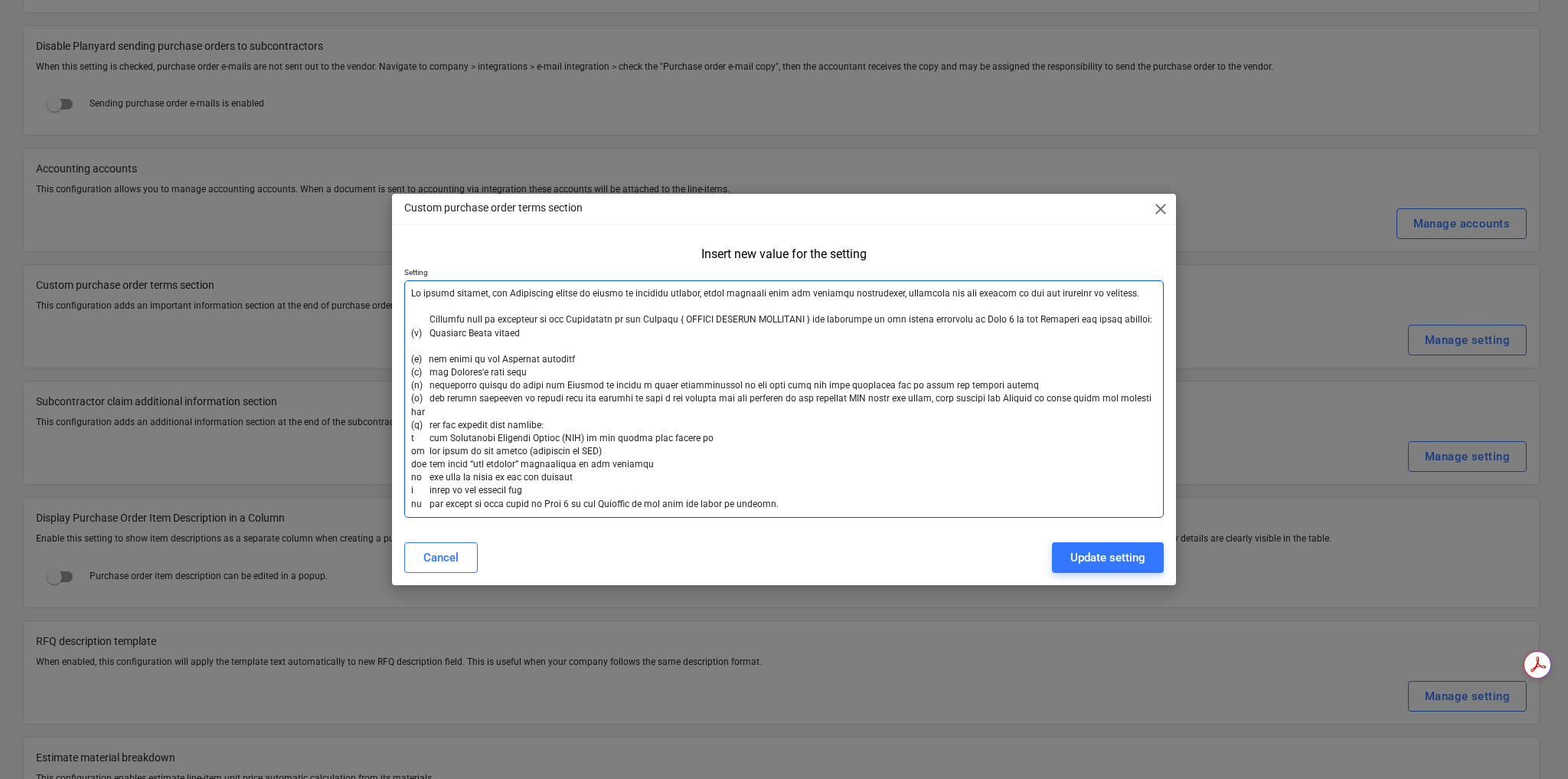
click at [573, 356] on textarea at bounding box center [784, 399] width 760 height 237
click at [497, 342] on textarea at bounding box center [784, 399] width 760 height 237
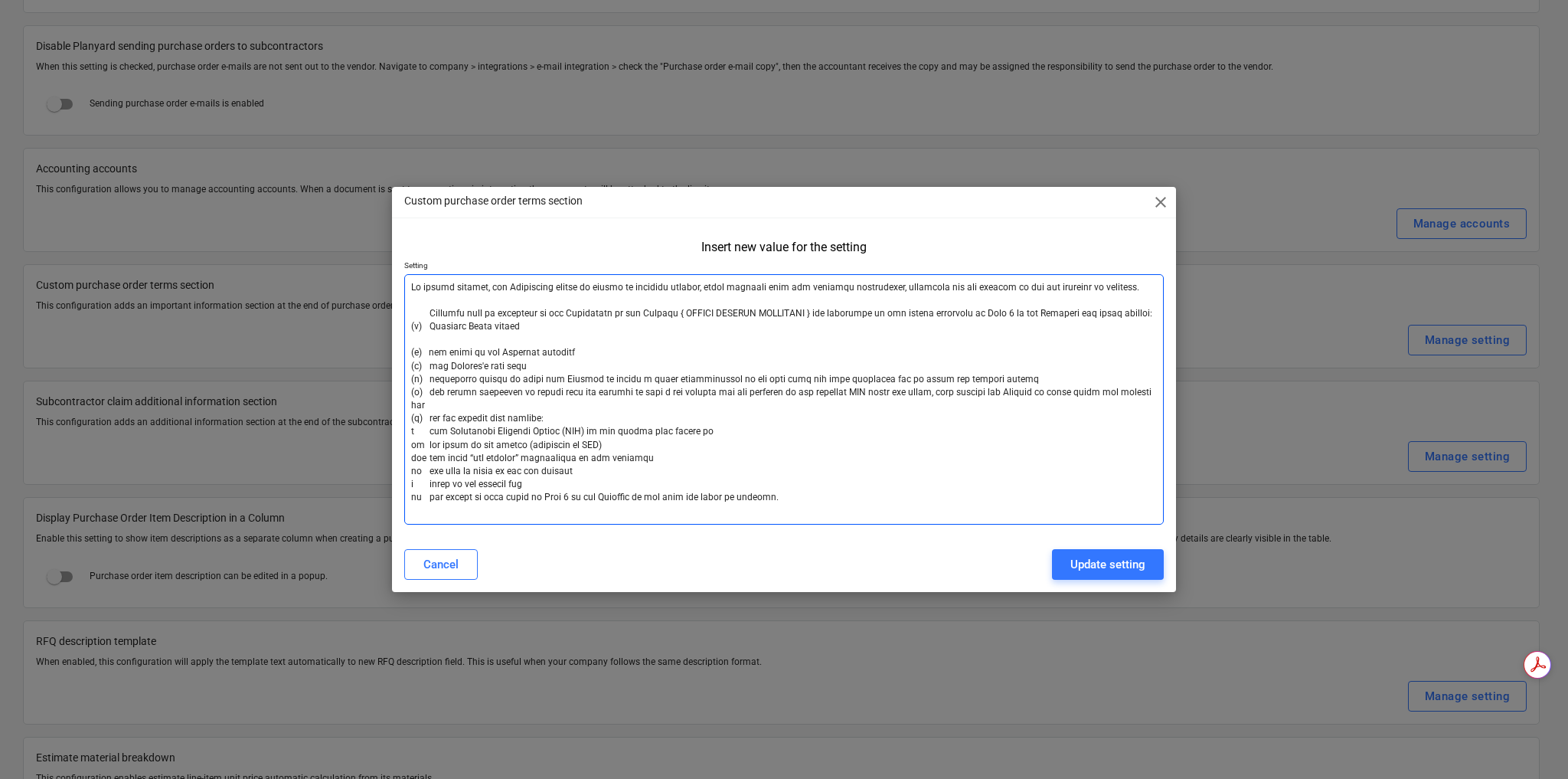
click at [570, 350] on textarea at bounding box center [784, 399] width 760 height 250
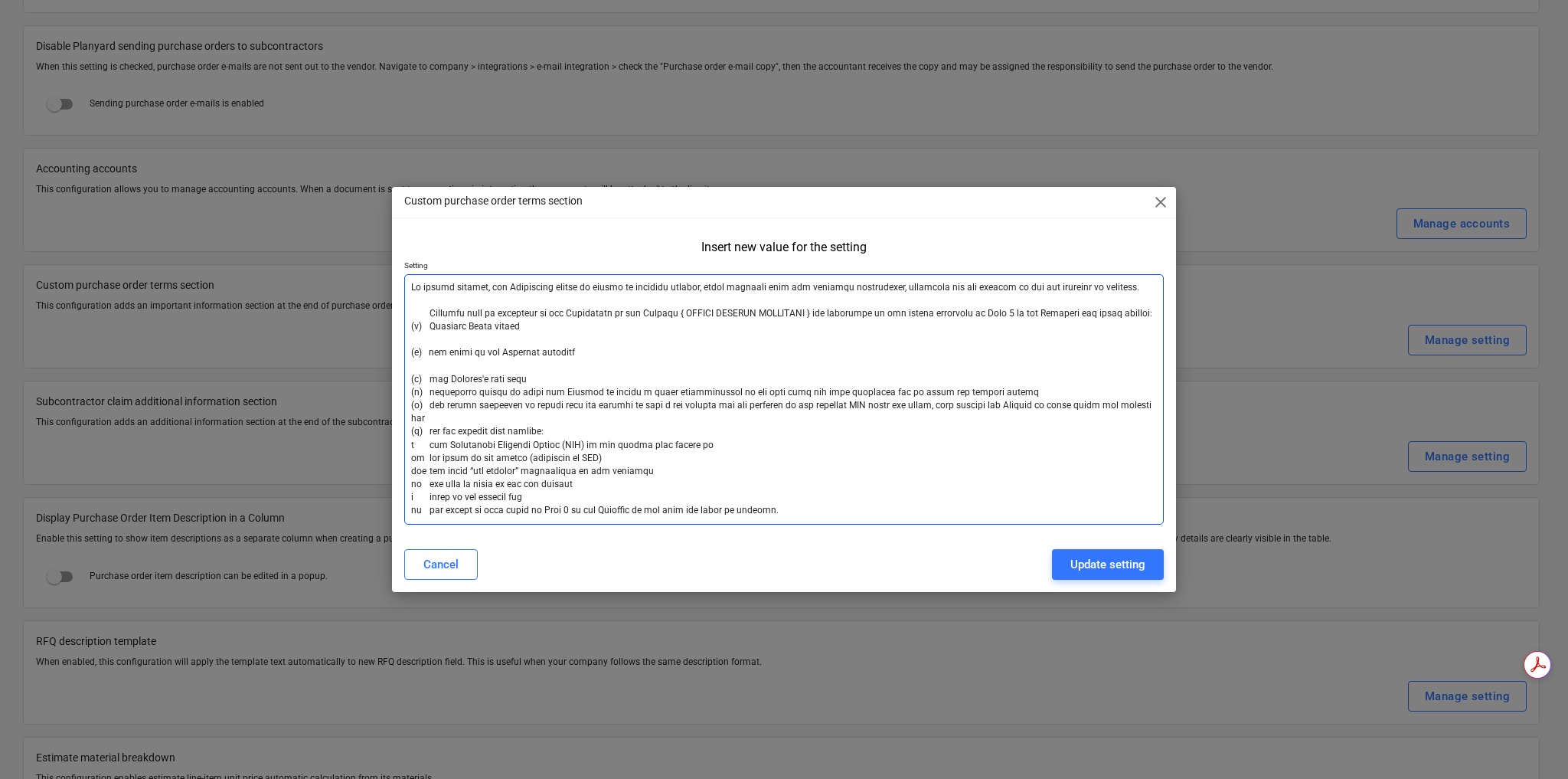
click at [543, 380] on textarea at bounding box center [784, 399] width 760 height 250
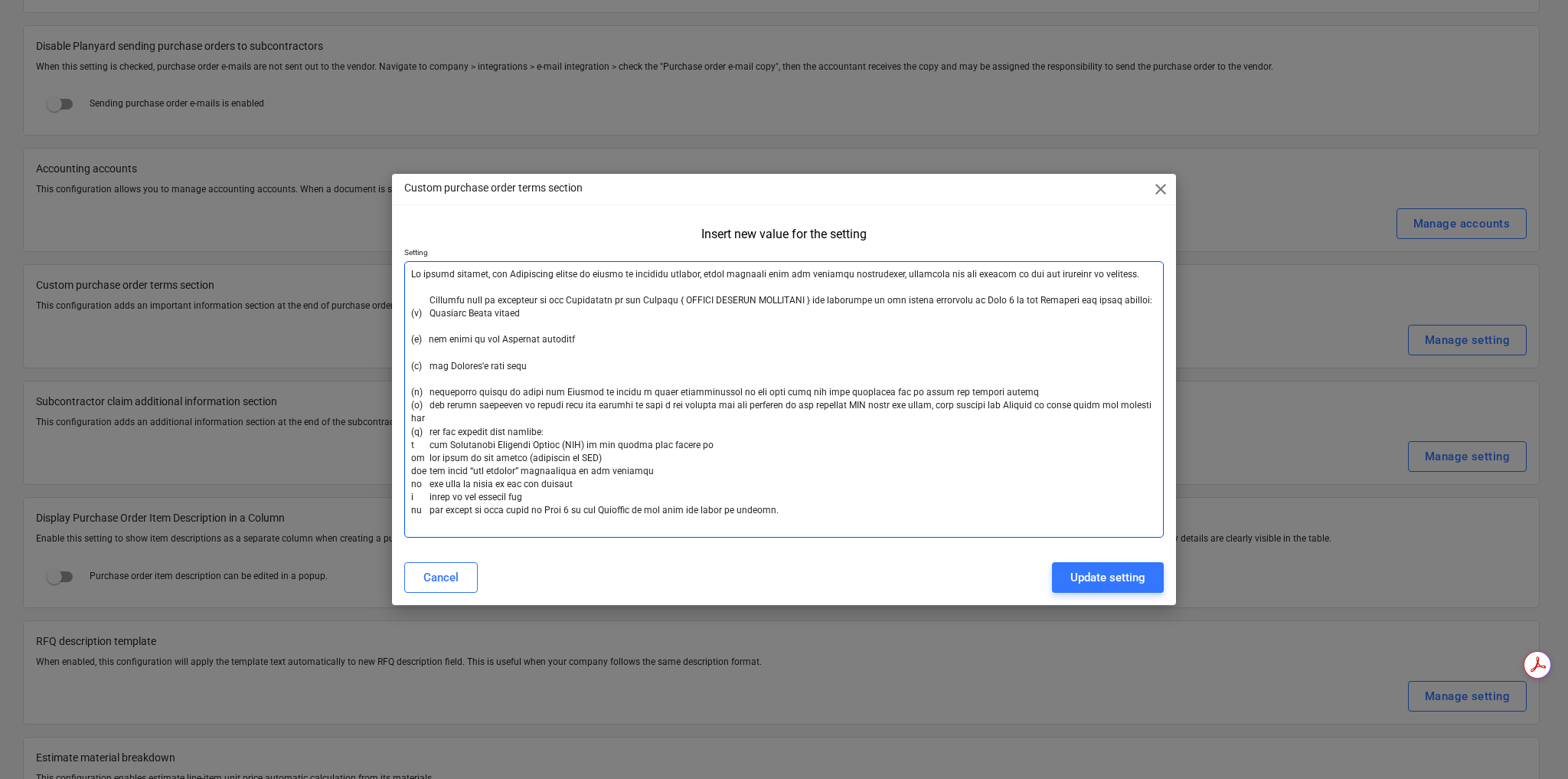
click at [998, 391] on textarea at bounding box center [784, 399] width 760 height 277
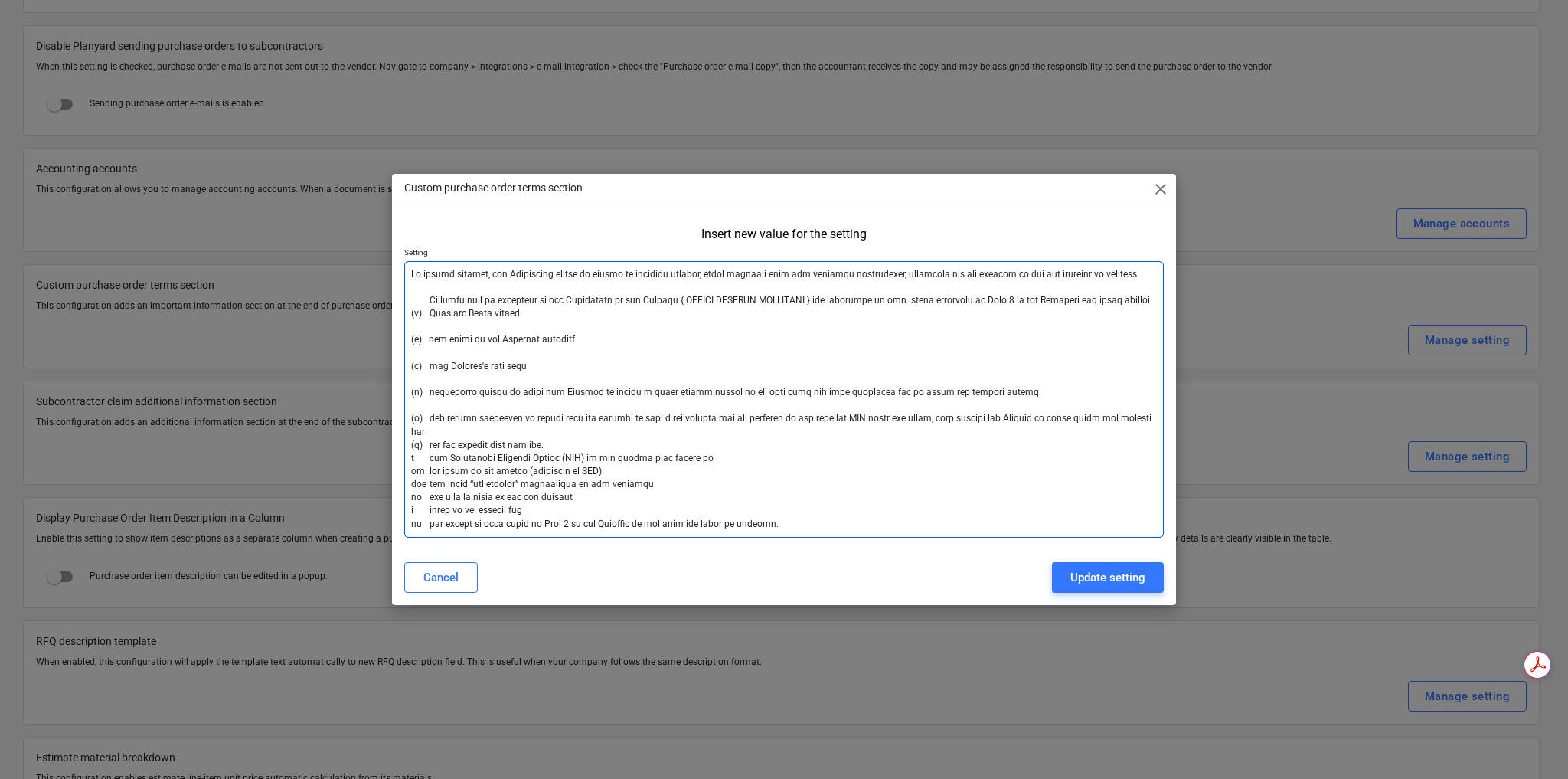
click at [1152, 417] on textarea at bounding box center [784, 399] width 760 height 277
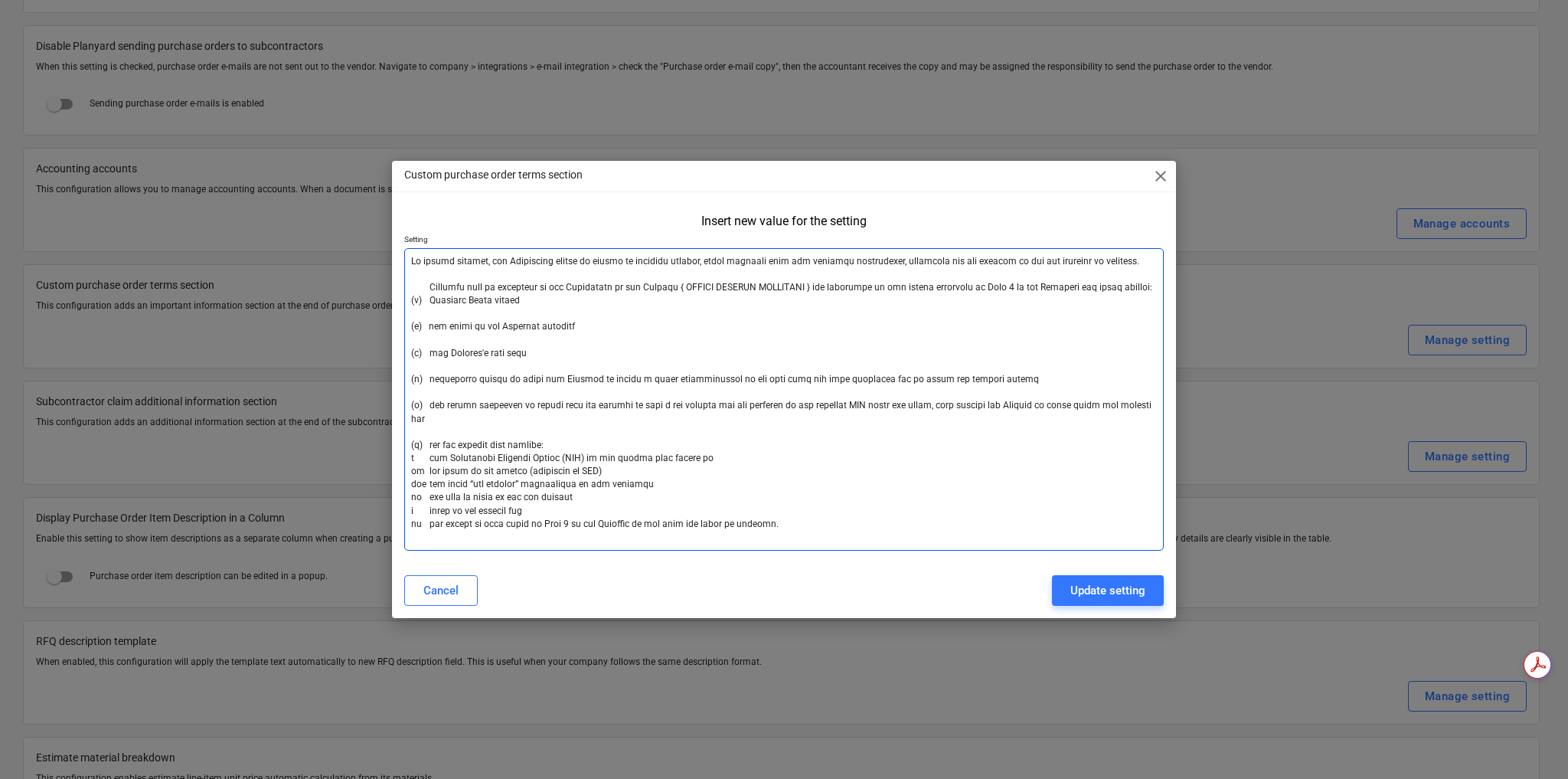
click at [860, 512] on textarea at bounding box center [784, 399] width 760 height 302
click at [458, 302] on textarea at bounding box center [784, 399] width 760 height 302
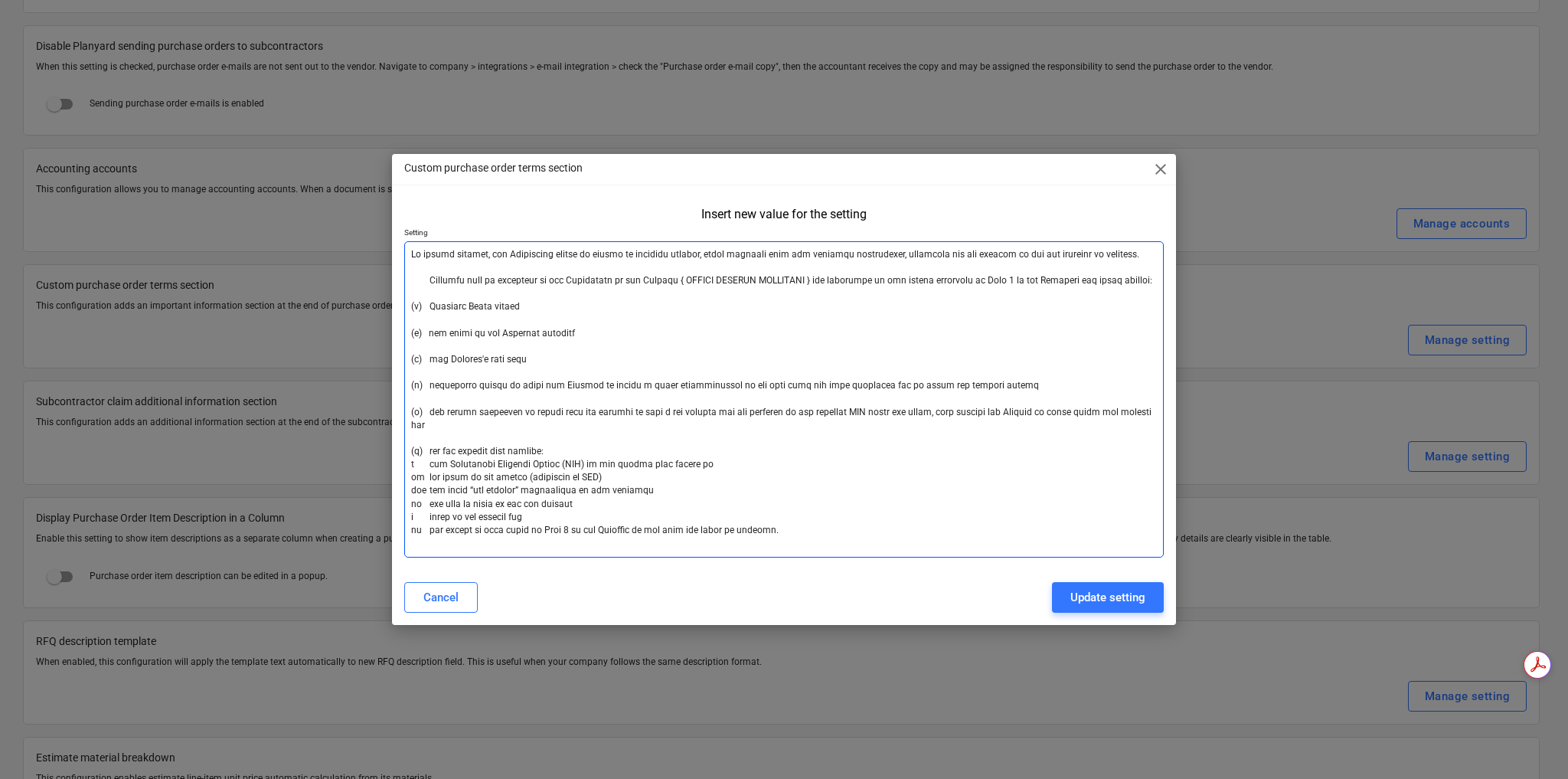
click at [429, 279] on textarea at bounding box center [784, 399] width 760 height 316
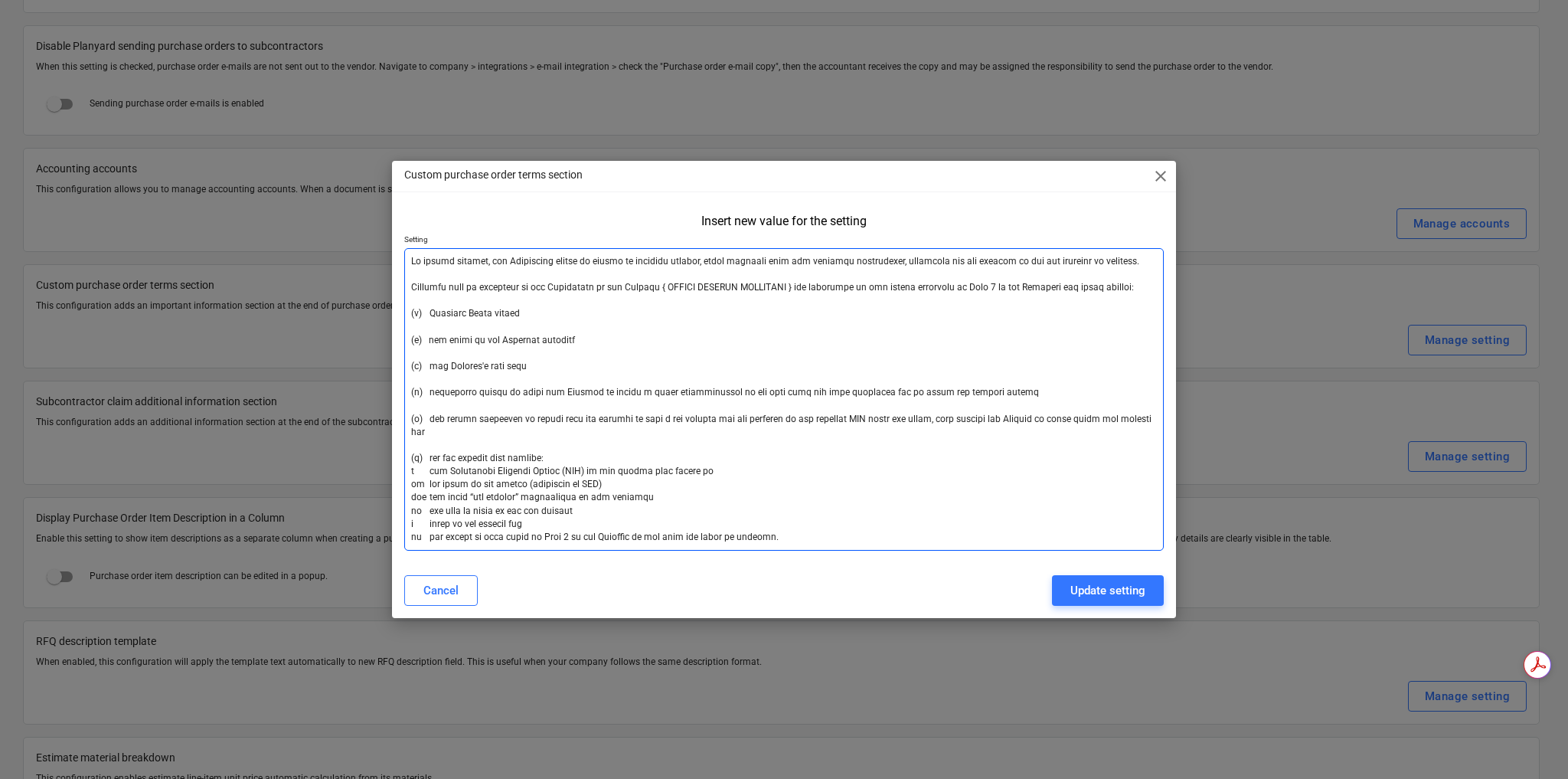
click at [430, 258] on textarea at bounding box center [784, 399] width 760 height 302
click at [570, 352] on textarea at bounding box center [784, 399] width 760 height 302
click at [595, 463] on textarea at bounding box center [784, 399] width 760 height 302
click at [577, 444] on textarea at bounding box center [784, 399] width 760 height 302
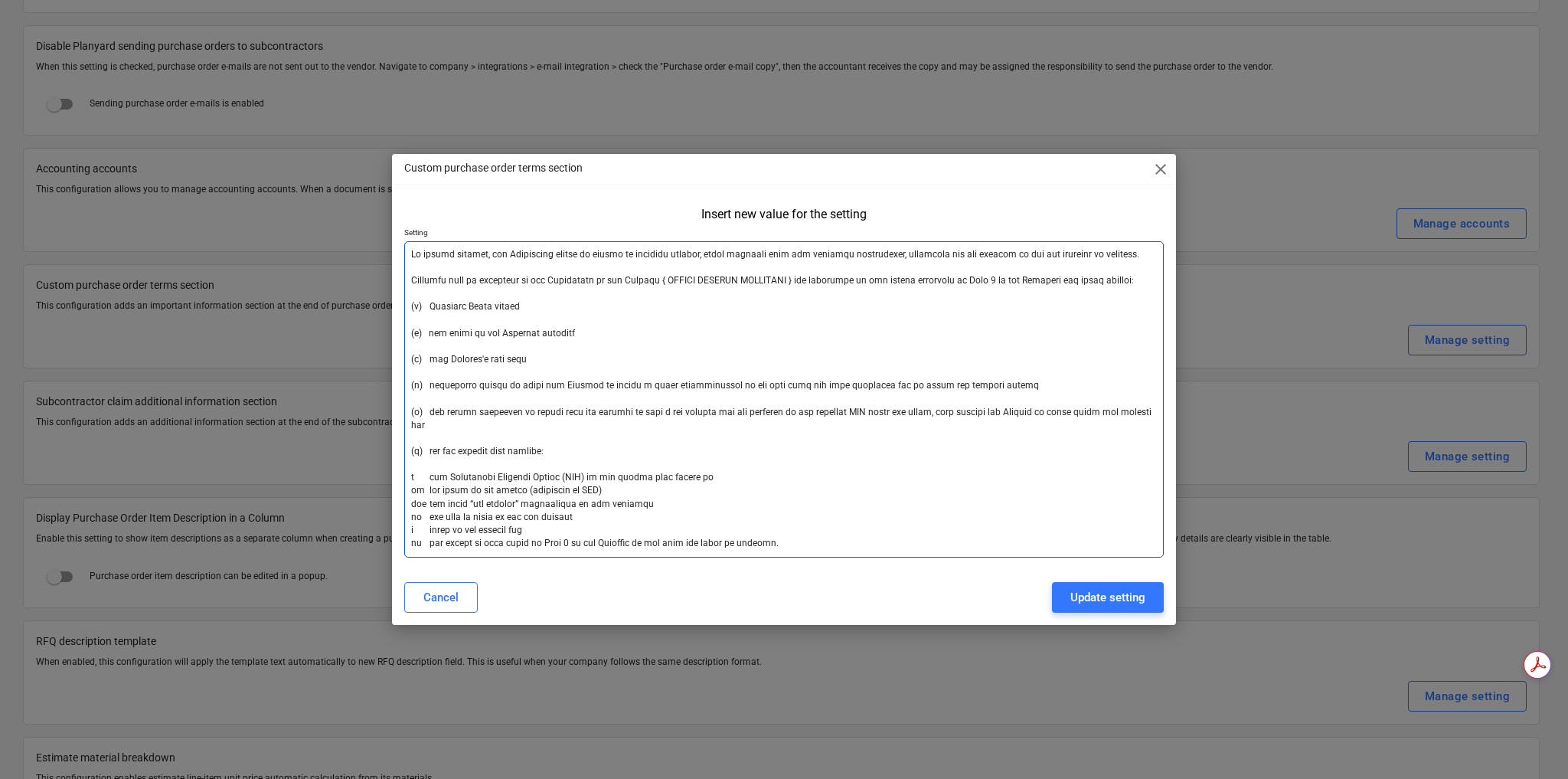
click at [687, 485] on textarea at bounding box center [784, 399] width 760 height 316
drag, startPoint x: 798, startPoint y: 279, endPoint x: 666, endPoint y: 278, distance: 132.0
click at [666, 278] on textarea at bounding box center [784, 399] width 760 height 316
drag, startPoint x: 723, startPoint y: 396, endPoint x: 761, endPoint y: 301, distance: 102.3
click at [761, 301] on textarea at bounding box center [784, 399] width 760 height 316
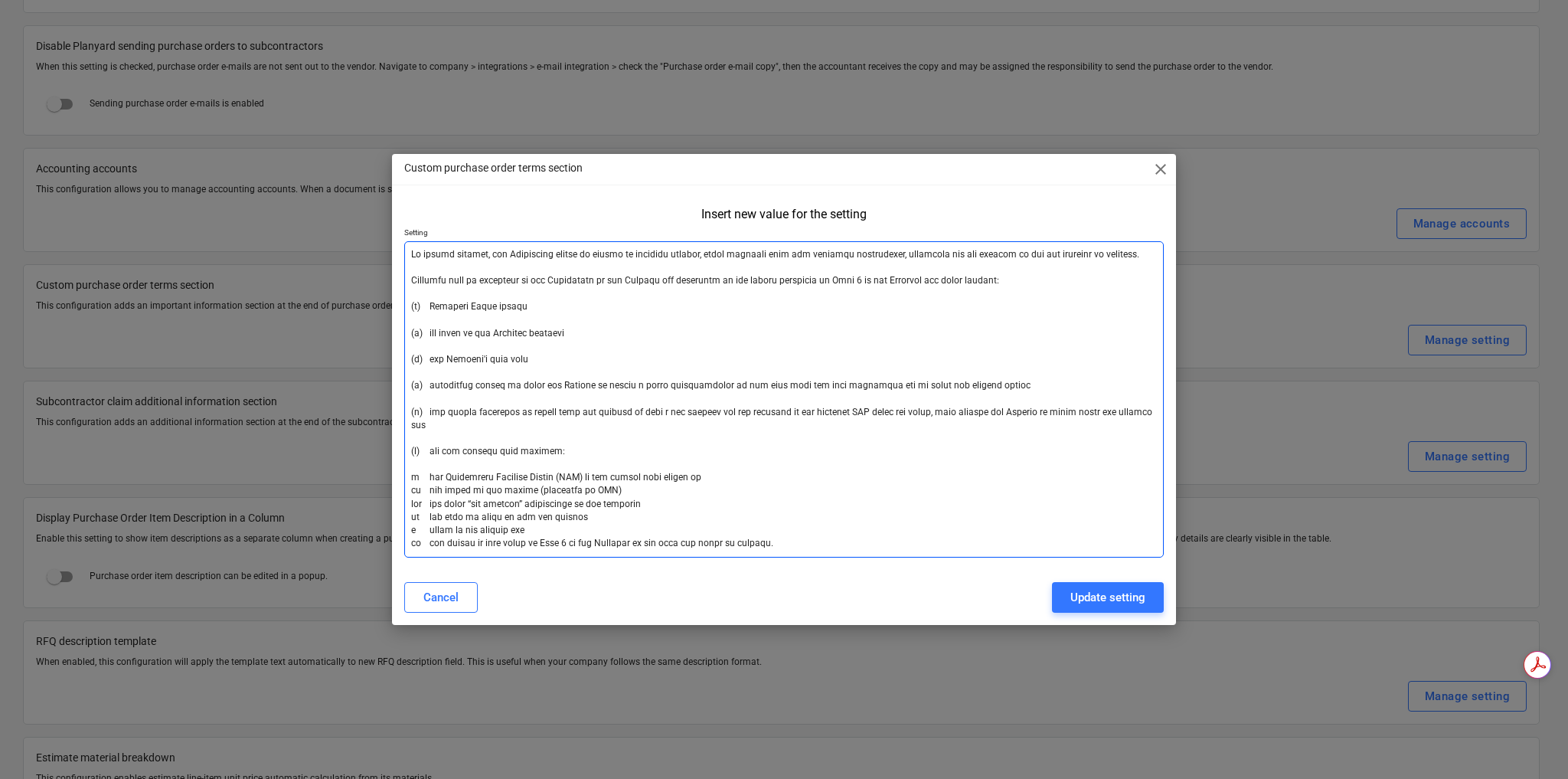
click at [846, 282] on textarea at bounding box center [784, 399] width 760 height 316
click at [862, 279] on textarea at bounding box center [784, 399] width 760 height 316
drag, startPoint x: 862, startPoint y: 279, endPoint x: 752, endPoint y: 275, distance: 110.1
click at [752, 275] on textarea at bounding box center [784, 399] width 760 height 316
click at [827, 320] on textarea at bounding box center [784, 399] width 760 height 316
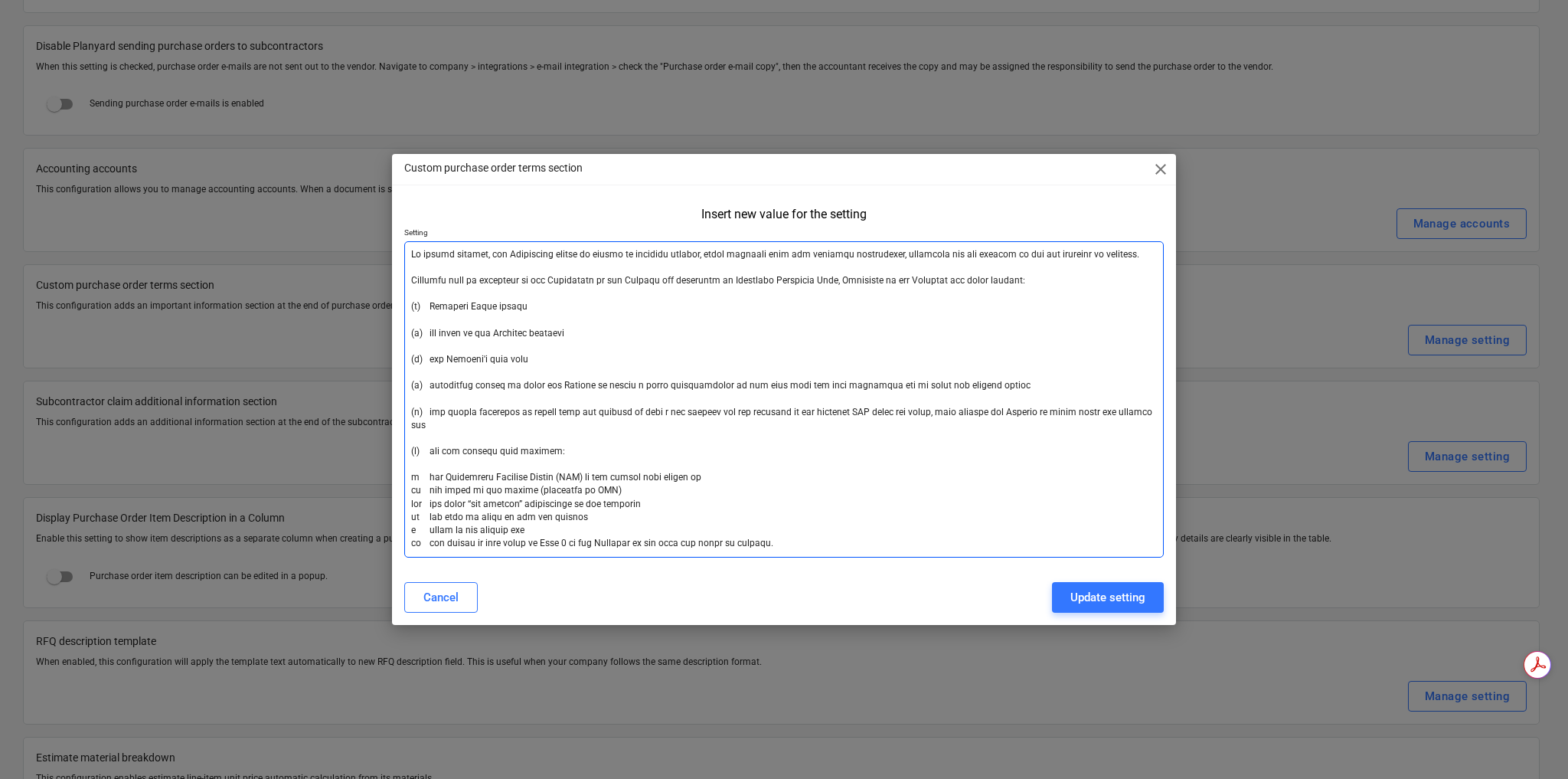
click at [803, 386] on textarea at bounding box center [784, 399] width 760 height 316
drag, startPoint x: 896, startPoint y: 280, endPoint x: 957, endPoint y: 279, distance: 61.0
click at [957, 279] on textarea at bounding box center [784, 399] width 760 height 316
click at [969, 277] on textarea at bounding box center [784, 399] width 760 height 316
click at [669, 437] on textarea at bounding box center [784, 399] width 760 height 316
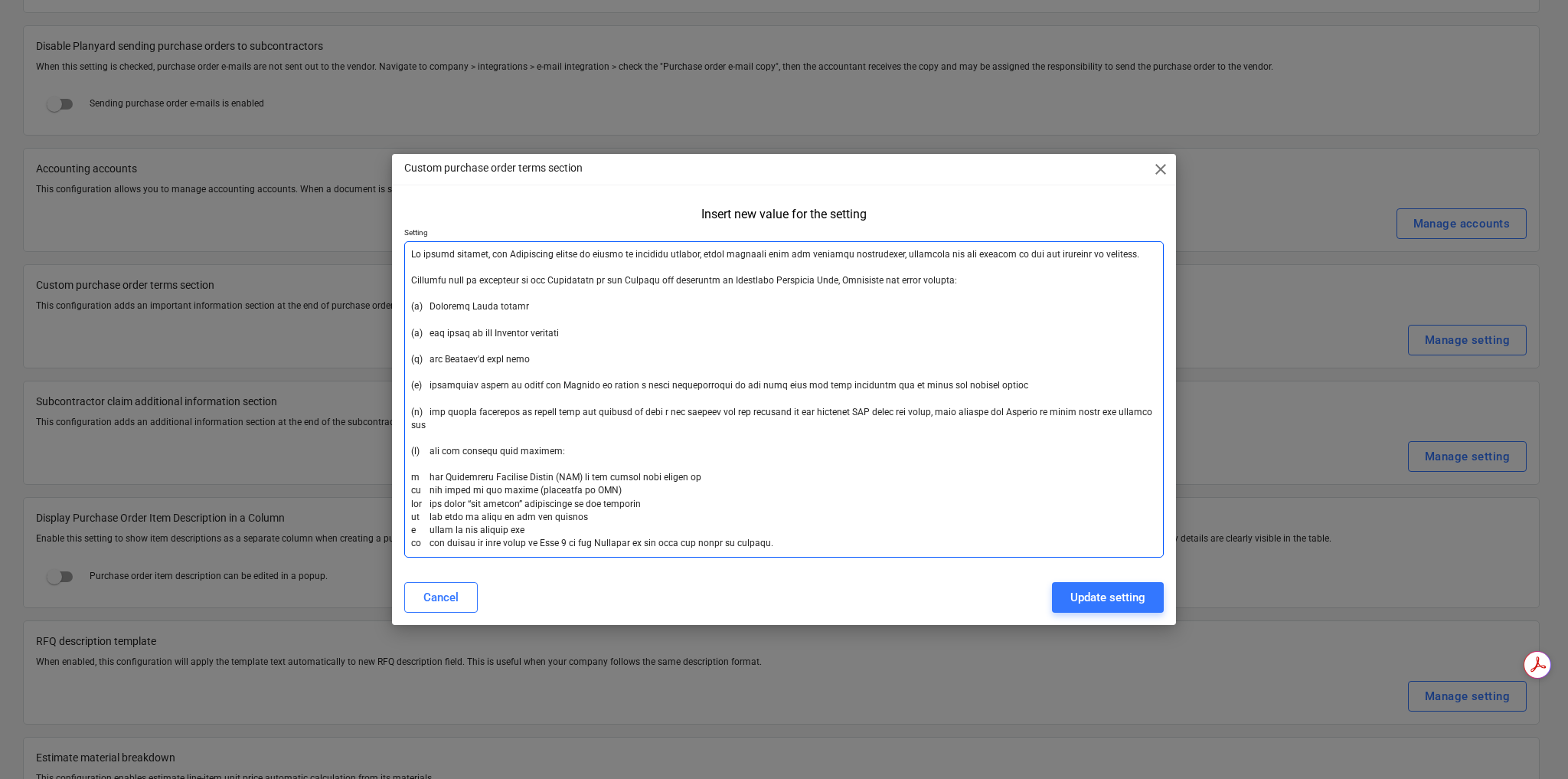
click at [542, 357] on textarea at bounding box center [784, 399] width 760 height 316
drag, startPoint x: 891, startPoint y: 279, endPoint x: 741, endPoint y: 285, distance: 150.1
click at [741, 285] on textarea at bounding box center [784, 399] width 760 height 316
drag, startPoint x: 533, startPoint y: 360, endPoint x: 429, endPoint y: 359, distance: 104.0
click at [429, 359] on textarea at bounding box center [784, 399] width 760 height 316
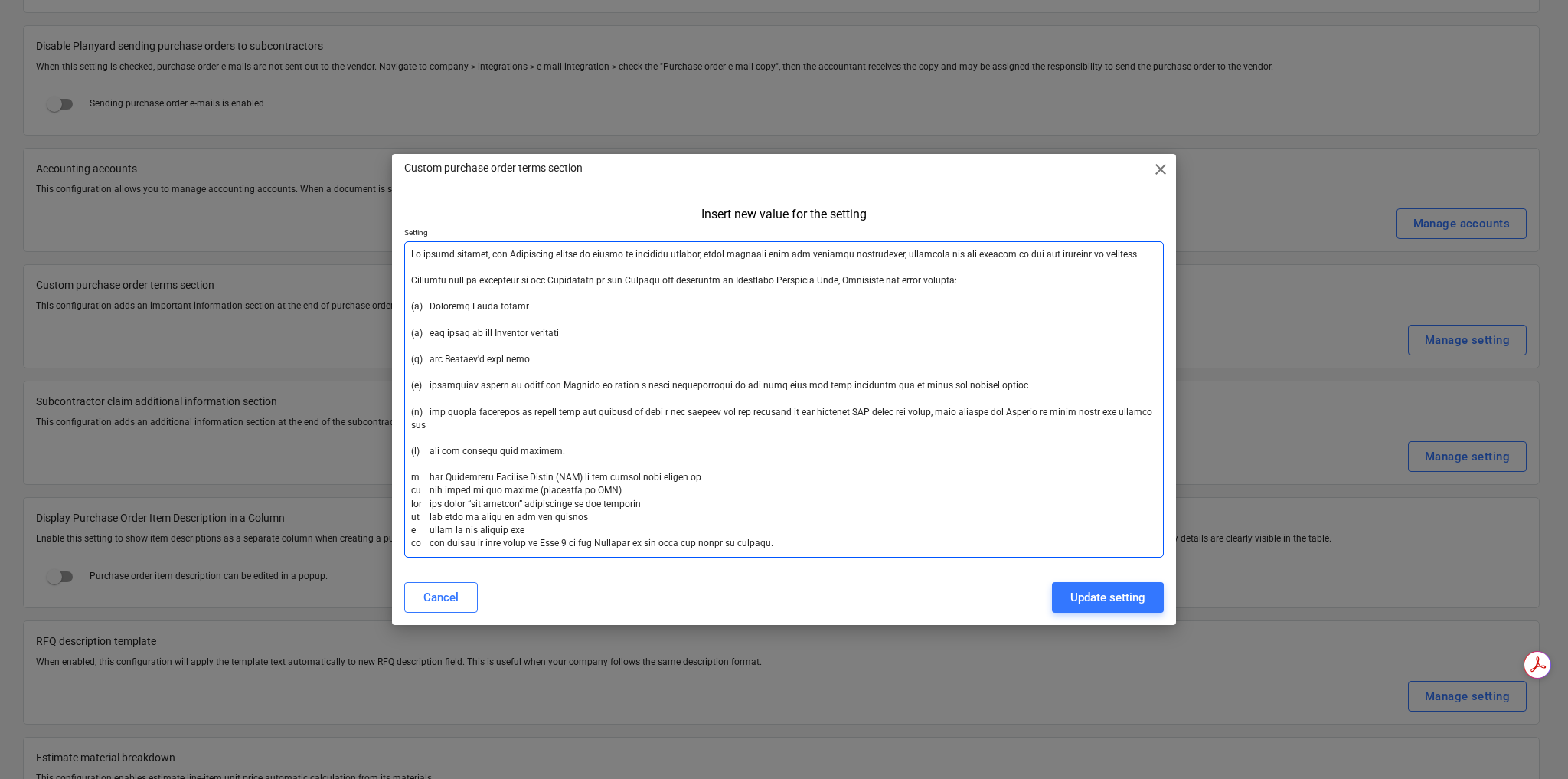
paste textarea "Discalced [PERSON_NAME], [GEOGRAPHIC_DATA]"
click at [601, 420] on textarea at bounding box center [784, 399] width 760 height 316
click at [429, 358] on textarea at bounding box center [784, 399] width 760 height 316
click at [545, 355] on textarea at bounding box center [784, 399] width 760 height 316
paste textarea "Discalced Carmelite Nuns, [GEOGRAPHIC_DATA]"
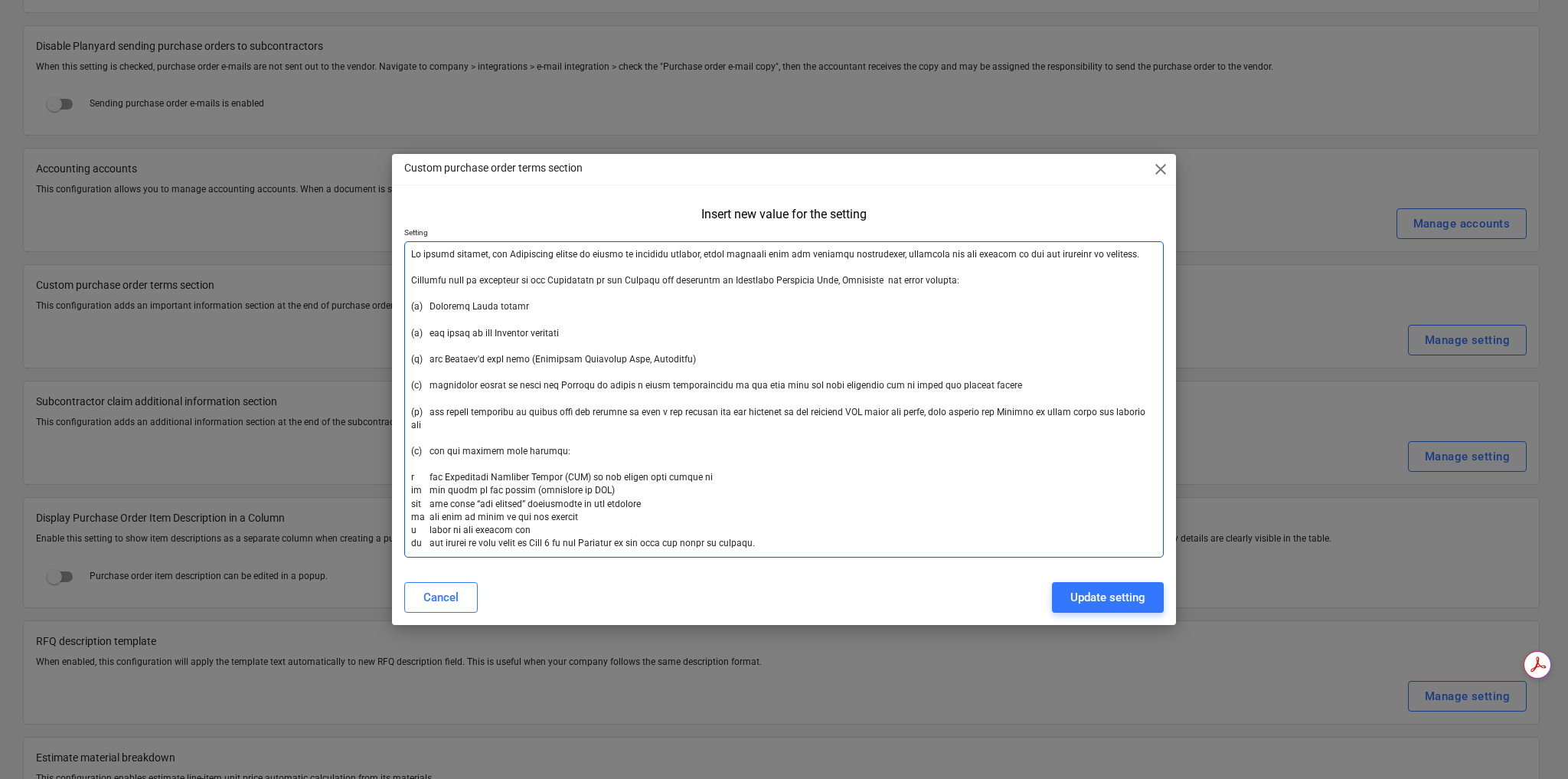
click at [636, 433] on textarea at bounding box center [784, 399] width 760 height 316
click at [534, 359] on textarea at bounding box center [784, 399] width 760 height 316
click at [692, 359] on textarea at bounding box center [784, 399] width 760 height 316
click at [680, 432] on textarea at bounding box center [784, 399] width 760 height 316
click at [531, 359] on textarea at bounding box center [784, 399] width 760 height 316
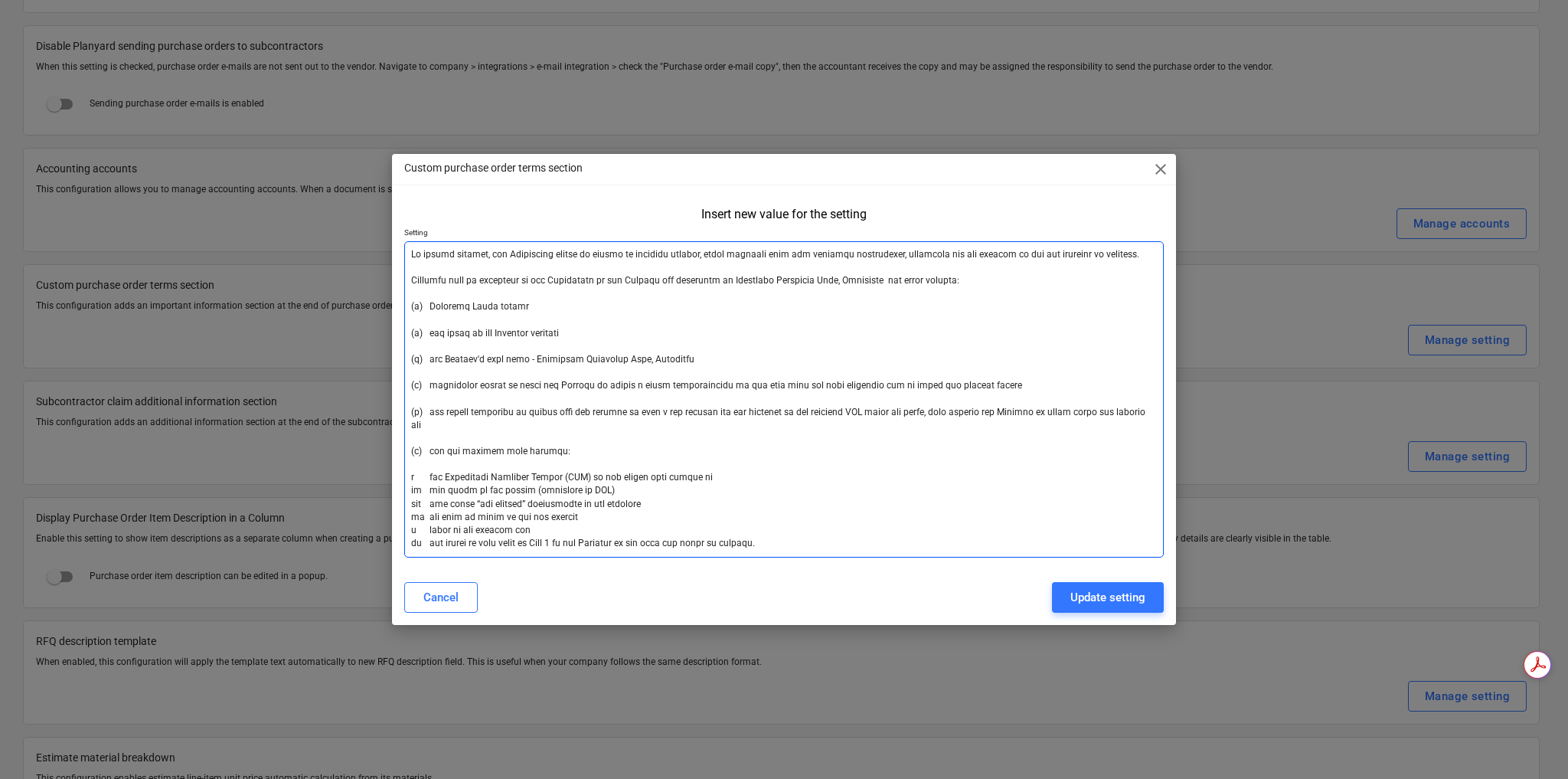
click at [576, 360] on textarea at bounding box center [784, 399] width 760 height 316
click at [576, 358] on textarea at bounding box center [784, 399] width 760 height 316
click at [731, 447] on textarea at bounding box center [784, 399] width 760 height 316
click at [541, 515] on textarea at bounding box center [784, 399] width 760 height 316
drag, startPoint x: 685, startPoint y: 530, endPoint x: 510, endPoint y: 528, distance: 175.0
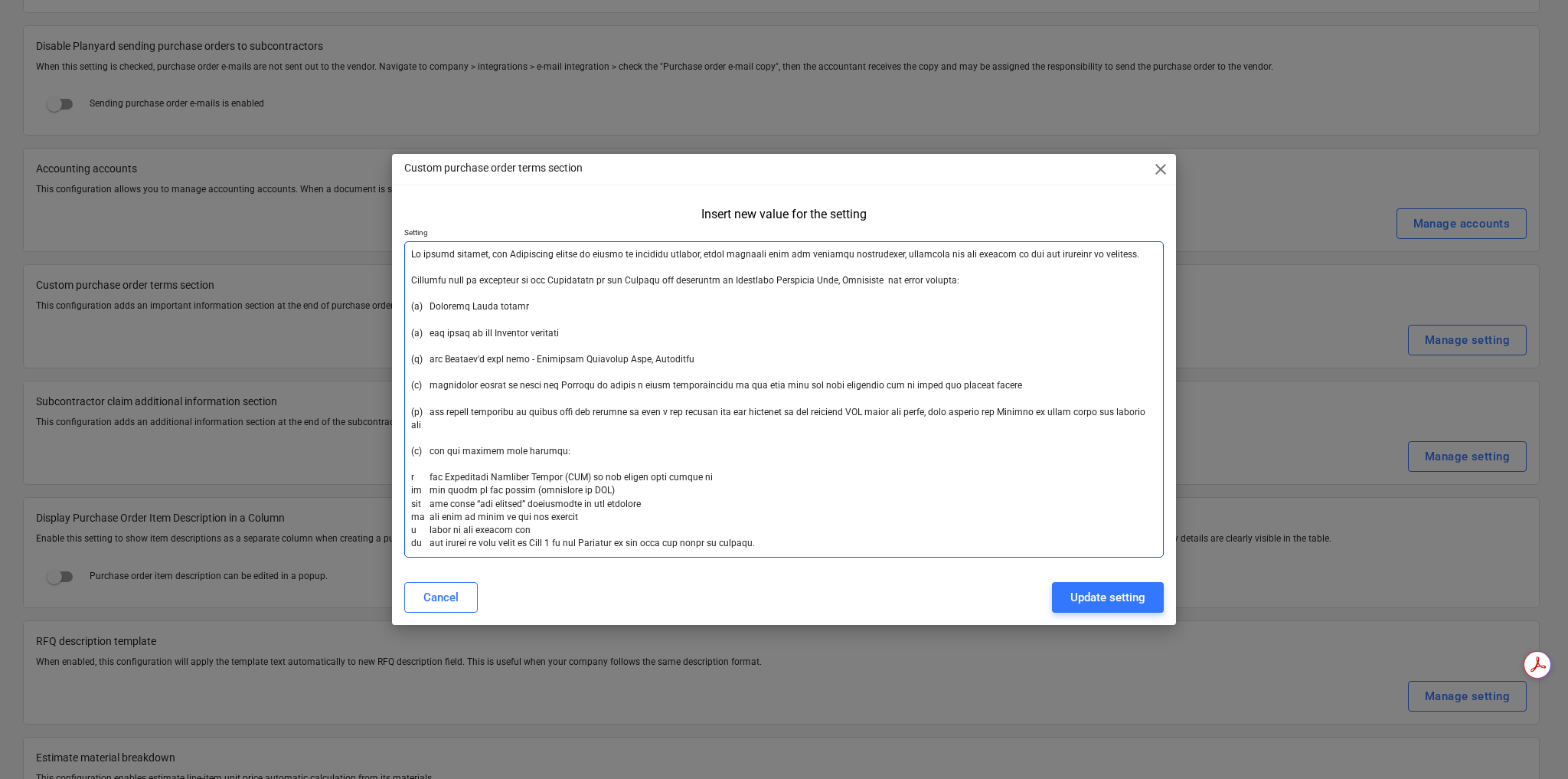
click at [510, 528] on textarea at bounding box center [784, 399] width 760 height 316
click at [606, 527] on textarea at bounding box center [784, 399] width 760 height 316
click at [595, 535] on textarea at bounding box center [784, 399] width 760 height 316
click at [1007, 277] on textarea at bounding box center [784, 399] width 760 height 316
drag, startPoint x: 740, startPoint y: 280, endPoint x: 895, endPoint y: 281, distance: 155.0
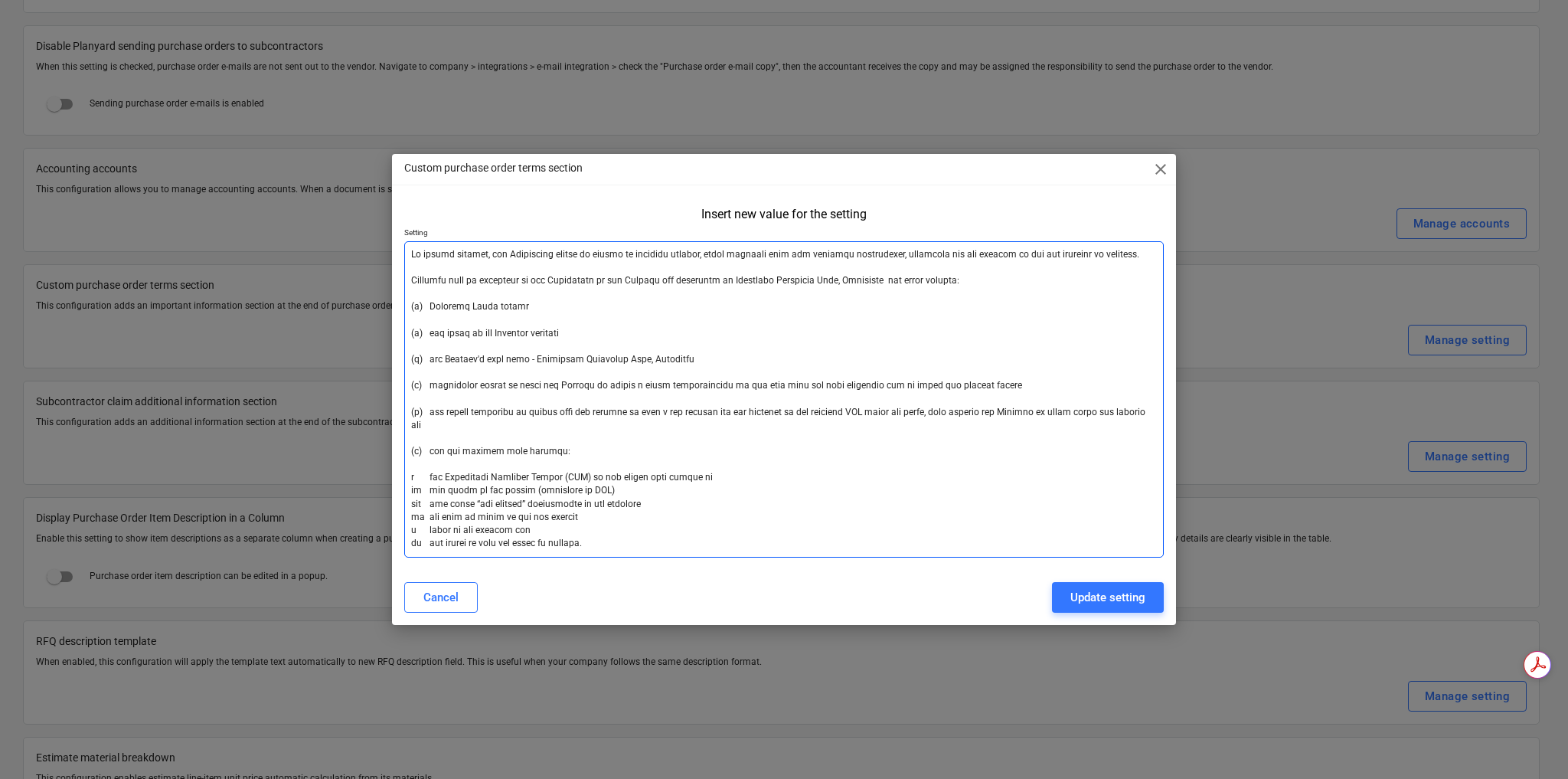
click at [895, 281] on textarea at bounding box center [784, 399] width 760 height 316
click at [952, 403] on textarea at bounding box center [784, 399] width 760 height 316
click at [823, 279] on textarea at bounding box center [784, 399] width 760 height 316
click at [824, 279] on textarea at bounding box center [784, 399] width 760 height 316
click at [816, 373] on textarea at bounding box center [784, 399] width 760 height 316
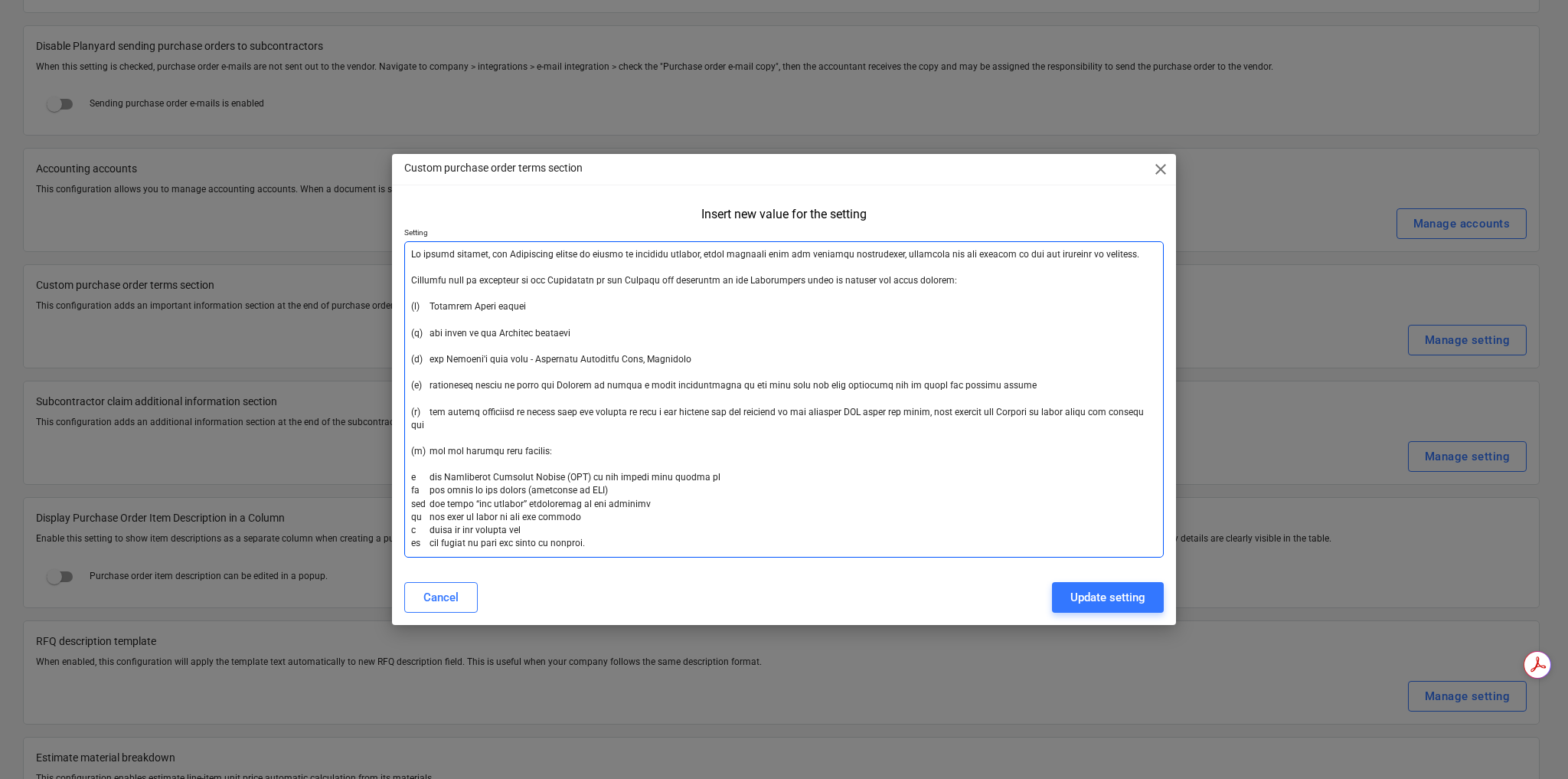
click at [812, 277] on textarea at bounding box center [784, 399] width 760 height 316
click at [813, 277] on textarea at bounding box center [784, 399] width 760 height 316
click at [896, 373] on textarea at bounding box center [784, 399] width 760 height 316
click at [794, 358] on textarea at bounding box center [784, 399] width 760 height 316
click at [1000, 280] on textarea at bounding box center [784, 399] width 760 height 316
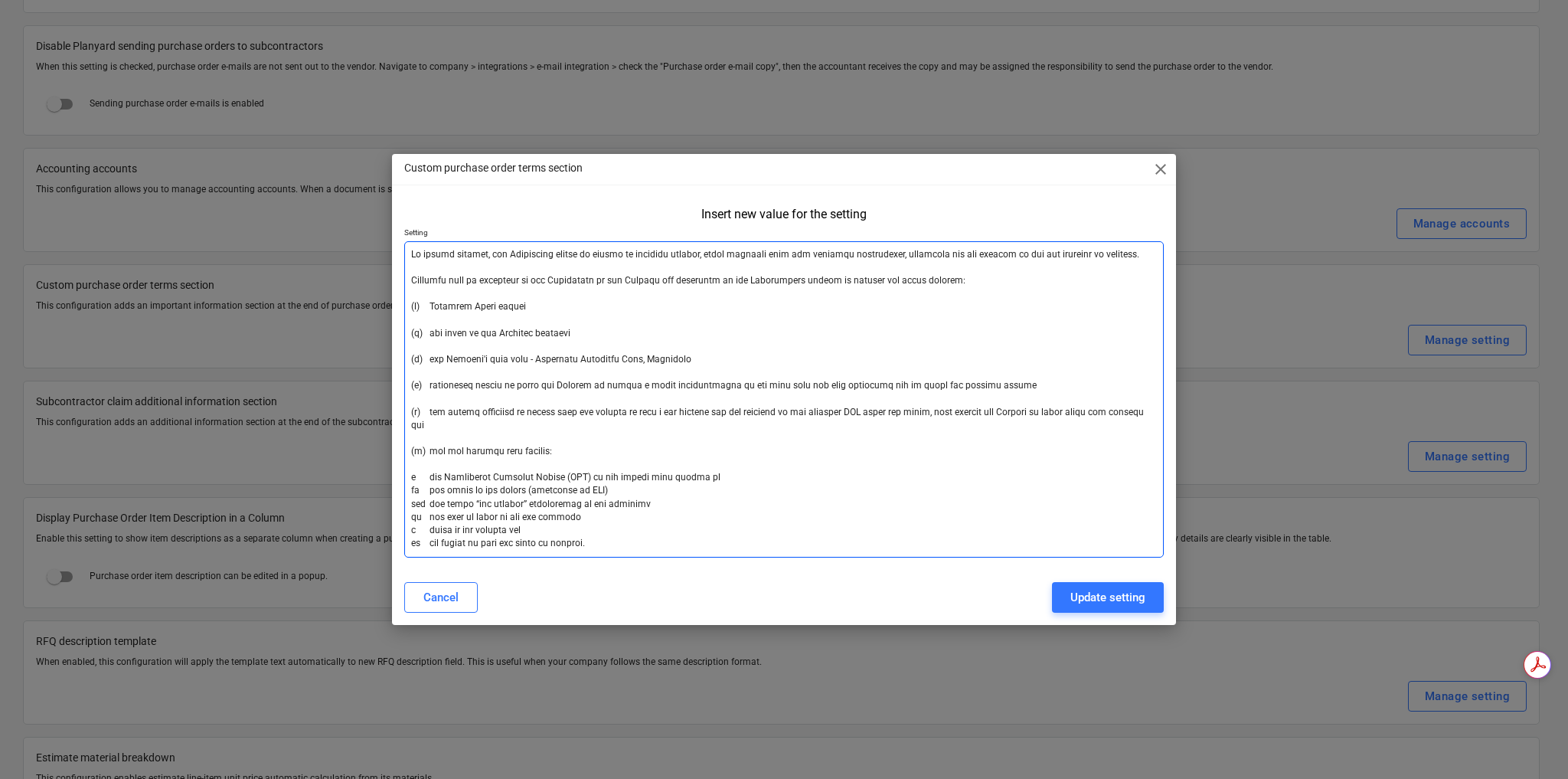
drag, startPoint x: 963, startPoint y: 279, endPoint x: 411, endPoint y: 285, distance: 552.0
click at [411, 285] on textarea at bounding box center [784, 399] width 760 height 316
click at [548, 454] on textarea at bounding box center [784, 399] width 760 height 316
drag, startPoint x: 567, startPoint y: 527, endPoint x: 391, endPoint y: 254, distance: 324.8
click at [391, 254] on div "Custom purchase order terms section close Insert new value for the setting Sett…" at bounding box center [784, 389] width 1568 height 779
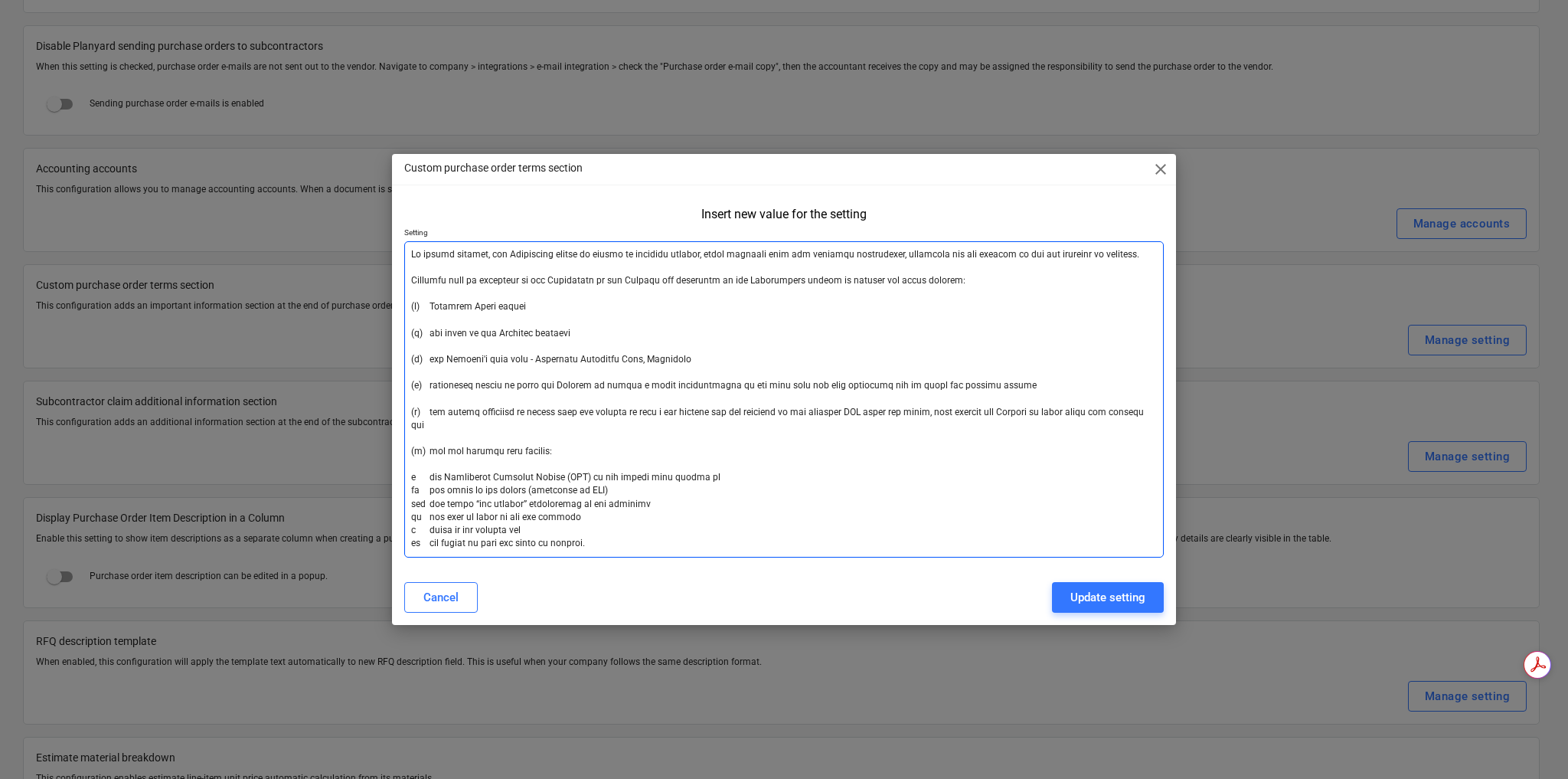
click at [830, 450] on textarea at bounding box center [784, 399] width 760 height 316
click at [612, 307] on textarea at bounding box center [784, 399] width 760 height 316
drag, startPoint x: 412, startPoint y: 280, endPoint x: 956, endPoint y: 276, distance: 544.0
click at [956, 276] on textarea at bounding box center [784, 399] width 760 height 316
paste textarea "mpany’s nominated point of contact, and shall include the following"
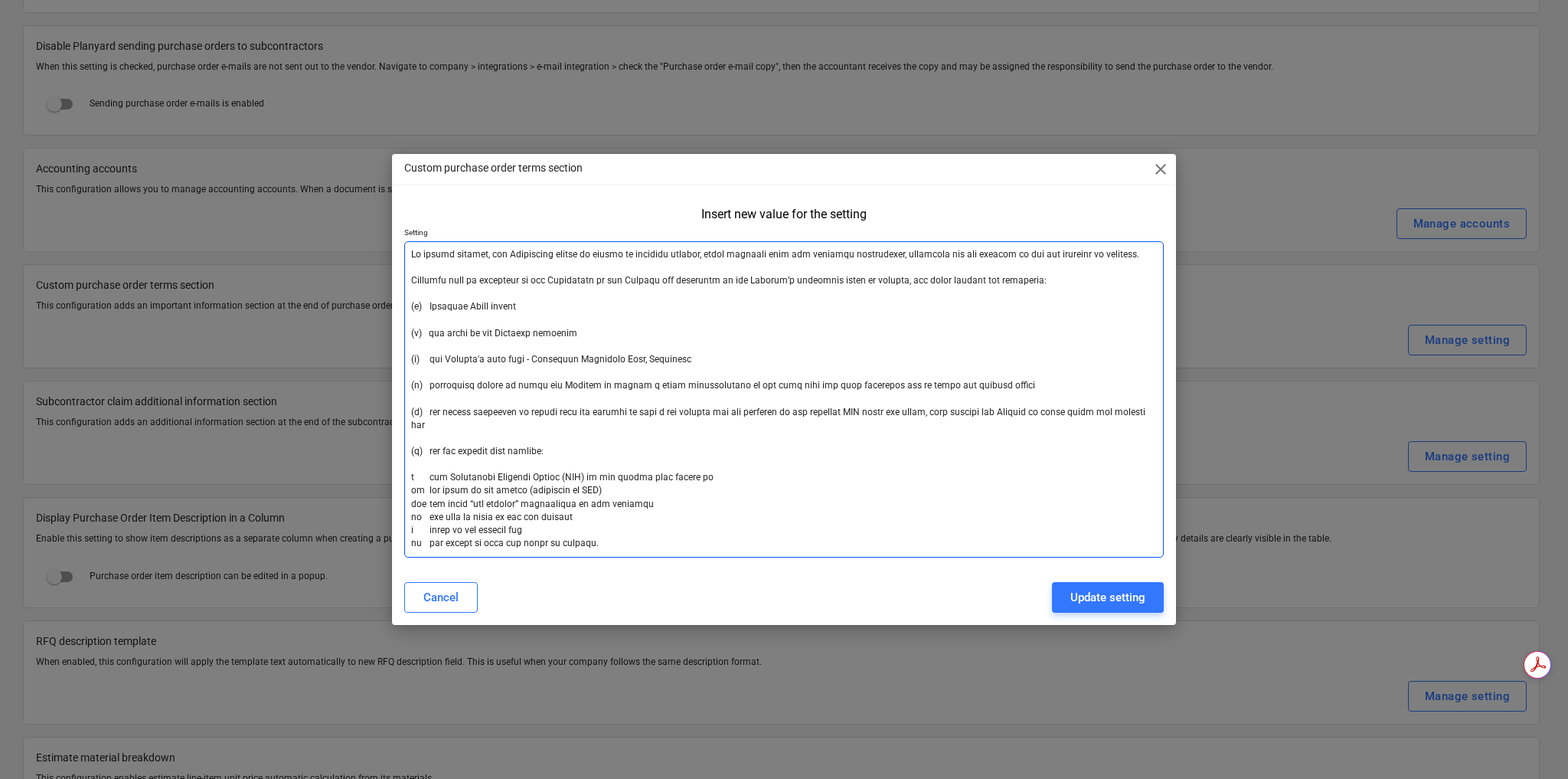
click at [1056, 251] on textarea at bounding box center [784, 399] width 760 height 316
click at [1147, 268] on textarea at bounding box center [784, 399] width 760 height 316
drag, startPoint x: 1122, startPoint y: 255, endPoint x: 406, endPoint y: 256, distance: 716.0
click at [406, 256] on textarea at bounding box center [784, 399] width 760 height 316
paste textarea "must submit an itemised invoice that complies with all relevant legislation, in…"
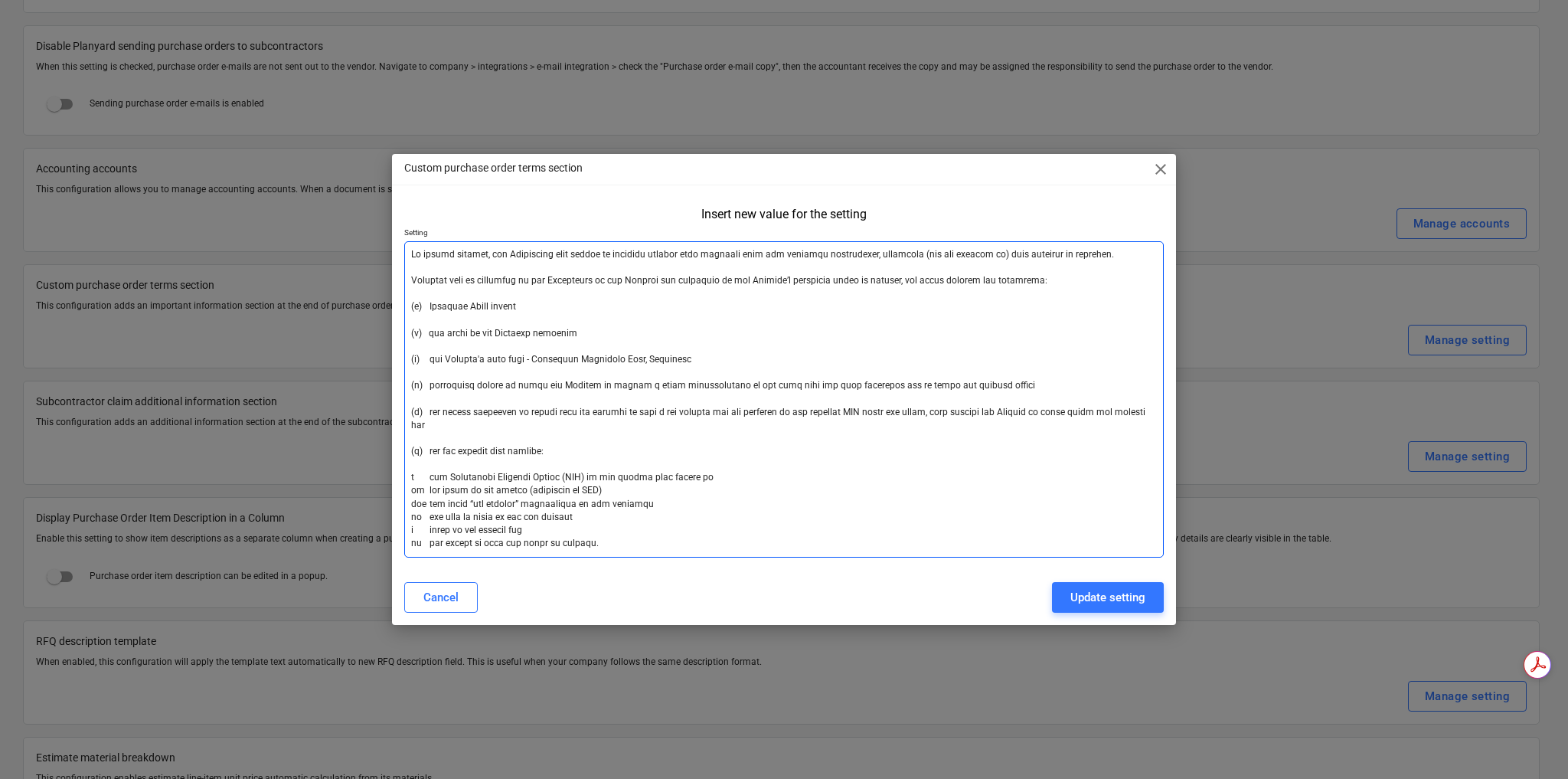
click at [1007, 334] on textarea at bounding box center [784, 399] width 760 height 316
click at [429, 306] on textarea at bounding box center [784, 399] width 760 height 316
click at [591, 305] on textarea at bounding box center [784, 399] width 760 height 316
click at [574, 332] on textarea at bounding box center [784, 399] width 760 height 316
click at [537, 358] on textarea at bounding box center [784, 399] width 760 height 316
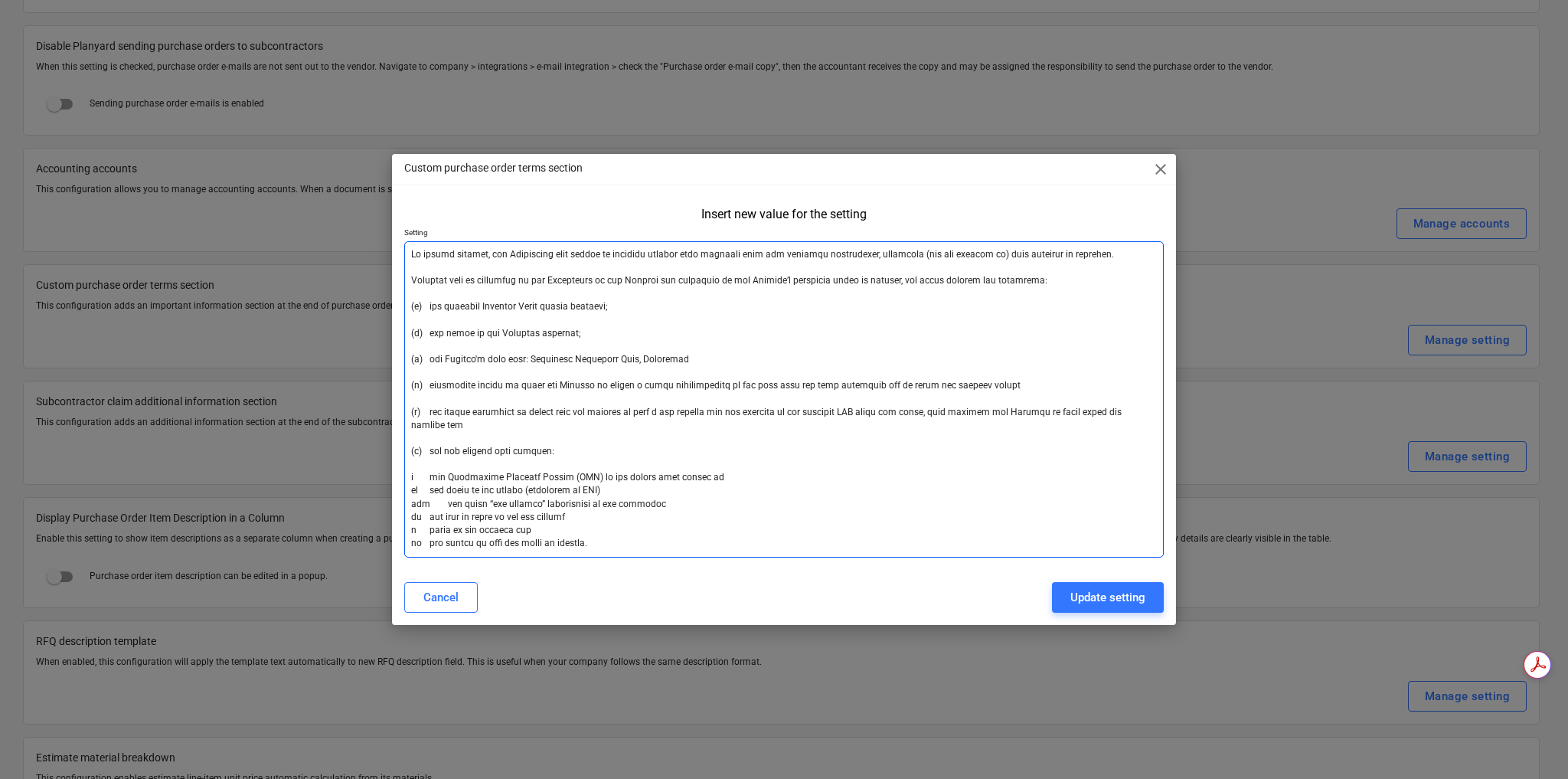
click at [704, 357] on textarea at bounding box center [784, 399] width 760 height 316
click at [784, 451] on textarea at bounding box center [784, 399] width 760 height 316
click at [816, 386] on textarea at bounding box center [784, 399] width 760 height 316
click at [954, 381] on textarea at bounding box center [784, 399] width 760 height 316
drag, startPoint x: 874, startPoint y: 384, endPoint x: 826, endPoint y: 386, distance: 48.0
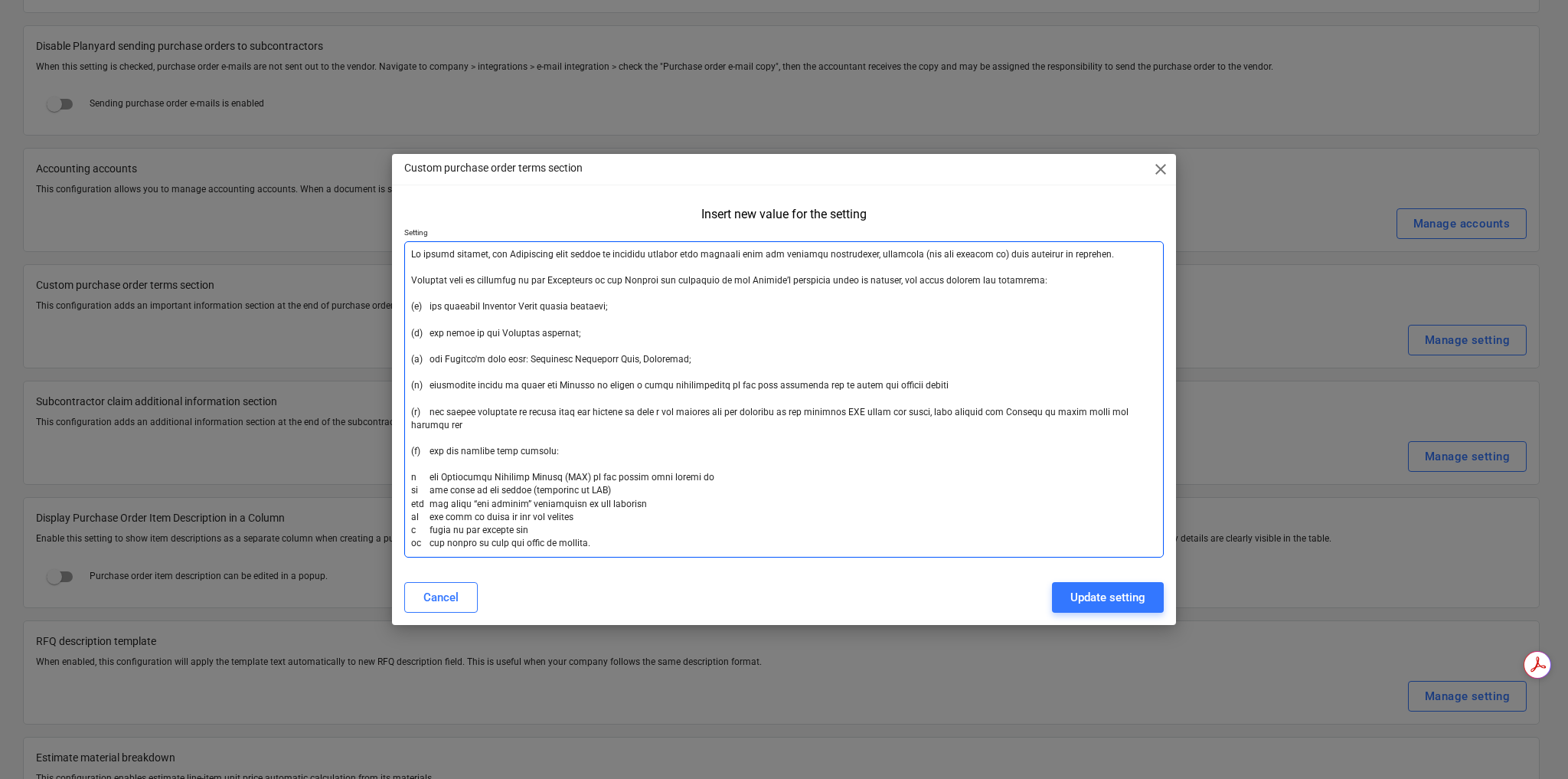
click at [826, 386] on textarea at bounding box center [784, 399] width 760 height 316
click at [873, 386] on textarea at bounding box center [784, 399] width 760 height 316
click at [986, 384] on textarea at bounding box center [784, 399] width 760 height 316
click at [896, 423] on textarea at bounding box center [784, 399] width 760 height 316
click at [543, 362] on textarea at bounding box center [784, 399] width 760 height 316
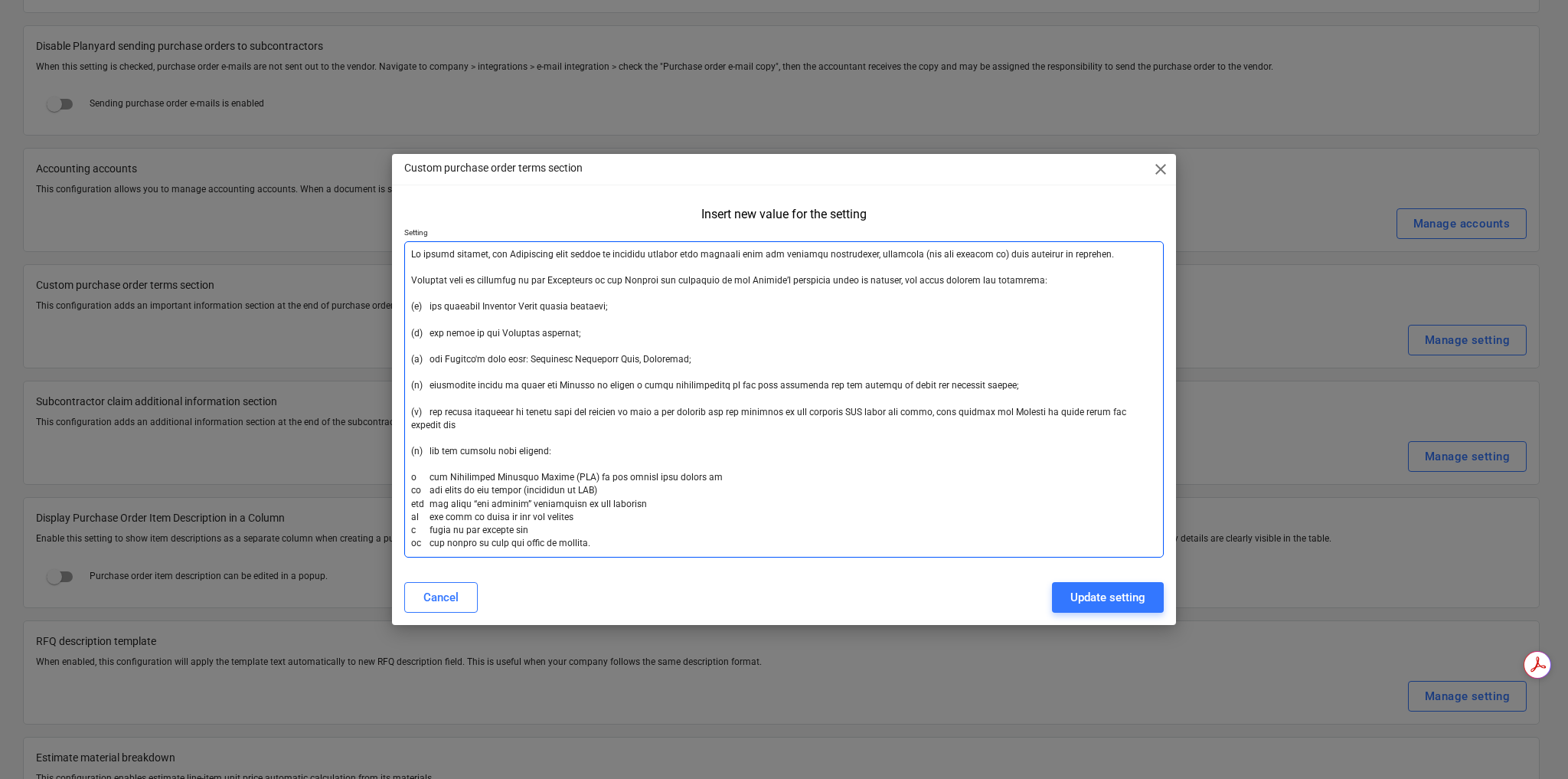
click at [517, 384] on textarea at bounding box center [784, 399] width 760 height 316
click at [959, 386] on textarea at bounding box center [784, 399] width 760 height 316
click at [927, 430] on textarea at bounding box center [784, 399] width 760 height 316
click at [609, 407] on textarea at bounding box center [784, 399] width 760 height 316
click at [448, 410] on textarea at bounding box center [784, 399] width 760 height 316
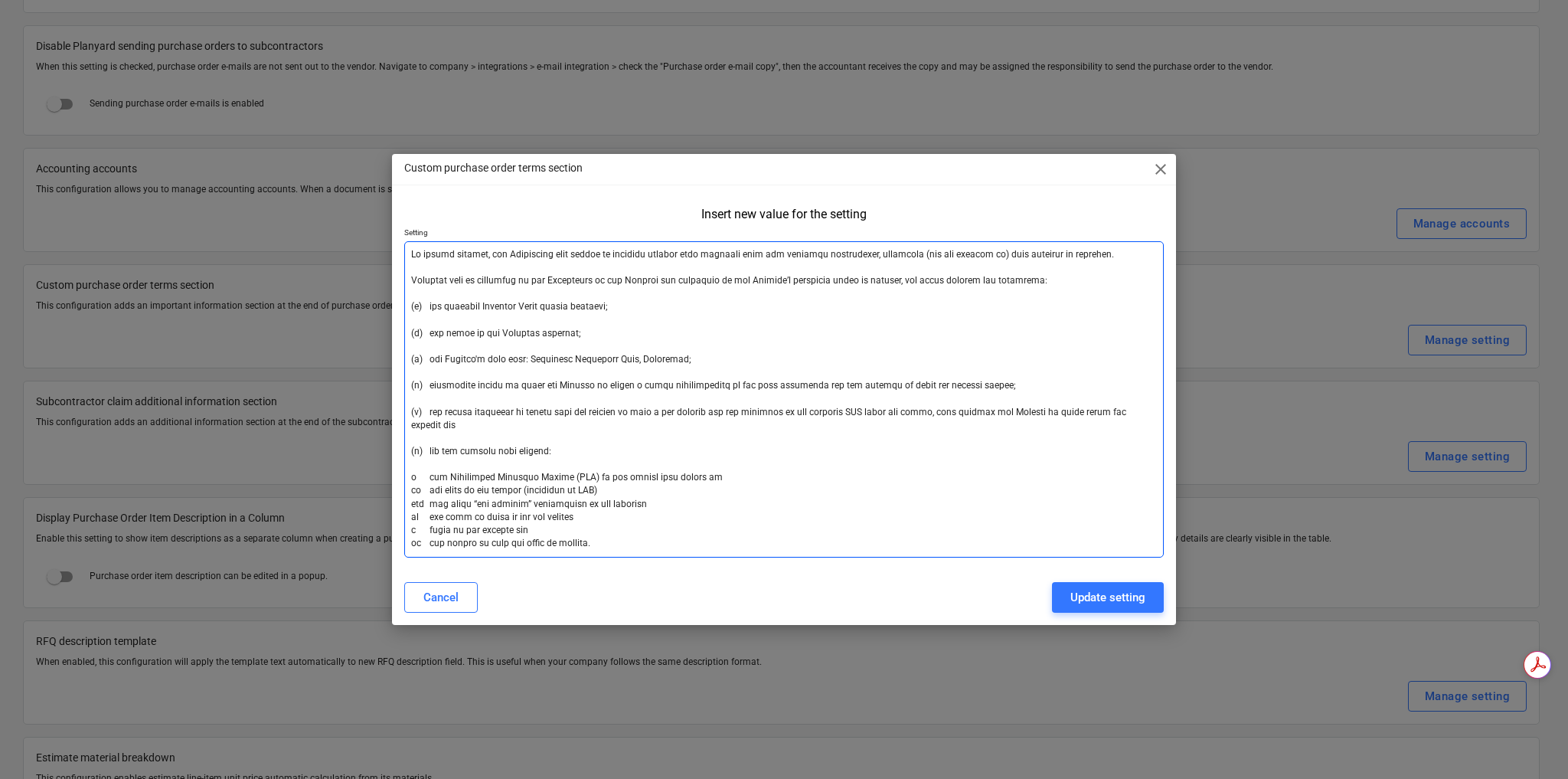
click at [448, 410] on textarea at bounding box center [784, 399] width 760 height 316
click at [530, 429] on textarea at bounding box center [784, 399] width 760 height 316
drag, startPoint x: 429, startPoint y: 412, endPoint x: 1151, endPoint y: 415, distance: 722.0
click at [1151, 415] on textarea at bounding box center [784, 399] width 760 height 316
paste textarea "information required to ensure that the invoice constitutes a valid tax invoice…"
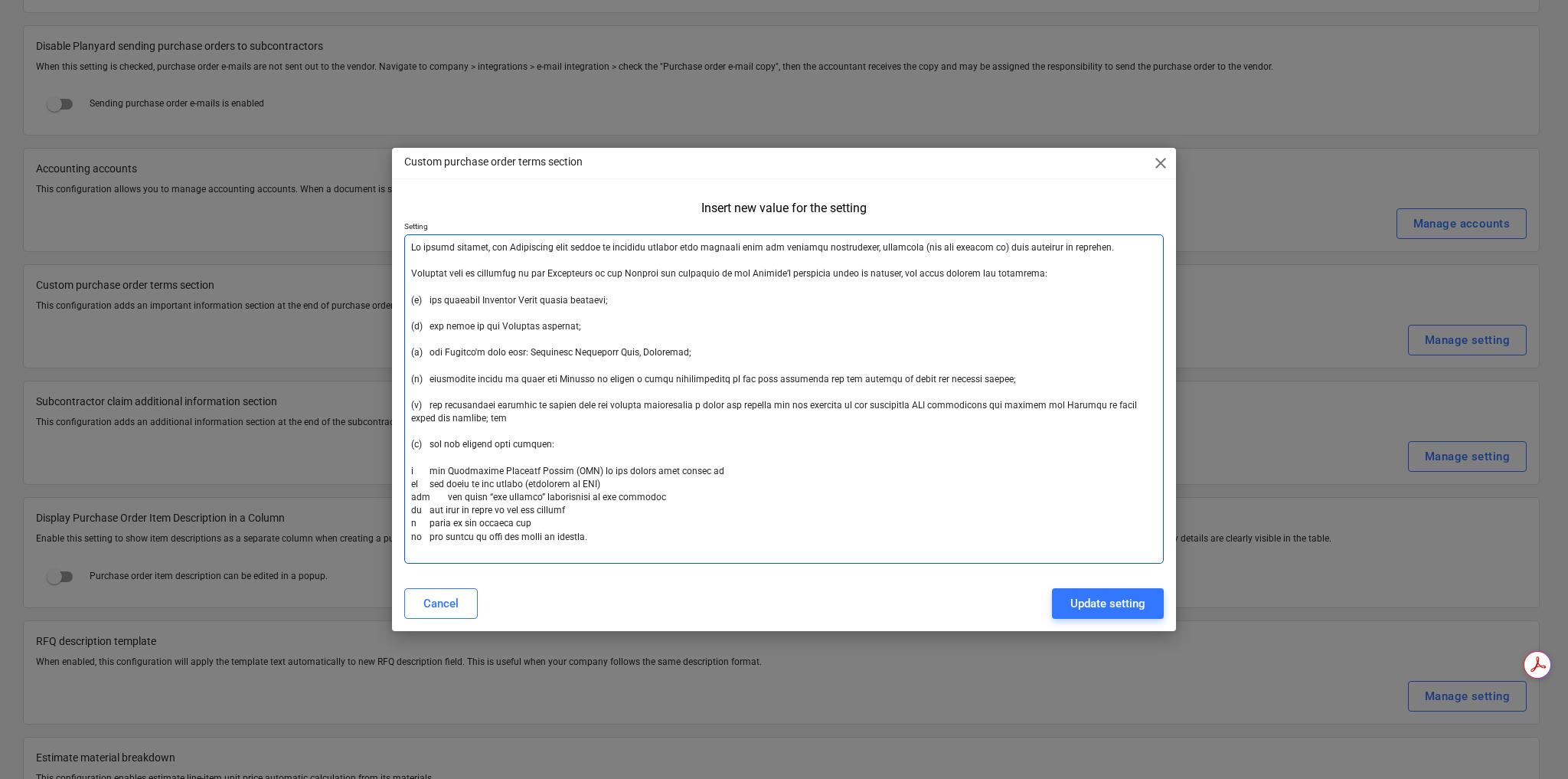
click at [941, 405] on textarea at bounding box center [784, 399] width 760 height 330
click at [869, 405] on textarea at bounding box center [784, 399] width 760 height 330
click at [909, 427] on textarea at bounding box center [784, 399] width 760 height 330
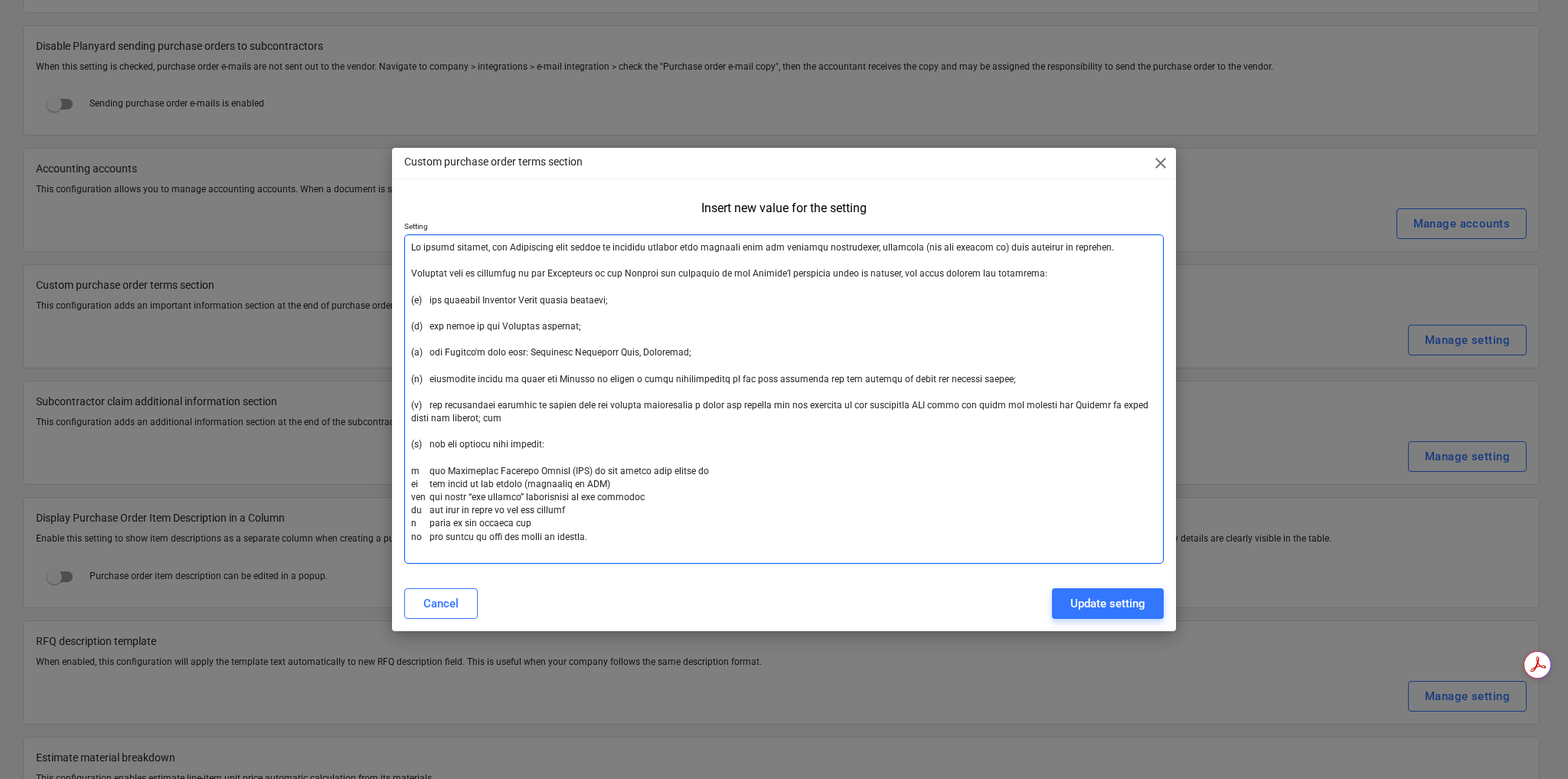
click at [1003, 405] on textarea at bounding box center [784, 399] width 760 height 330
click at [491, 410] on textarea at bounding box center [784, 399] width 760 height 330
click at [504, 419] on textarea at bounding box center [784, 399] width 760 height 330
click at [998, 406] on textarea at bounding box center [784, 399] width 760 height 330
click at [1012, 430] on textarea at bounding box center [784, 399] width 760 height 330
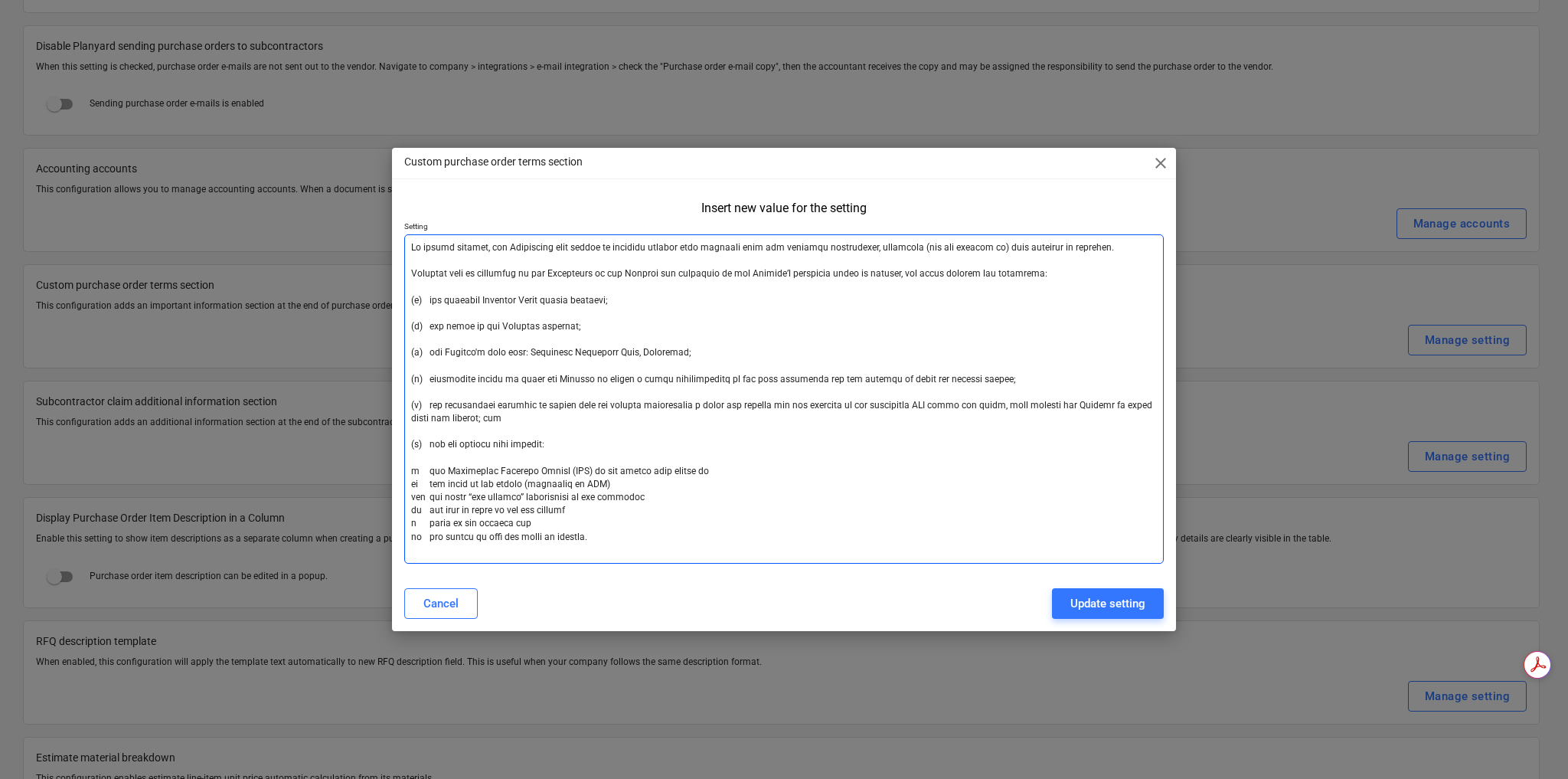
drag, startPoint x: 874, startPoint y: 437, endPoint x: 865, endPoint y: 437, distance: 9.0
click at [865, 437] on textarea at bounding box center [784, 399] width 760 height 330
type textarea "Lo ipsumd sitamet, con Adipiscing elit seddoe te incididu utlabor etdo magnaali…"
click at [600, 484] on textarea at bounding box center [784, 399] width 760 height 330
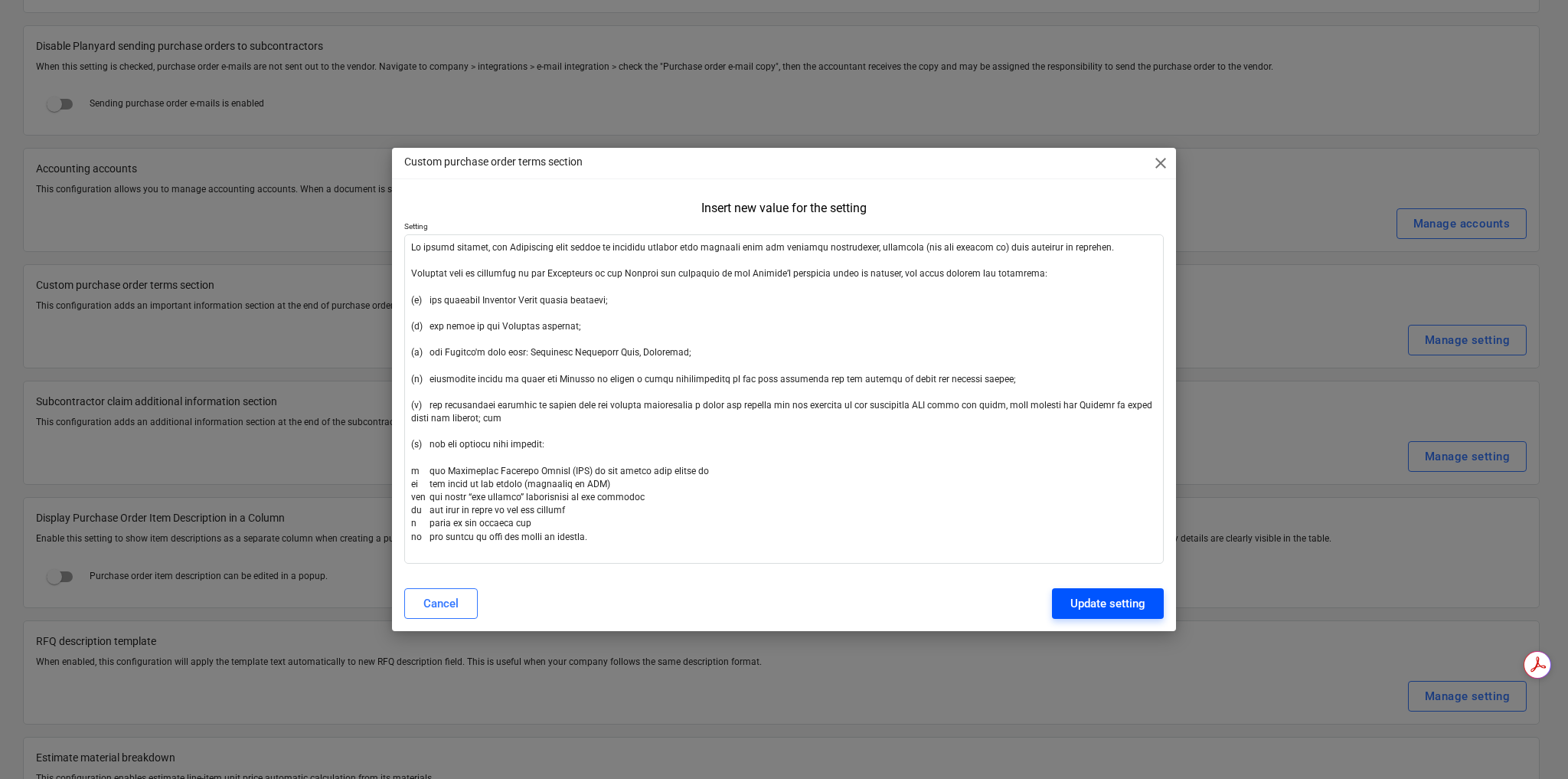
click at [1092, 605] on div "Update setting" at bounding box center [1108, 604] width 75 height 20
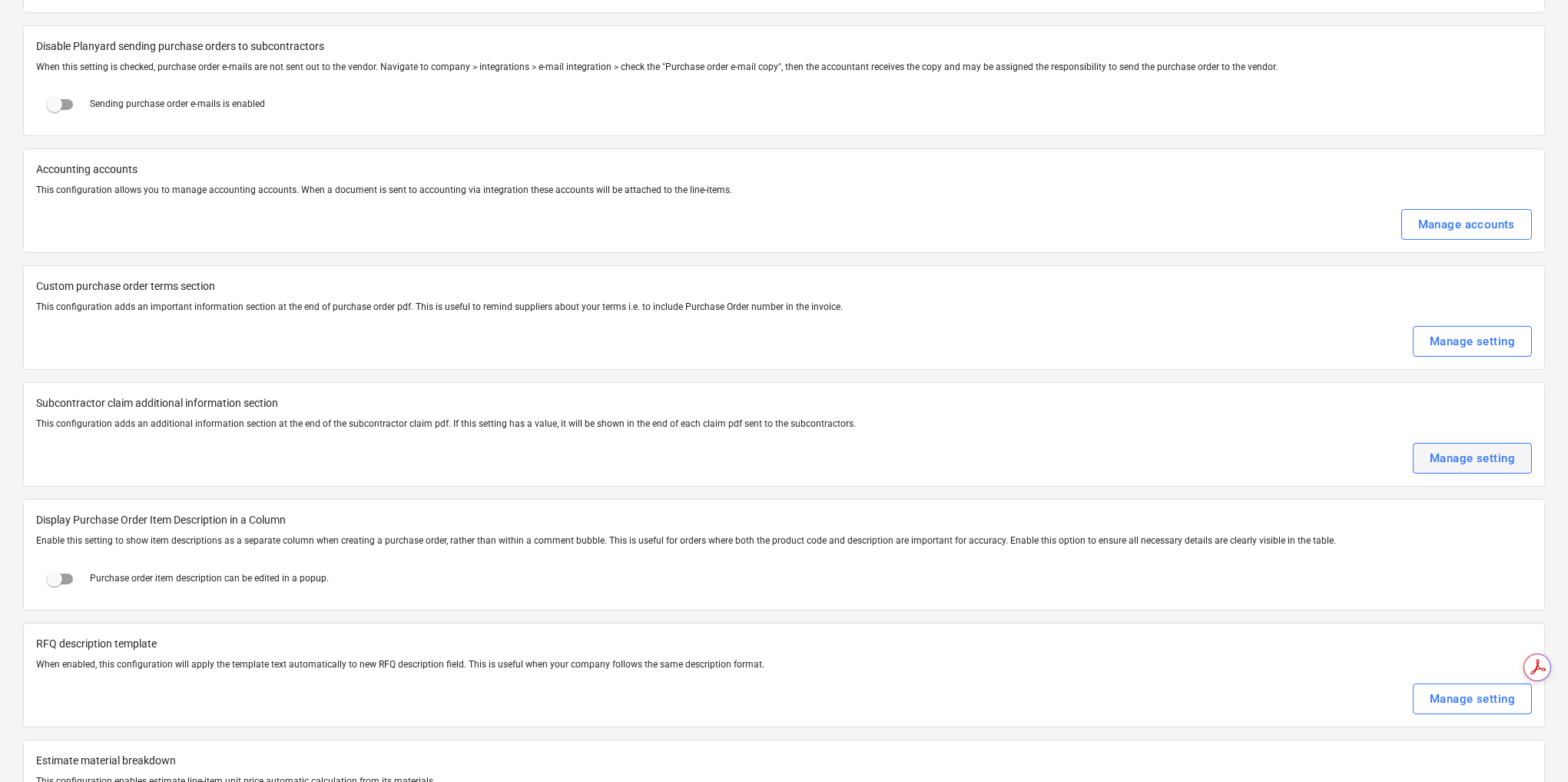
click at [1462, 448] on div "Manage setting" at bounding box center [1472, 458] width 85 height 20
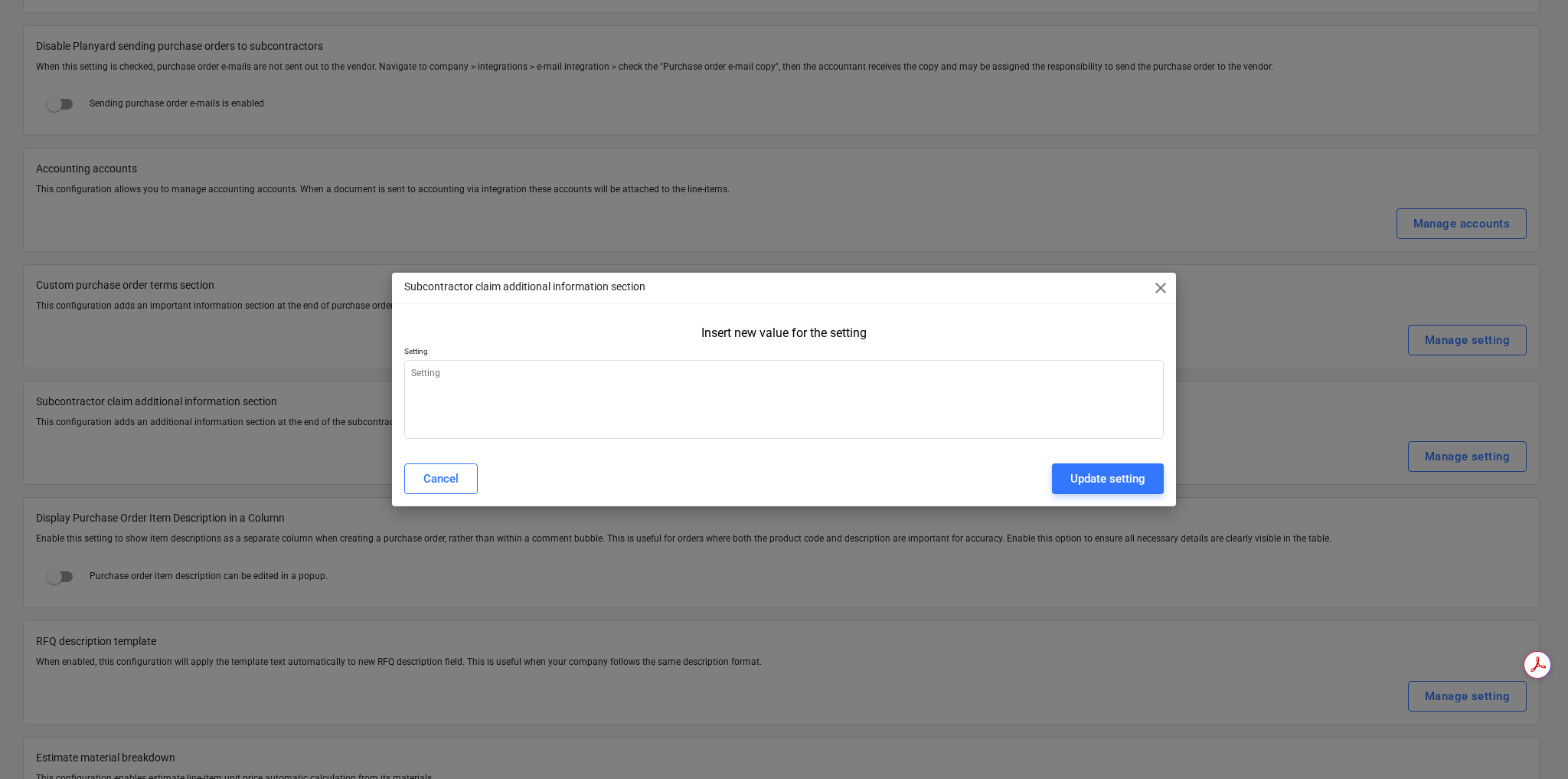
click at [1154, 287] on span "close" at bounding box center [1161, 288] width 18 height 18
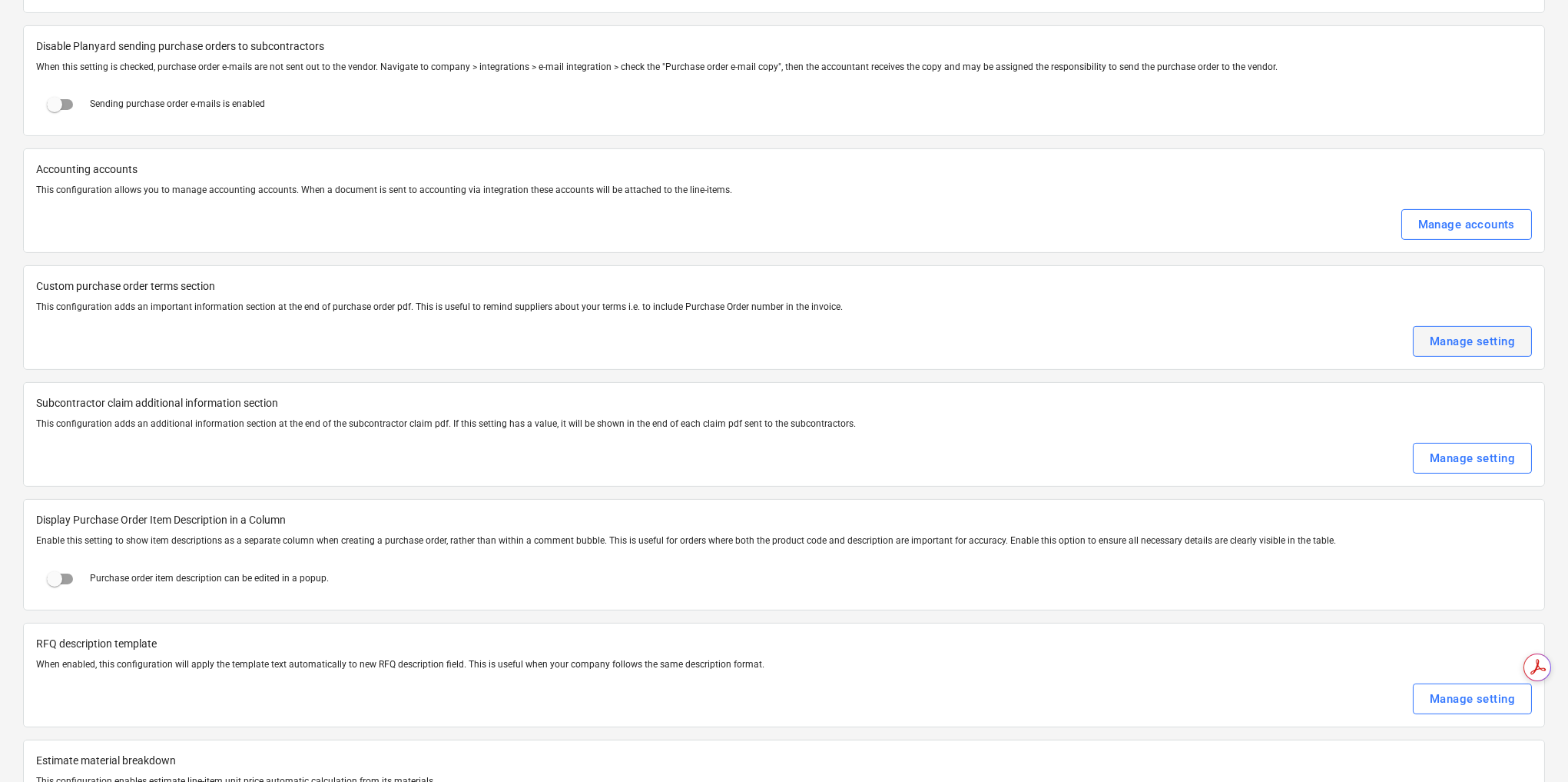
click at [1441, 331] on div "Manage setting" at bounding box center [1472, 341] width 85 height 20
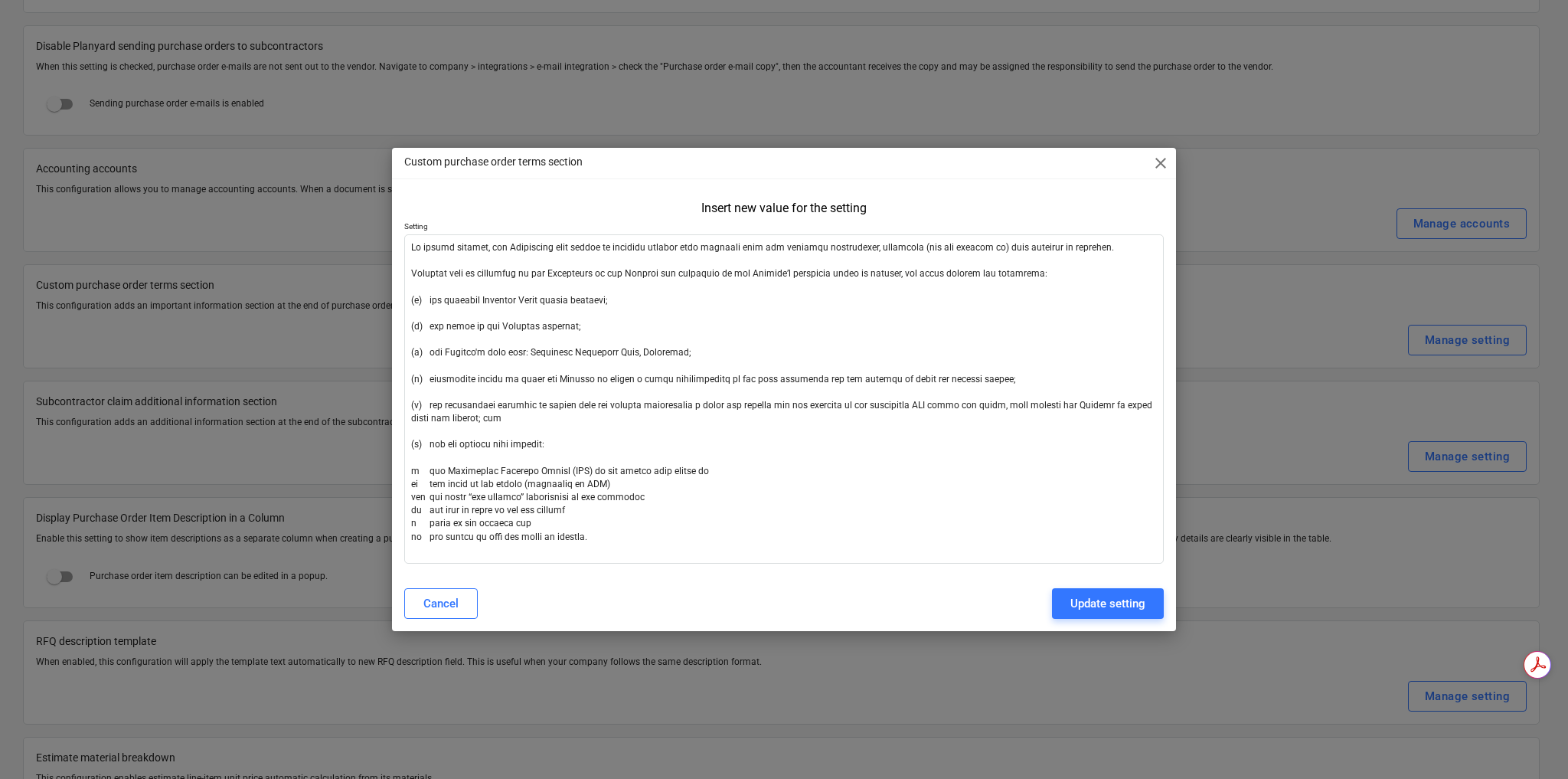
click at [1251, 168] on div "Custom purchase order terms section close Insert new value for the setting Sett…" at bounding box center [784, 389] width 1568 height 779
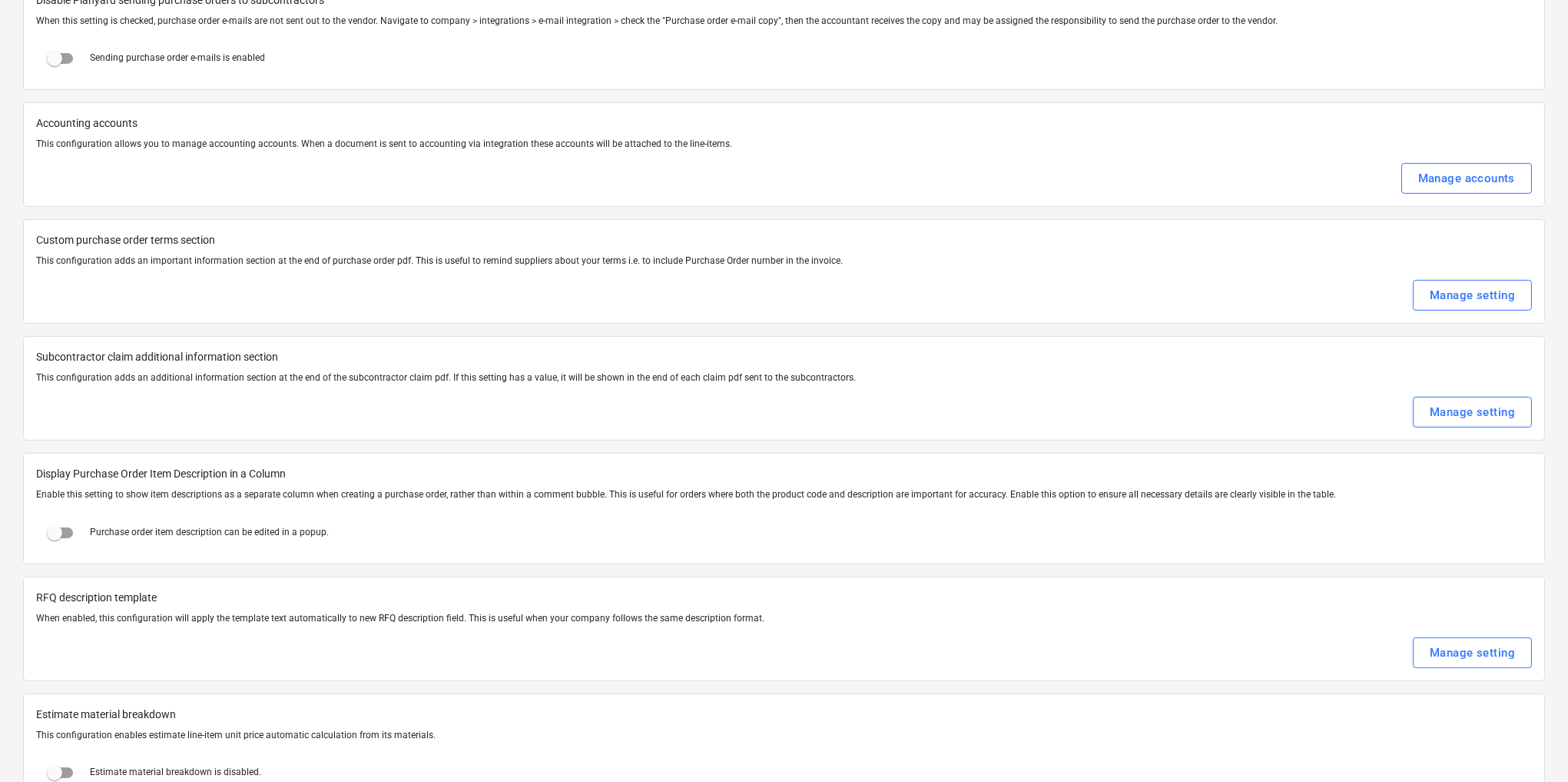
scroll to position [2091, 0]
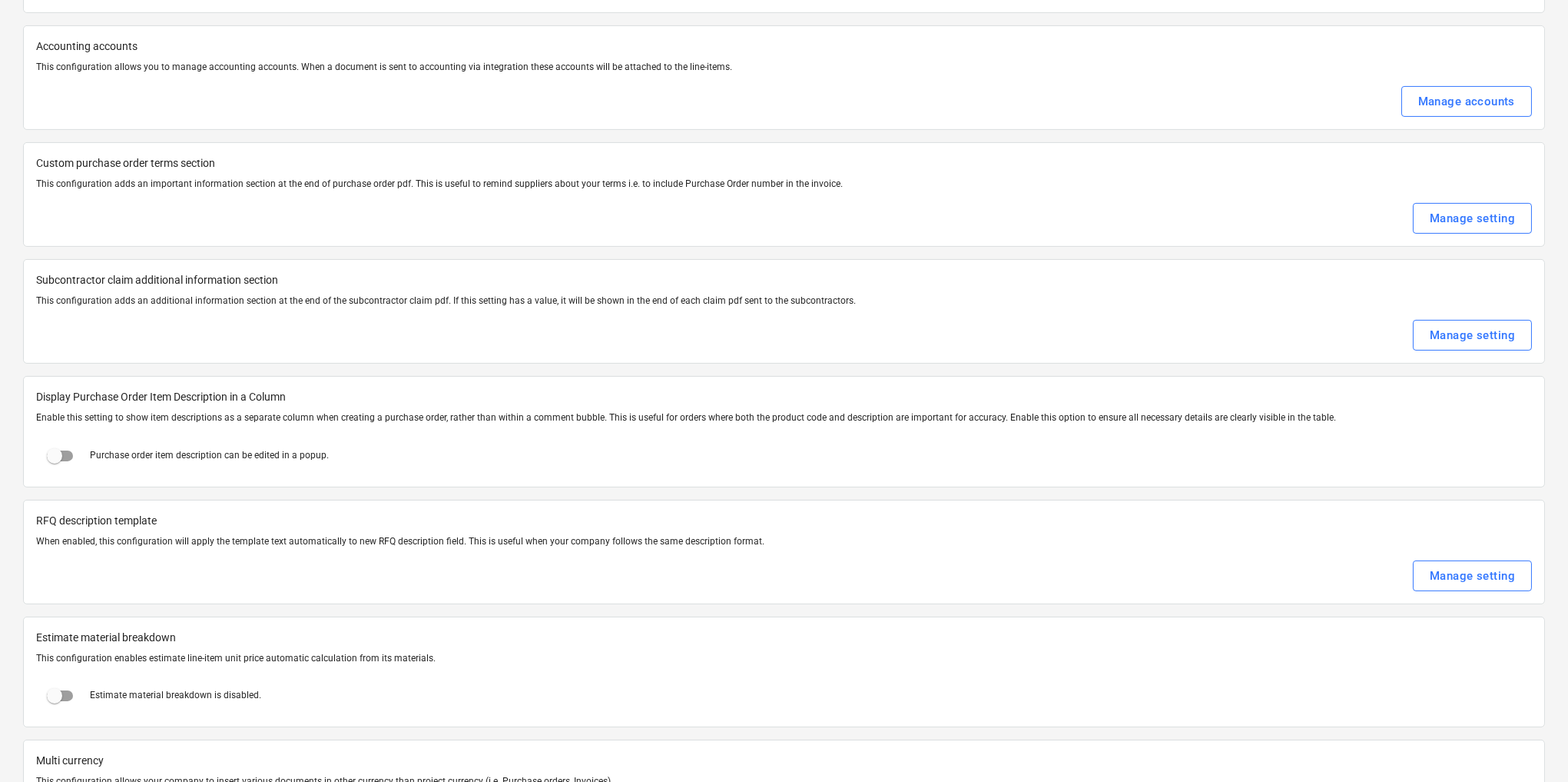
click at [60, 439] on input "checkbox" at bounding box center [54, 456] width 37 height 37
checkbox input "true"
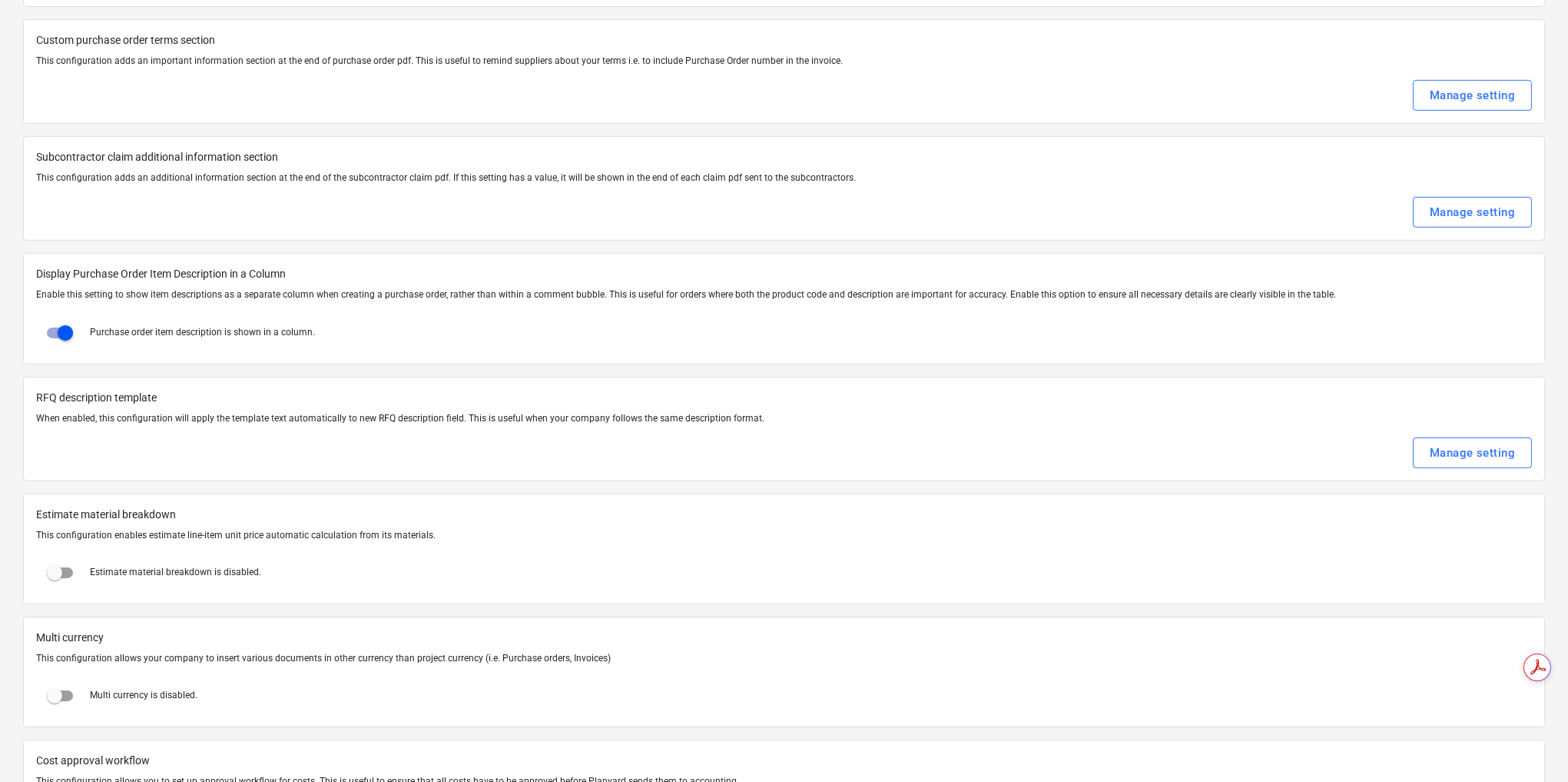
scroll to position [0, 0]
click at [53, 555] on input "checkbox" at bounding box center [54, 573] width 37 height 37
checkbox input "true"
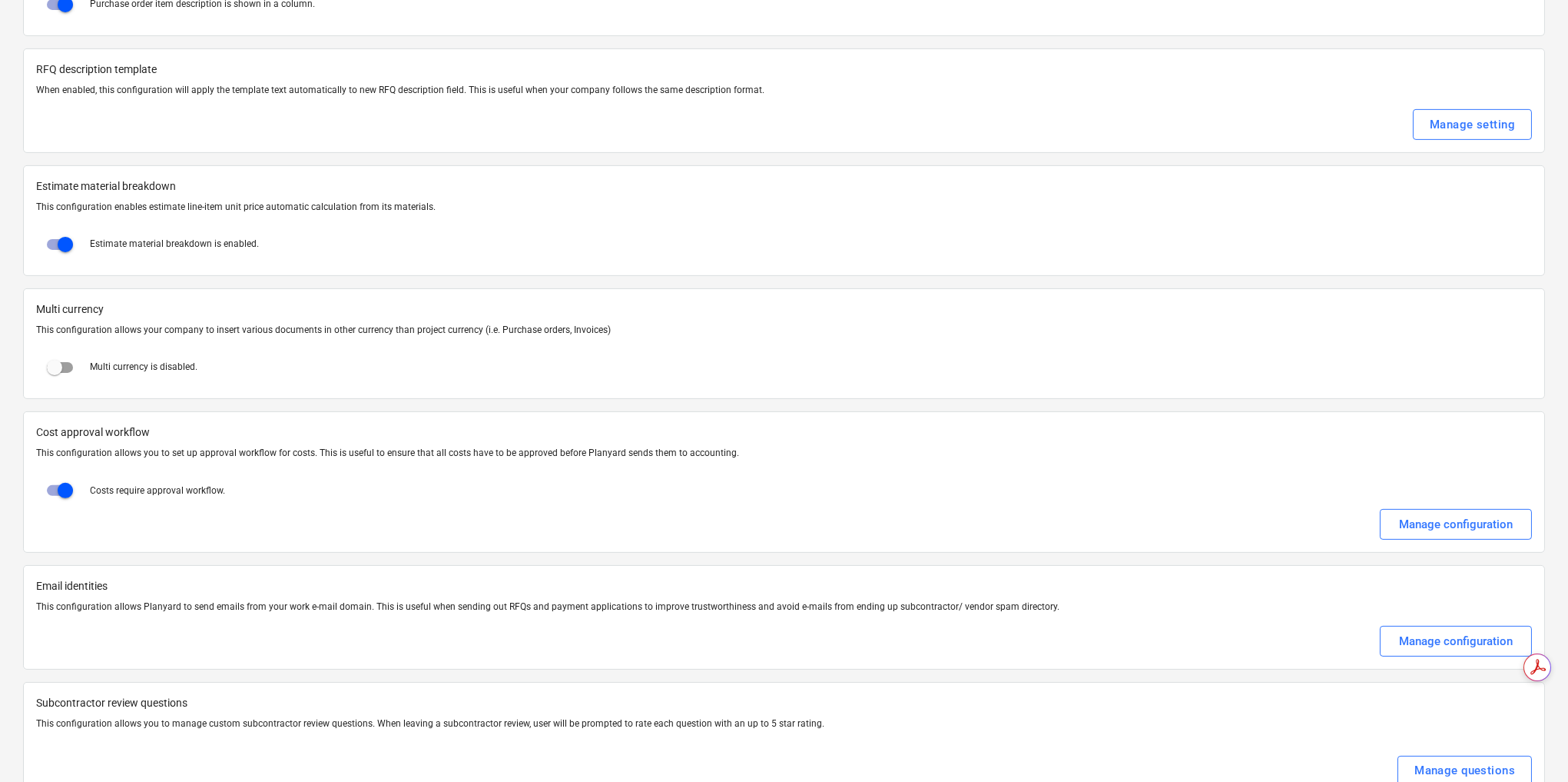
scroll to position [2562, 0]
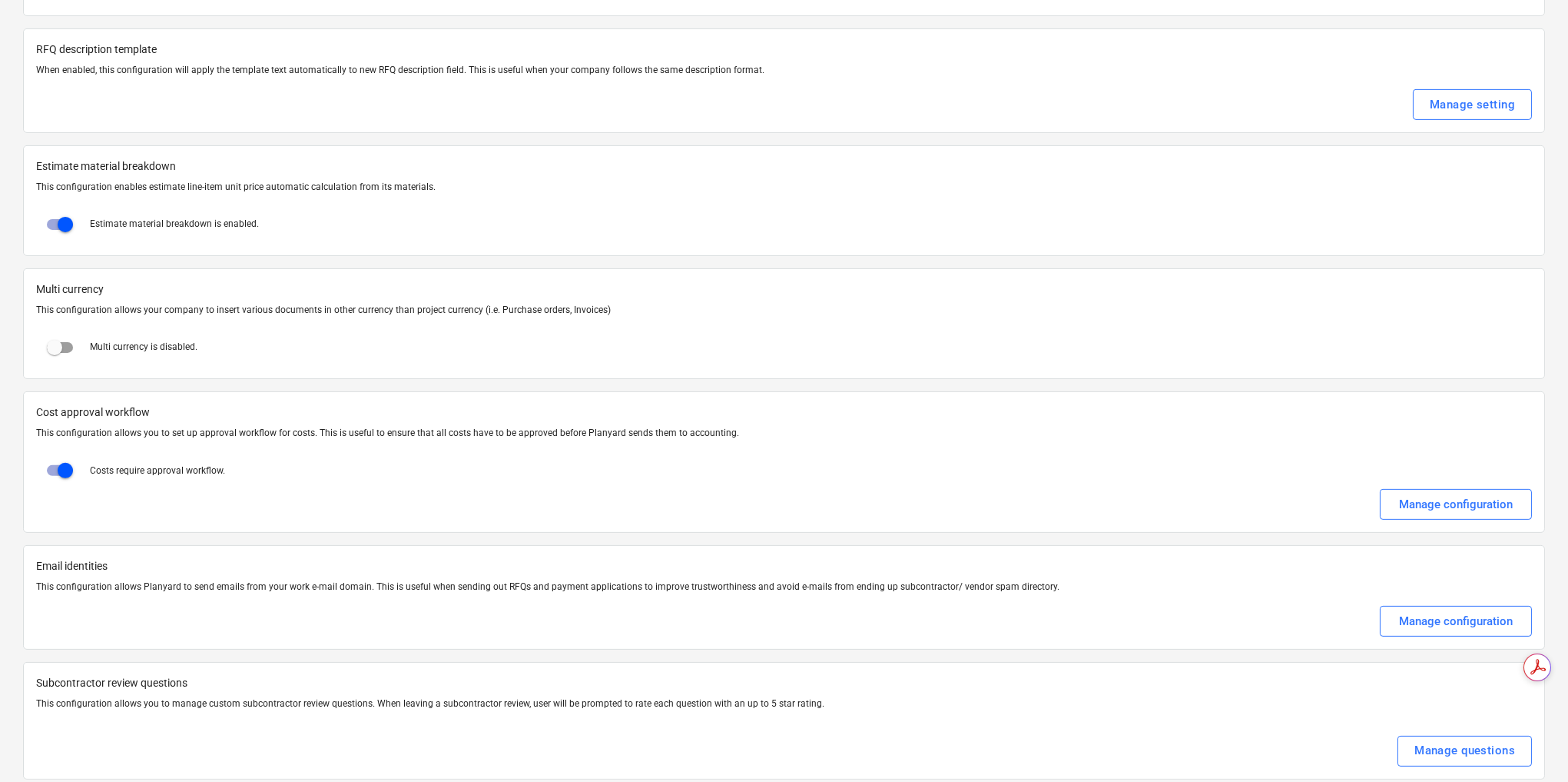
click at [217, 606] on div "Manage configuration" at bounding box center [784, 622] width 1496 height 31
click at [1467, 740] on div "Manage questions" at bounding box center [1465, 750] width 101 height 20
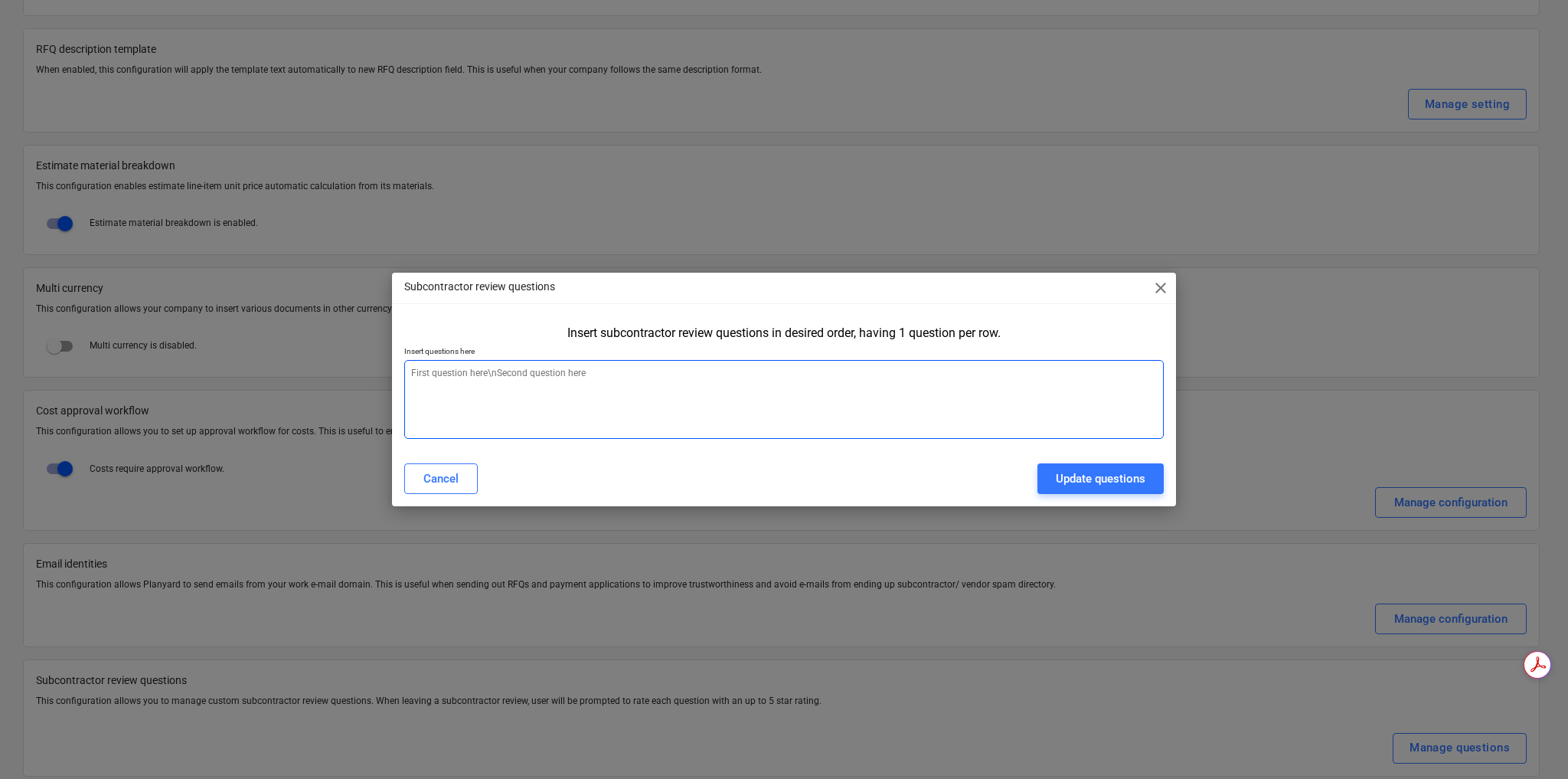
click at [446, 371] on textarea at bounding box center [784, 399] width 760 height 79
paste textarea "Did the subcontractor deliver works on time and in accordance with the programm…"
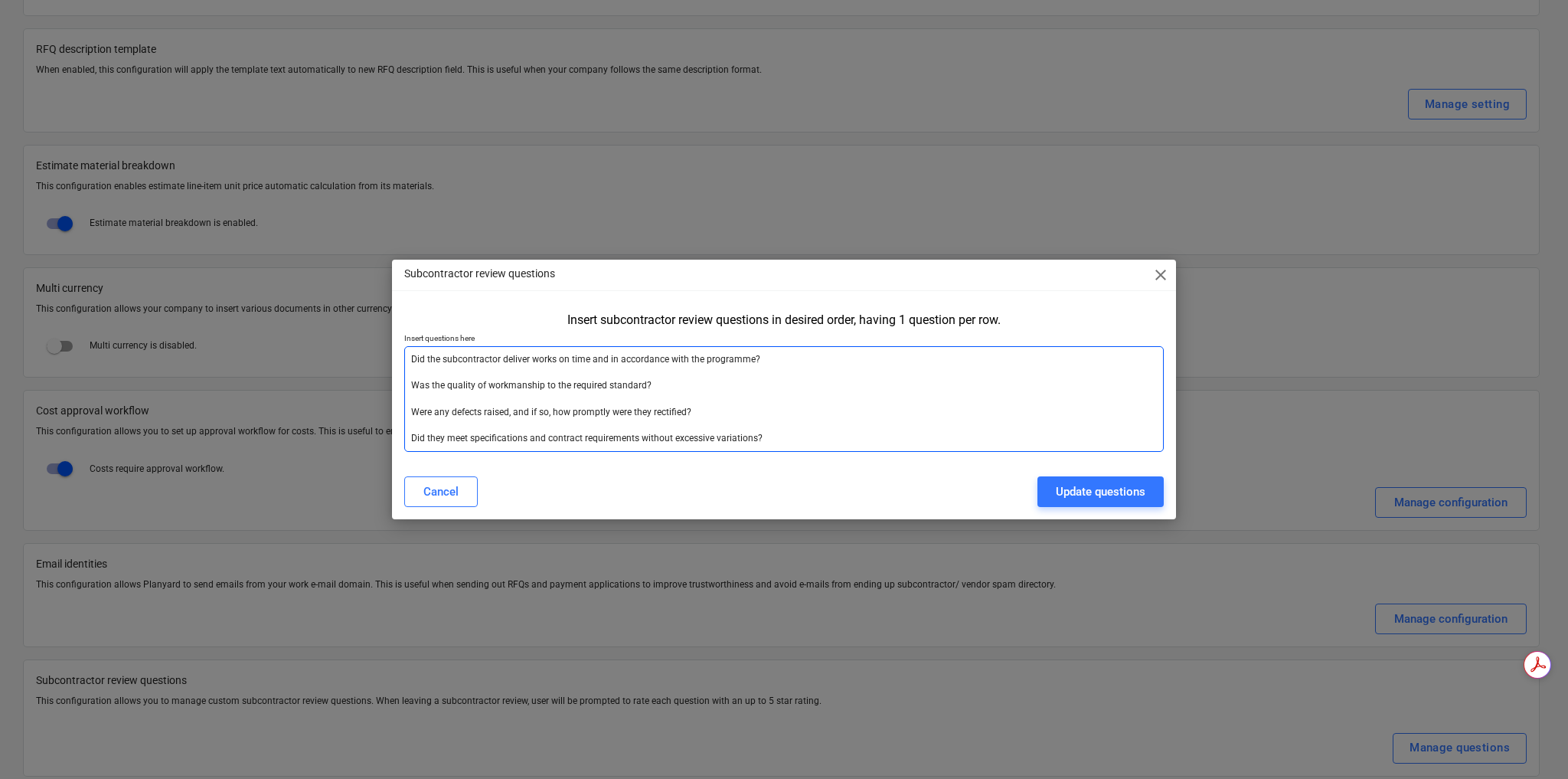
click at [782, 438] on textarea "Did the subcontractor deliver works on time and in accordance with the programm…" at bounding box center [784, 399] width 760 height 106
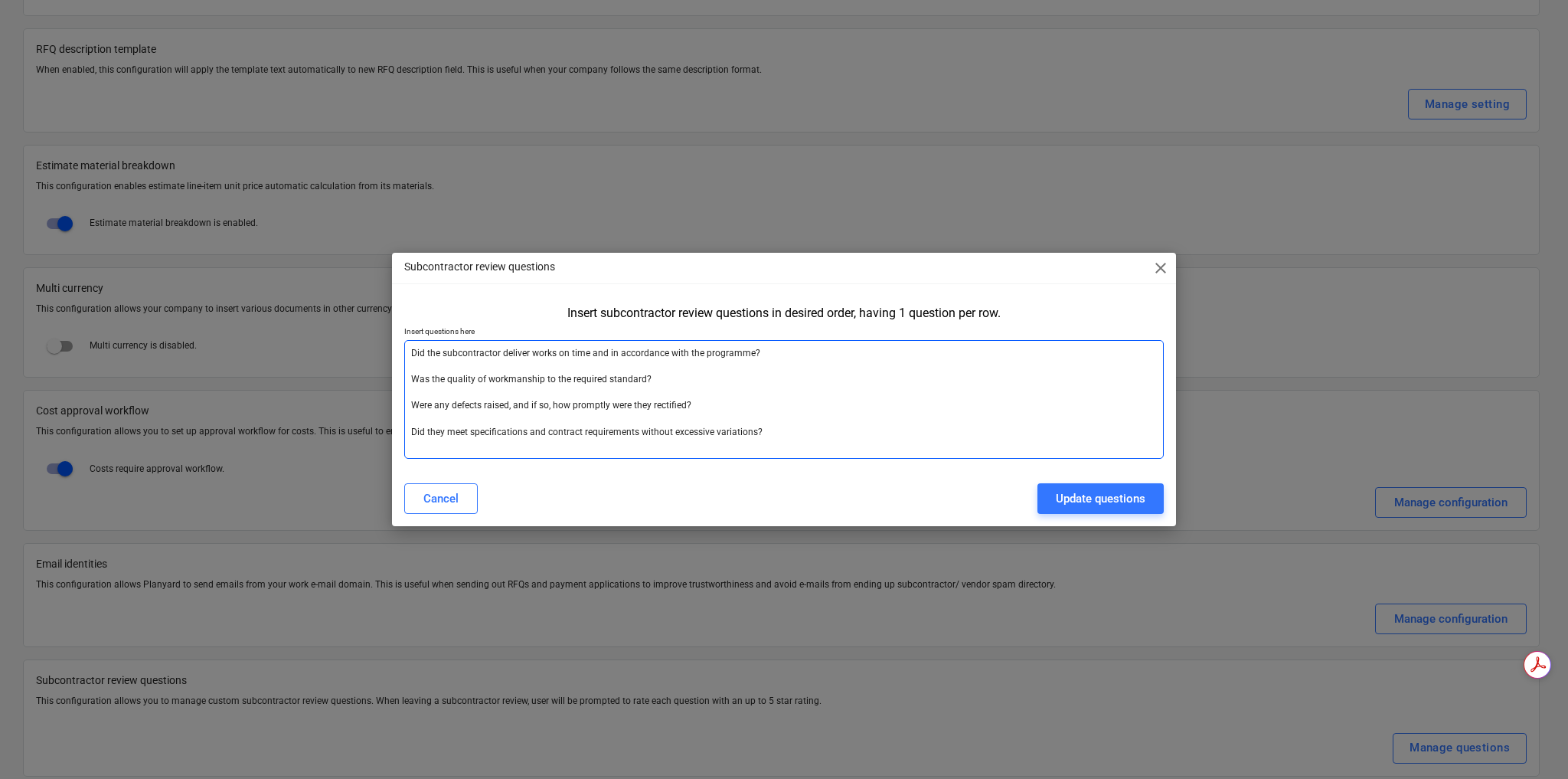
paste textarea "Did the subcontractor submit competitive and transparent pricing? Were invoices…"
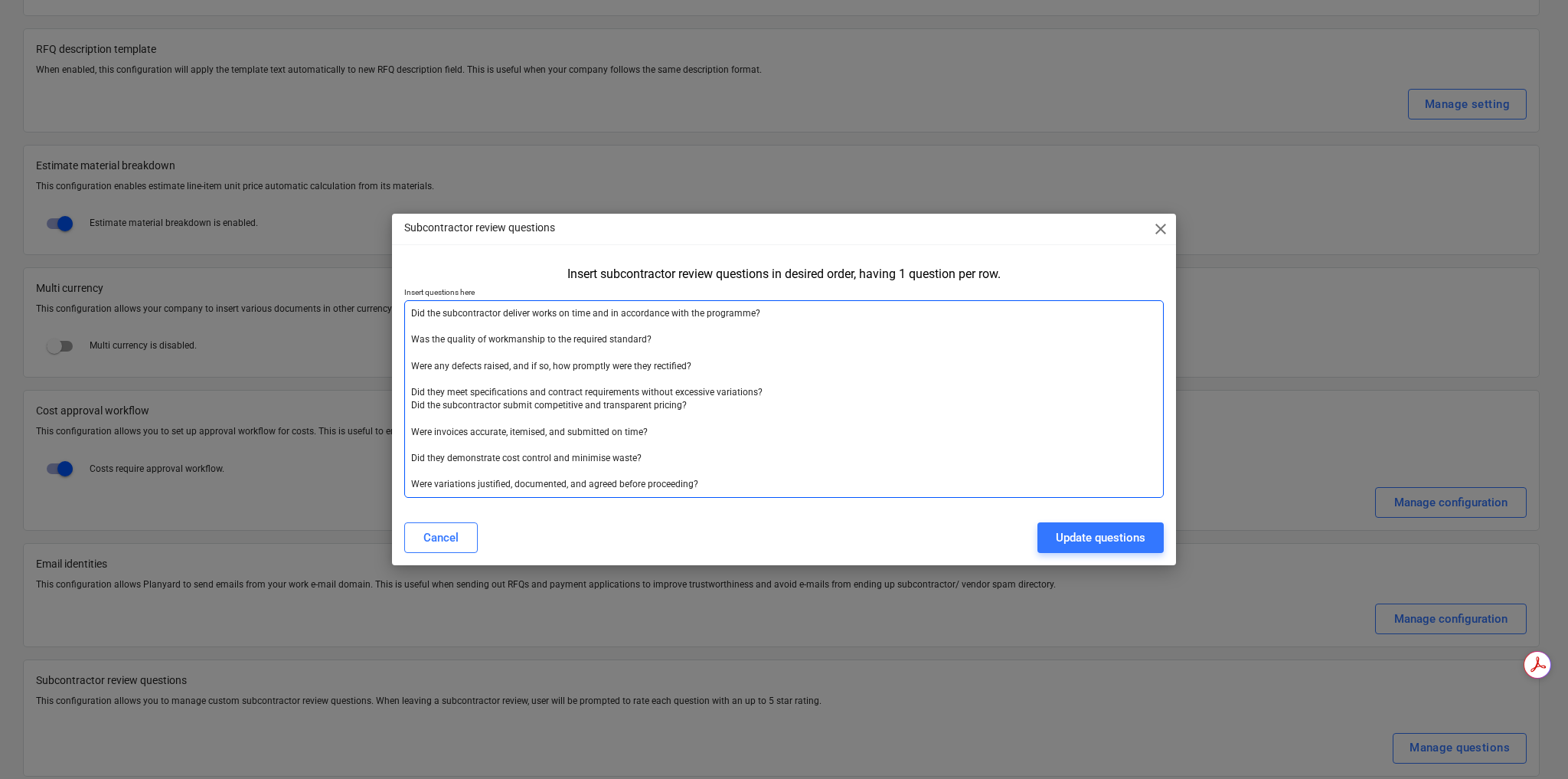
click at [773, 392] on textarea "Did the subcontractor deliver works on time and in accordance with the programm…" at bounding box center [784, 399] width 760 height 197
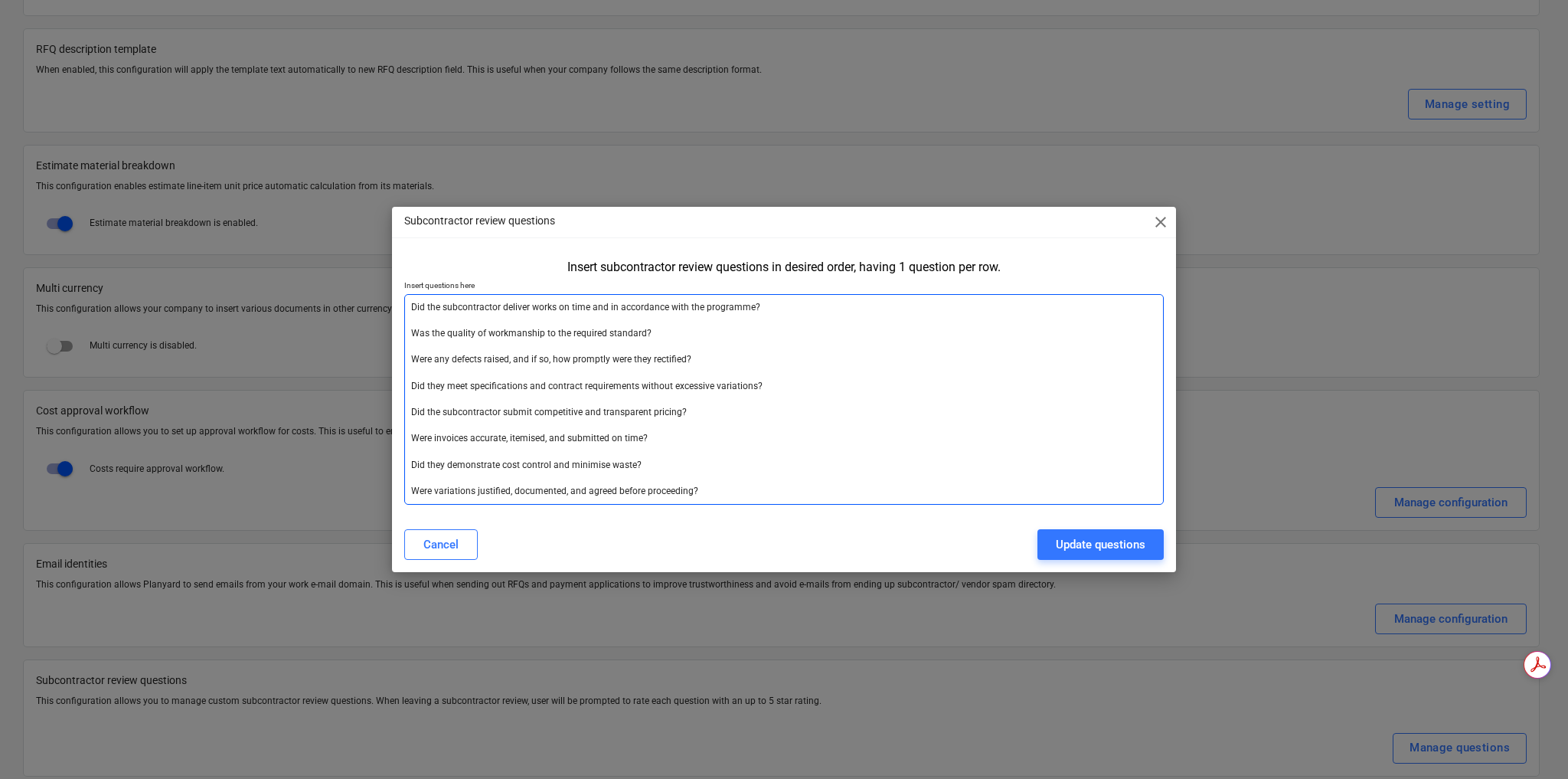
click at [750, 490] on textarea "Did the subcontractor deliver works on time and in accordance with the programm…" at bounding box center [784, 399] width 760 height 211
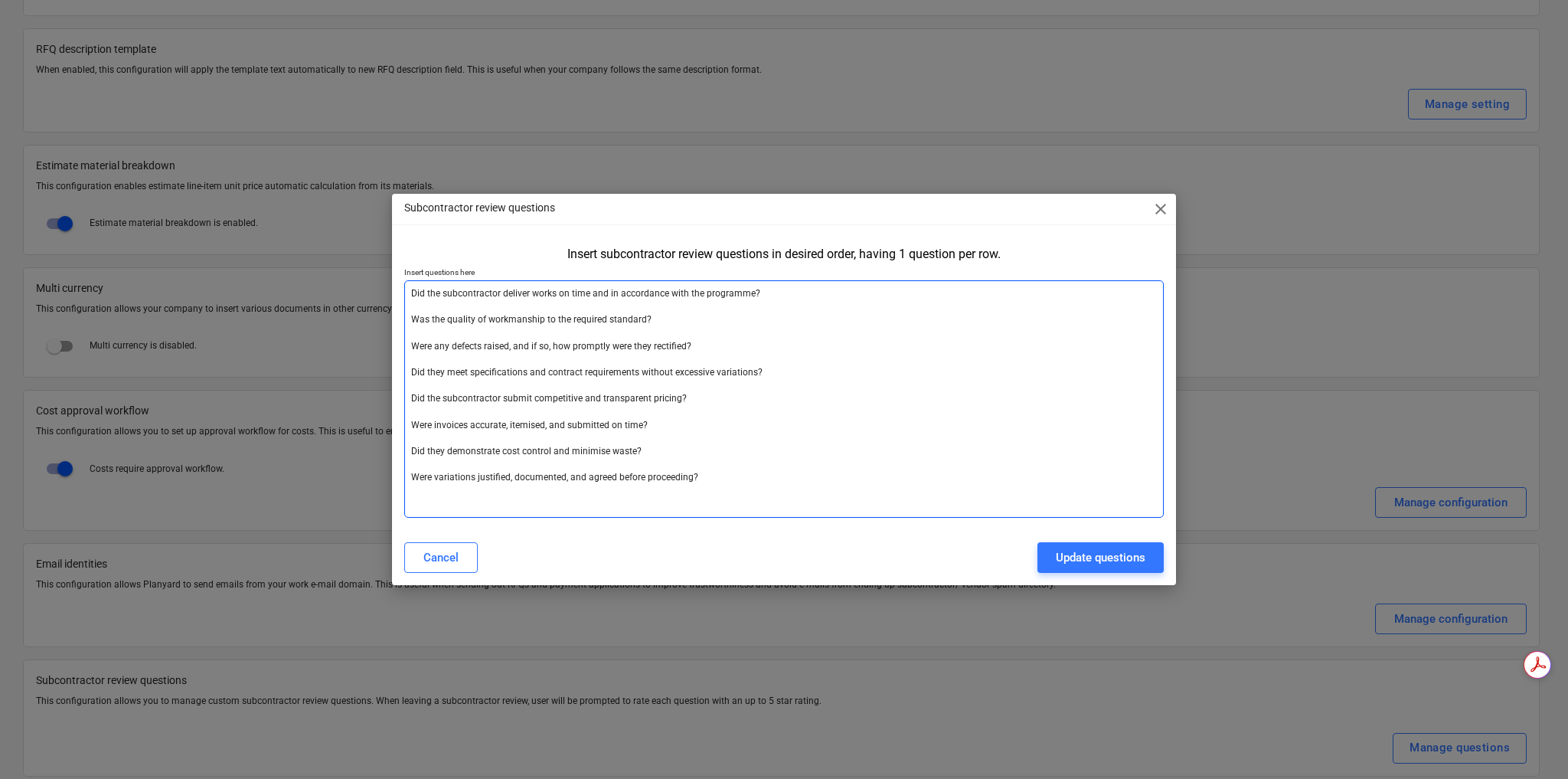
paste textarea "Did the subcontractor comply with WHS/OHS regulations and site rules? Were SWMS…"
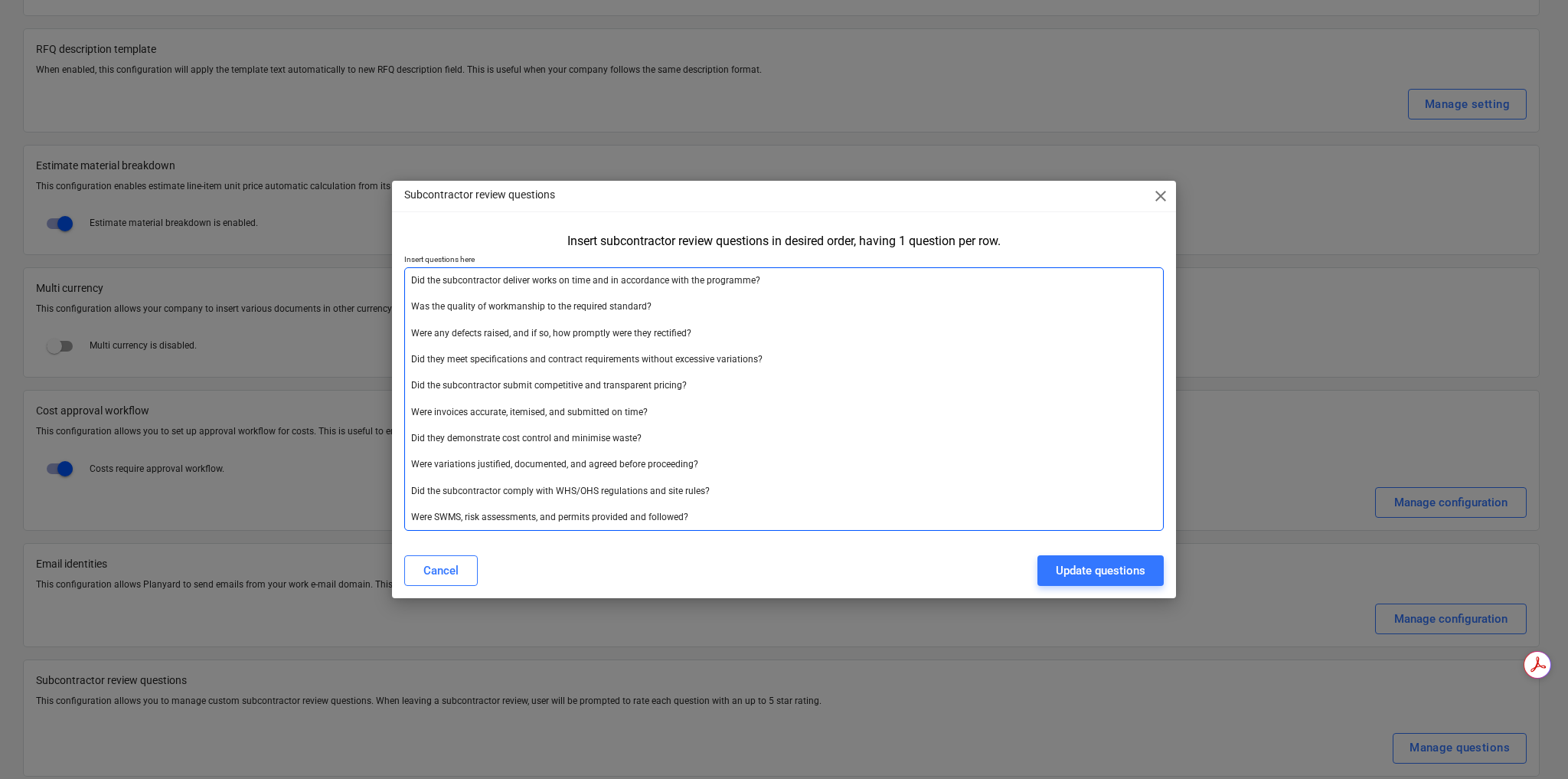
click at [731, 516] on textarea "Did the subcontractor deliver works on time and in accordance with the programm…" at bounding box center [784, 399] width 760 height 263
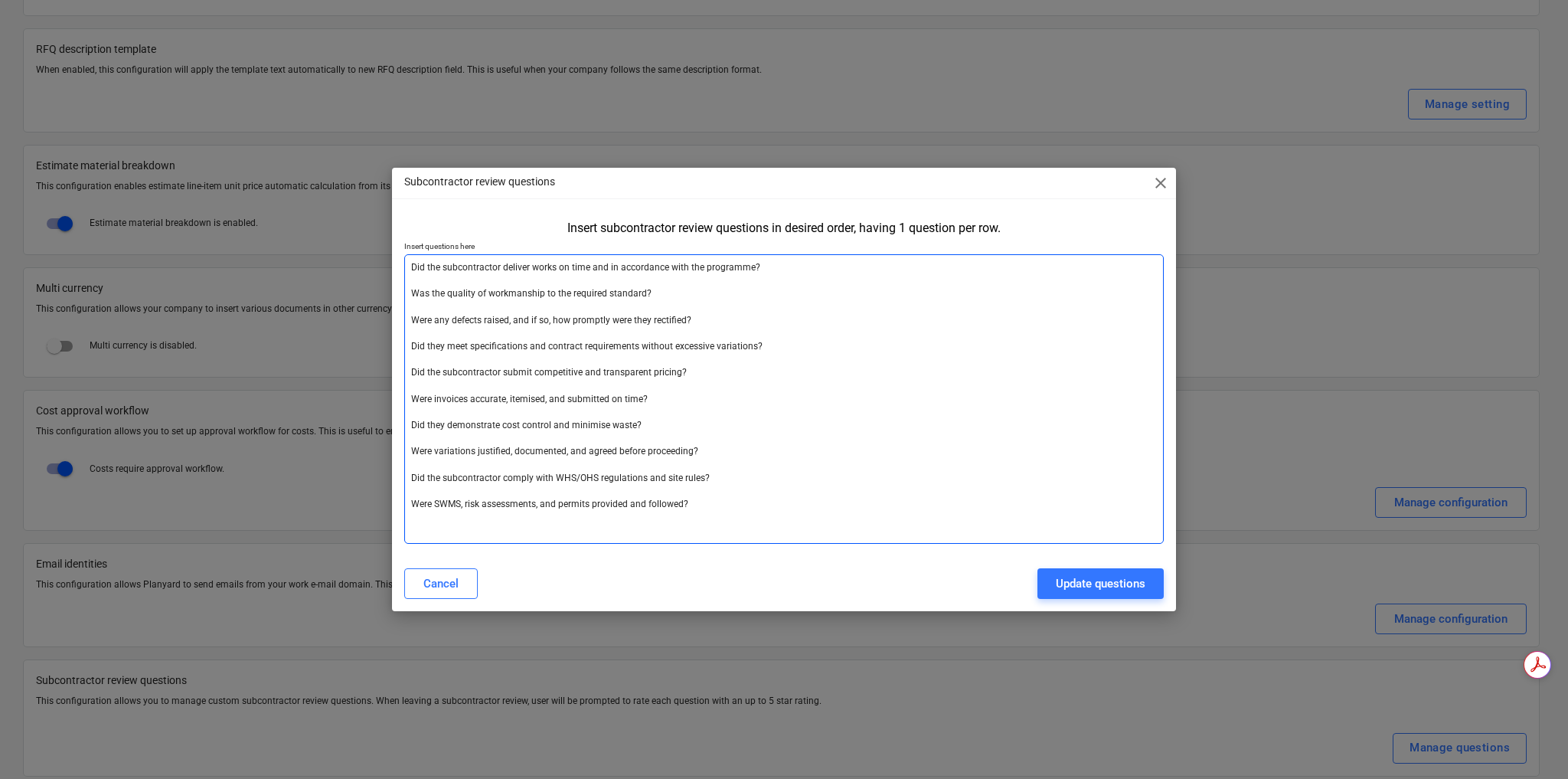
paste textarea "Would you use this subcontractor again?"
click at [589, 526] on textarea "Did the subcontractor deliver works on time and in accordance with the programm…" at bounding box center [784, 398] width 760 height 289
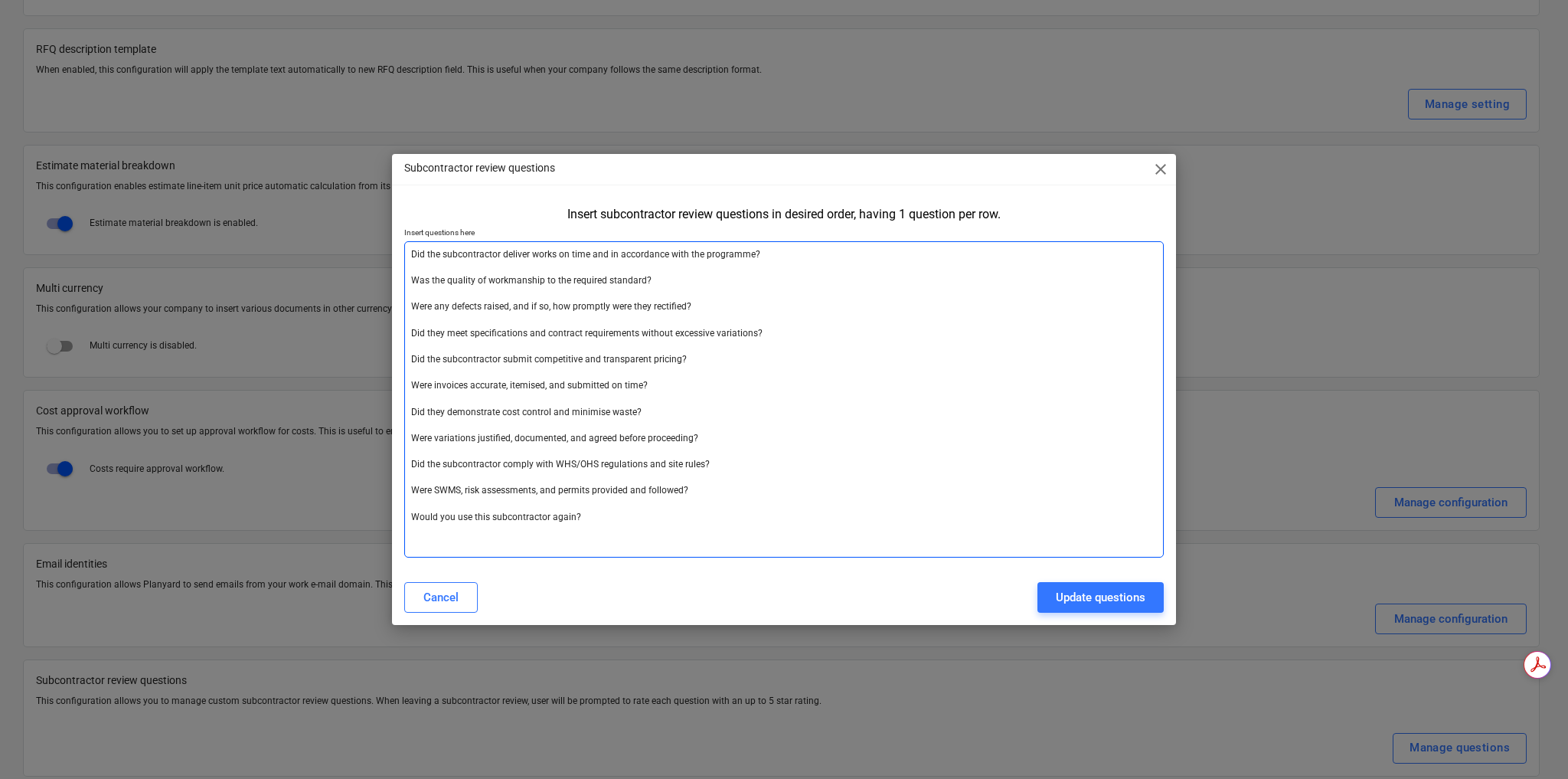
paste textarea "Overall performance rating"
click at [609, 374] on textarea "Did the subcontractor deliver works on time and in accordance with the programm…" at bounding box center [784, 399] width 760 height 316
click at [489, 358] on textarea "Did the subcontractor deliver works on time and in accordance with the programm…" at bounding box center [784, 399] width 760 height 316
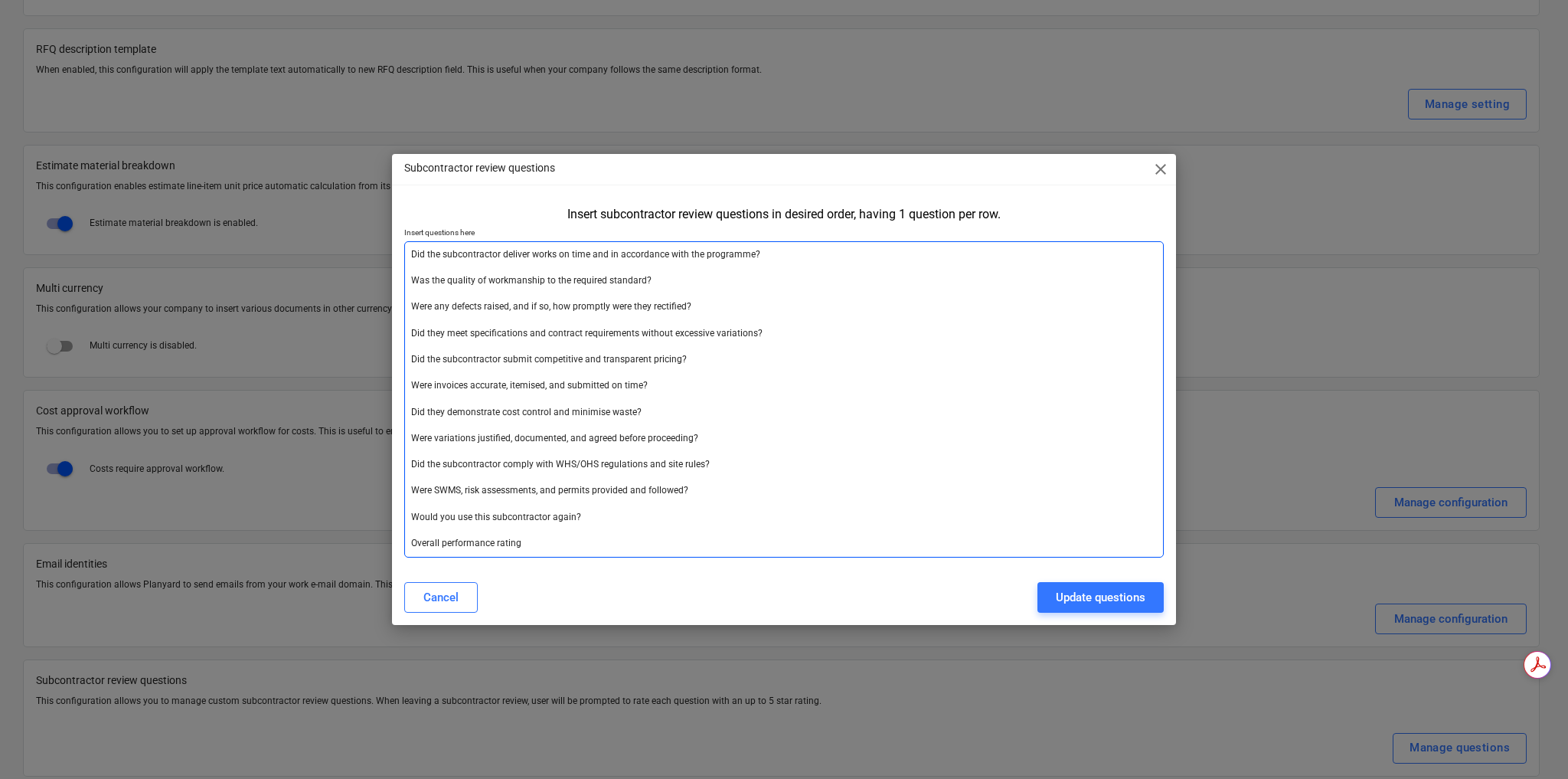
click at [496, 326] on textarea "Did the subcontractor deliver works on time and in accordance with the programm…" at bounding box center [784, 399] width 760 height 316
click at [503, 305] on textarea "Did the subcontractor deliver works on time and in accordance with the programm…" at bounding box center [784, 399] width 760 height 316
drag, startPoint x: 699, startPoint y: 305, endPoint x: 405, endPoint y: 308, distance: 294.0
click at [405, 308] on textarea "Did the subcontractor deliver works on time and in accordance with the programm…" at bounding box center [784, 399] width 760 height 316
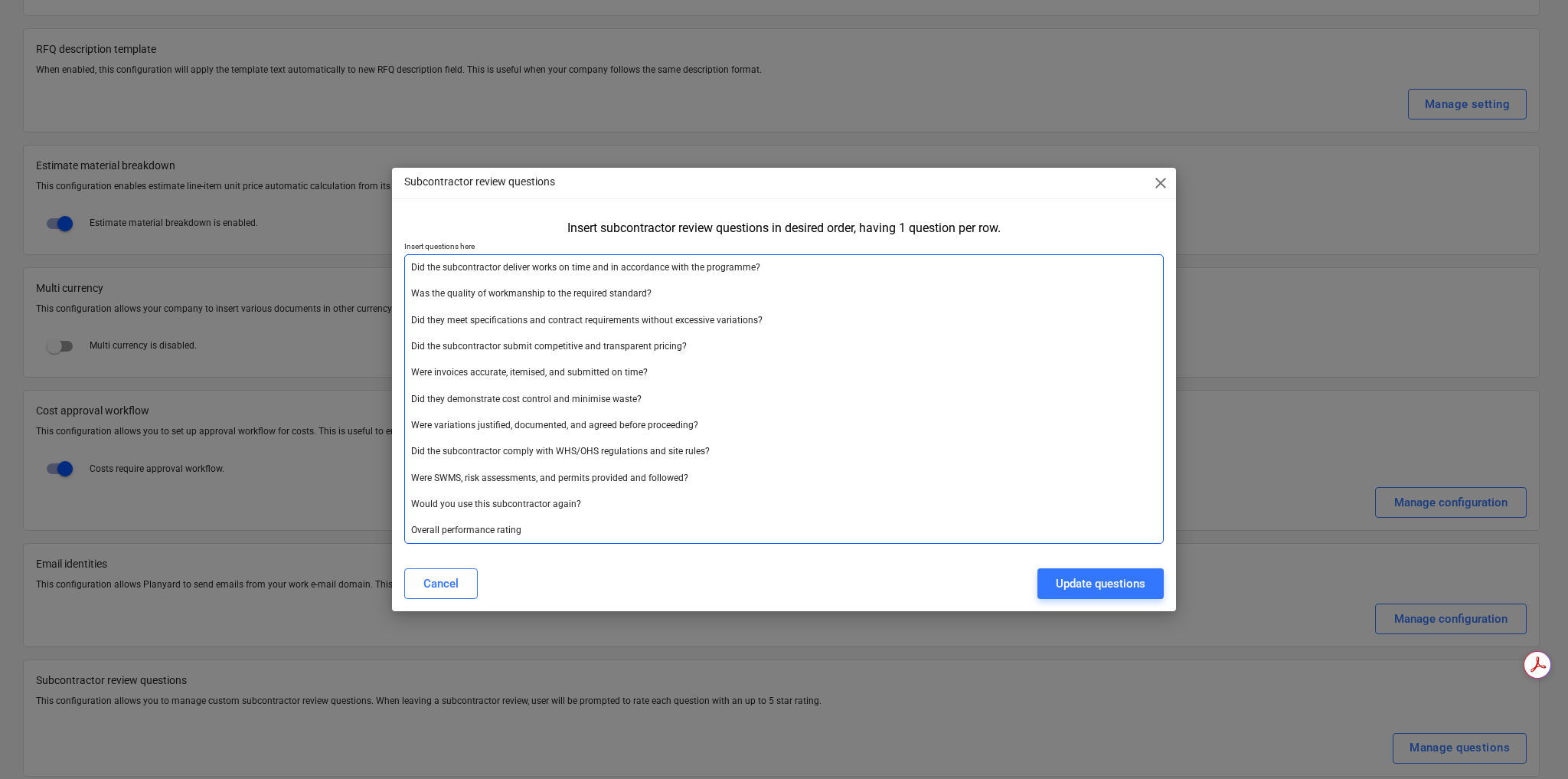
drag, startPoint x: 647, startPoint y: 400, endPoint x: 403, endPoint y: 395, distance: 244.1
click at [403, 395] on div "Insert subcontractor review questions in desired order, having 1 question per r…" at bounding box center [784, 385] width 784 height 342
click at [486, 442] on textarea "Did the subcontractor deliver works on time and in accordance with the programm…" at bounding box center [784, 398] width 760 height 289
click at [708, 424] on textarea "Did the subcontractor deliver works on time and in accordance with the programm…" at bounding box center [784, 398] width 760 height 289
click at [631, 507] on textarea "Did the subcontractor deliver works on time and in accordance with the programm…" at bounding box center [784, 398] width 760 height 289
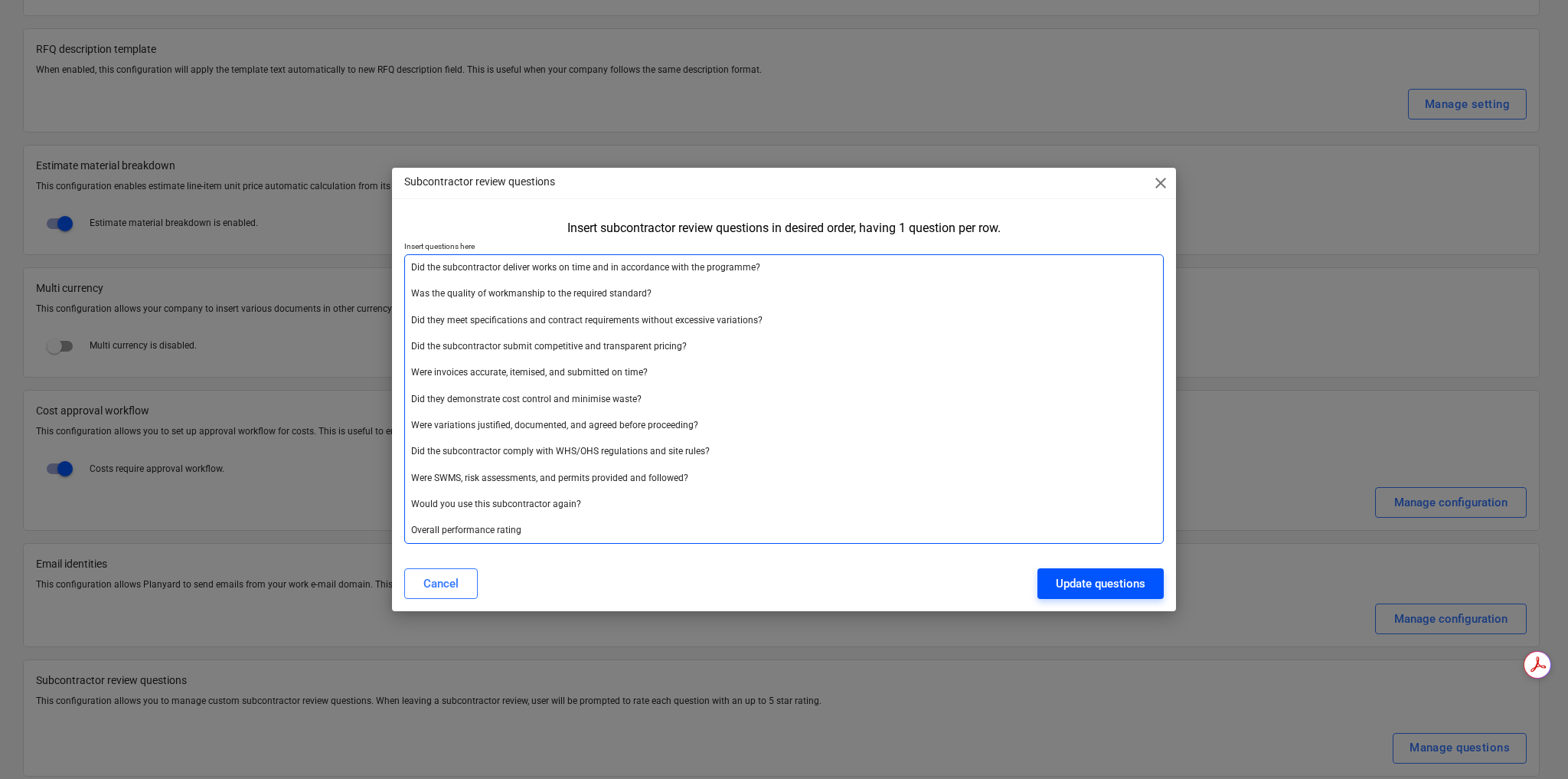
type textarea "Did the subcontractor deliver works on time and in accordance with the programm…"
click at [1090, 586] on div "Update questions" at bounding box center [1100, 584] width 89 height 20
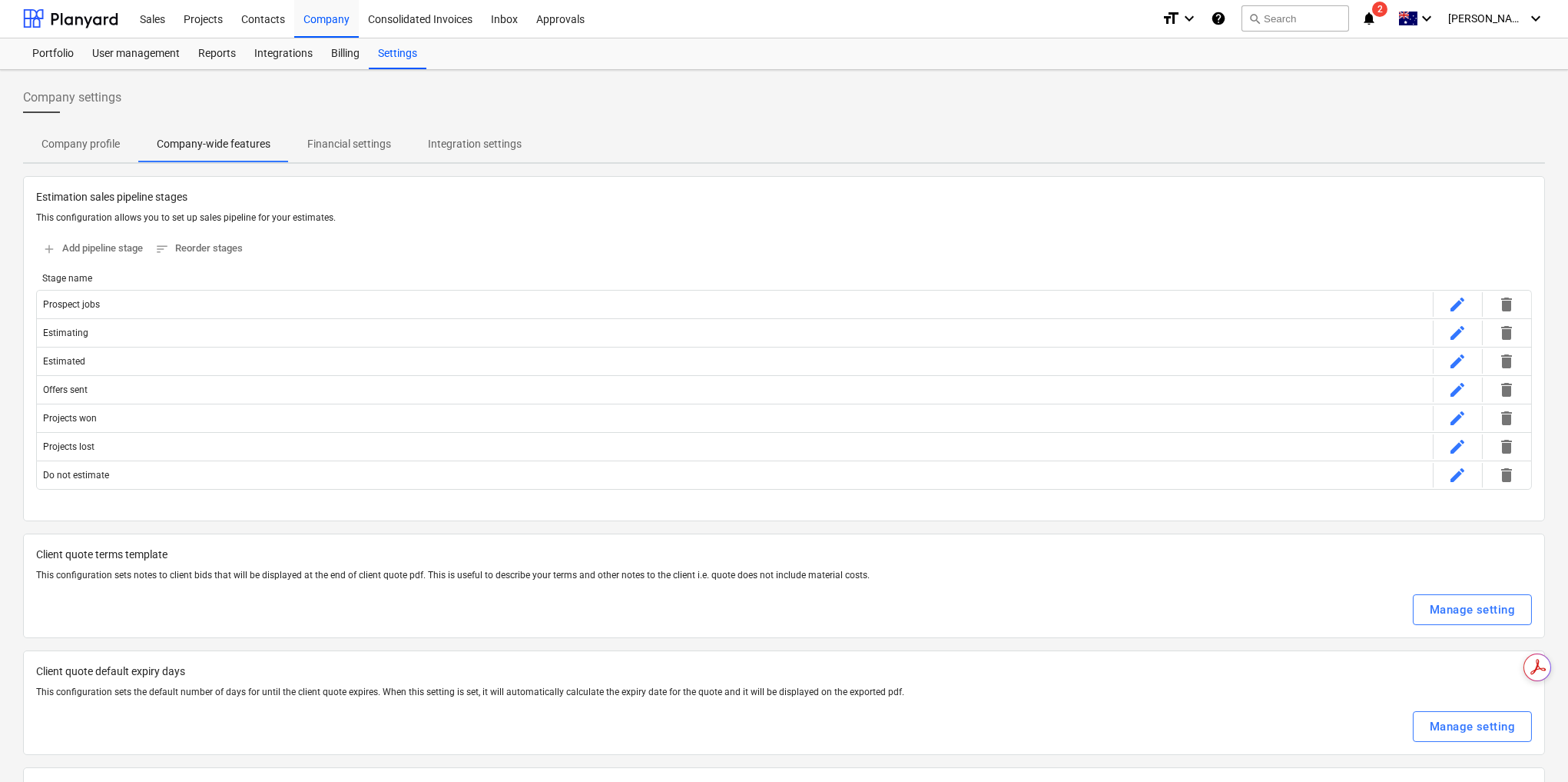
scroll to position [0, 0]
click at [366, 145] on p "Financial settings" at bounding box center [348, 145] width 83 height 17
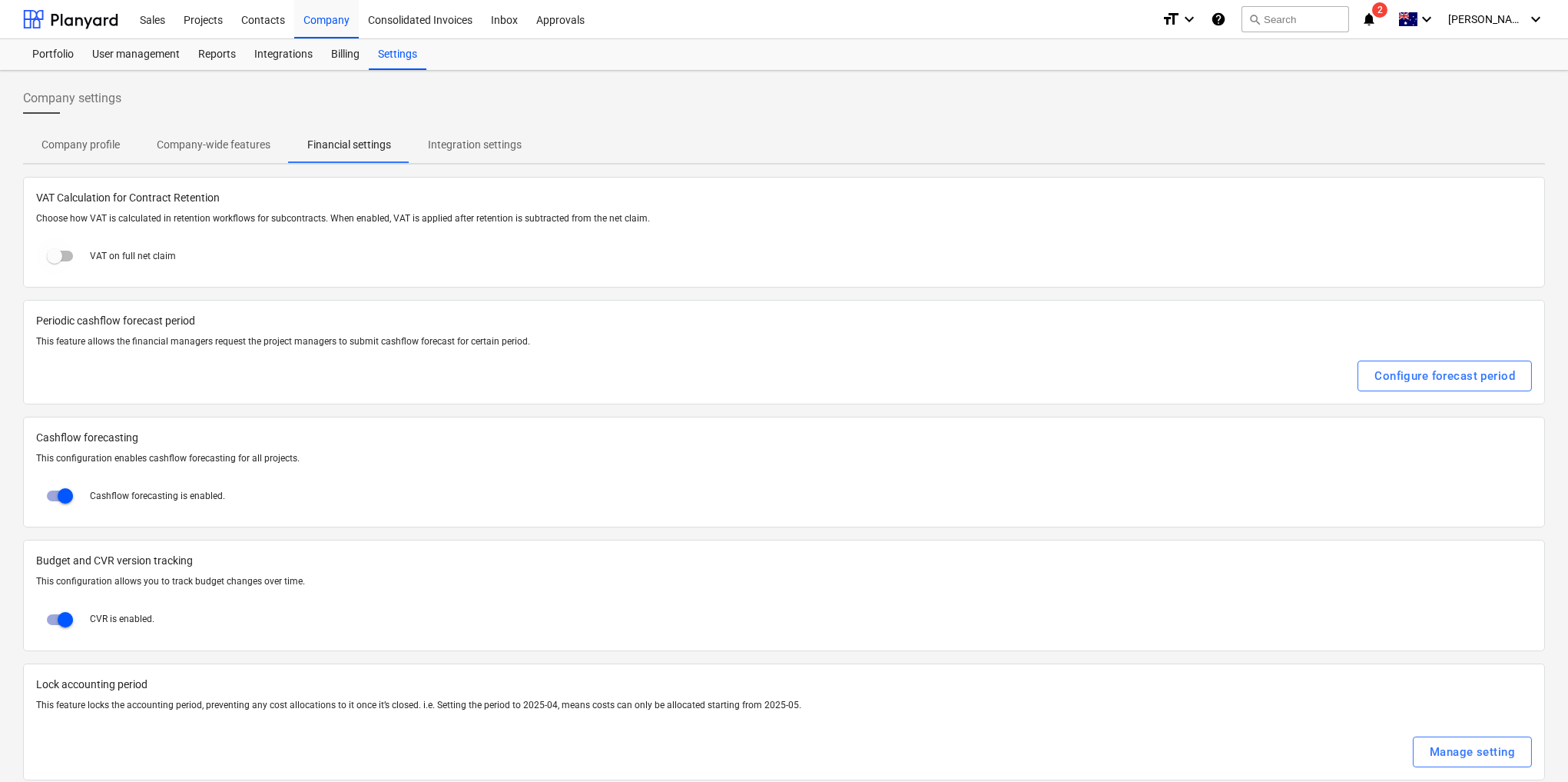
click at [59, 247] on input "checkbox" at bounding box center [54, 256] width 37 height 37
click at [390, 215] on p "Choose how VAT is calculated in retention workflows for subcontracts. When enab…" at bounding box center [784, 218] width 1496 height 13
click at [438, 259] on div "VAT after retention is deducted" at bounding box center [784, 256] width 1496 height 37
click at [65, 254] on input "checkbox" at bounding box center [65, 256] width 37 height 37
checkbox input "false"
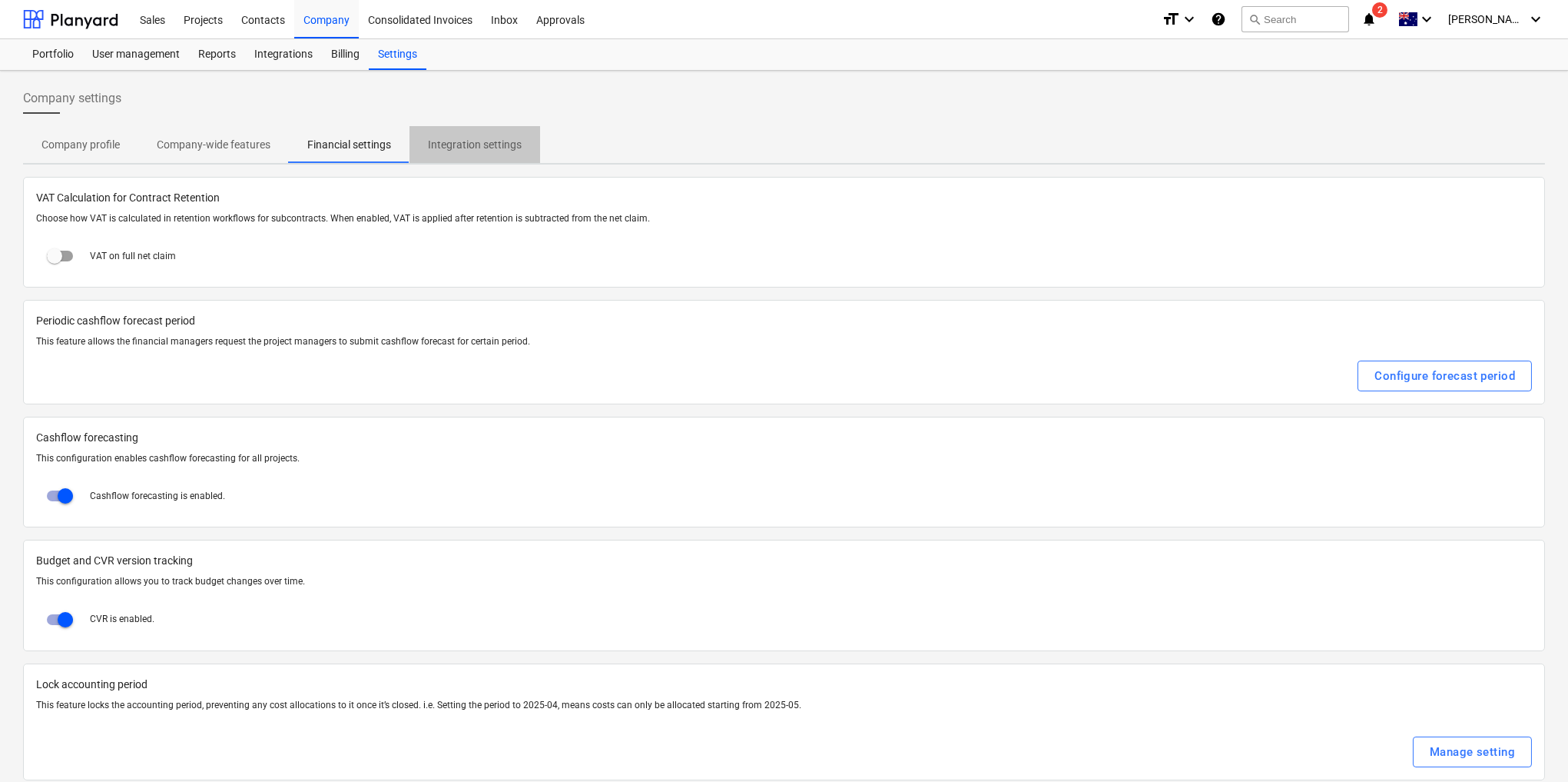
click at [444, 141] on p "Integration settings" at bounding box center [475, 145] width 93 height 17
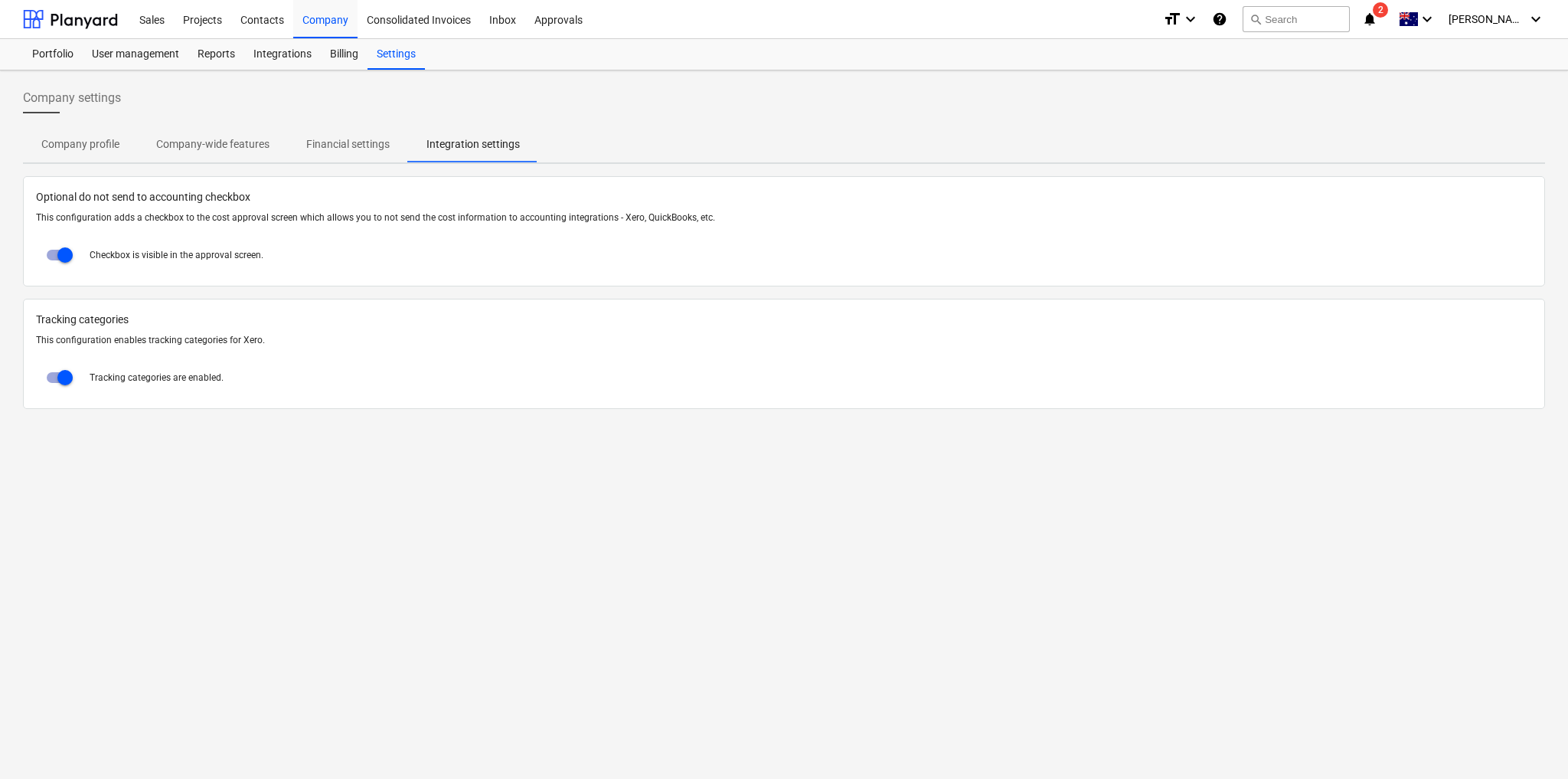
click at [1241, 18] on div "Successfully imported line-items" at bounding box center [1272, 16] width 175 height 18
click at [1240, 17] on div "Successfully imported line-items" at bounding box center [1272, 16] width 175 height 18
click at [1239, 16] on div "Successfully imported line-items" at bounding box center [1272, 16] width 175 height 18
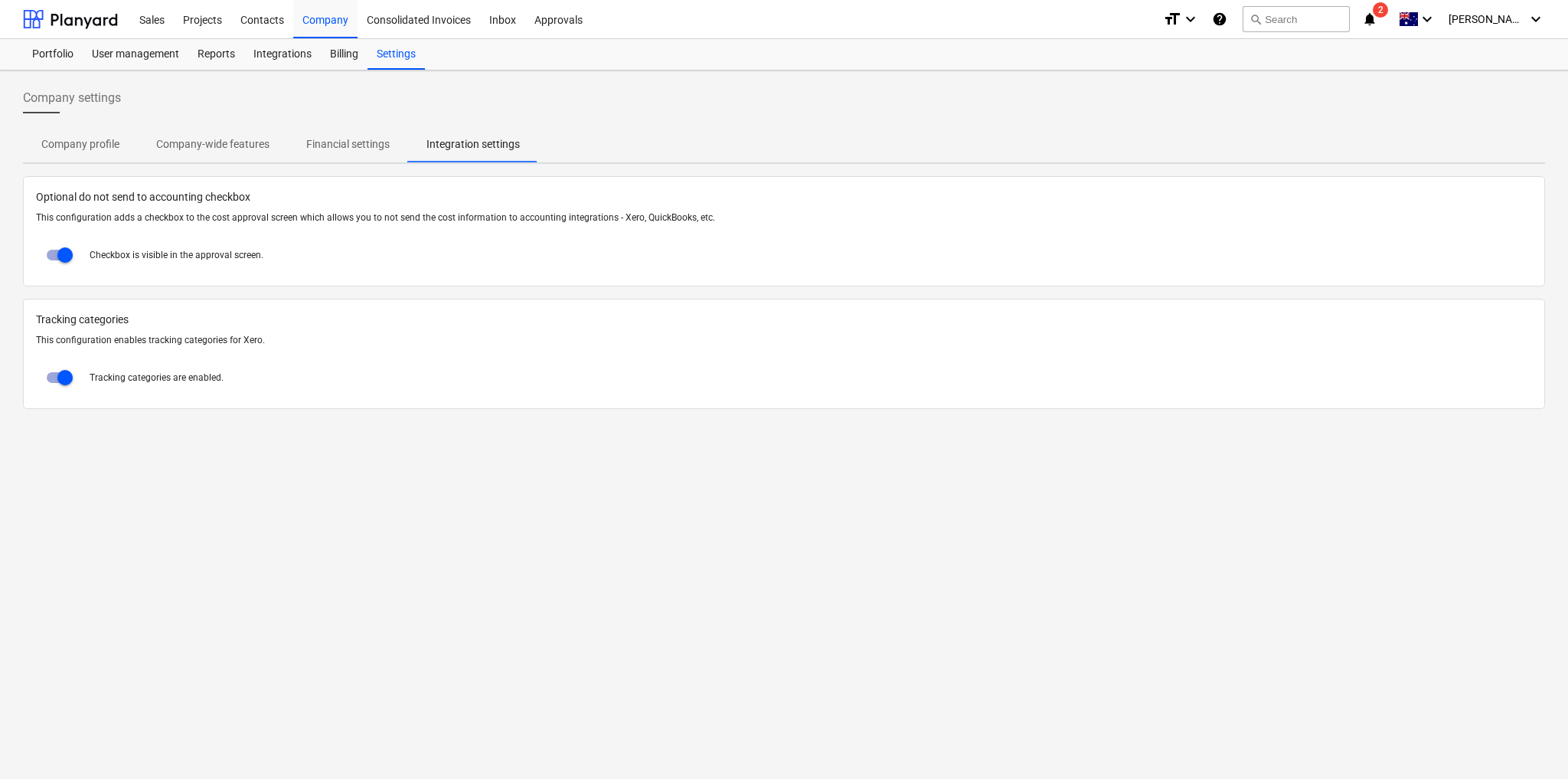
click at [1239, 16] on div "Successfully imported line-items" at bounding box center [1272, 16] width 175 height 18
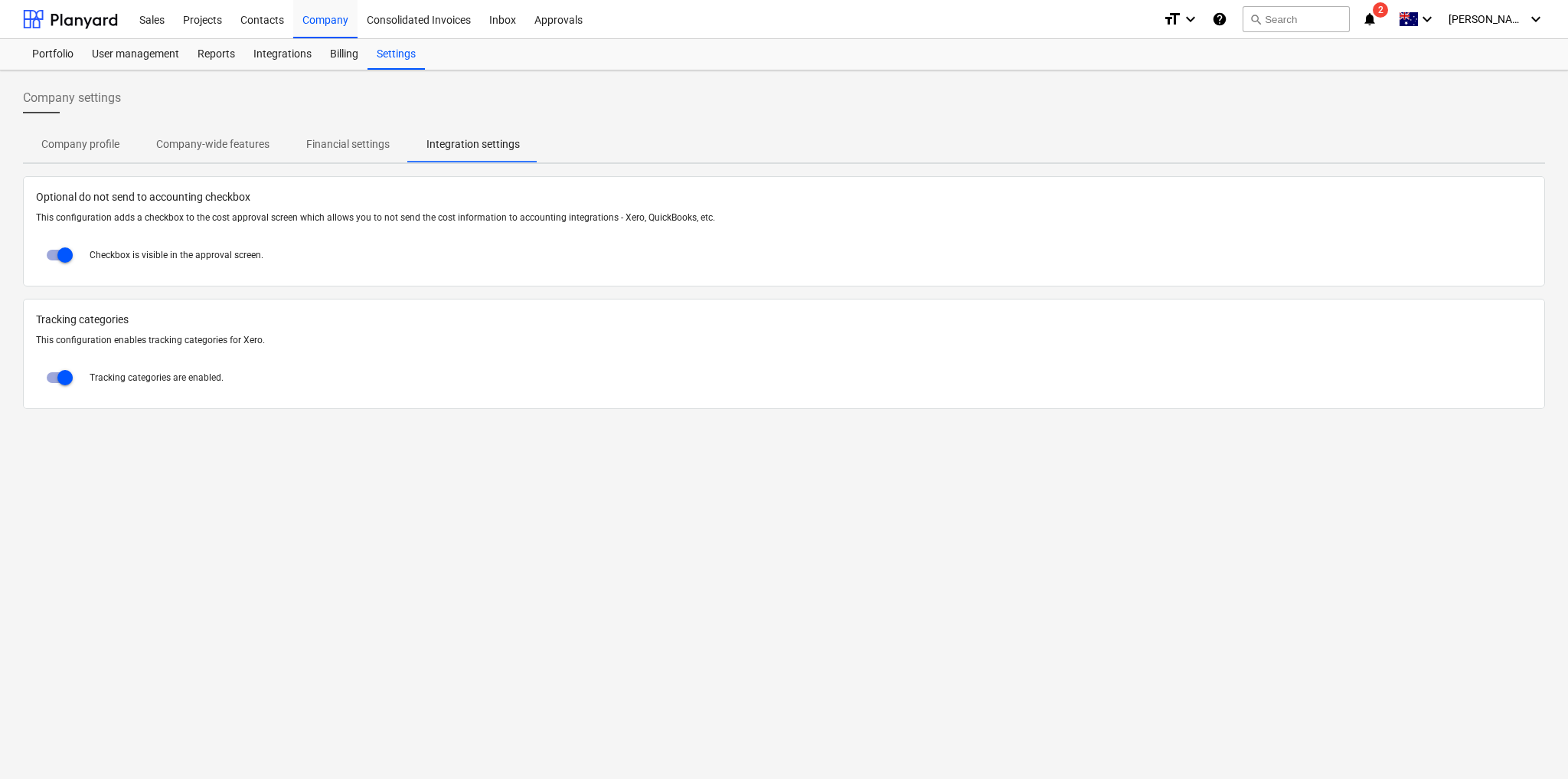
click at [1239, 16] on div "Successfully imported line-items" at bounding box center [1272, 16] width 175 height 18
click at [1239, 16] on div "Successfully imported line-items" at bounding box center [1272, 16] width 175 height 18
click at [1239, 15] on div "Successfully imported line-items" at bounding box center [1272, 16] width 175 height 18
click at [1201, 16] on div "Successfully imported line-items" at bounding box center [1272, 16] width 175 height 18
click at [1528, 20] on div "Successfully imported line-items" at bounding box center [1353, 16] width 414 height 32
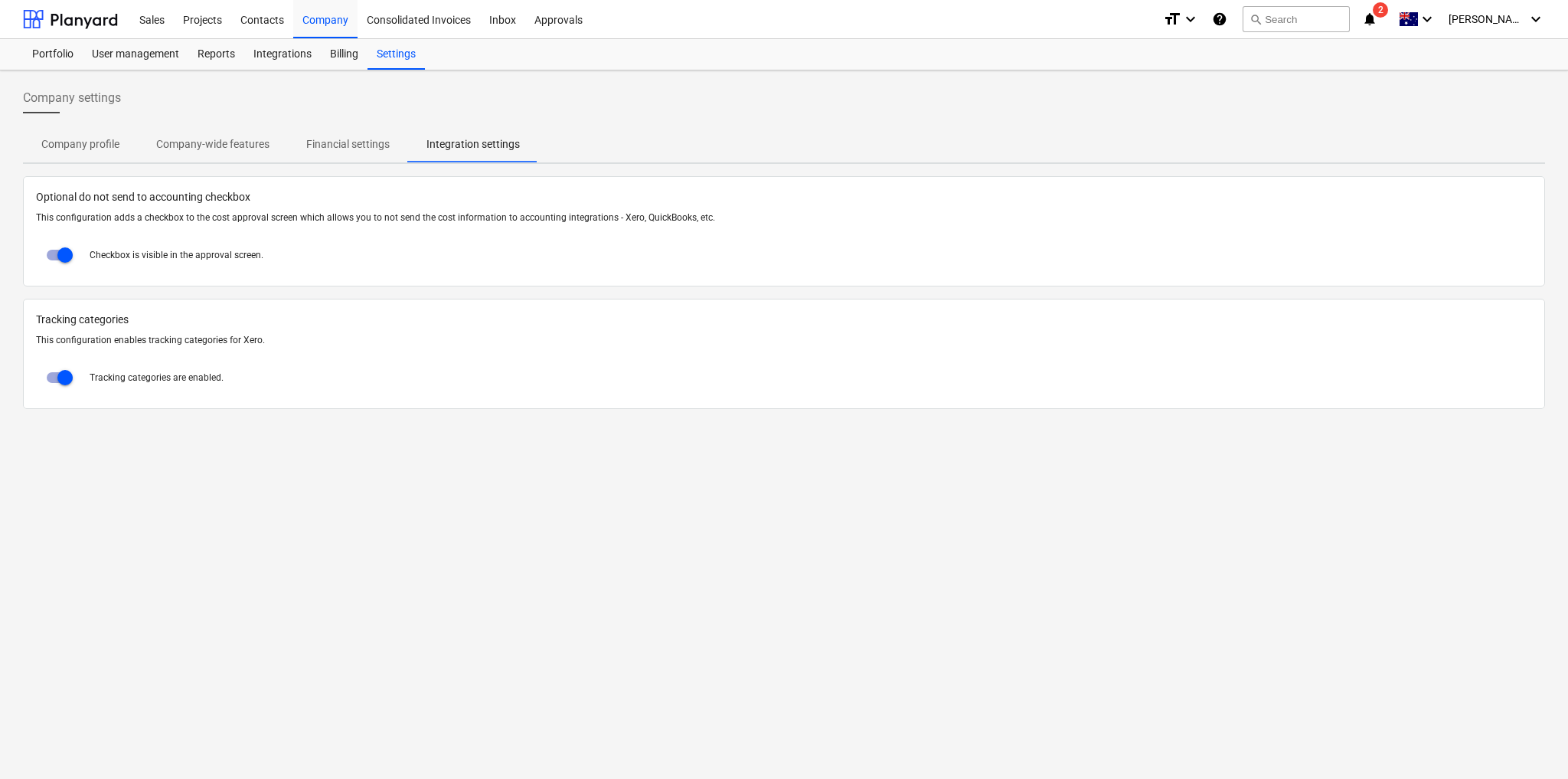
click at [1542, 16] on div "Successfully imported line-items" at bounding box center [1353, 16] width 414 height 32
click at [1449, 17] on div "Successfully imported line-items" at bounding box center [1353, 16] width 414 height 32
click at [1395, 16] on div "Successfully imported line-items" at bounding box center [1353, 16] width 414 height 32
drag, startPoint x: 1395, startPoint y: 16, endPoint x: 1158, endPoint y: 247, distance: 331.0
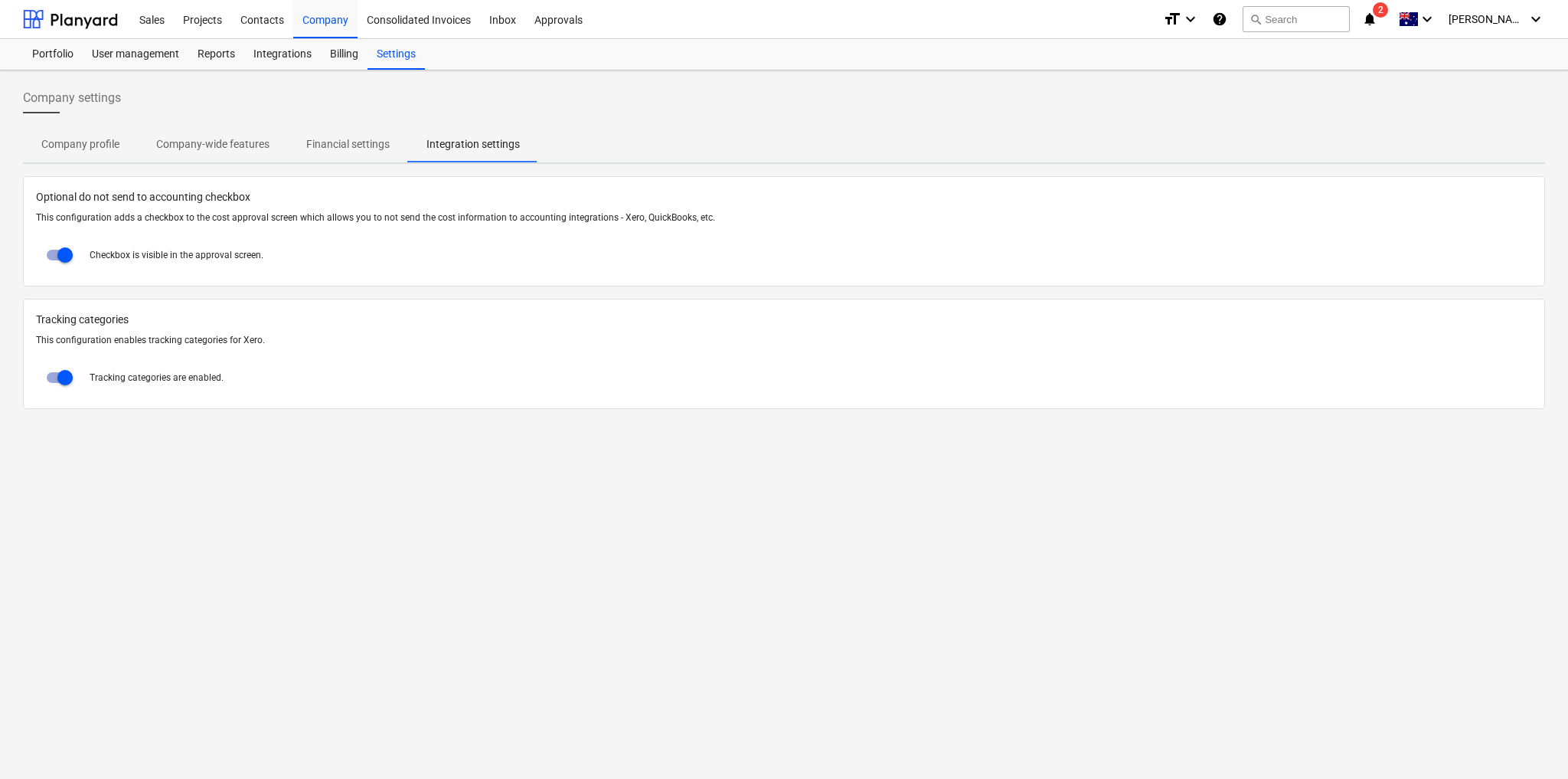
click at [1393, 18] on div "Successfully imported line-items" at bounding box center [1353, 16] width 414 height 32
click at [206, 21] on div "Projects" at bounding box center [202, 18] width 58 height 39
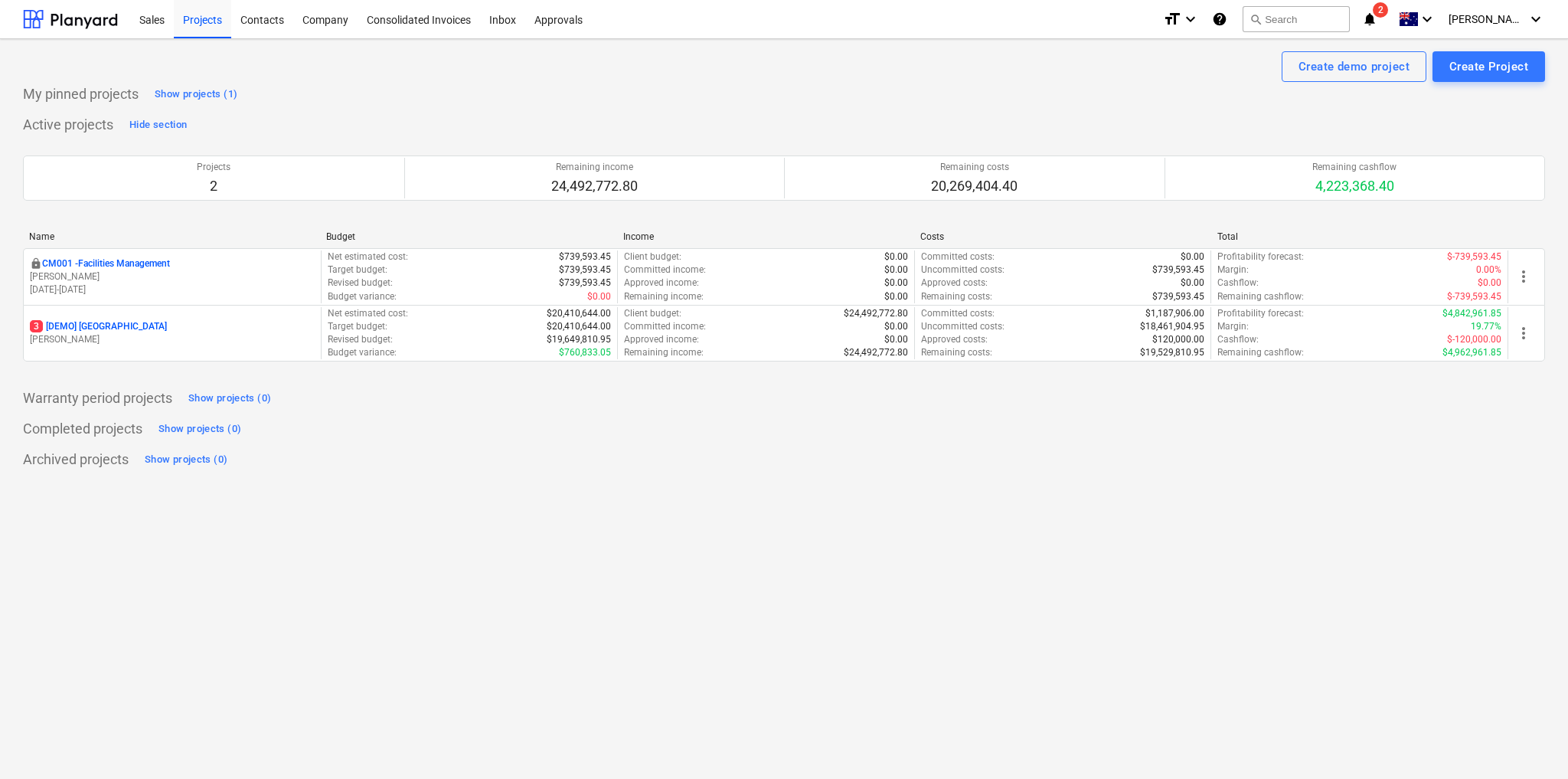
click at [1237, 18] on div "Successfully imported line-items" at bounding box center [1272, 16] width 175 height 18
click at [1227, 16] on icon "help" at bounding box center [1219, 19] width 16 height 18
